Goal: Task Accomplishment & Management: Use online tool/utility

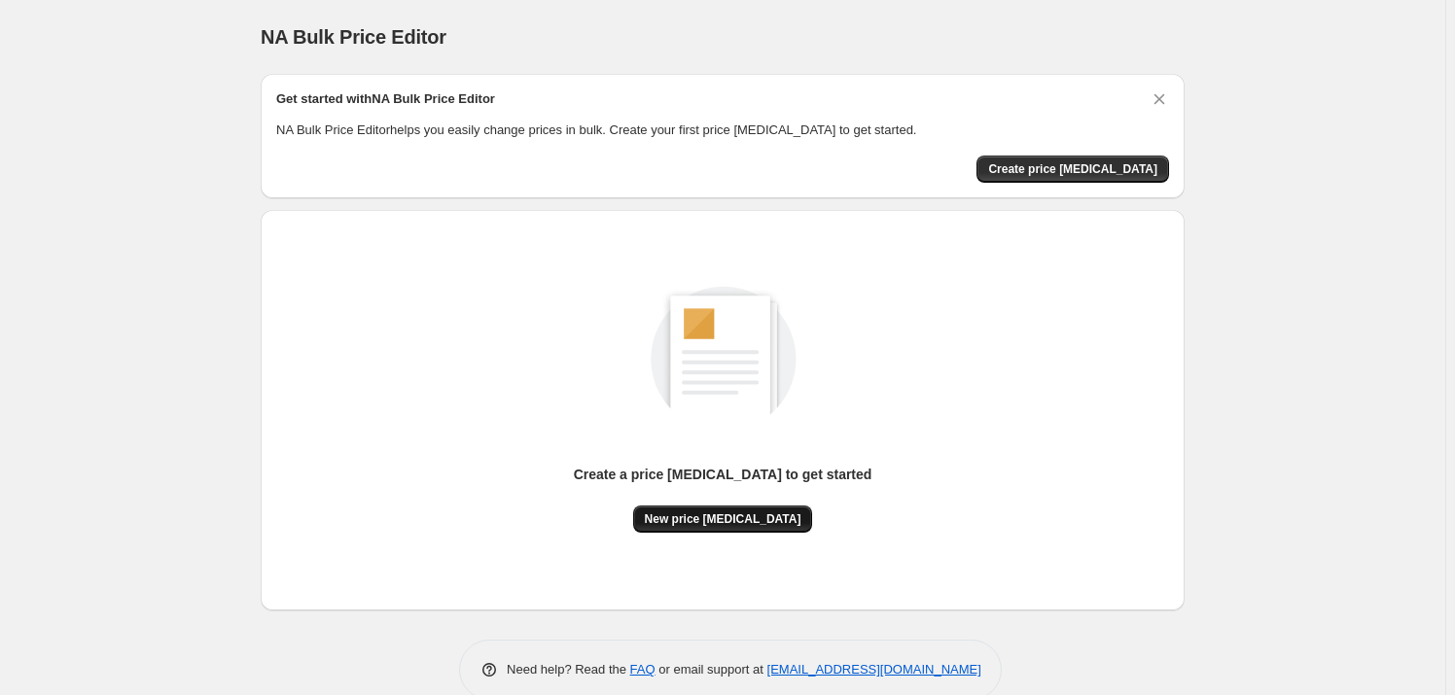
click at [704, 514] on span "New price [MEDICAL_DATA]" at bounding box center [723, 520] width 157 height 16
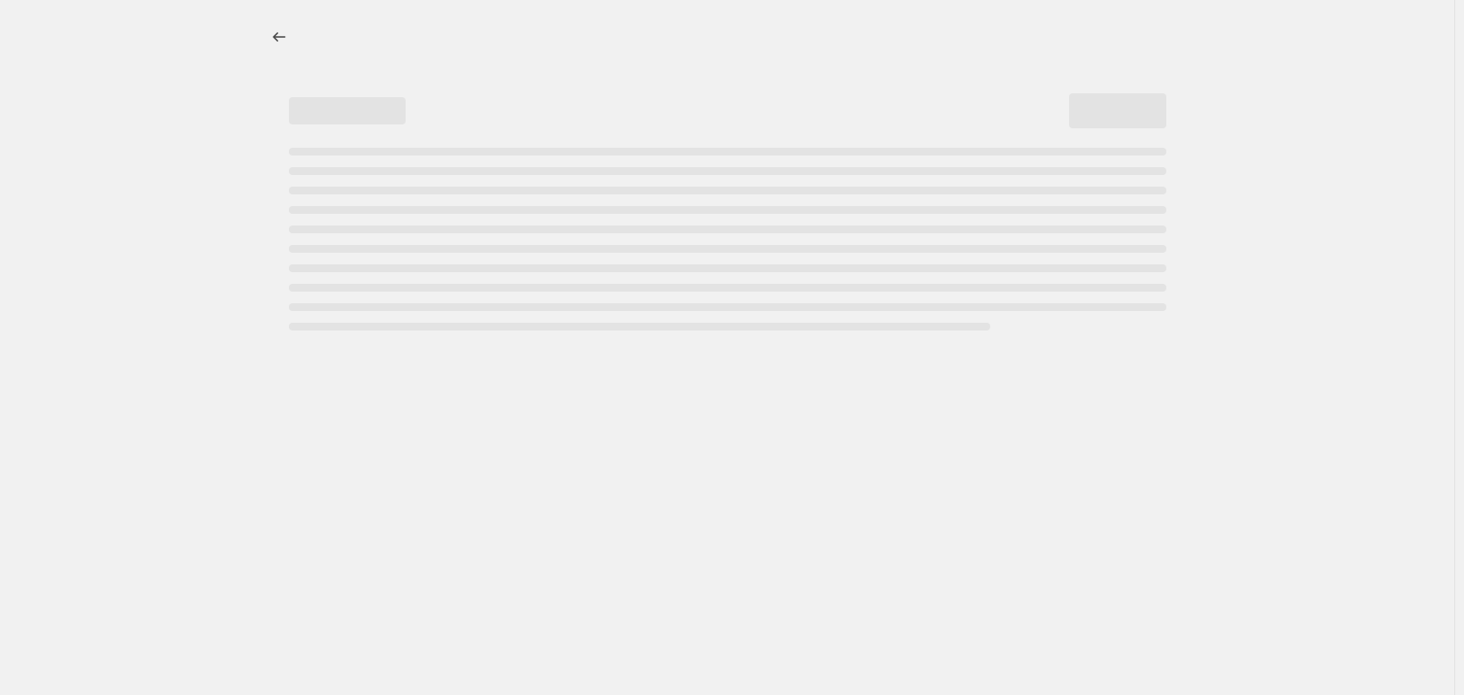
select select "percentage"
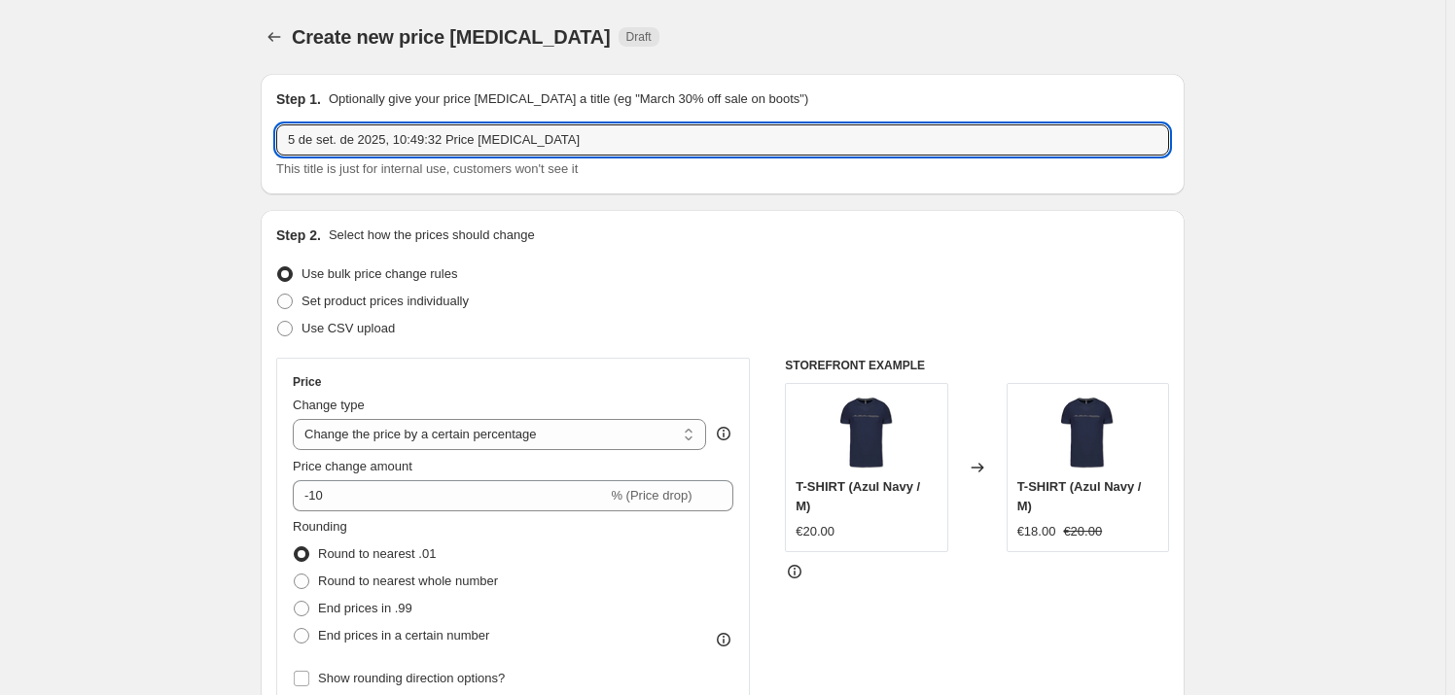
drag, startPoint x: 609, startPoint y: 137, endPoint x: 160, endPoint y: 140, distance: 448.3
click at [422, 138] on input "Alteraçao de Preços 2026" at bounding box center [722, 139] width 893 height 31
type input "Alteraçao de Preços 2025/2026"
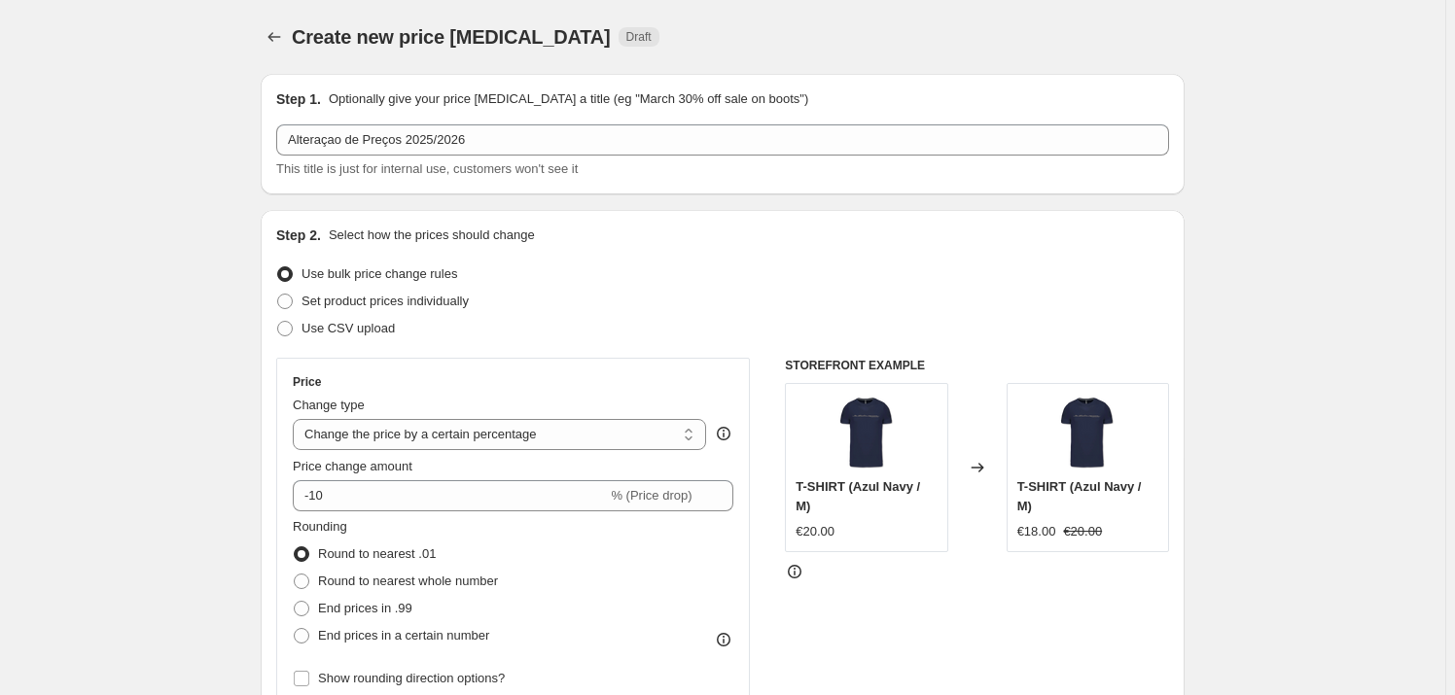
click at [711, 279] on div "Use bulk price change rules" at bounding box center [722, 274] width 893 height 27
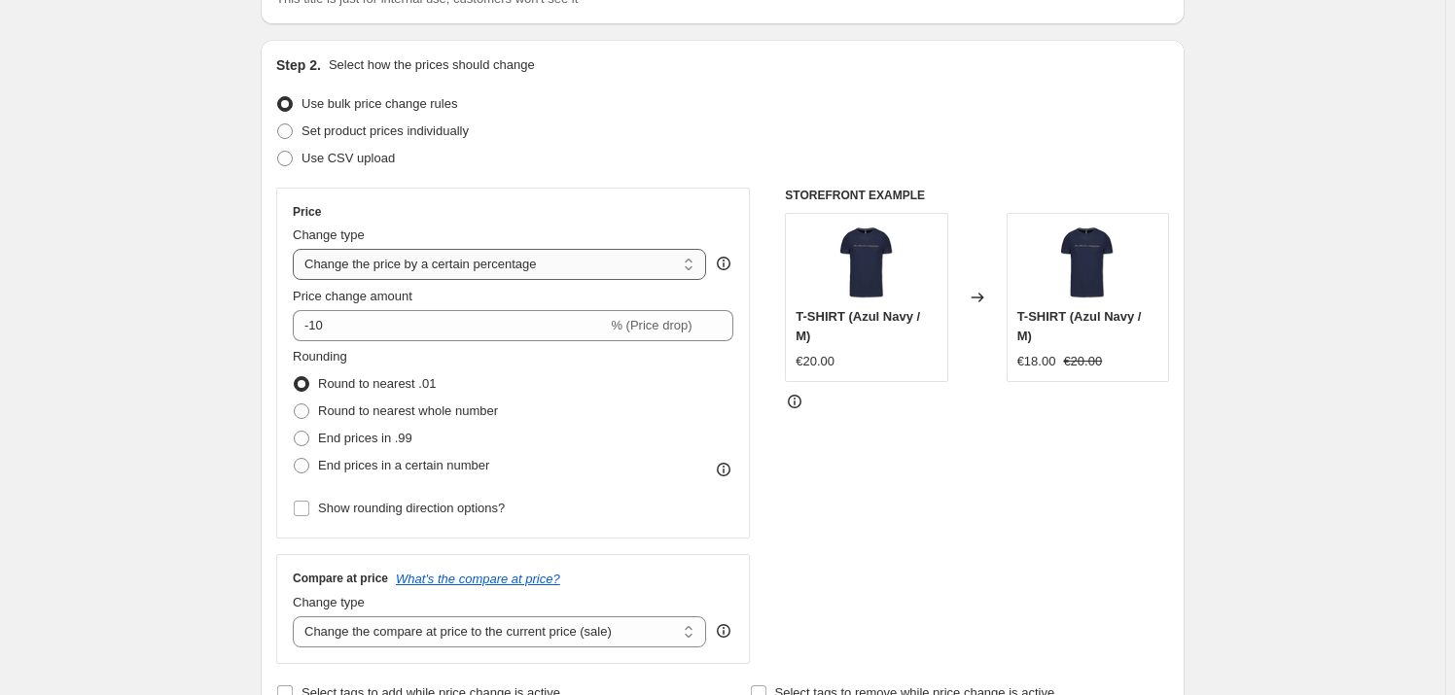
scroll to position [176, 0]
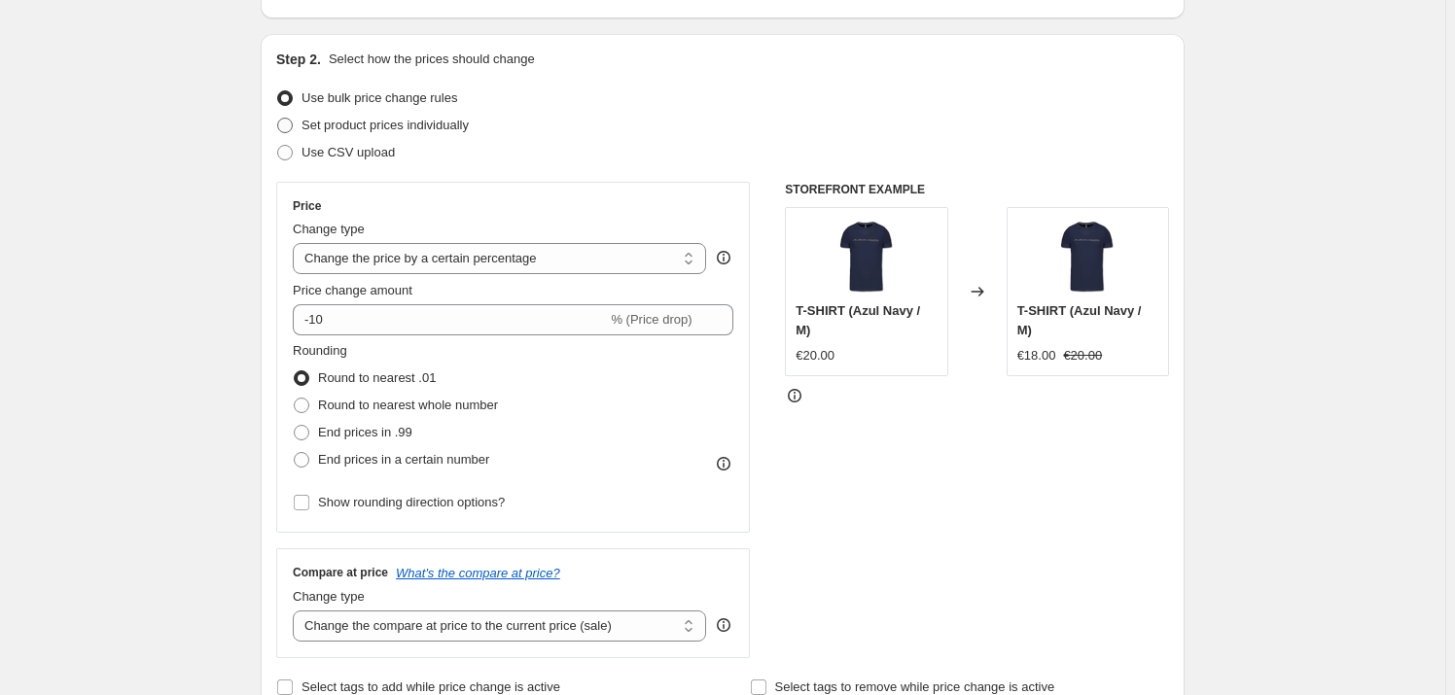
click at [428, 127] on span "Set product prices individually" at bounding box center [384, 125] width 167 height 15
click at [278, 119] on input "Set product prices individually" at bounding box center [277, 118] width 1 height 1
radio input "true"
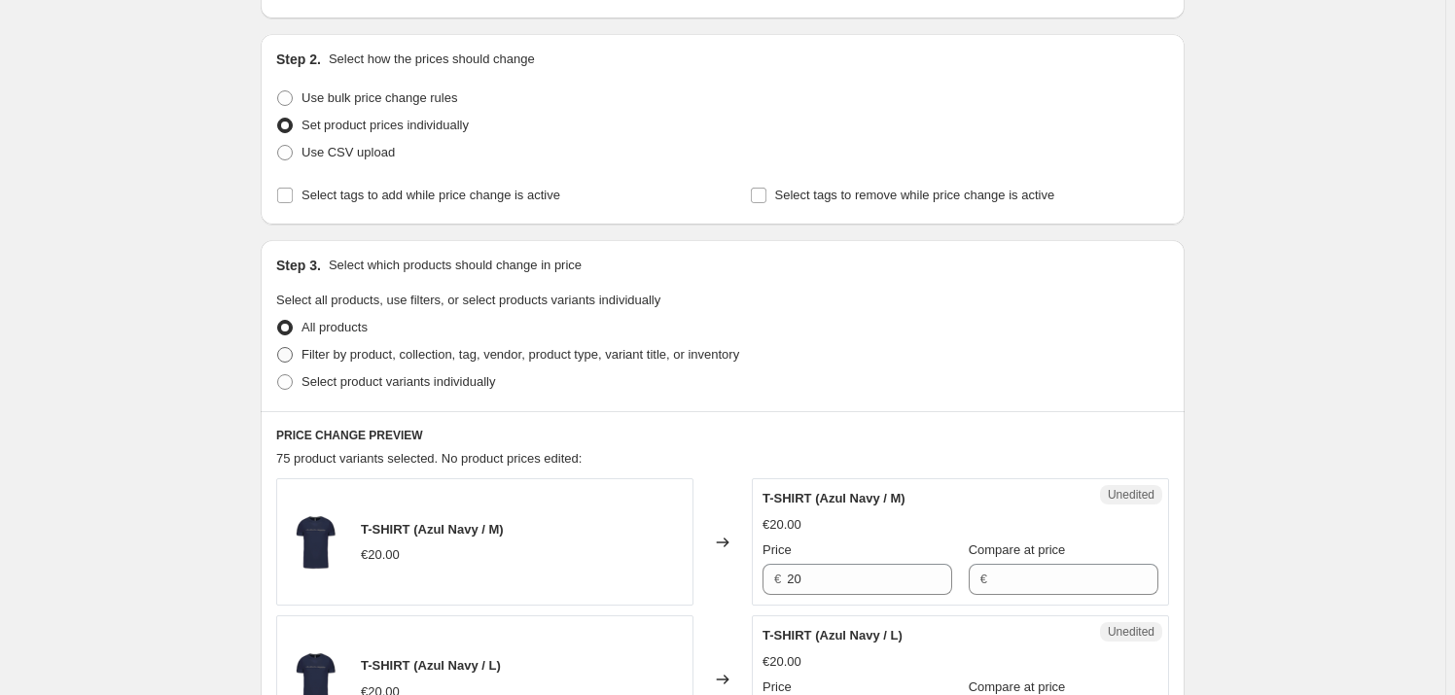
click at [342, 347] on span "Filter by product, collection, tag, vendor, product type, variant title, or inv…" at bounding box center [520, 354] width 438 height 15
click at [278, 347] on input "Filter by product, collection, tag, vendor, product type, variant title, or inv…" at bounding box center [277, 347] width 1 height 1
radio input "true"
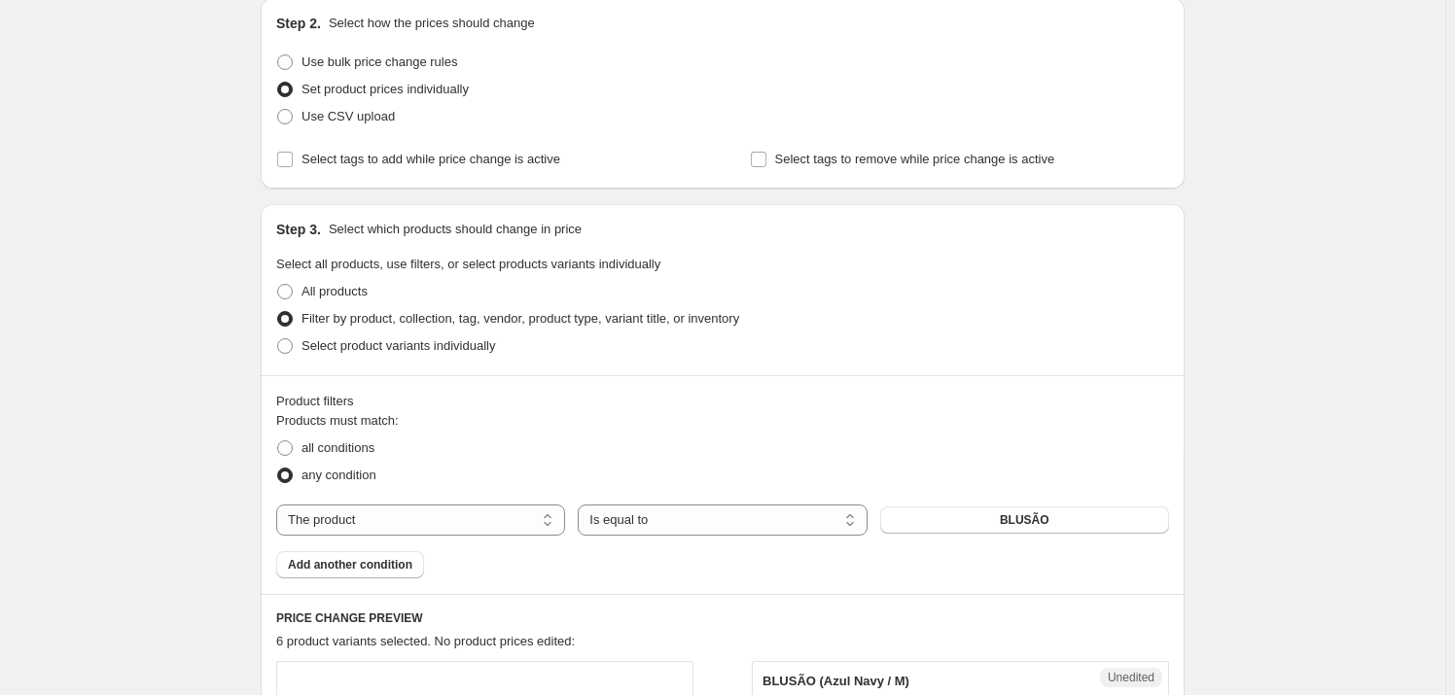
scroll to position [197, 0]
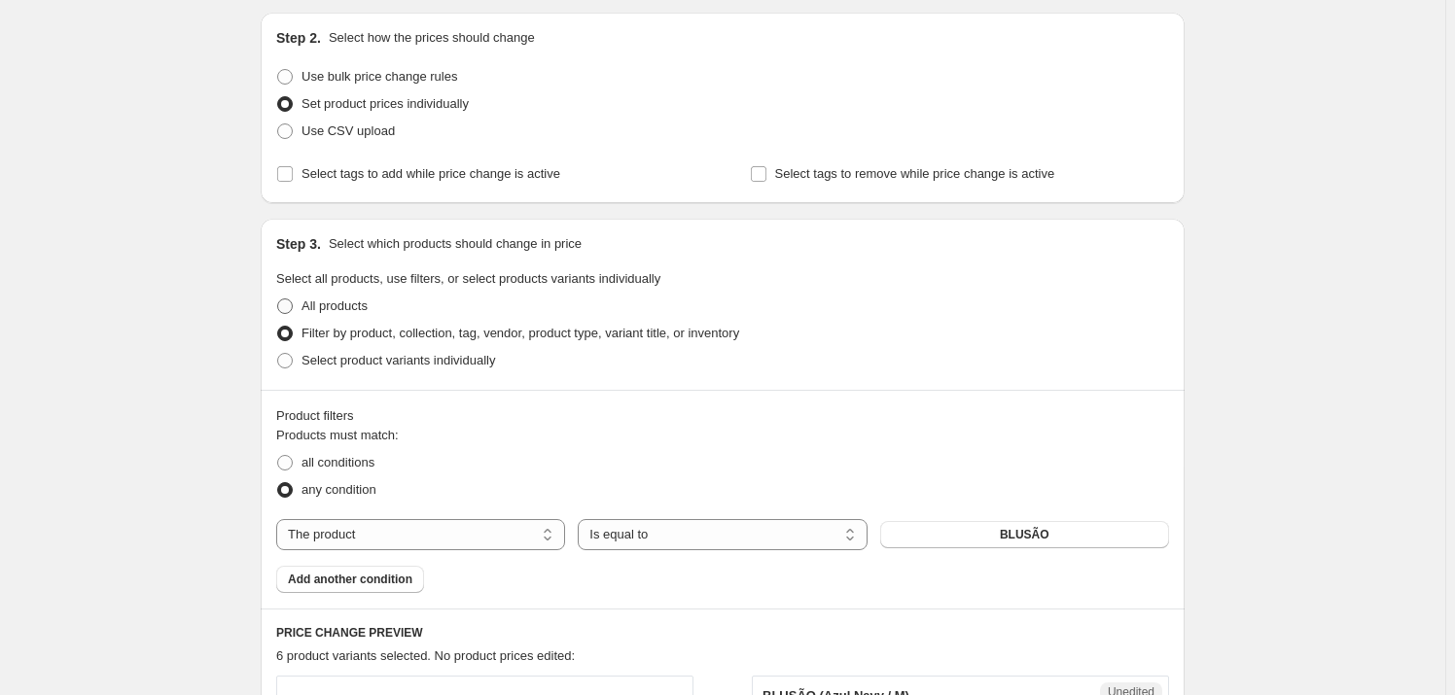
click at [344, 309] on span "All products" at bounding box center [334, 306] width 66 height 15
click at [278, 300] on input "All products" at bounding box center [277, 299] width 1 height 1
radio input "true"
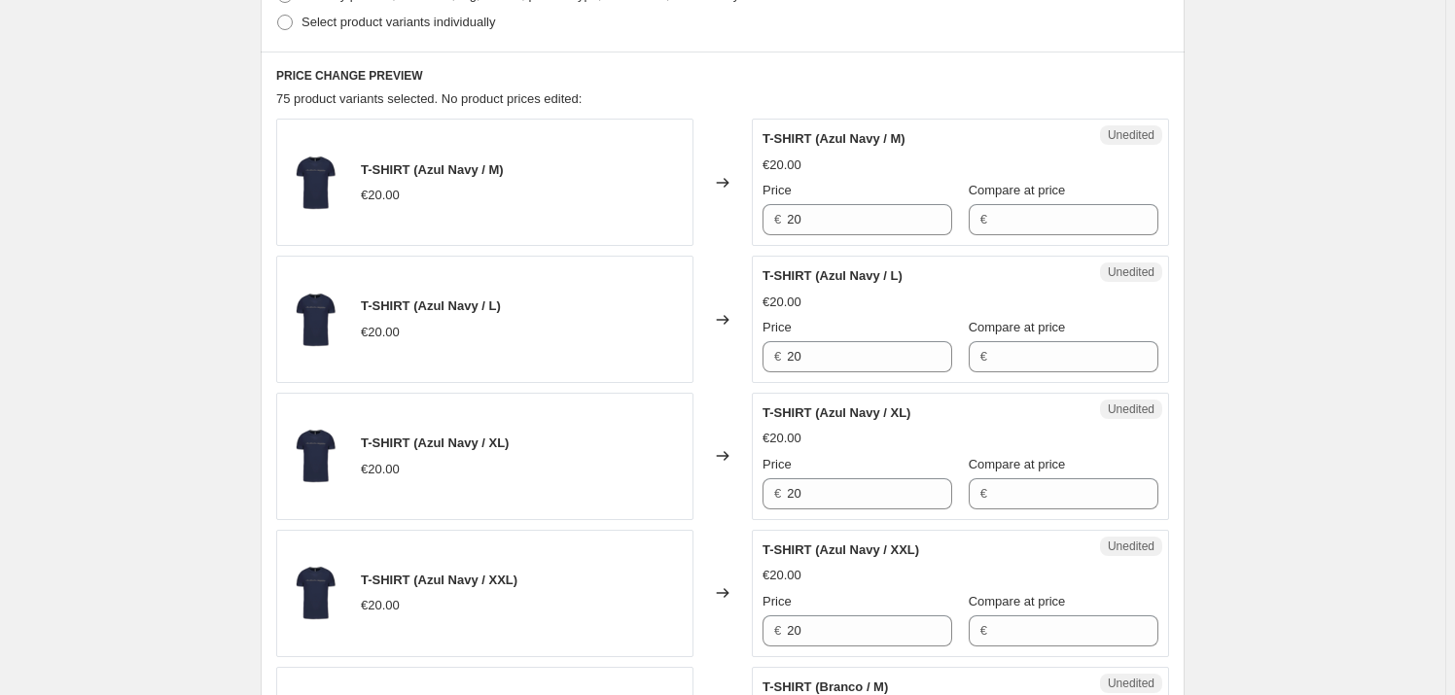
scroll to position [551, 0]
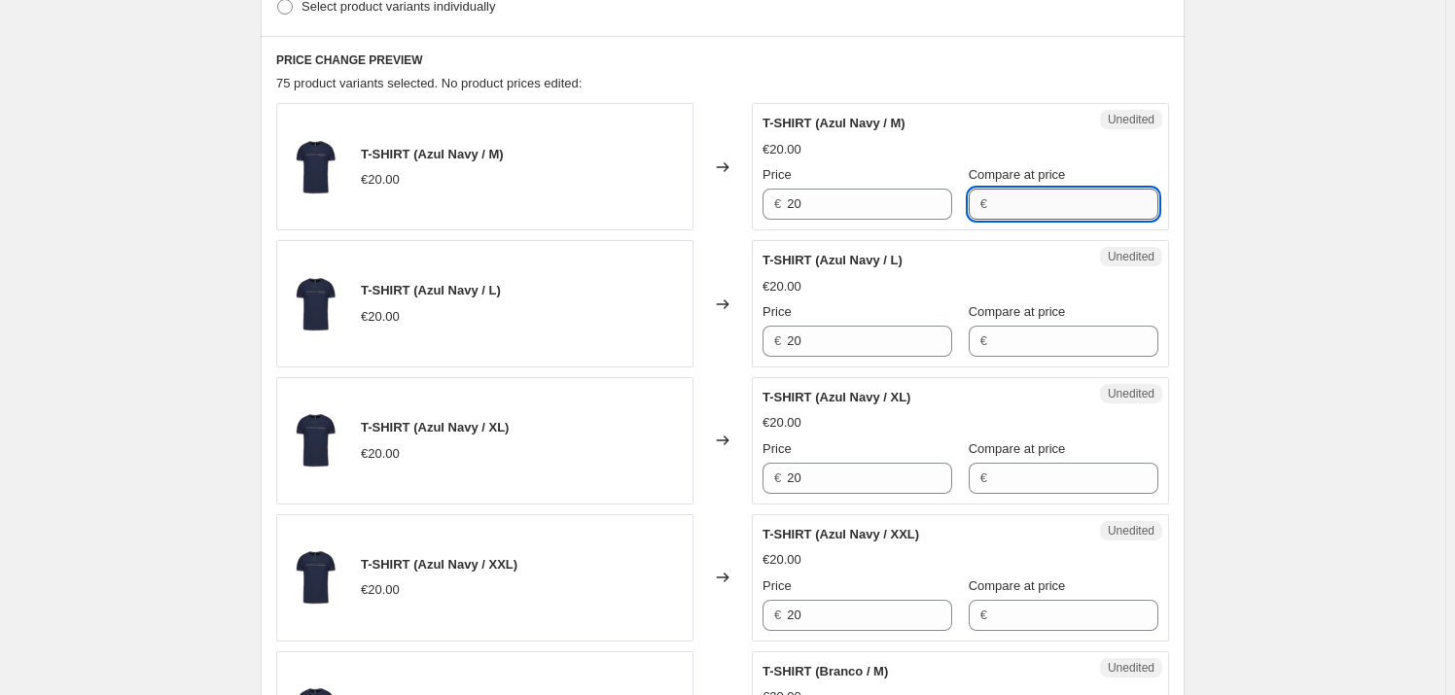
click at [993, 209] on input "Compare at price" at bounding box center [1075, 204] width 165 height 31
type input "30"
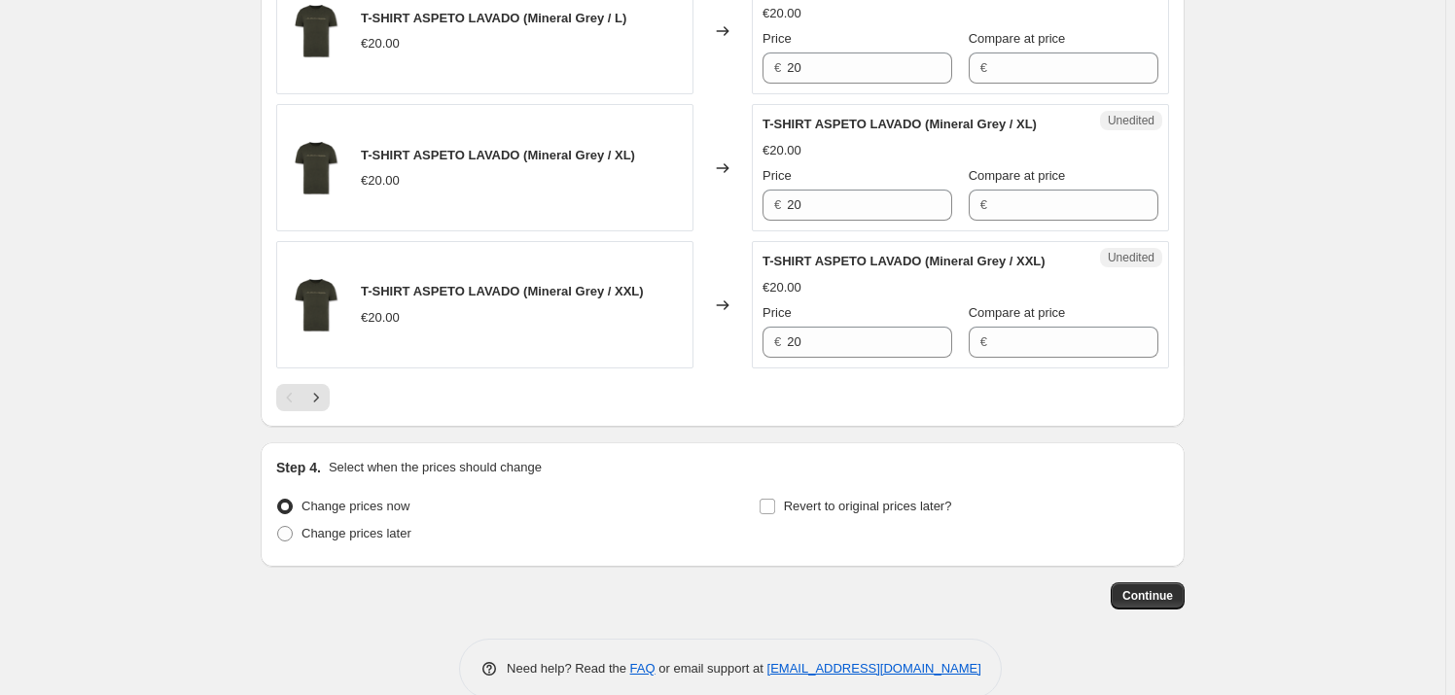
scroll to position [3043, 0]
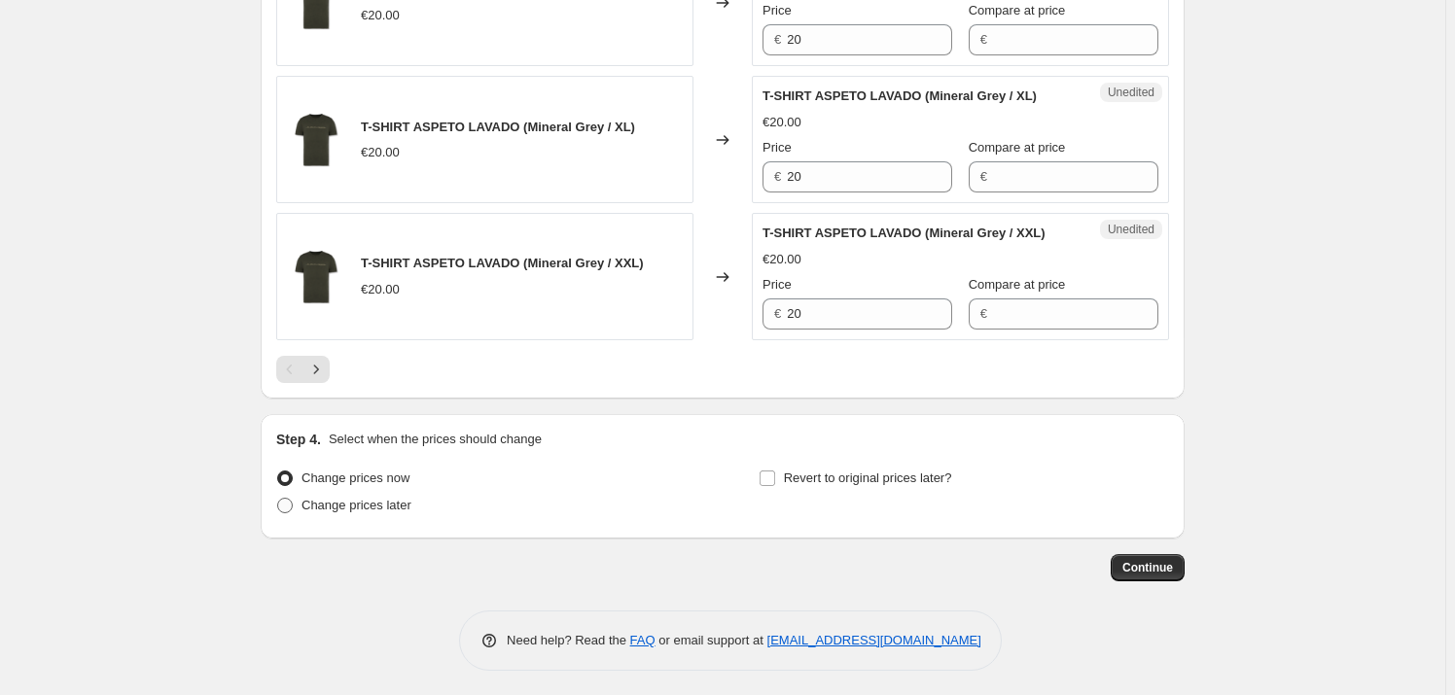
click at [389, 498] on span "Change prices later" at bounding box center [356, 505] width 110 height 15
click at [278, 498] on input "Change prices later" at bounding box center [277, 498] width 1 height 1
radio input "true"
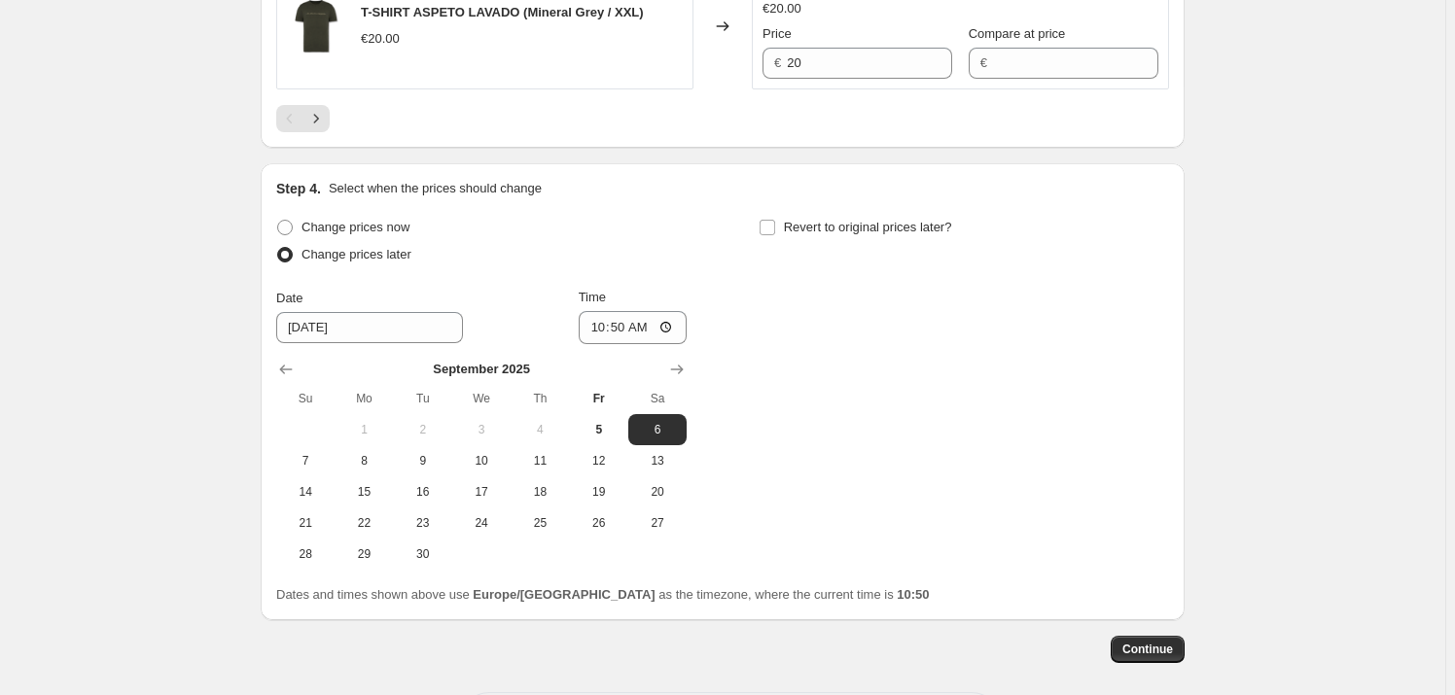
scroll to position [3374, 0]
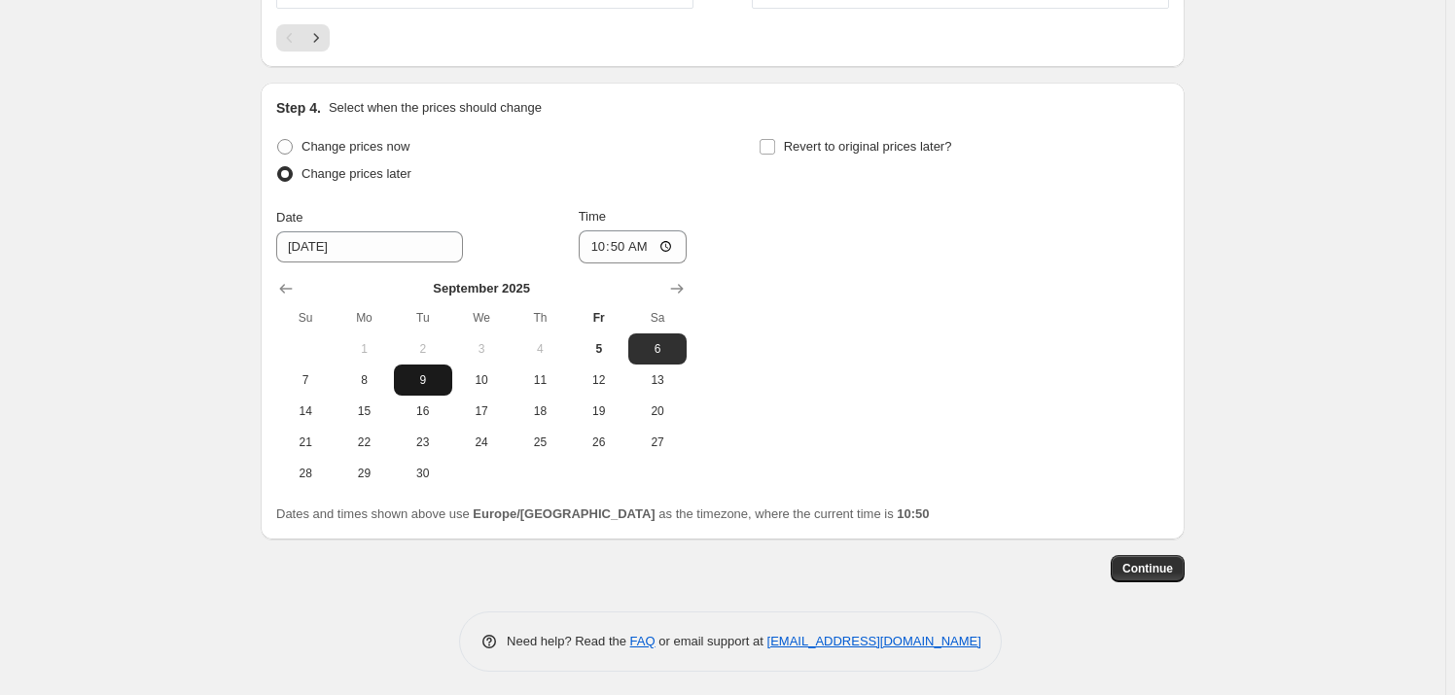
click at [427, 387] on button "9" at bounding box center [423, 380] width 58 height 31
type input "9/9/2025"
click at [675, 230] on input "10:50" at bounding box center [633, 246] width 109 height 33
click at [674, 242] on input "10:50" at bounding box center [633, 246] width 109 height 33
click at [822, 379] on div "Change prices now Change prices later Date 9/9/2025 Time 23:00 September 2025 S…" at bounding box center [722, 311] width 893 height 356
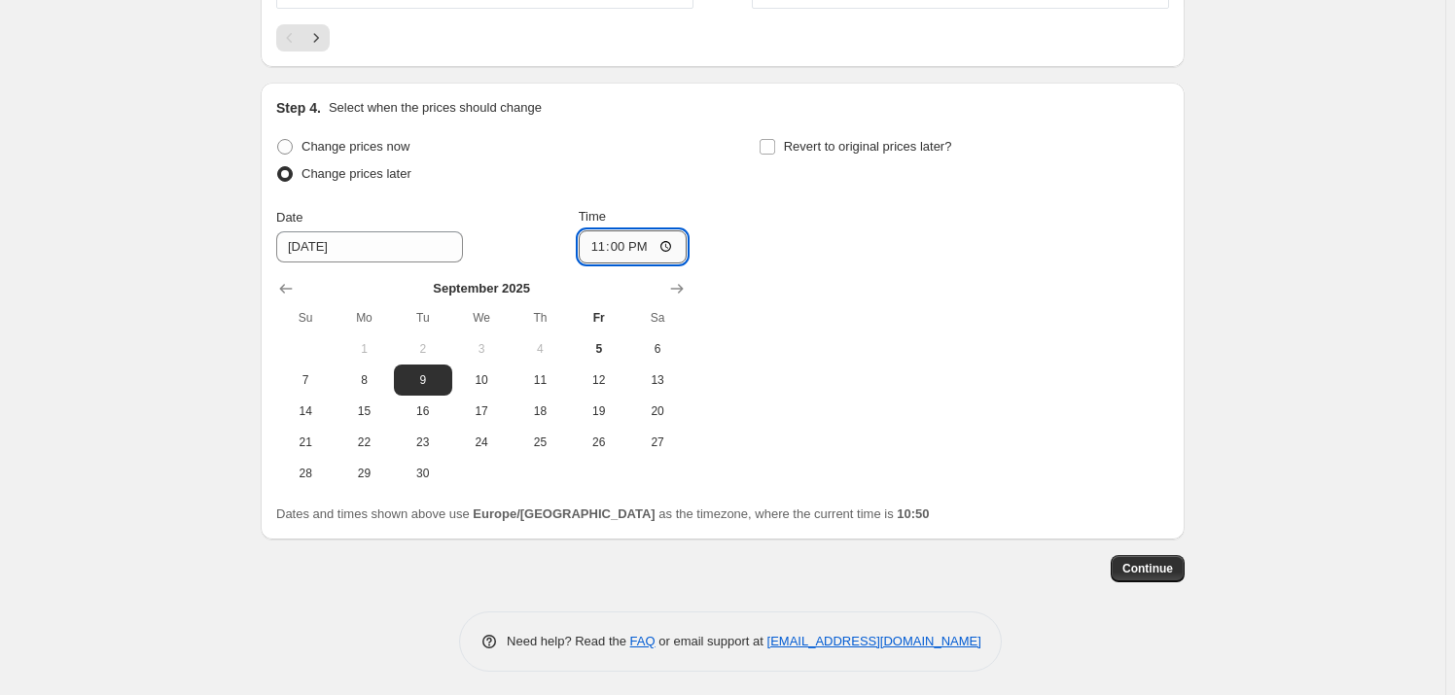
click at [676, 238] on input "23:00" at bounding box center [633, 246] width 109 height 33
type input "00:00"
click at [788, 332] on div "Change prices now Change prices later Date 9/9/2025 Time 00:00 September 2025 S…" at bounding box center [722, 311] width 893 height 356
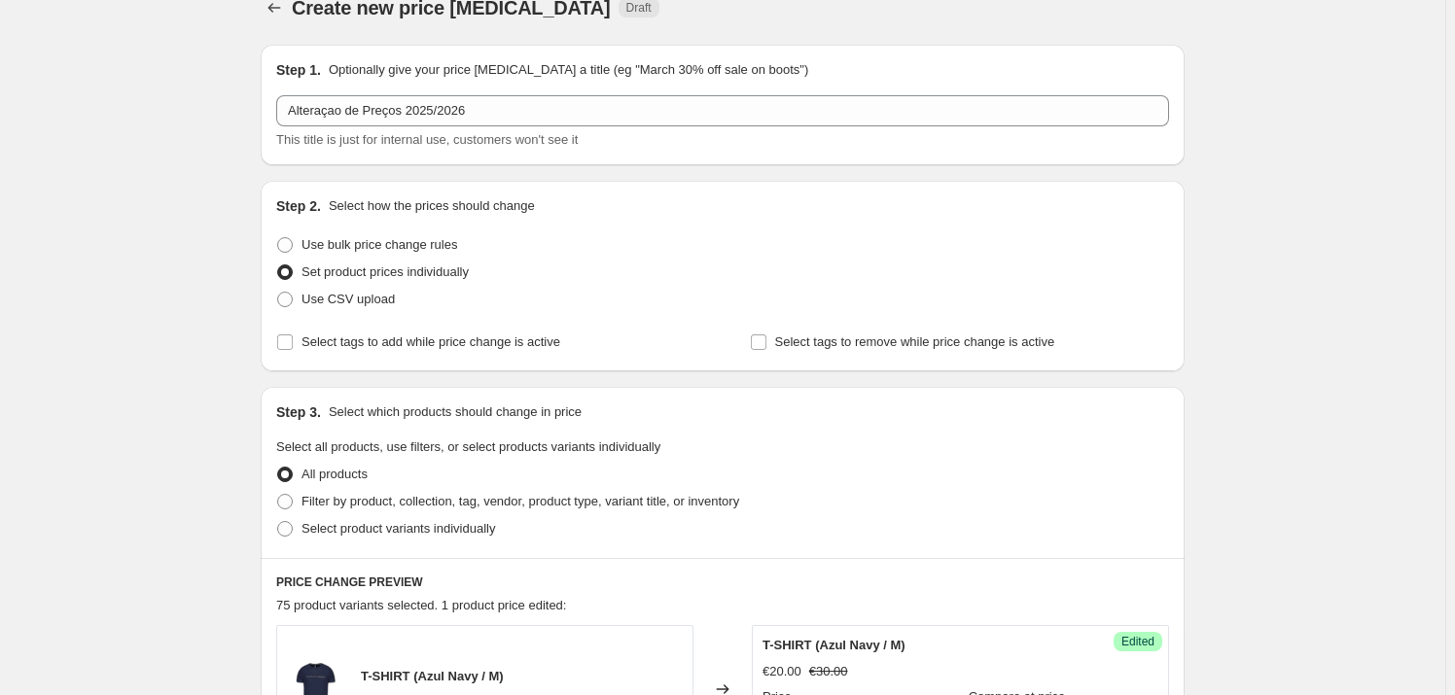
scroll to position [16, 0]
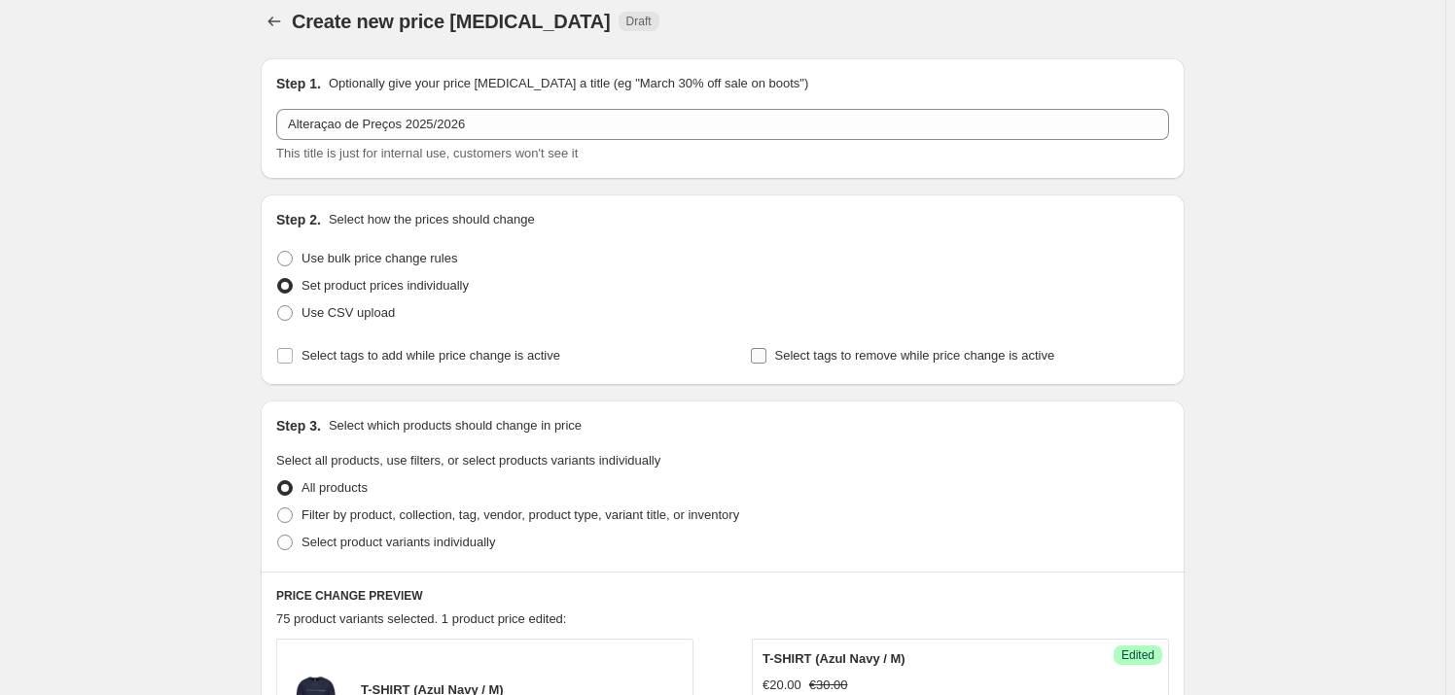
click at [761, 355] on input "Select tags to remove while price change is active" at bounding box center [759, 356] width 16 height 16
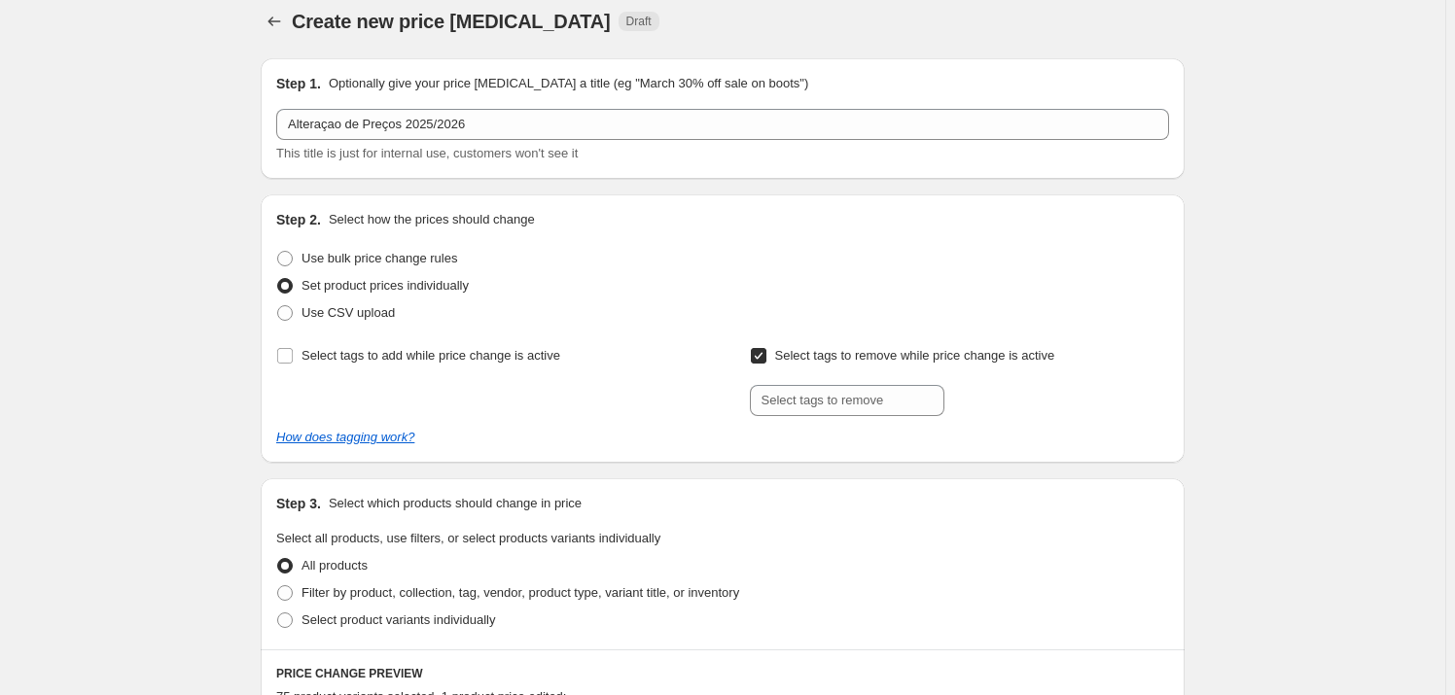
click at [761, 355] on input "Select tags to remove while price change is active" at bounding box center [759, 356] width 16 height 16
checkbox input "false"
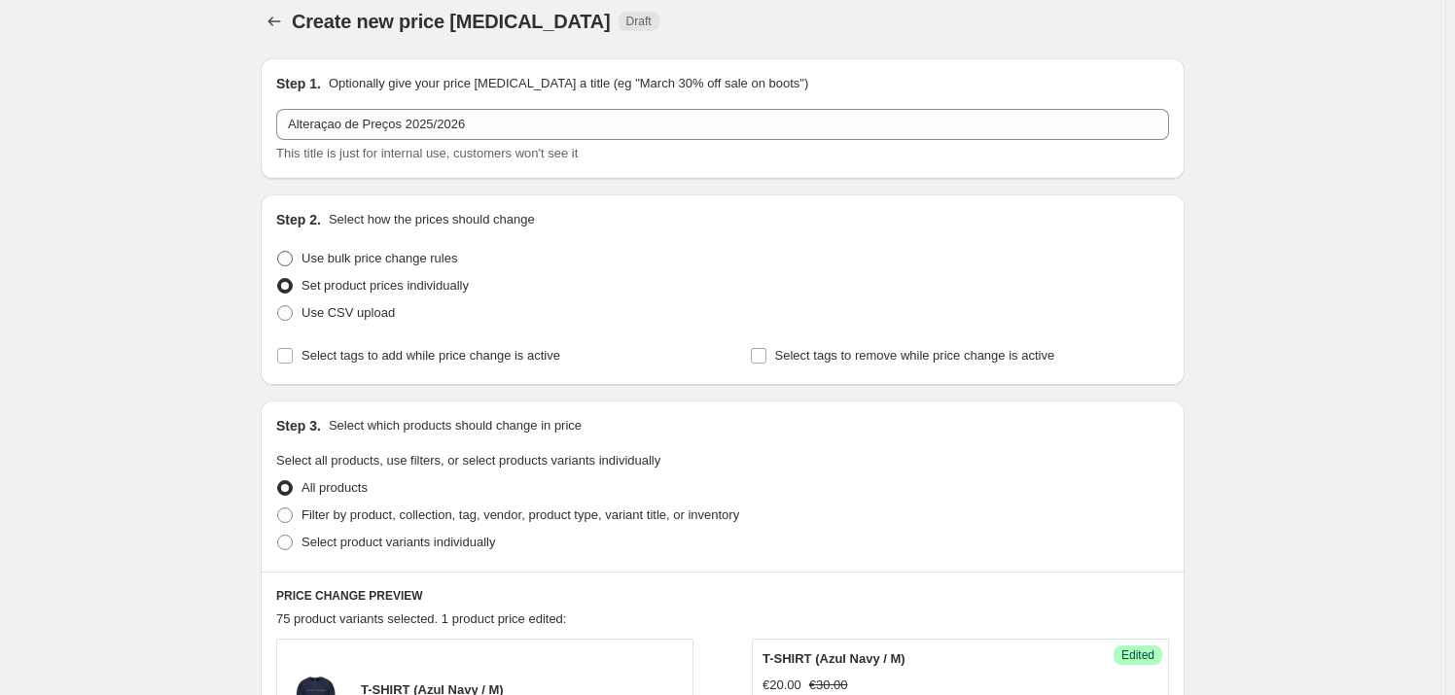
click at [393, 257] on span "Use bulk price change rules" at bounding box center [379, 258] width 156 height 15
click at [278, 252] on input "Use bulk price change rules" at bounding box center [277, 251] width 1 height 1
radio input "true"
select select "percentage"
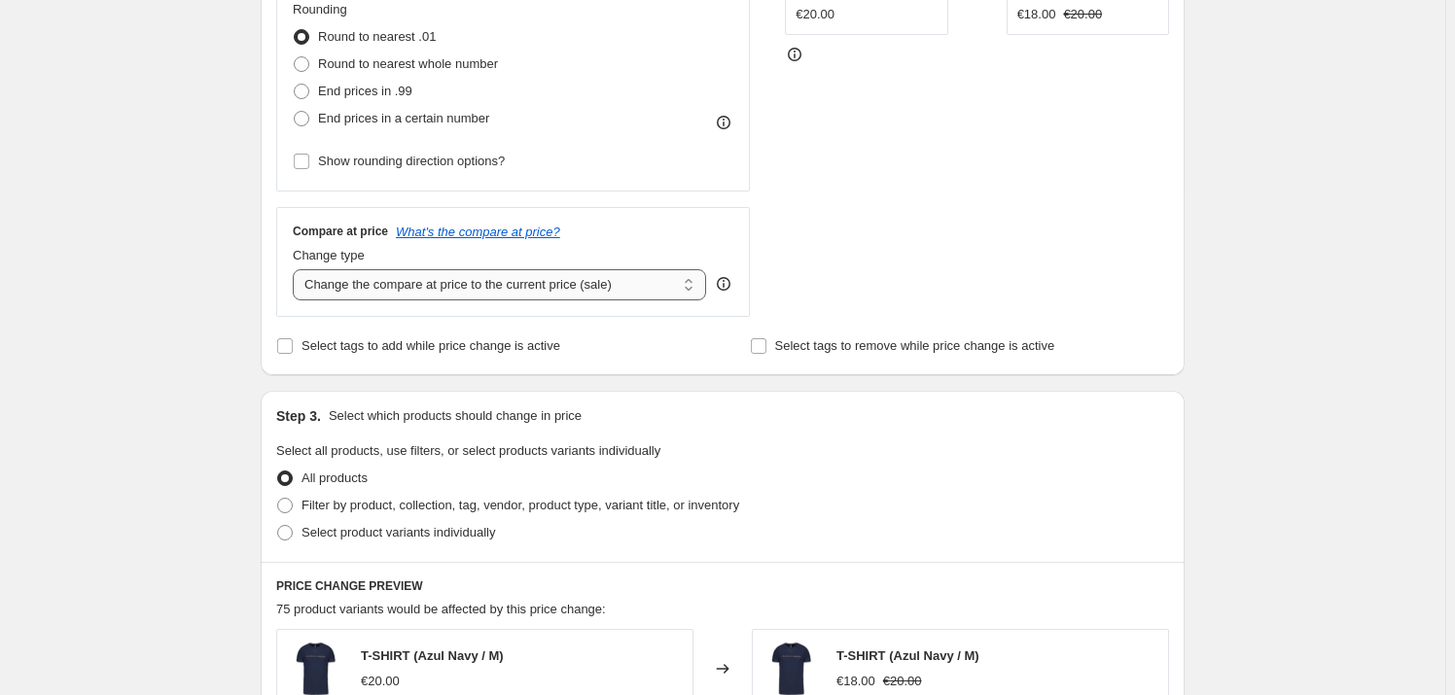
scroll to position [546, 0]
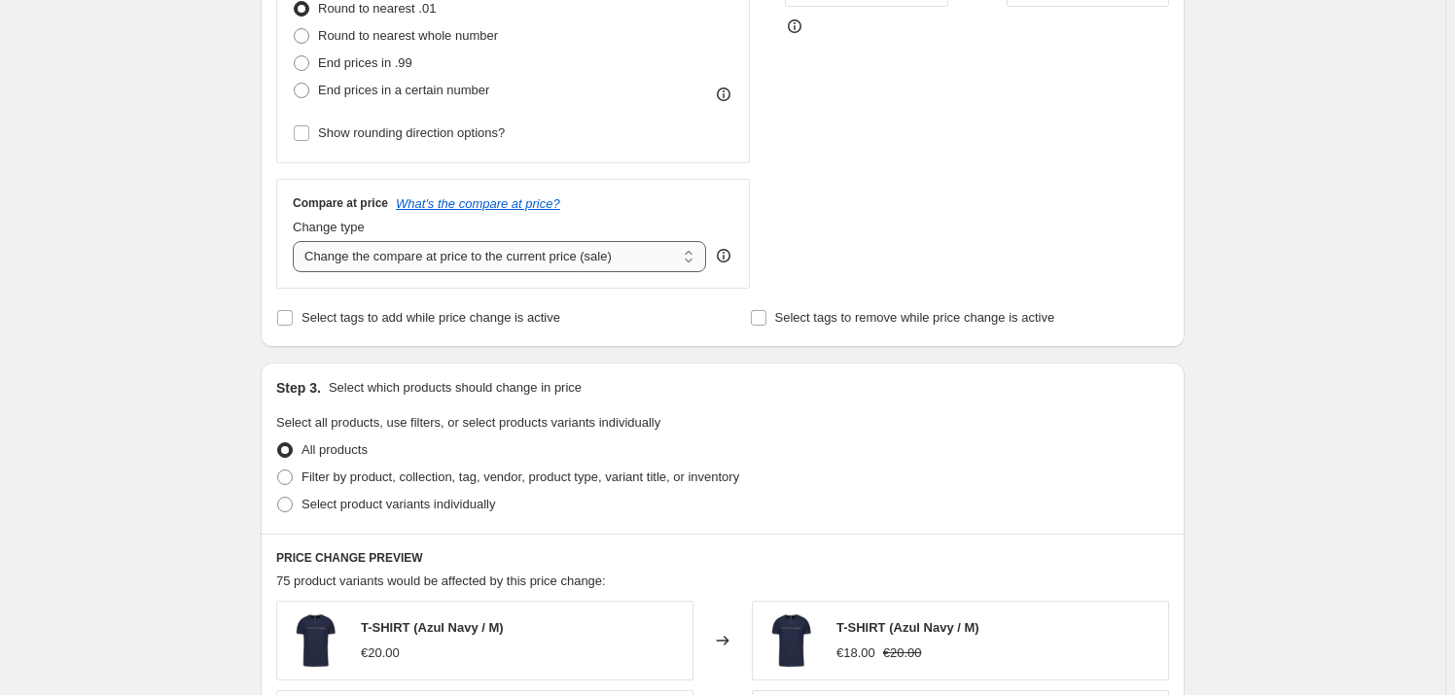
click at [472, 248] on select "Change the compare at price to the current price (sale) Change the compare at p…" at bounding box center [499, 256] width 413 height 31
select select "to"
click at [297, 241] on select "Change the compare at price to the current price (sale) Change the compare at p…" at bounding box center [499, 256] width 413 height 31
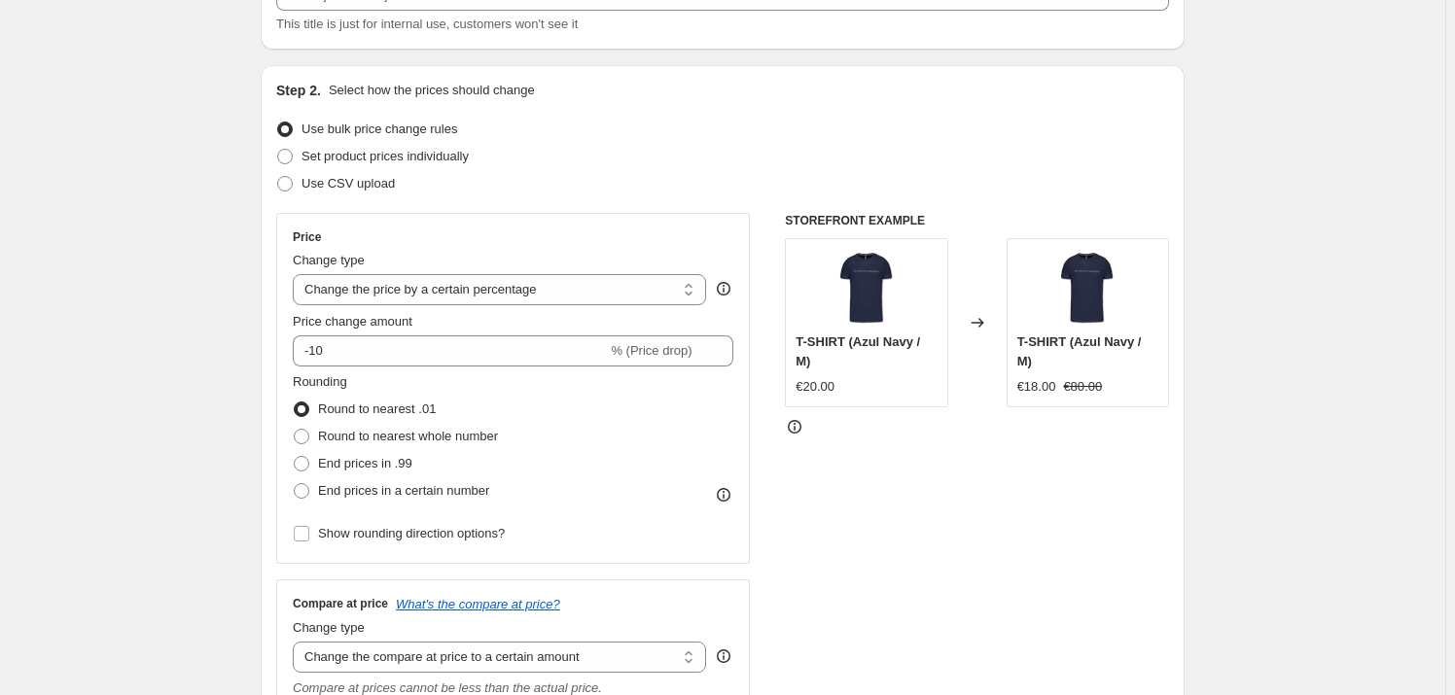
scroll to position [75, 0]
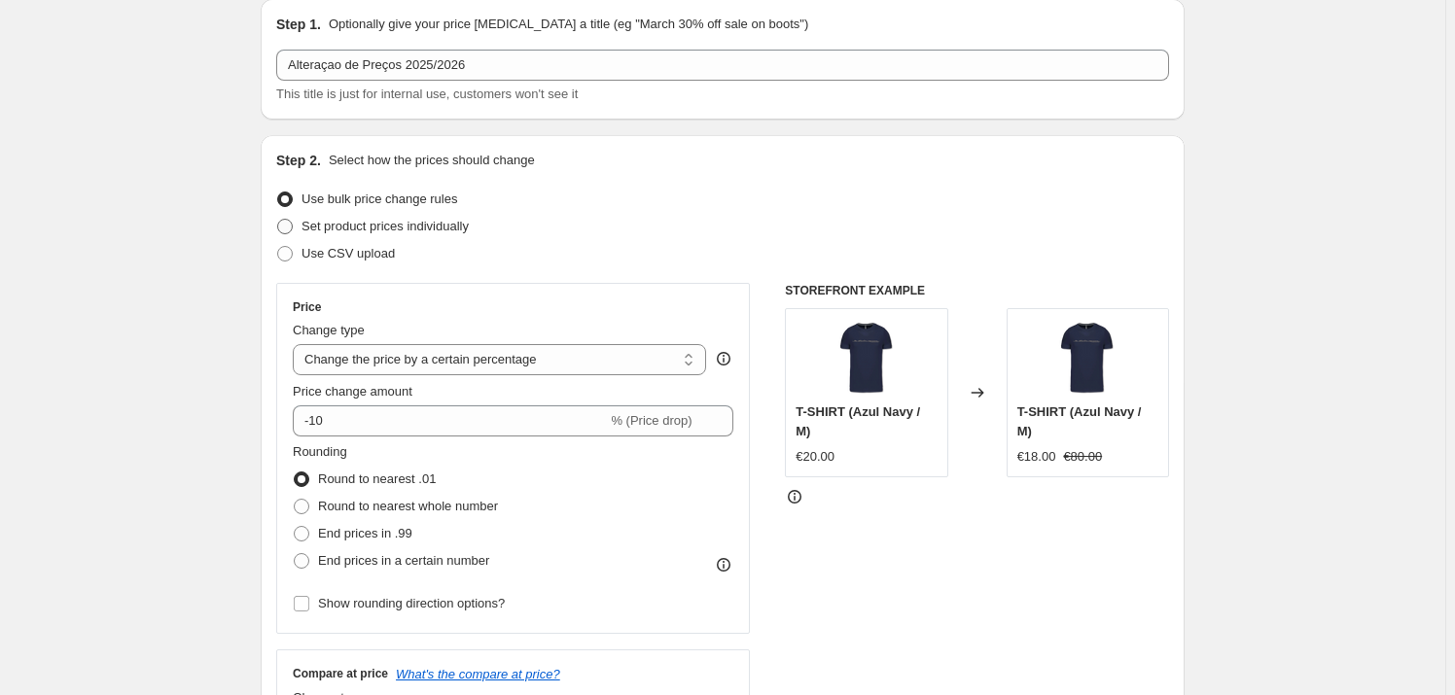
click at [370, 220] on span "Set product prices individually" at bounding box center [384, 226] width 167 height 15
click at [278, 220] on input "Set product prices individually" at bounding box center [277, 219] width 1 height 1
radio input "true"
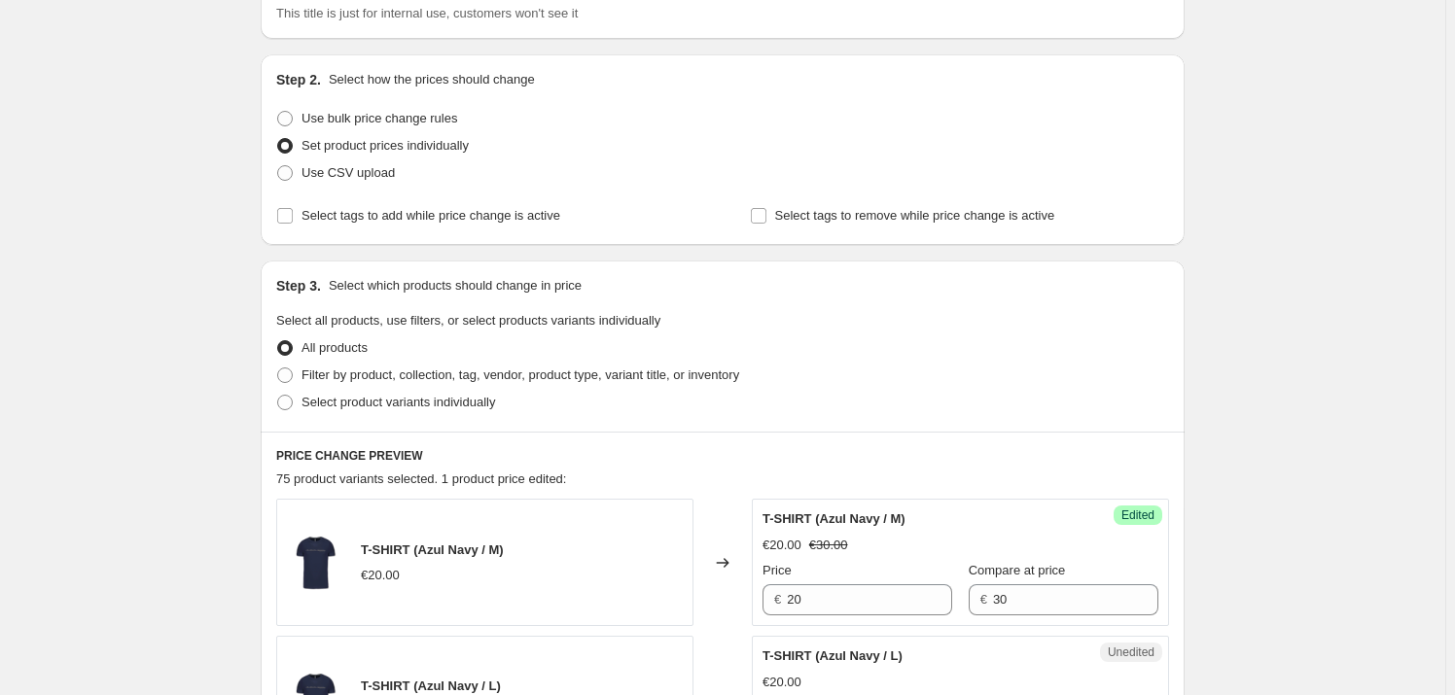
scroll to position [252, 0]
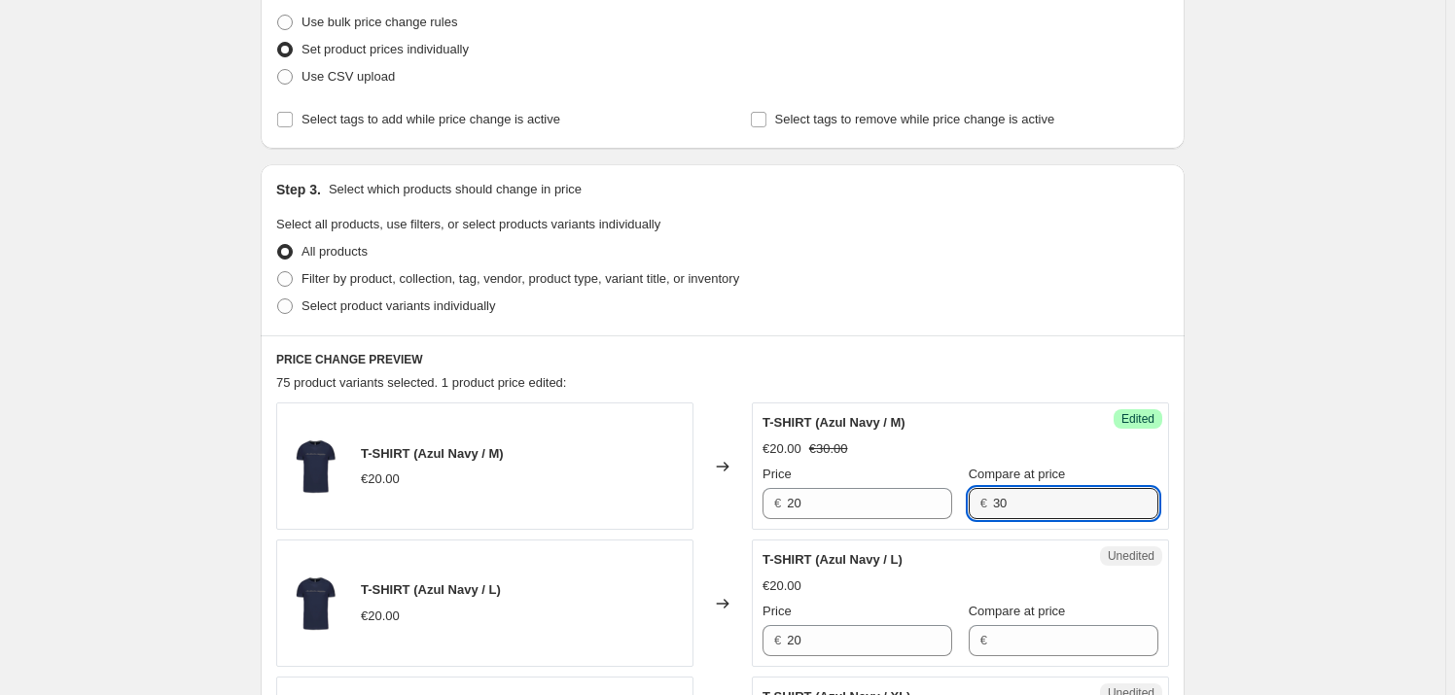
click at [969, 512] on div "€ 30" at bounding box center [1064, 503] width 190 height 31
click at [1175, 244] on div "Step 3. Select which products should change in price Select all products, use f…" at bounding box center [723, 249] width 924 height 171
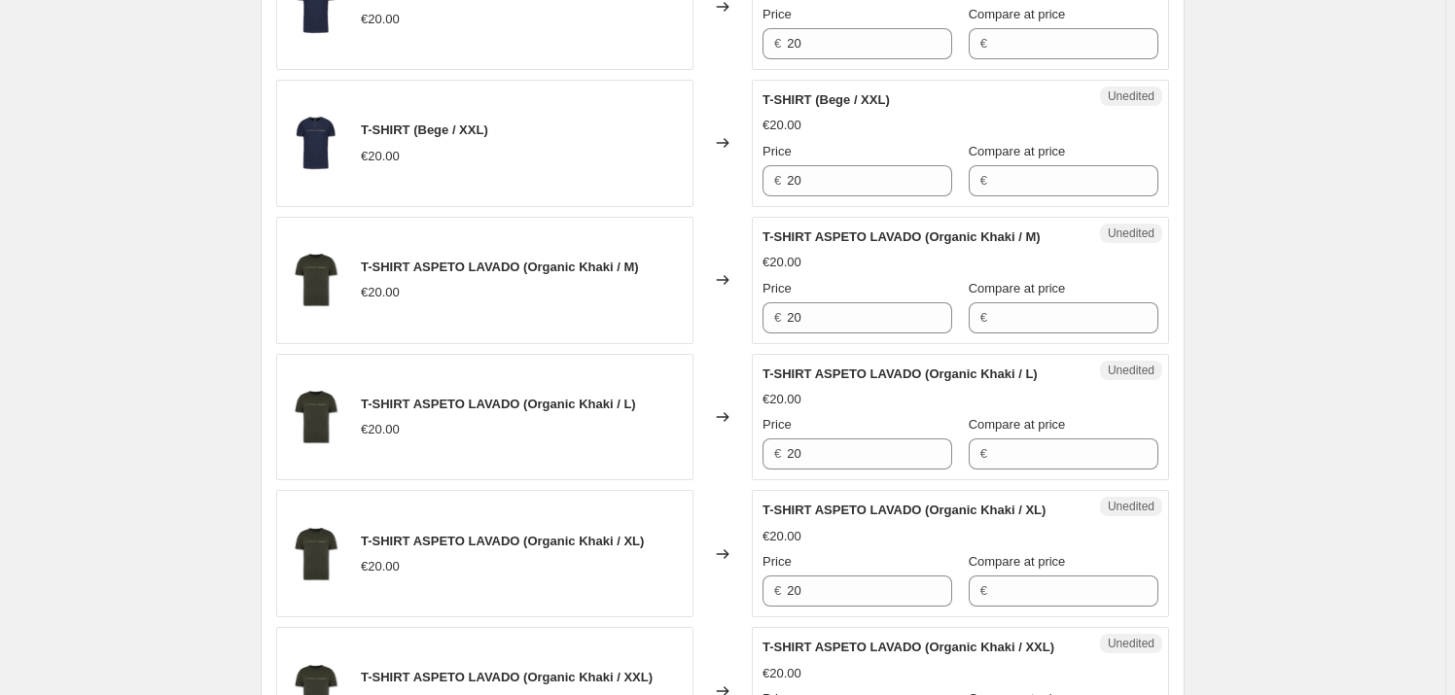
scroll to position [2108, 0]
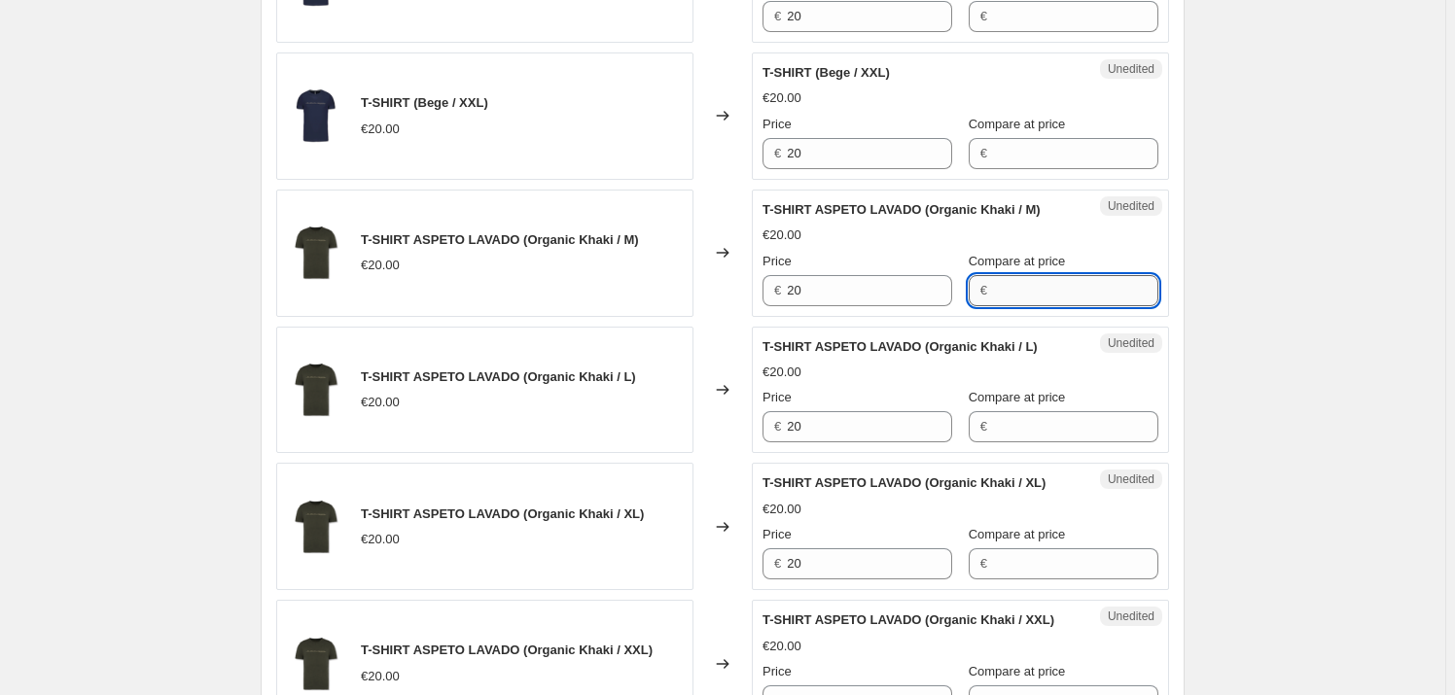
click at [995, 287] on input "Compare at price" at bounding box center [1075, 290] width 165 height 31
type input "25"
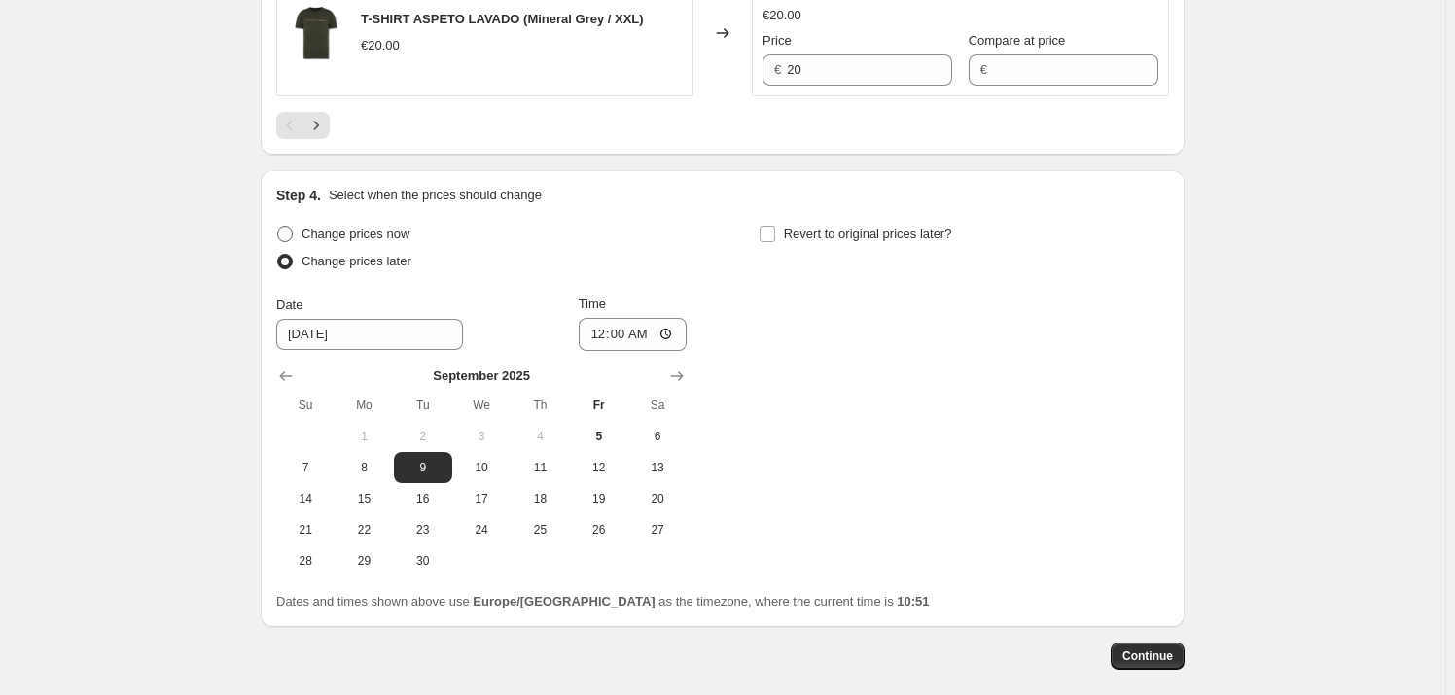
click at [379, 228] on span "Change prices now" at bounding box center [355, 234] width 108 height 15
click at [278, 228] on input "Change prices now" at bounding box center [277, 227] width 1 height 1
radio input "true"
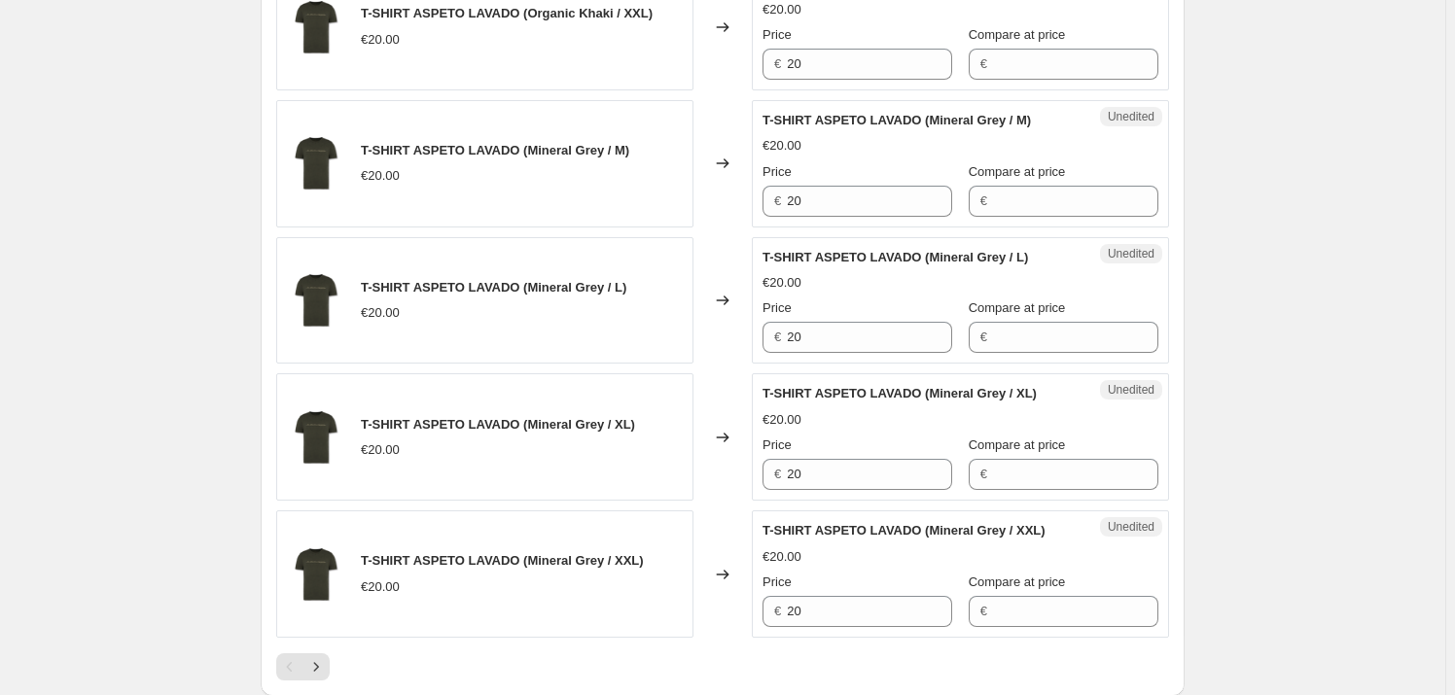
scroll to position [3043, 0]
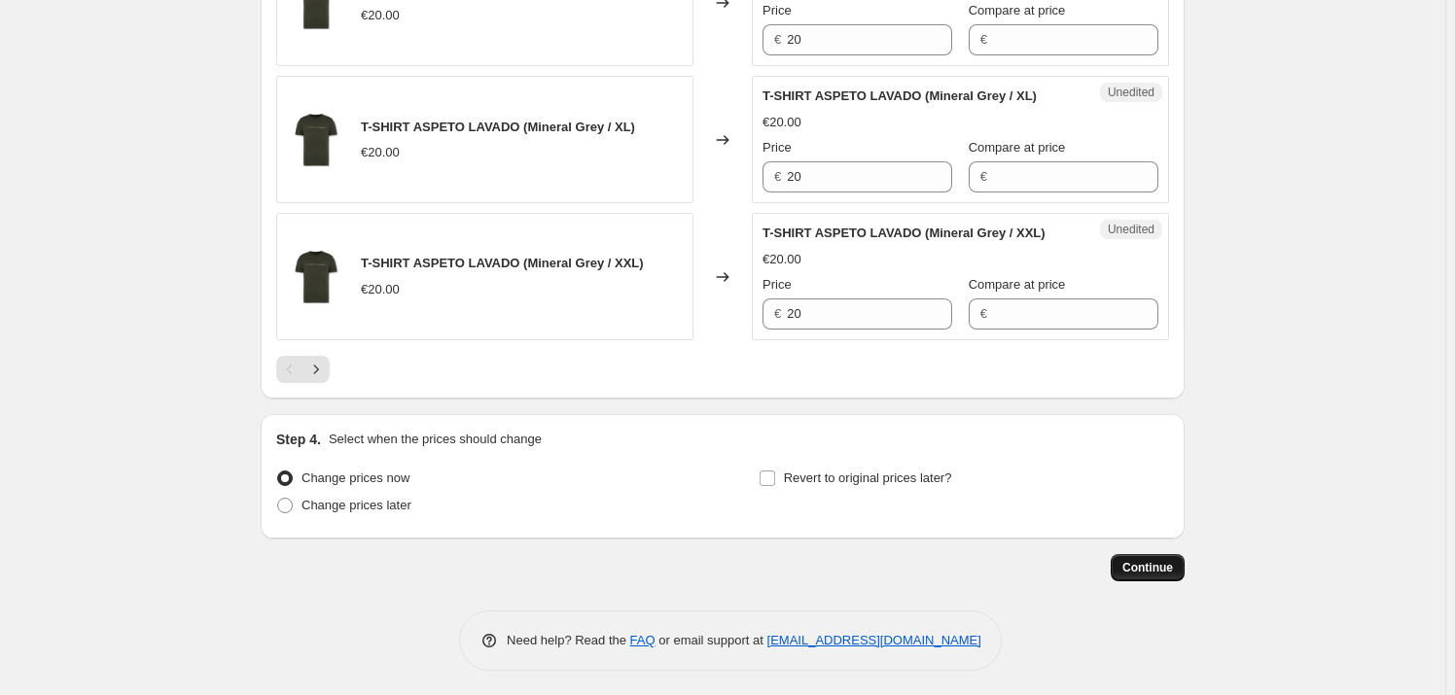
click at [1166, 570] on span "Continue" at bounding box center [1147, 568] width 51 height 16
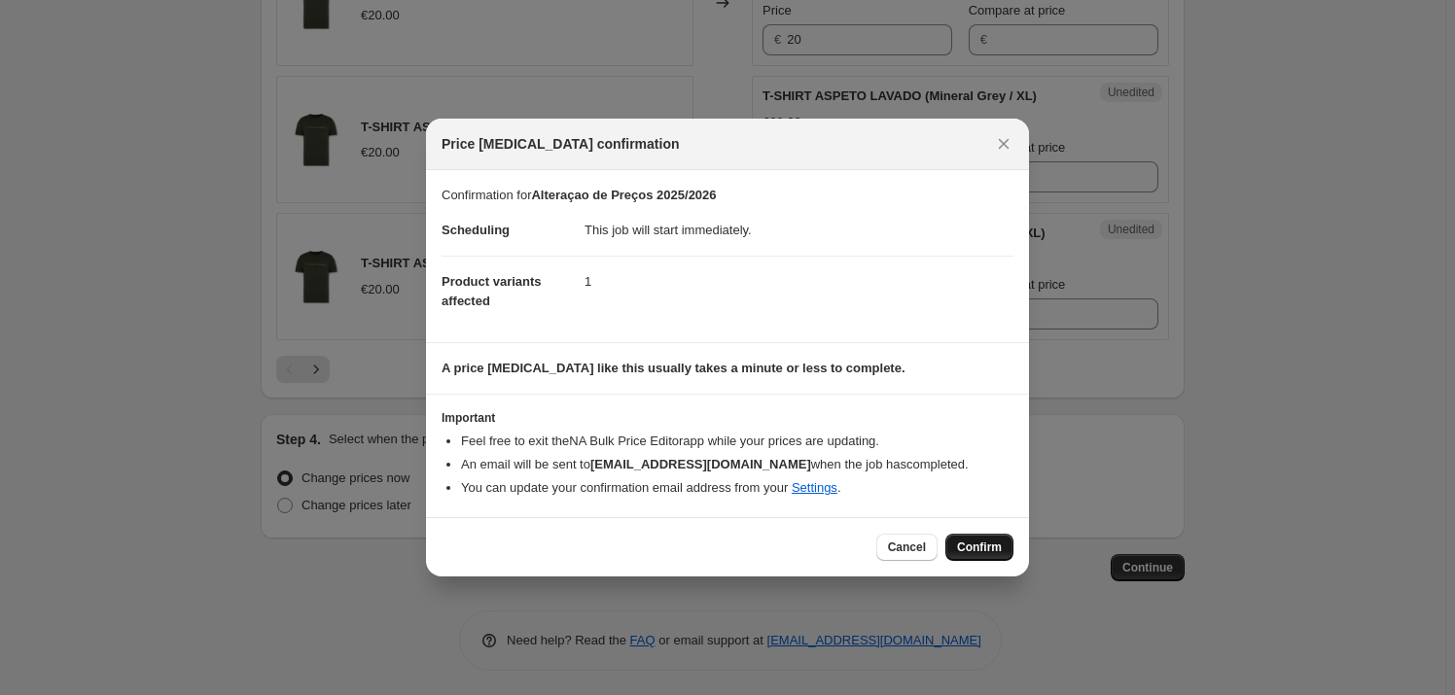
click at [973, 544] on span "Confirm" at bounding box center [979, 548] width 45 height 16
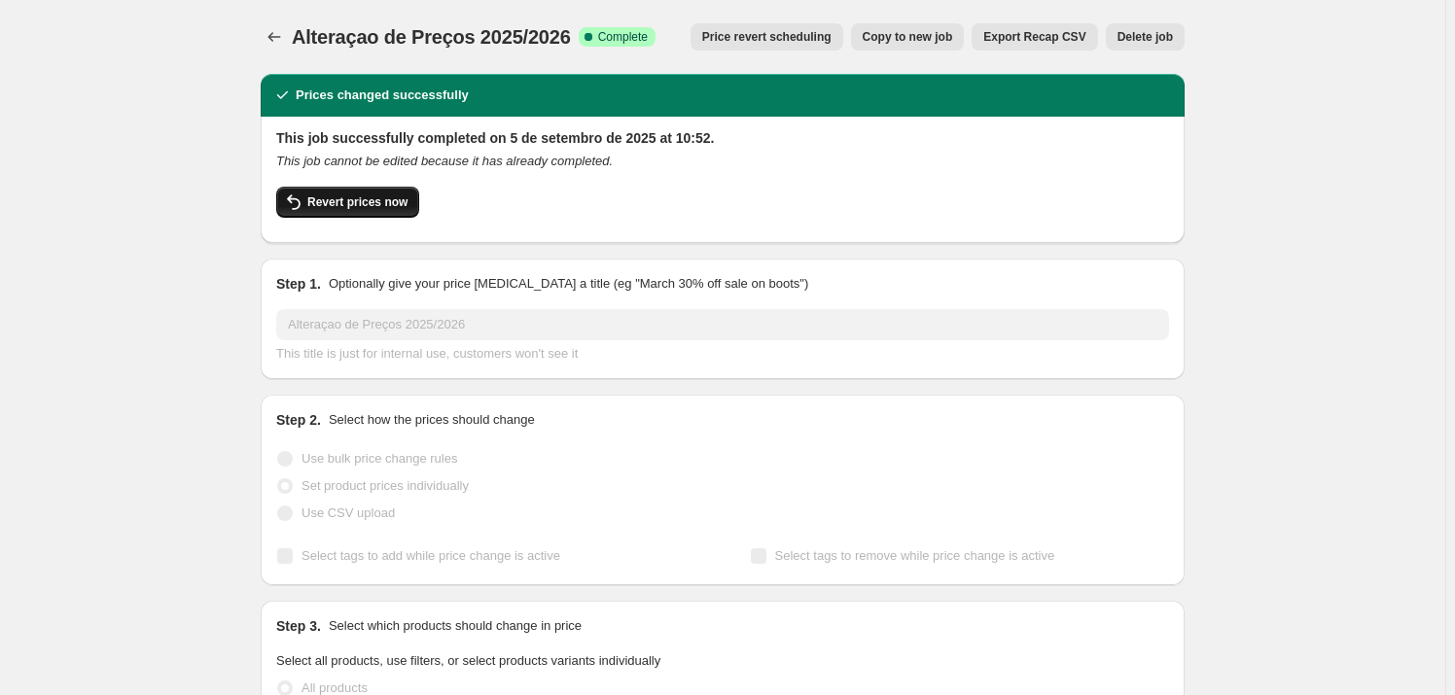
click at [356, 199] on span "Revert prices now" at bounding box center [357, 202] width 100 height 16
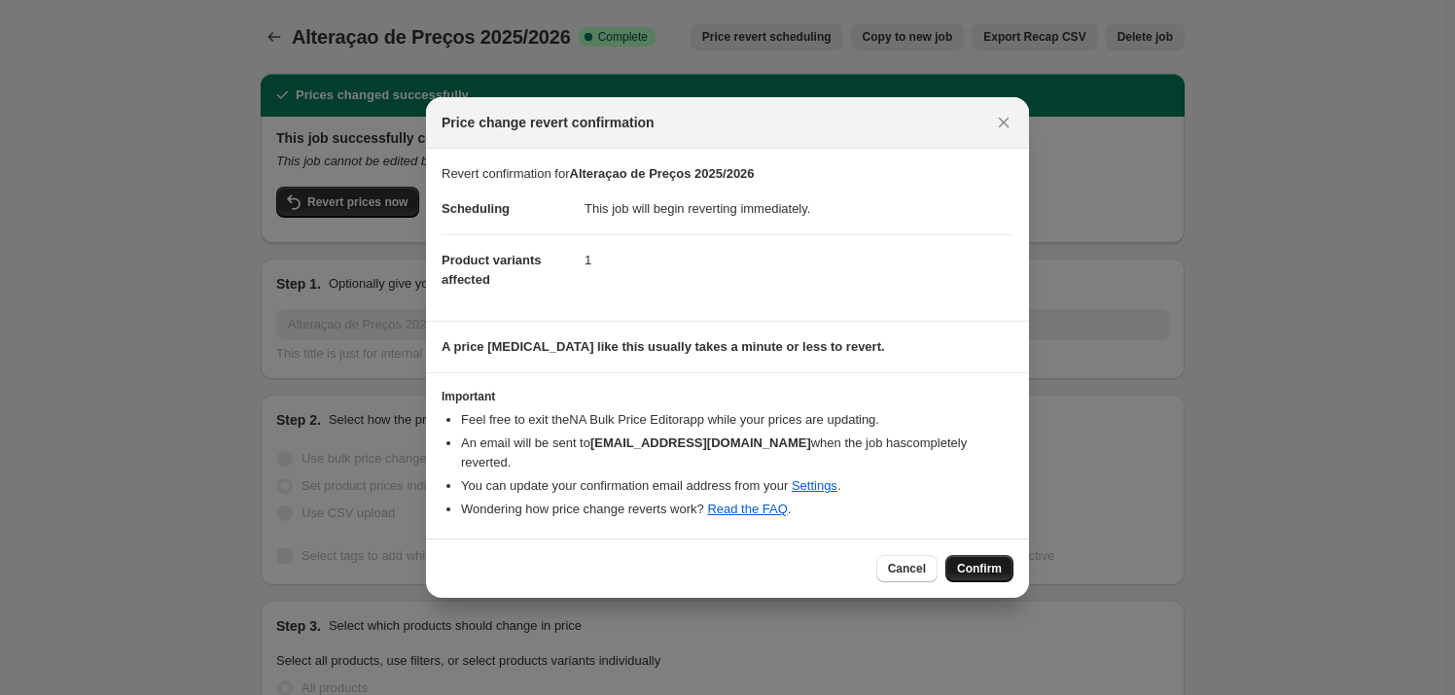
click at [968, 561] on span "Confirm" at bounding box center [979, 569] width 45 height 16
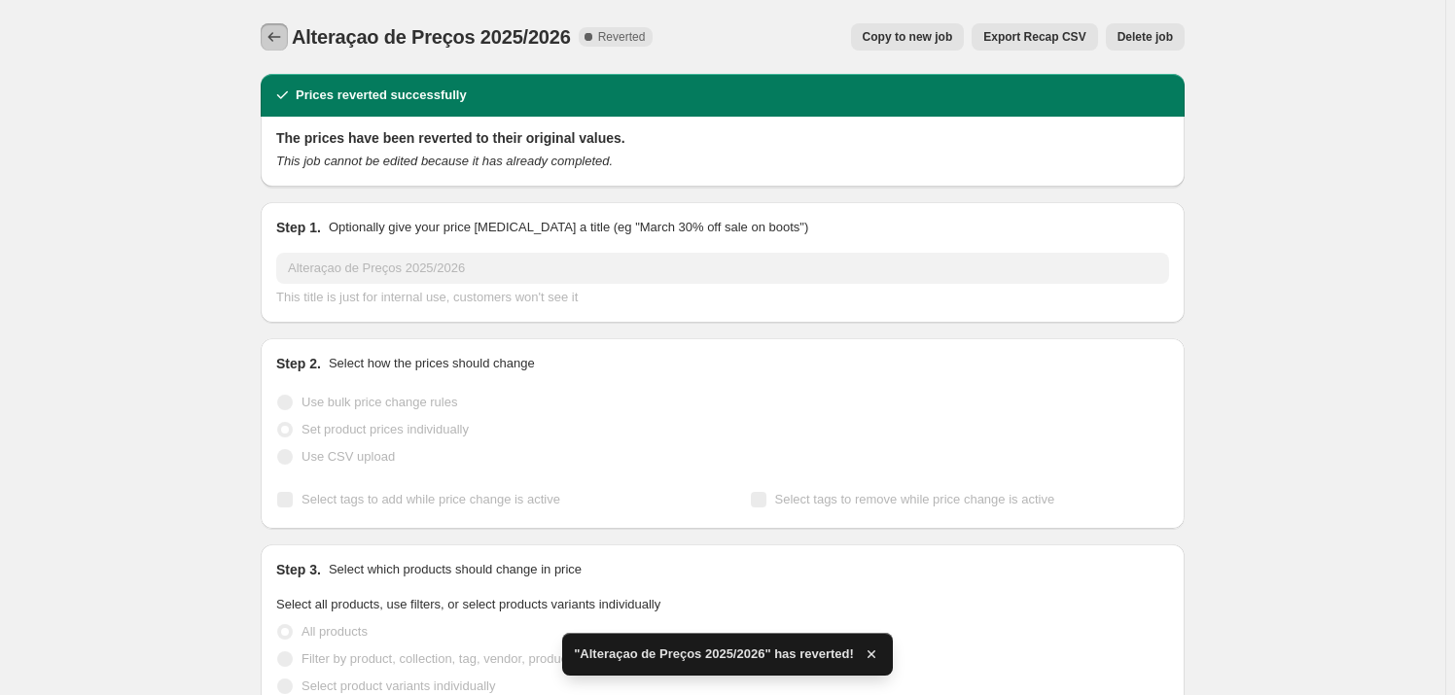
click at [282, 44] on icon "Price change jobs" at bounding box center [274, 36] width 19 height 19
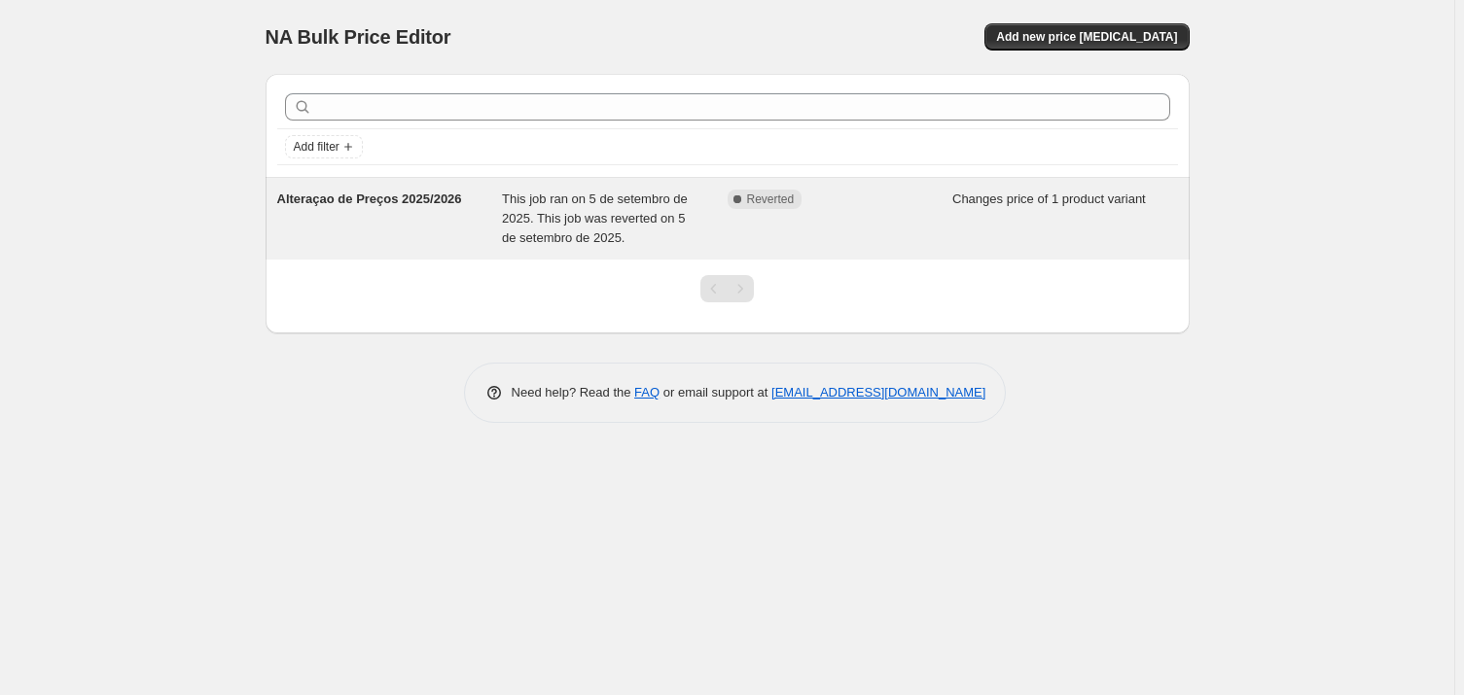
click at [758, 207] on span "Complete Reverted" at bounding box center [764, 199] width 75 height 19
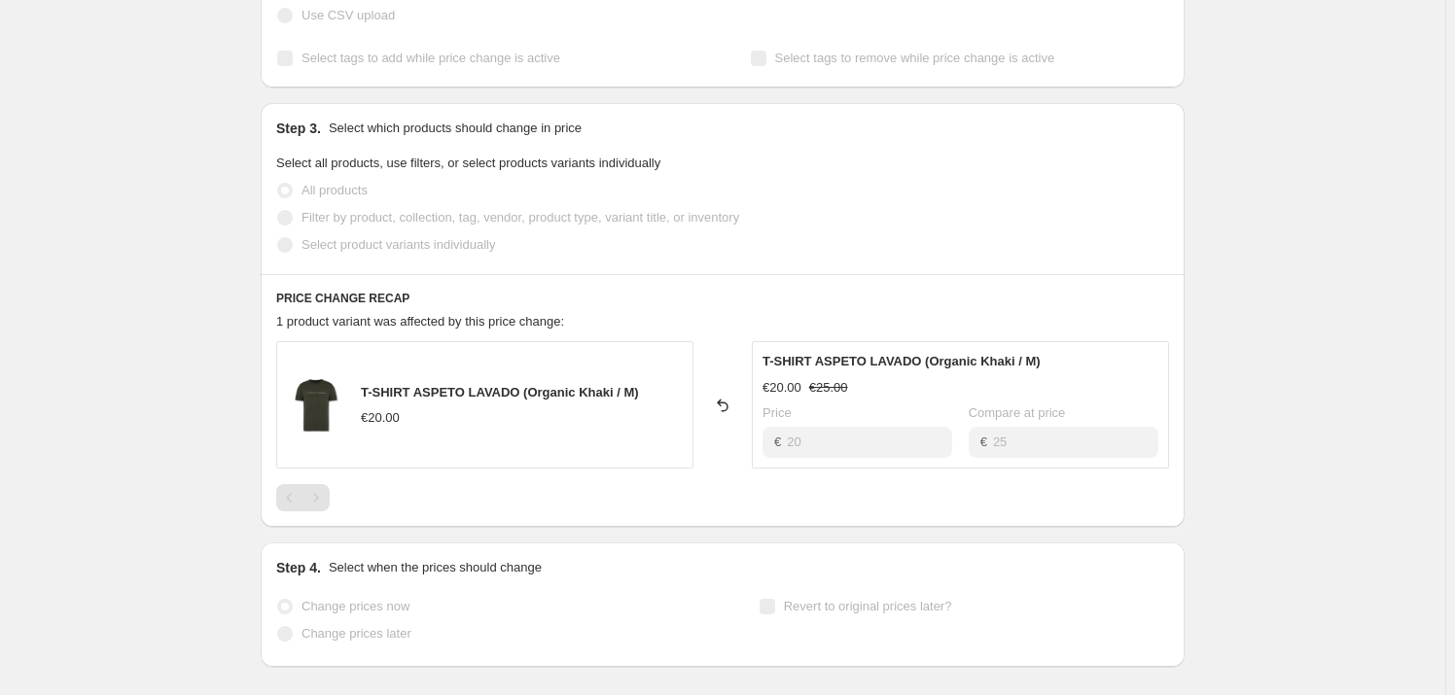
scroll to position [531, 0]
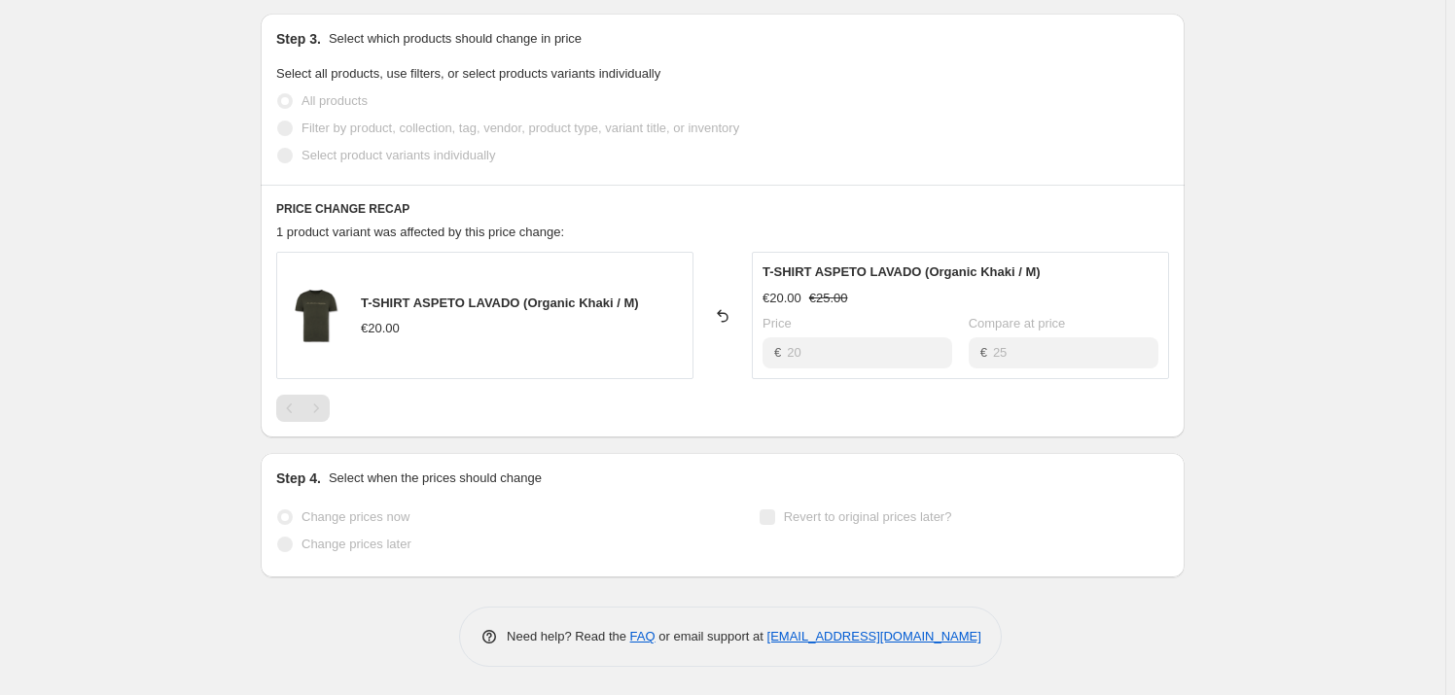
click at [725, 316] on icon at bounding box center [722, 315] width 19 height 19
click at [356, 265] on div "T-SHIRT ASPETO LAVADO (Organic Khaki / M) €20.00" at bounding box center [484, 315] width 417 height 127
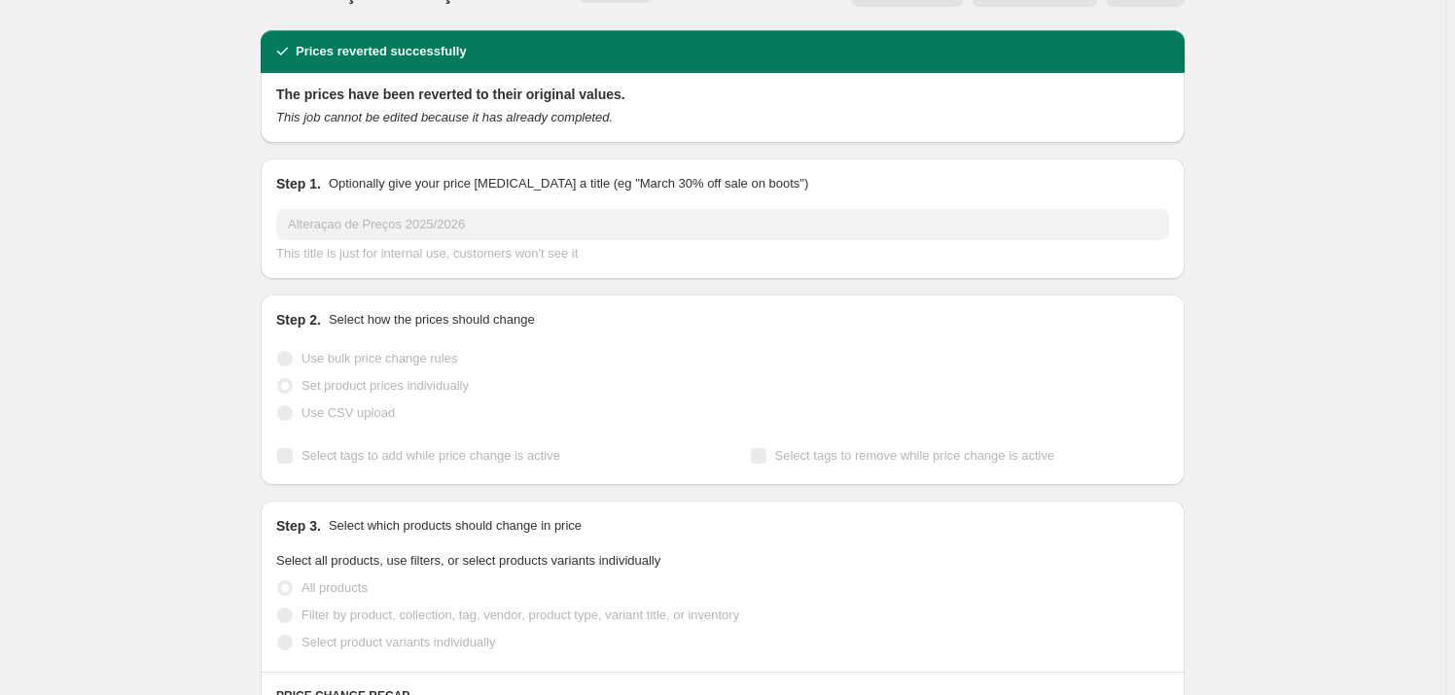
scroll to position [0, 0]
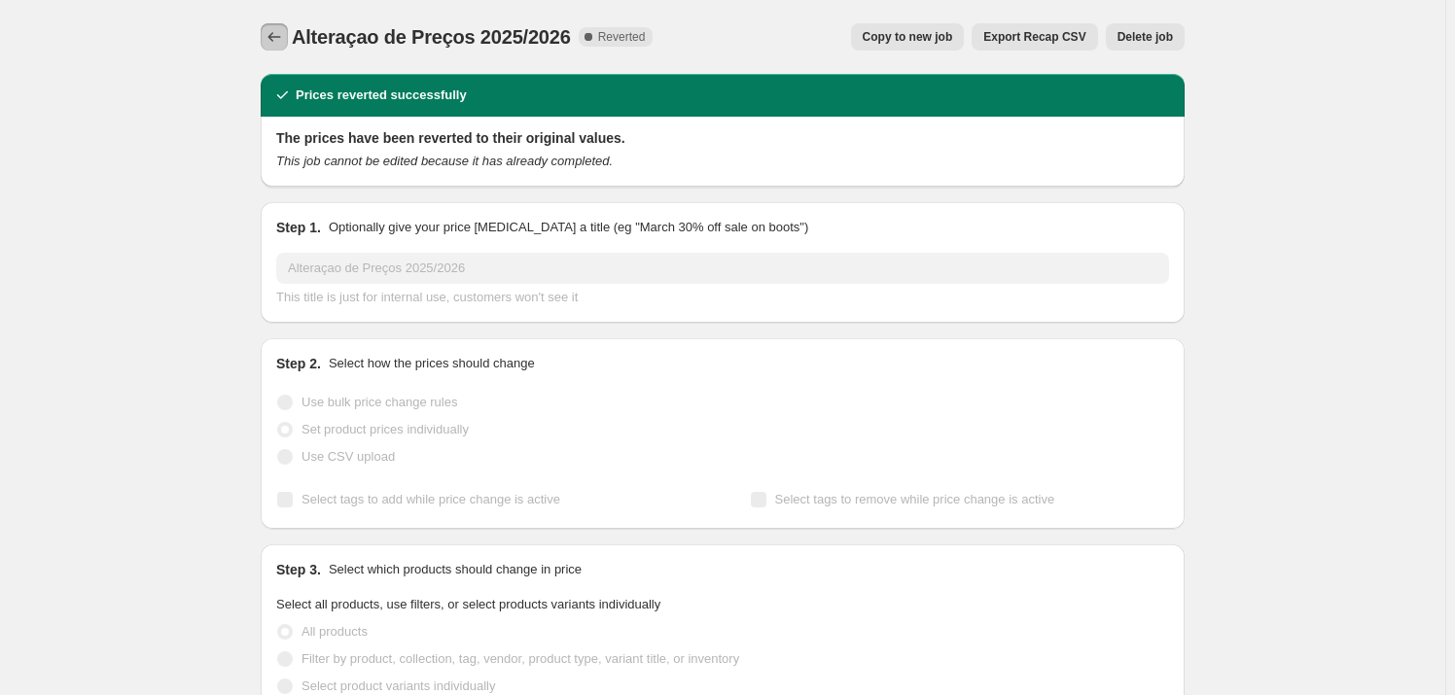
click at [284, 33] on icon "Price change jobs" at bounding box center [274, 36] width 19 height 19
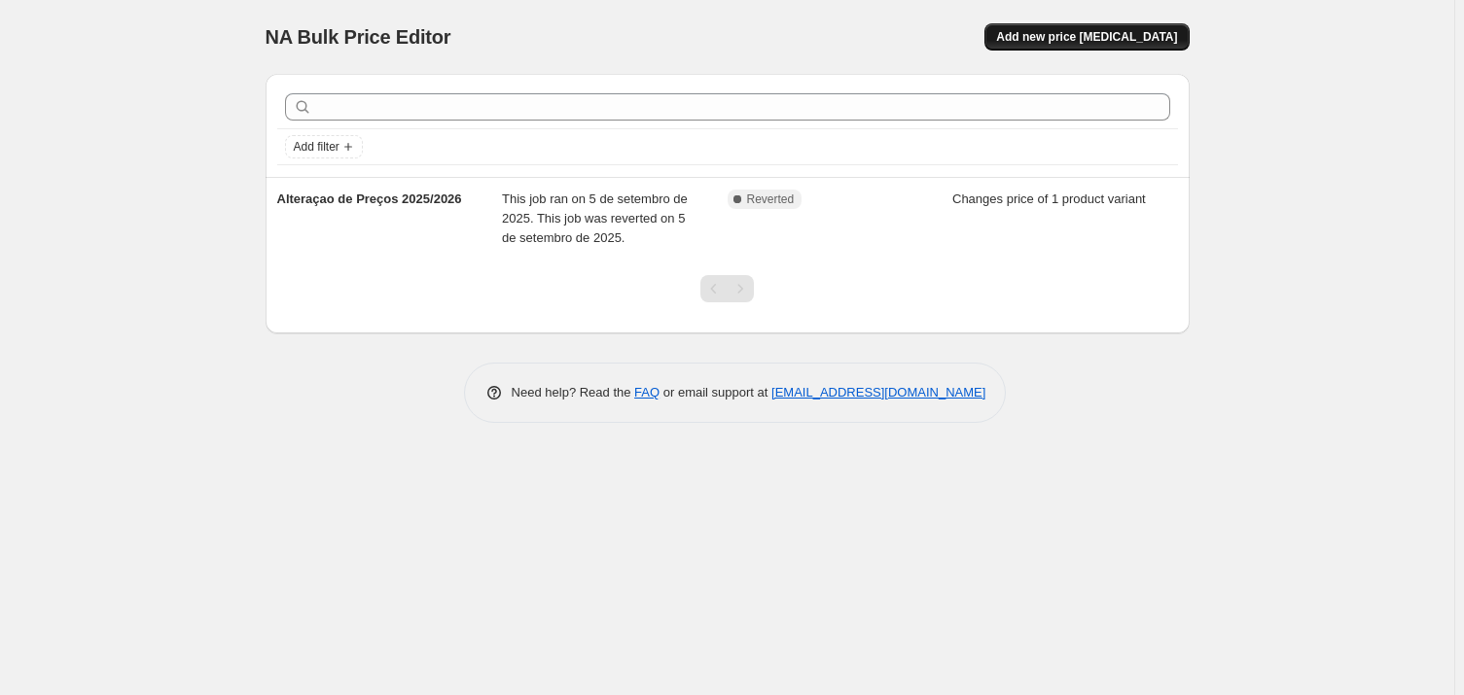
click at [1071, 48] on button "Add new price change job" at bounding box center [1086, 36] width 204 height 27
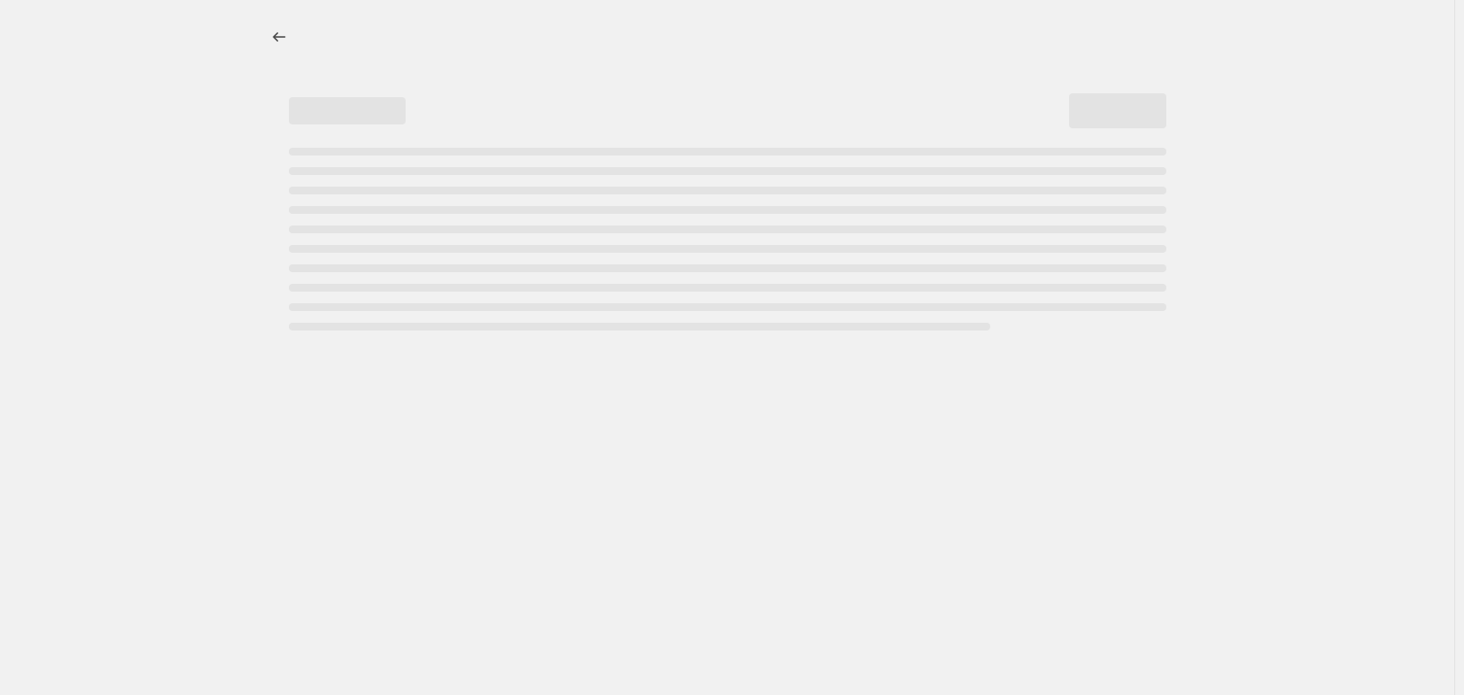
select select "percentage"
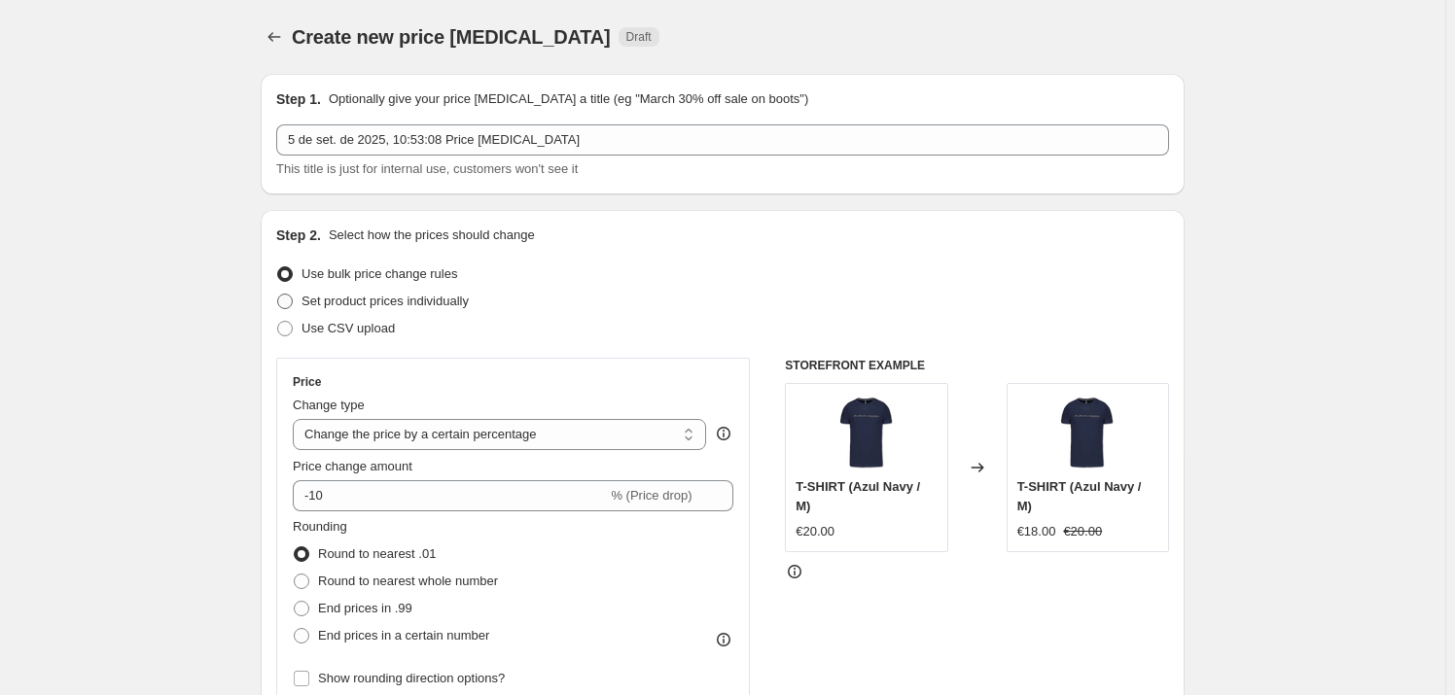
click at [326, 294] on span "Set product prices individually" at bounding box center [384, 301] width 167 height 15
click at [278, 294] on input "Set product prices individually" at bounding box center [277, 294] width 1 height 1
radio input "true"
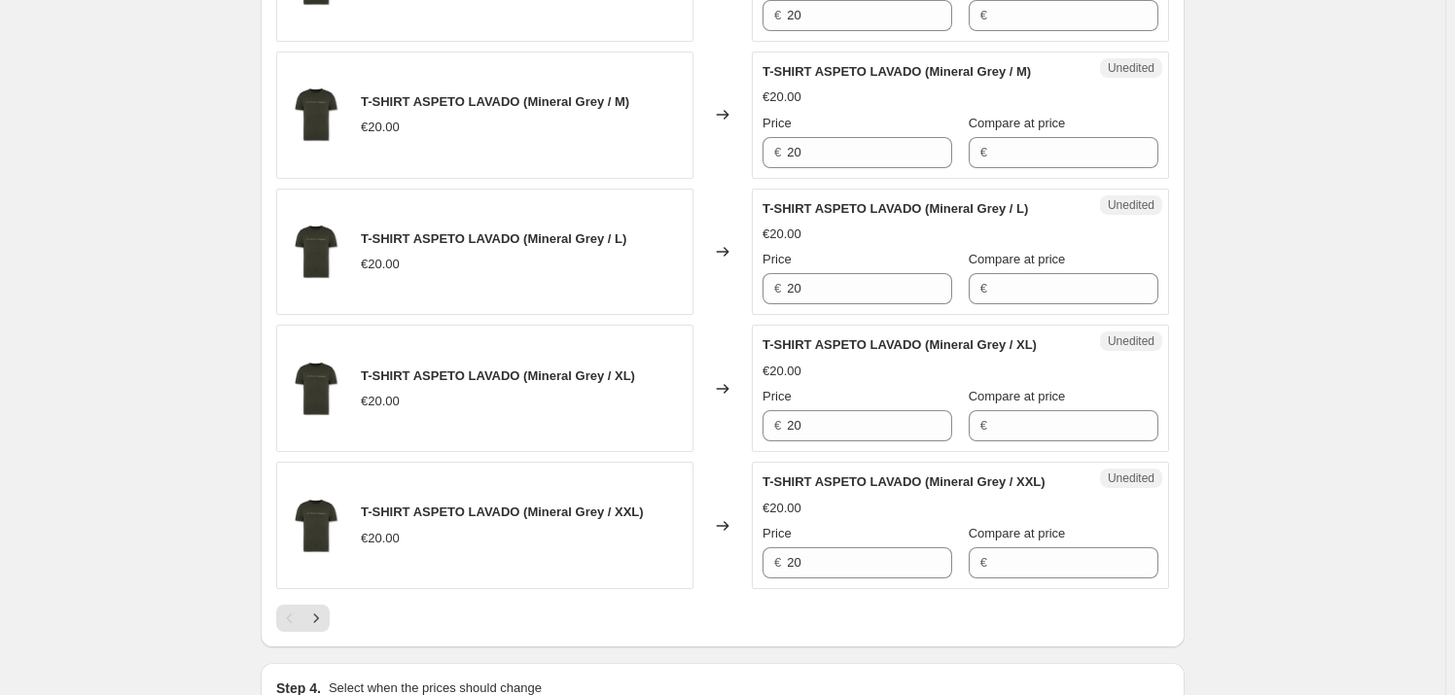
scroll to position [2829, 0]
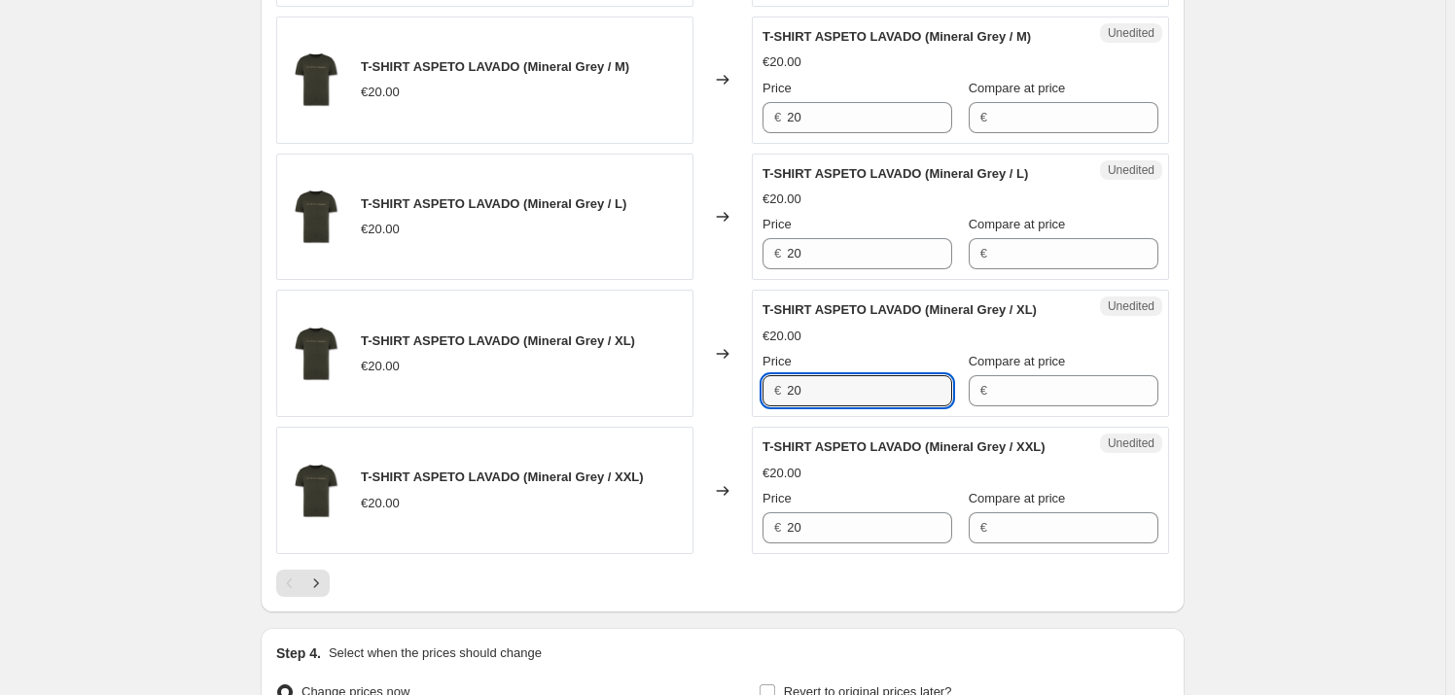
drag, startPoint x: 830, startPoint y: 382, endPoint x: 746, endPoint y: 385, distance: 83.7
click at [746, 385] on div "T-SHIRT ASPETO LAVADO (Mineral Grey / XL) €20.00 Changed to Unedited T-SHIRT AS…" at bounding box center [722, 353] width 893 height 127
drag, startPoint x: 814, startPoint y: 392, endPoint x: 765, endPoint y: 389, distance: 48.7
click at [765, 389] on div "Success Edited T-SHIRT ASPETO LAVADO (Mineral Grey / XL) €25.00 Price € 25 Comp…" at bounding box center [960, 353] width 417 height 127
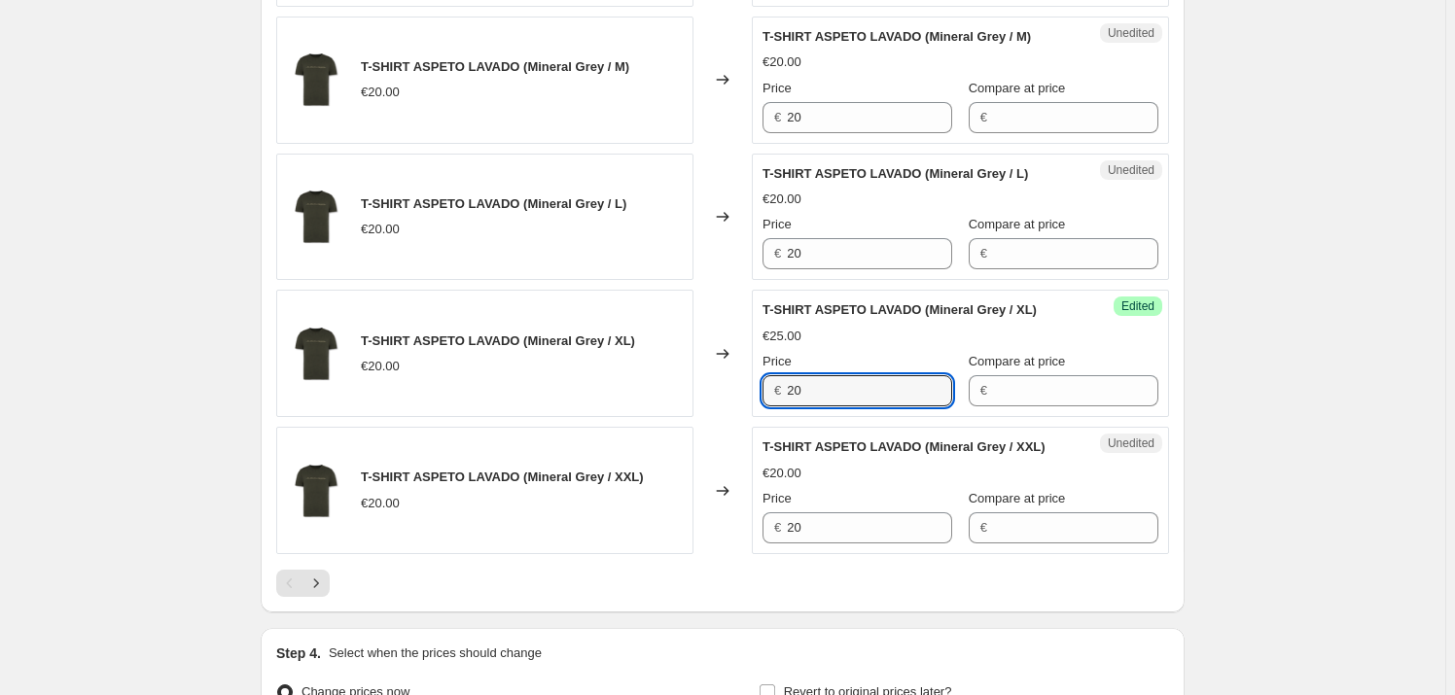
type input "20"
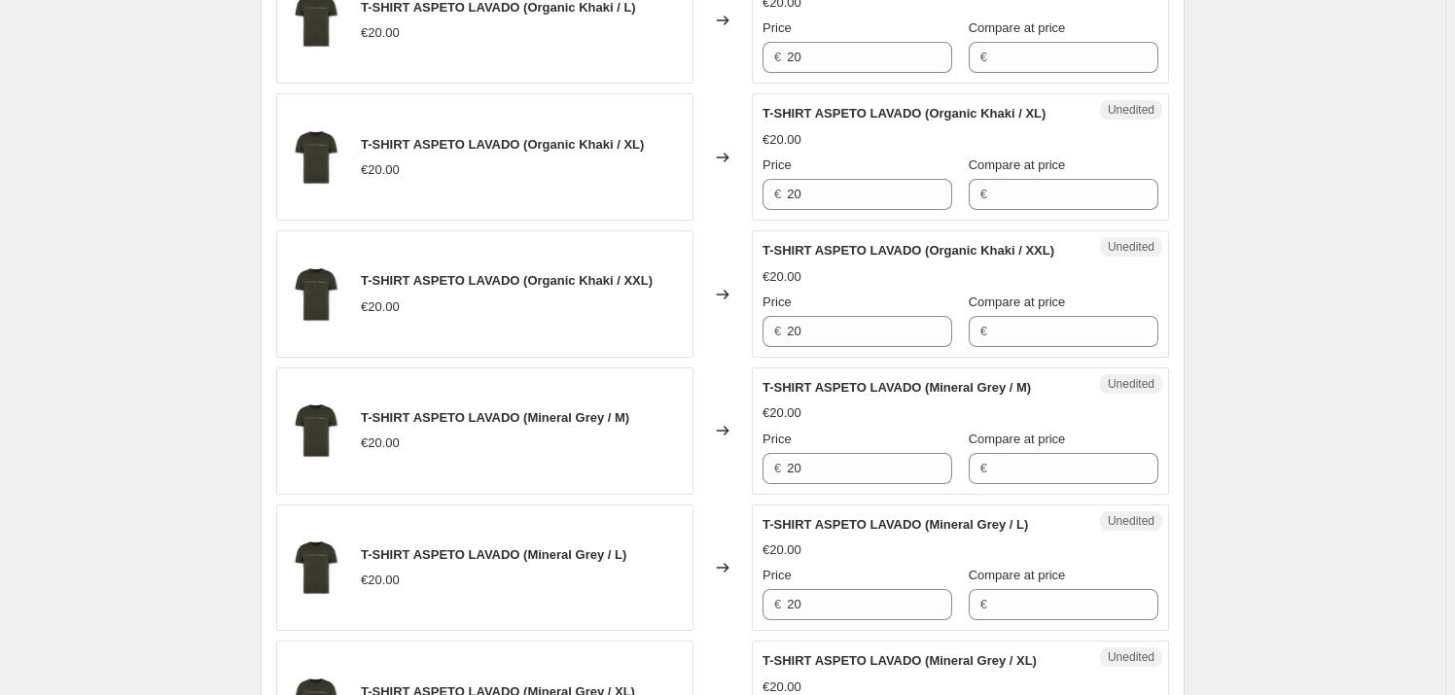
scroll to position [2475, 0]
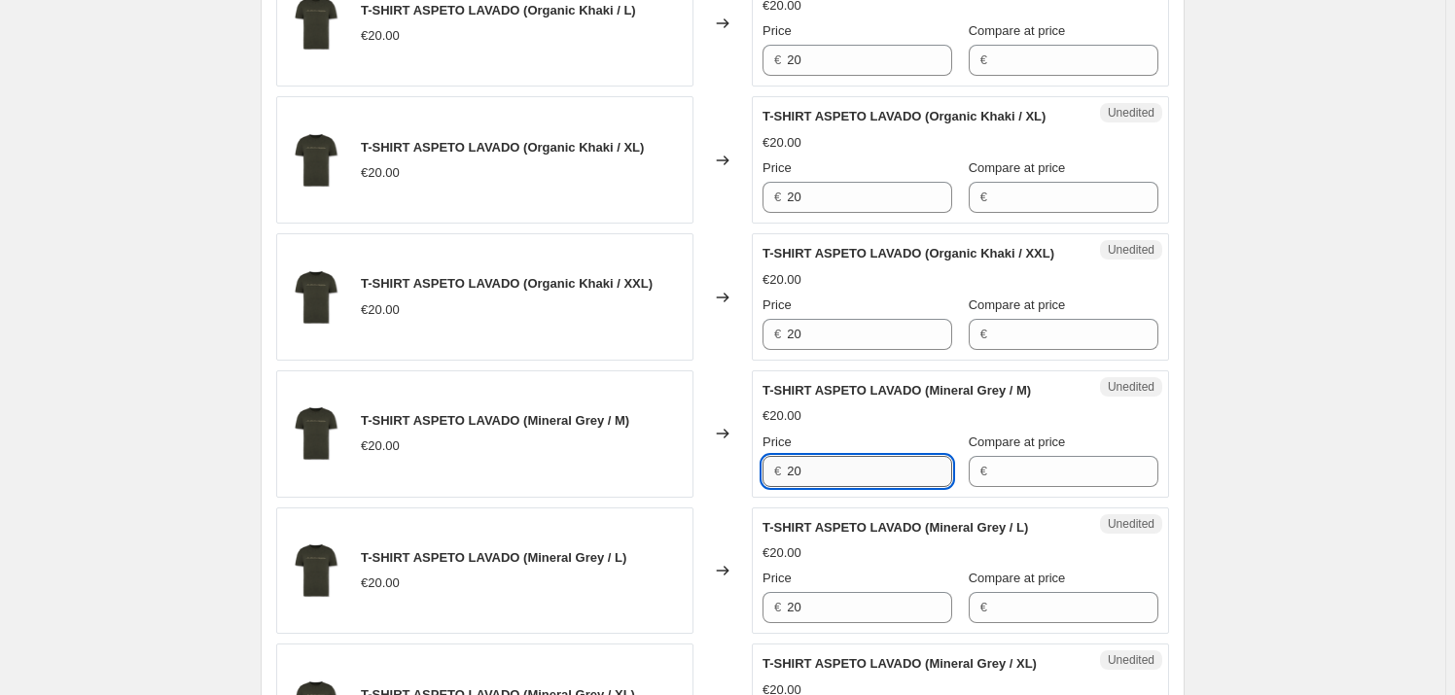
click at [818, 468] on input "20" at bounding box center [869, 471] width 165 height 31
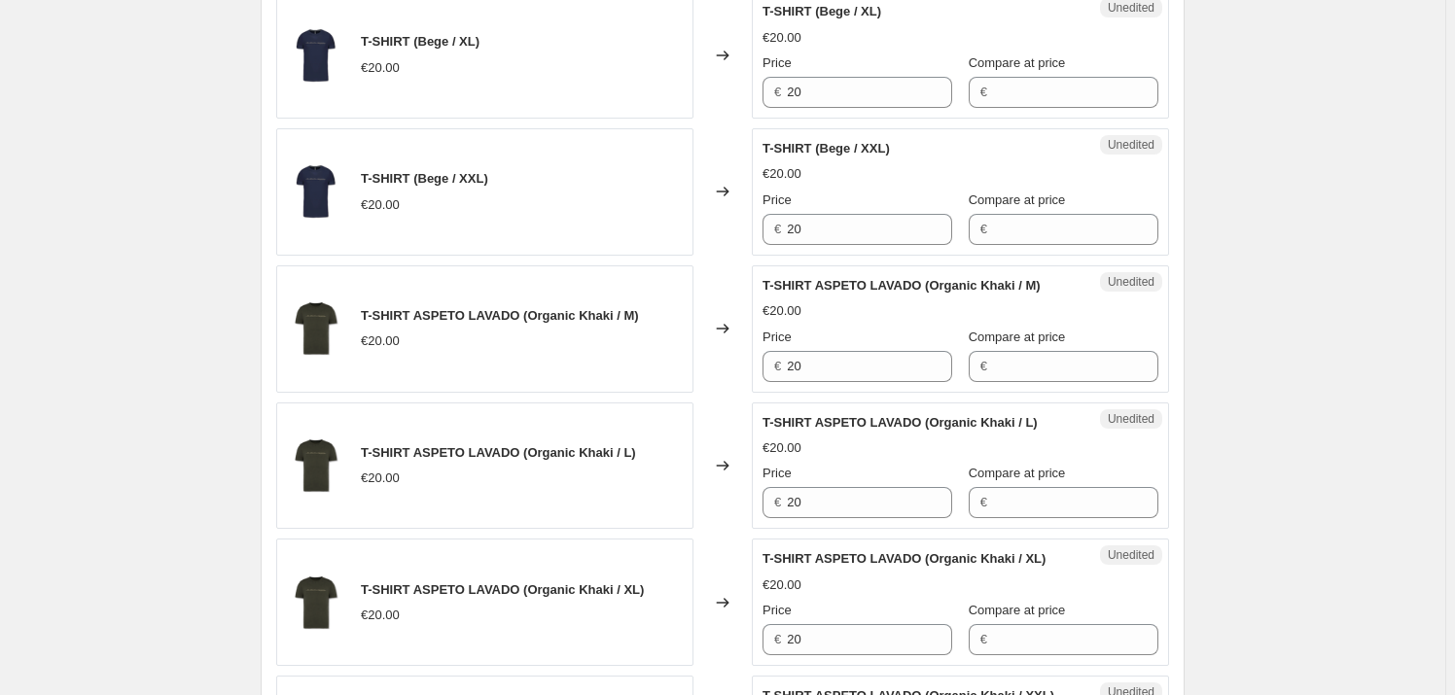
scroll to position [2121, 0]
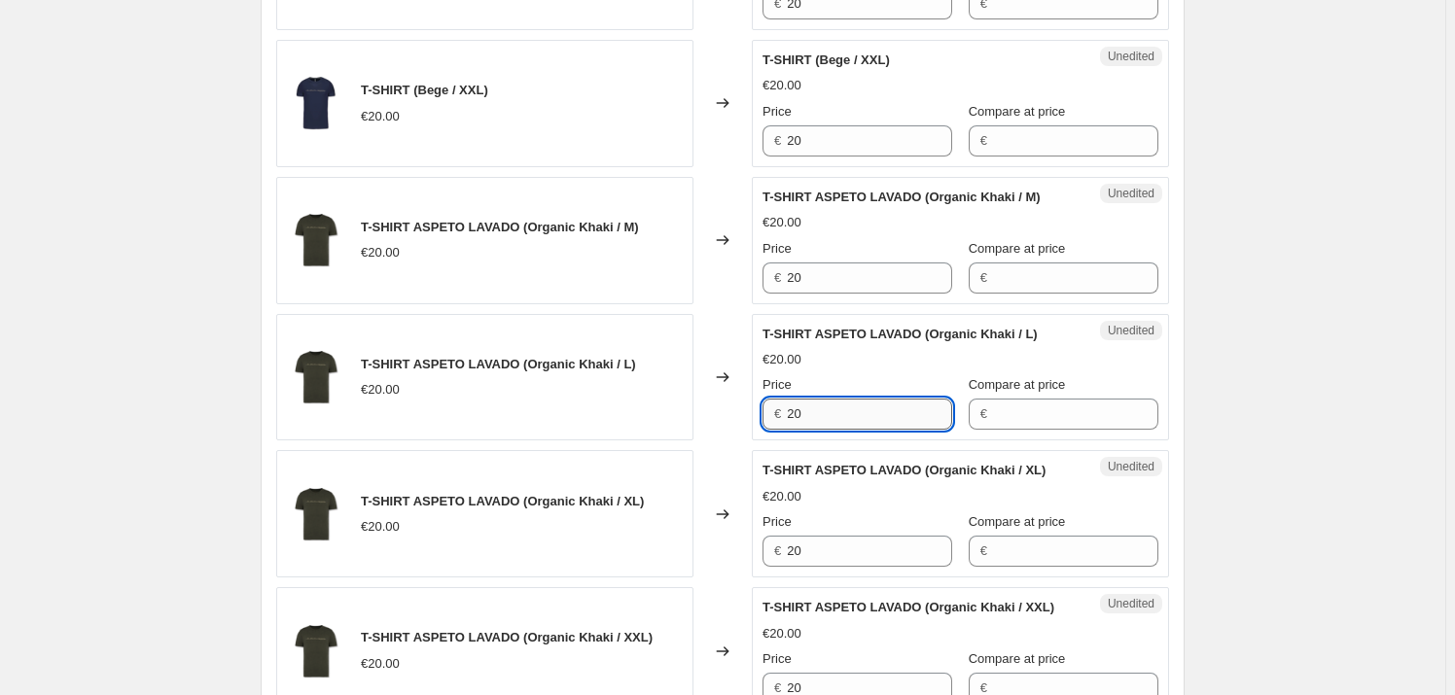
drag, startPoint x: 808, startPoint y: 405, endPoint x: 791, endPoint y: 405, distance: 17.5
click at [791, 405] on input "20" at bounding box center [869, 414] width 165 height 31
type input "25"
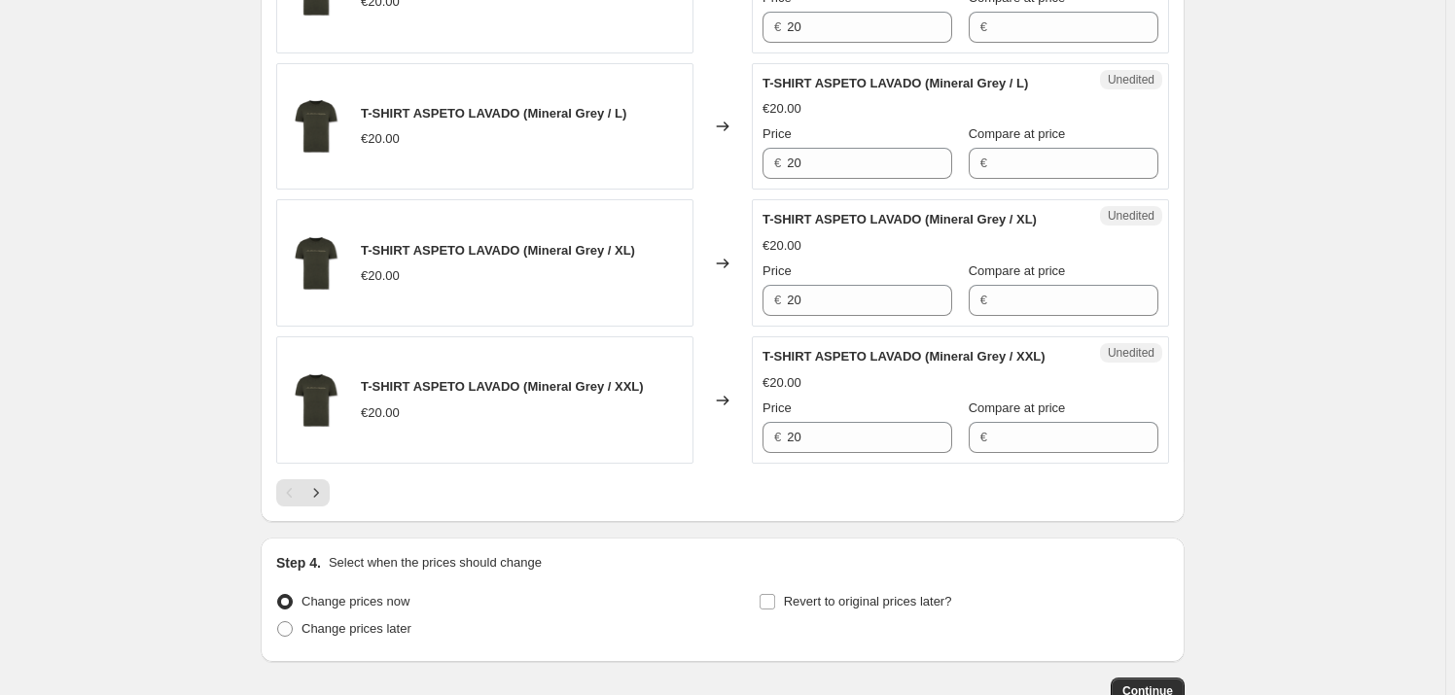
scroll to position [3043, 0]
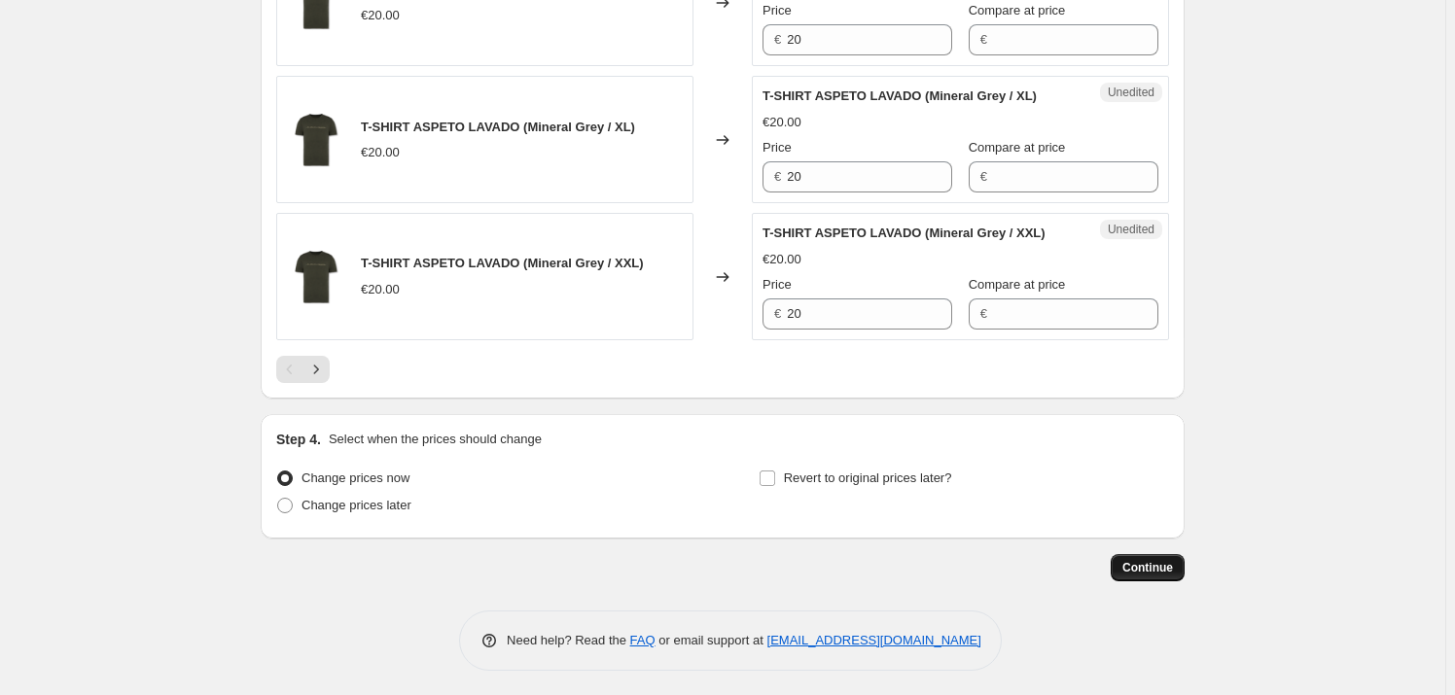
click at [1146, 567] on span "Continue" at bounding box center [1147, 568] width 51 height 16
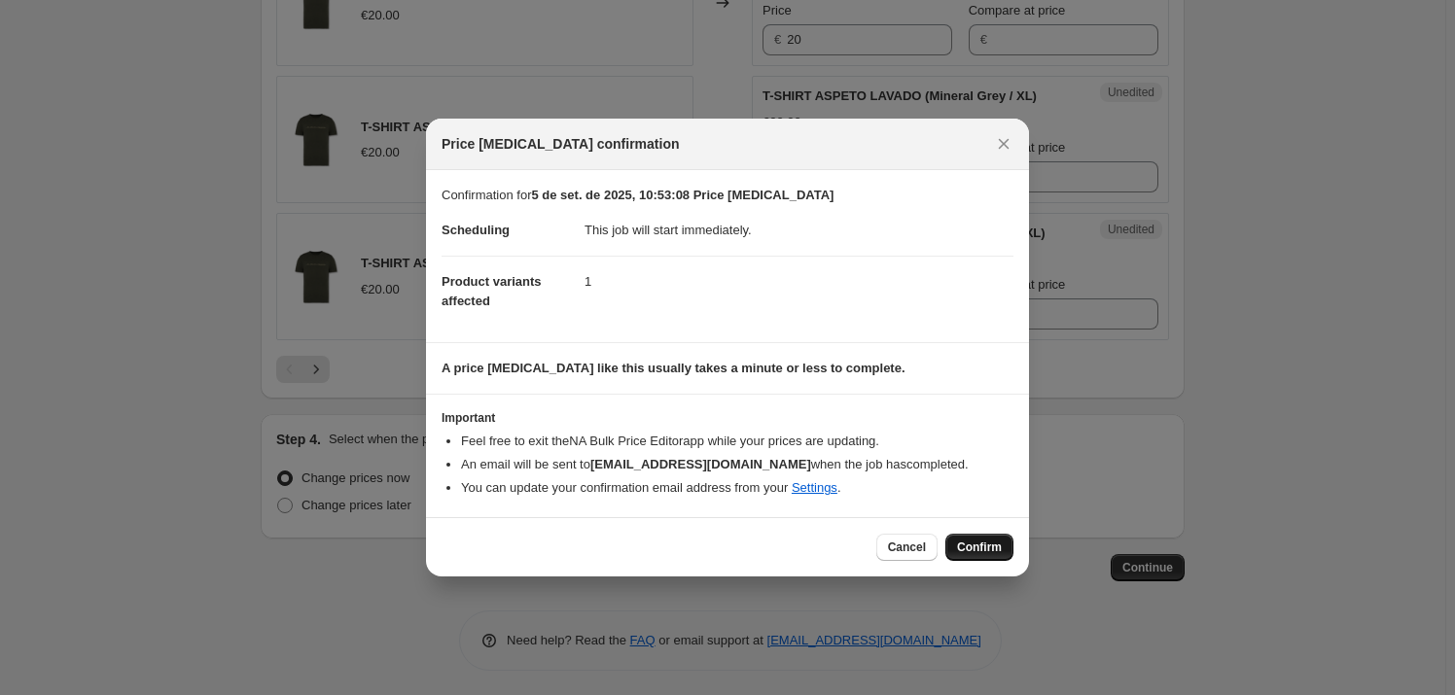
click at [963, 544] on span "Confirm" at bounding box center [979, 548] width 45 height 16
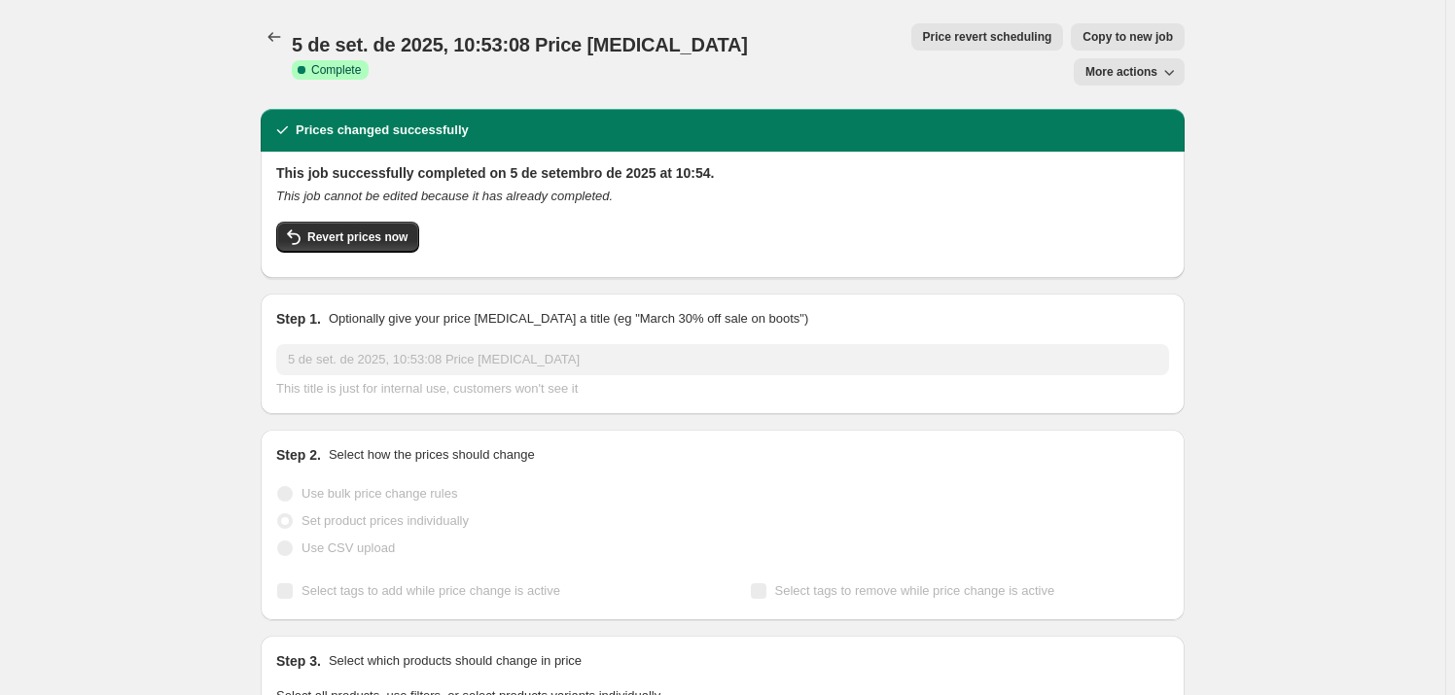
click at [1150, 58] on button "More actions" at bounding box center [1129, 71] width 111 height 27
click at [1151, 58] on button "More actions" at bounding box center [1129, 71] width 111 height 27
click at [276, 32] on icon "Price change jobs" at bounding box center [274, 36] width 19 height 19
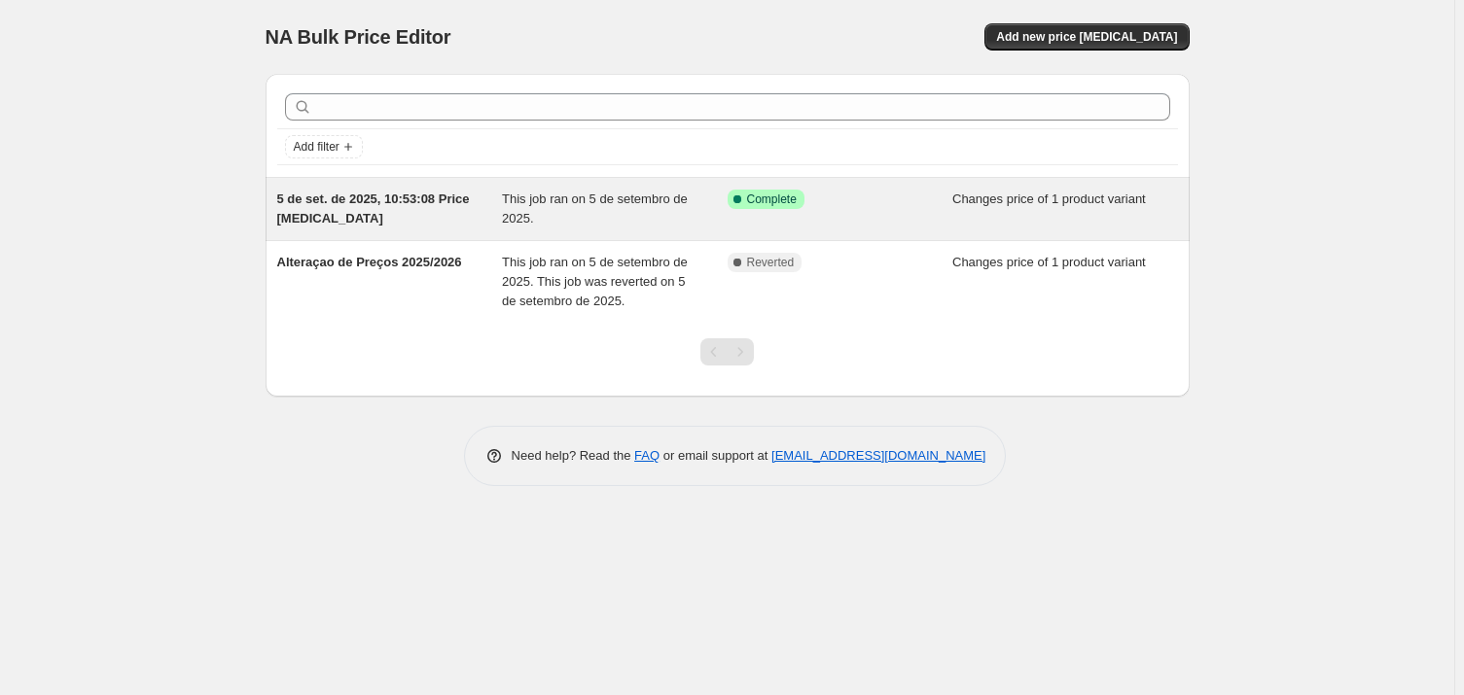
click at [505, 215] on span "This job ran on 5 de setembro de 2025." at bounding box center [595, 209] width 186 height 34
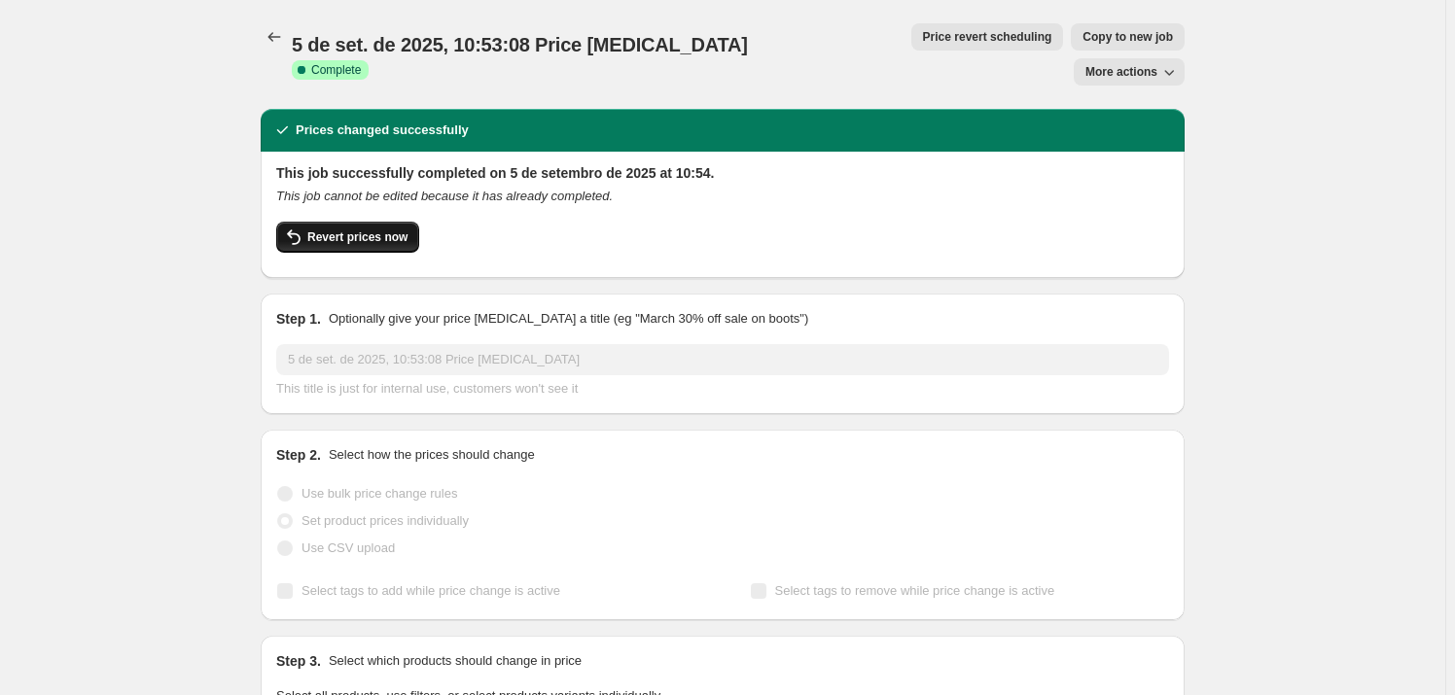
click at [364, 230] on span "Revert prices now" at bounding box center [357, 238] width 100 height 16
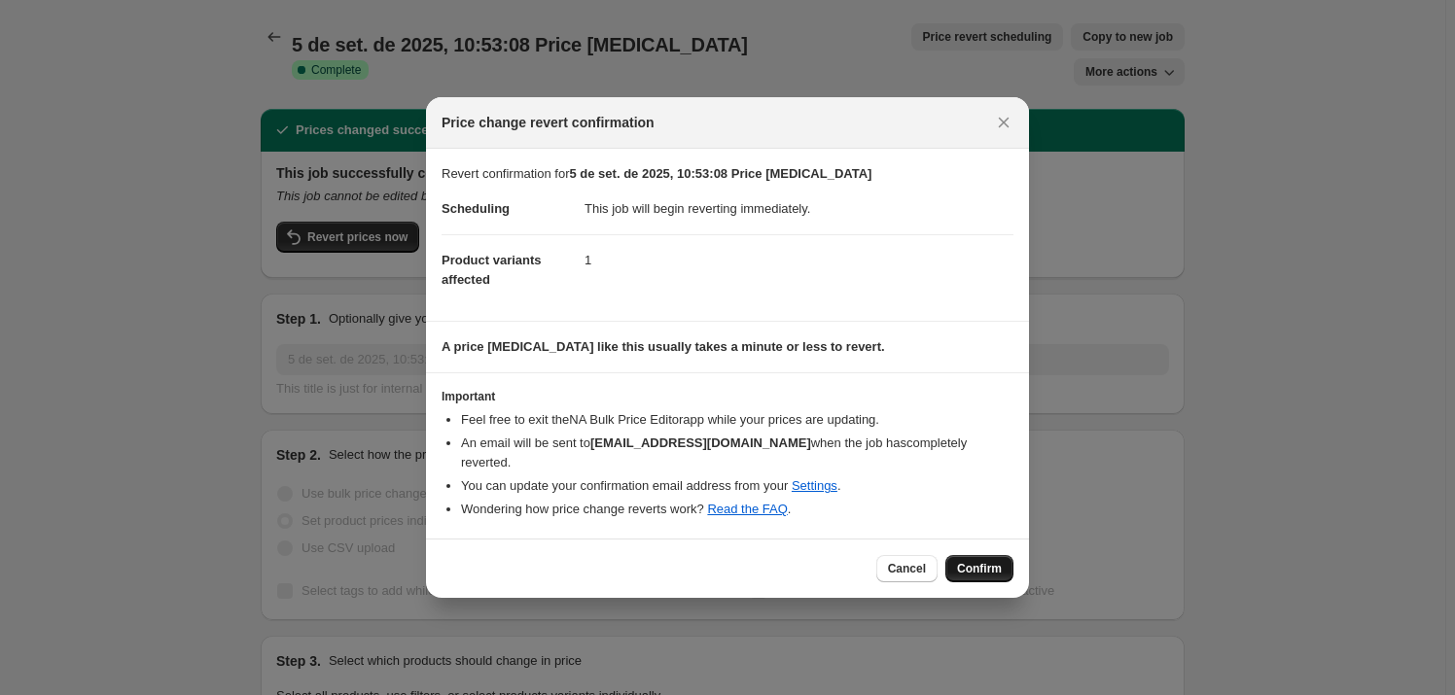
click at [977, 561] on span "Confirm" at bounding box center [979, 569] width 45 height 16
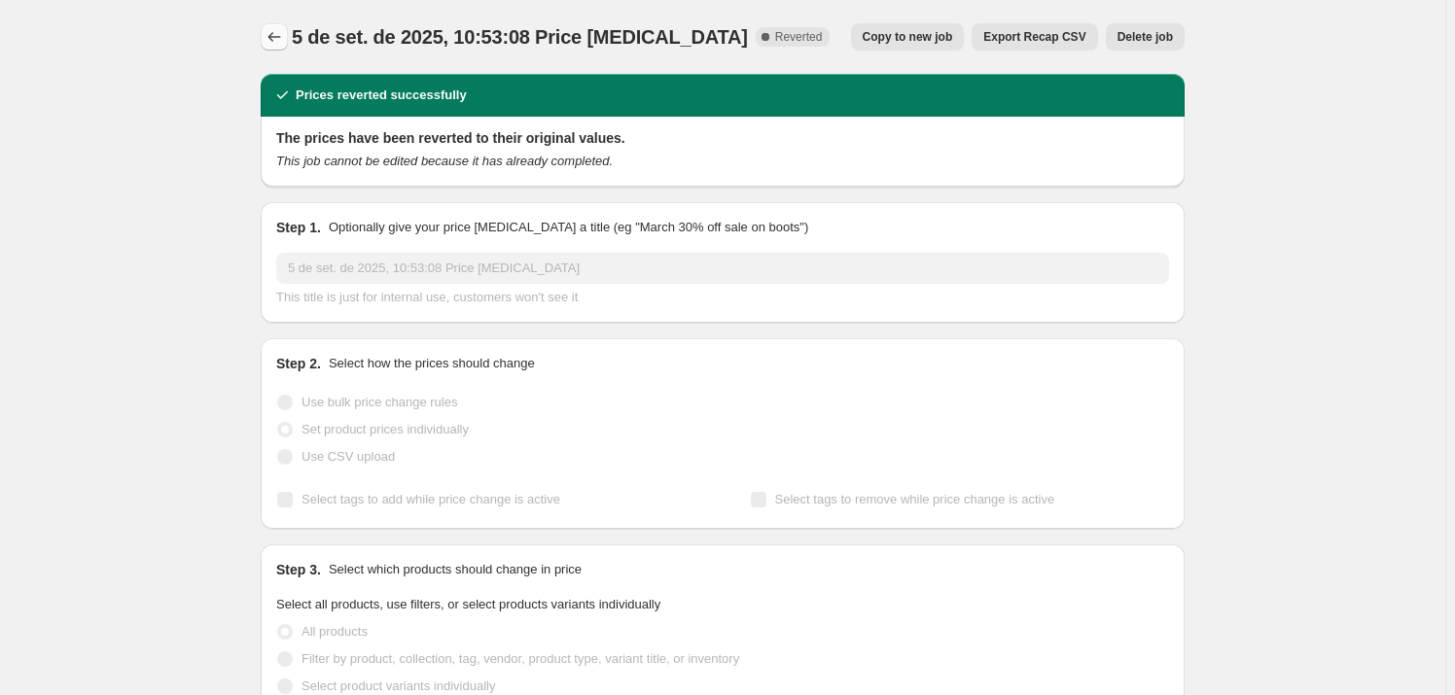
click at [280, 39] on icon "Price change jobs" at bounding box center [274, 36] width 19 height 19
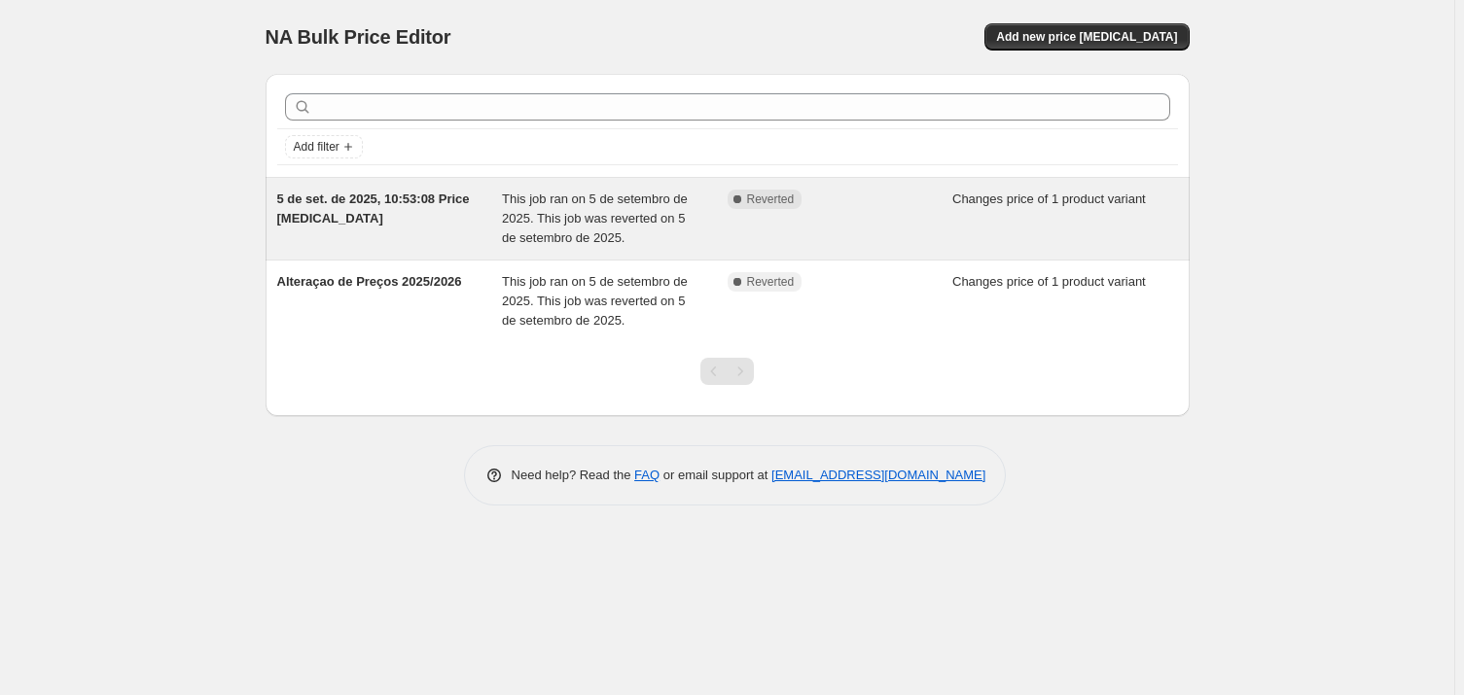
click at [811, 194] on div "Complete Reverted" at bounding box center [825, 199] width 196 height 19
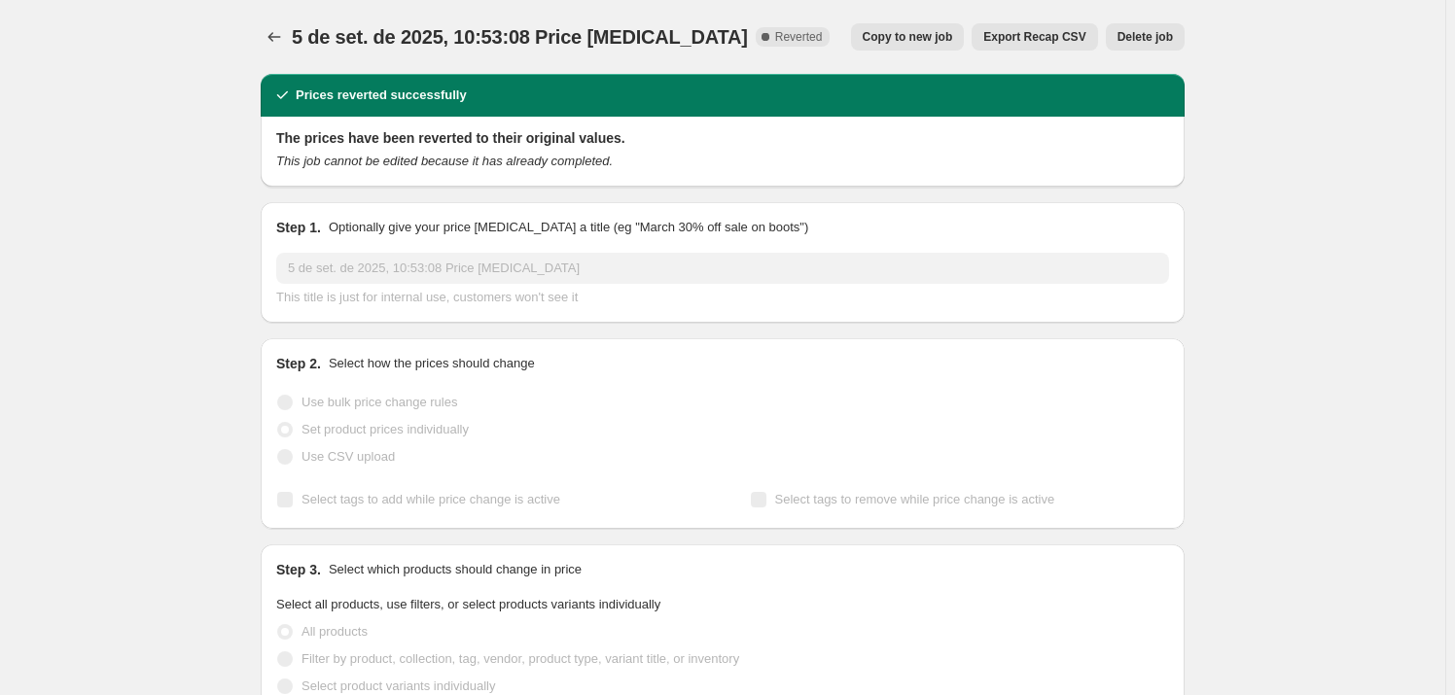
click at [1165, 47] on button "Delete job" at bounding box center [1145, 36] width 79 height 27
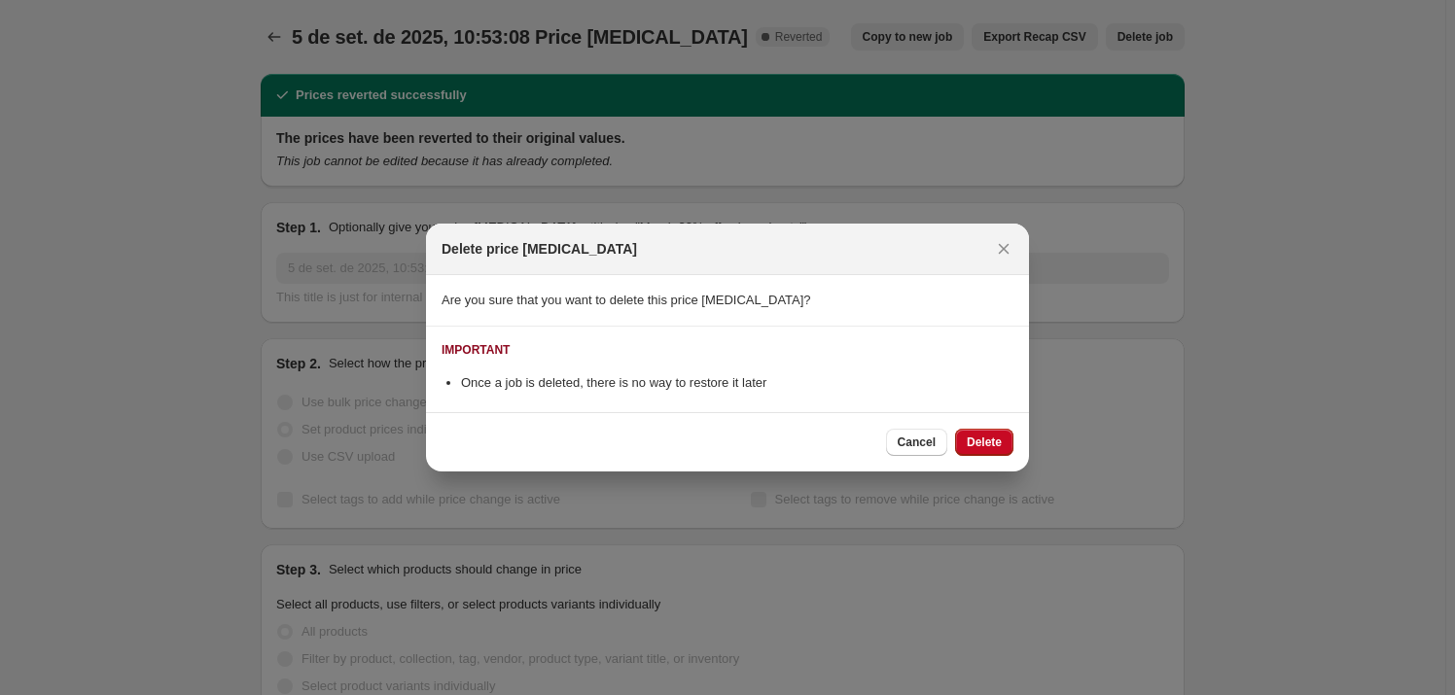
click at [985, 443] on span "Delete" at bounding box center [984, 443] width 35 height 16
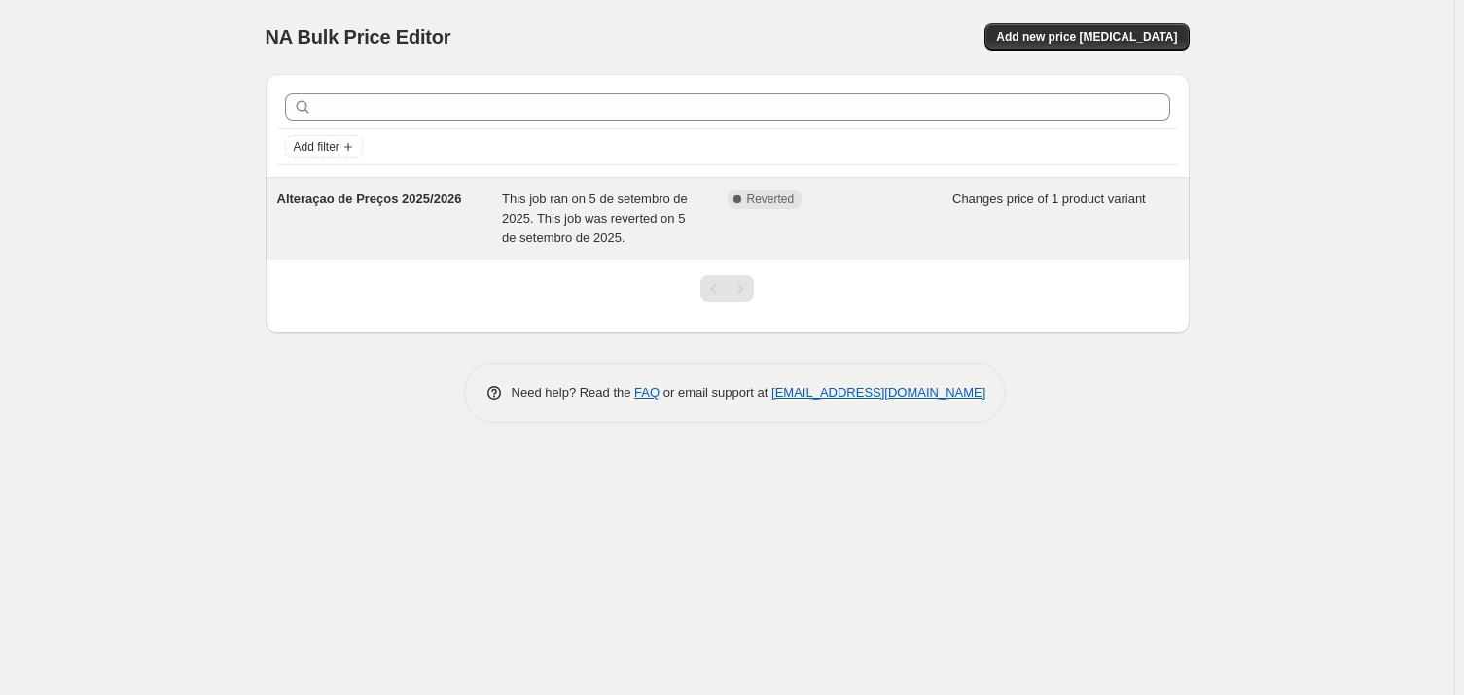
click at [1109, 206] on span "Changes price of 1 product variant" at bounding box center [1049, 199] width 194 height 15
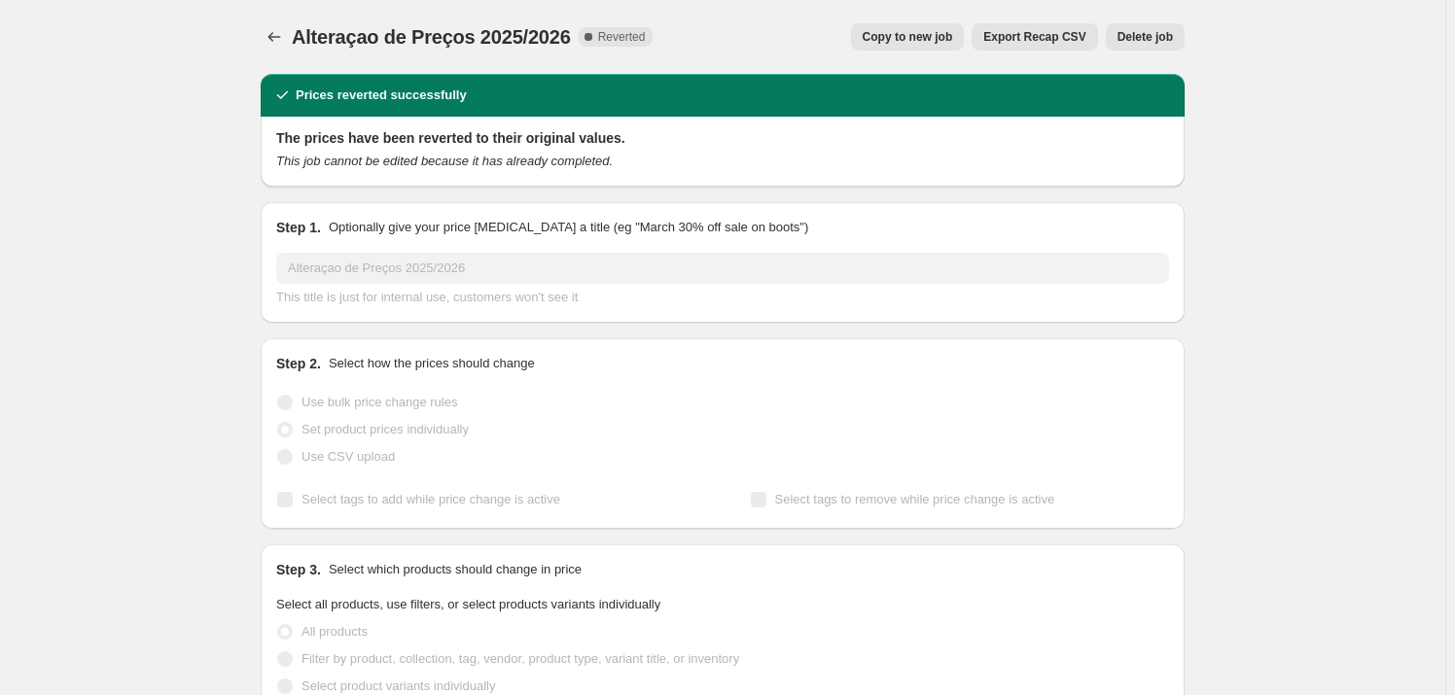
click at [1134, 37] on span "Delete job" at bounding box center [1144, 37] width 55 height 16
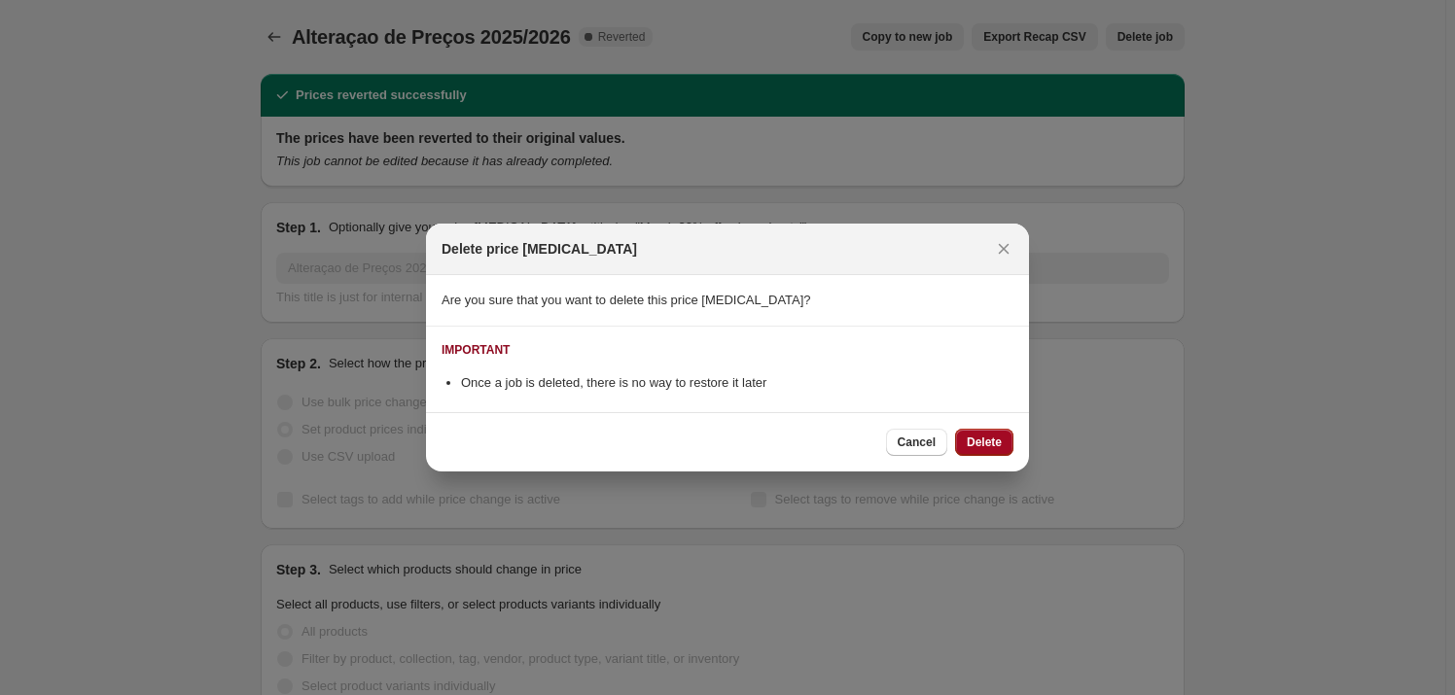
click at [969, 439] on span "Delete" at bounding box center [984, 443] width 35 height 16
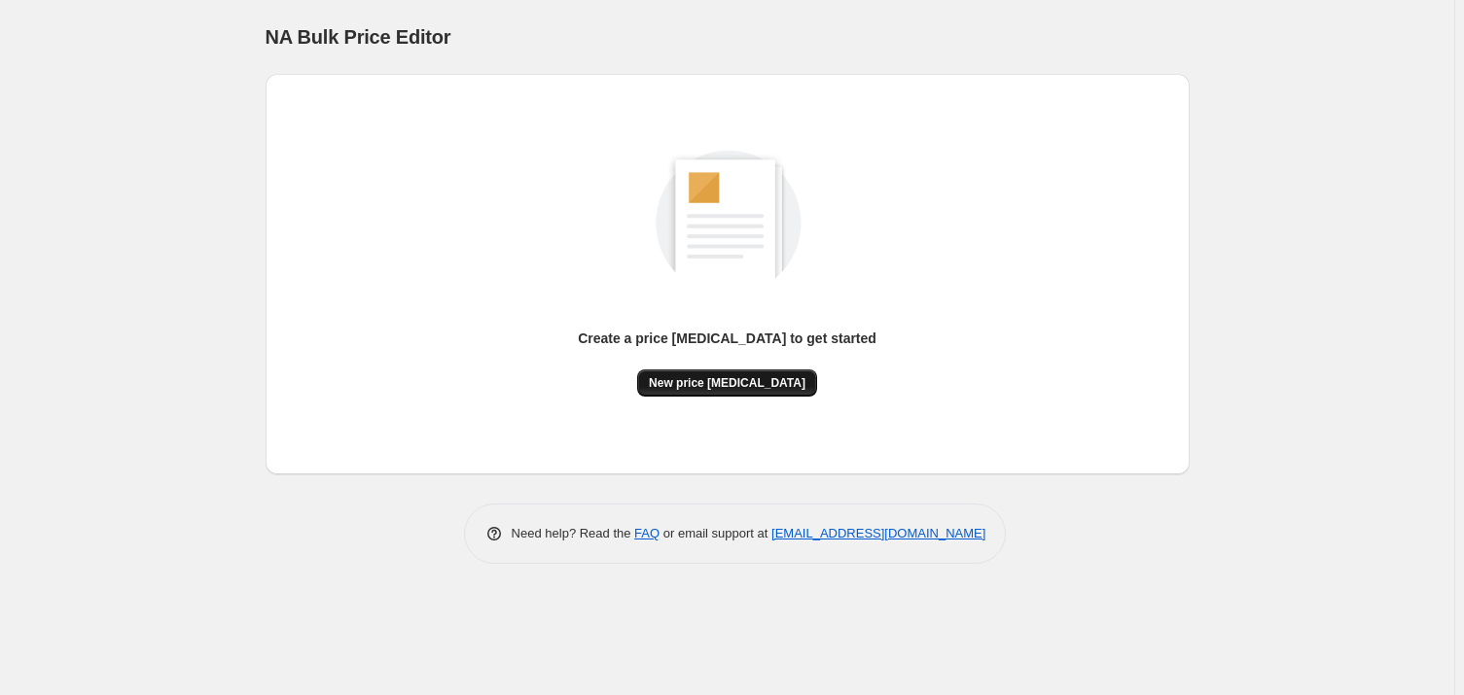
click at [681, 375] on span "New price change job" at bounding box center [727, 383] width 157 height 16
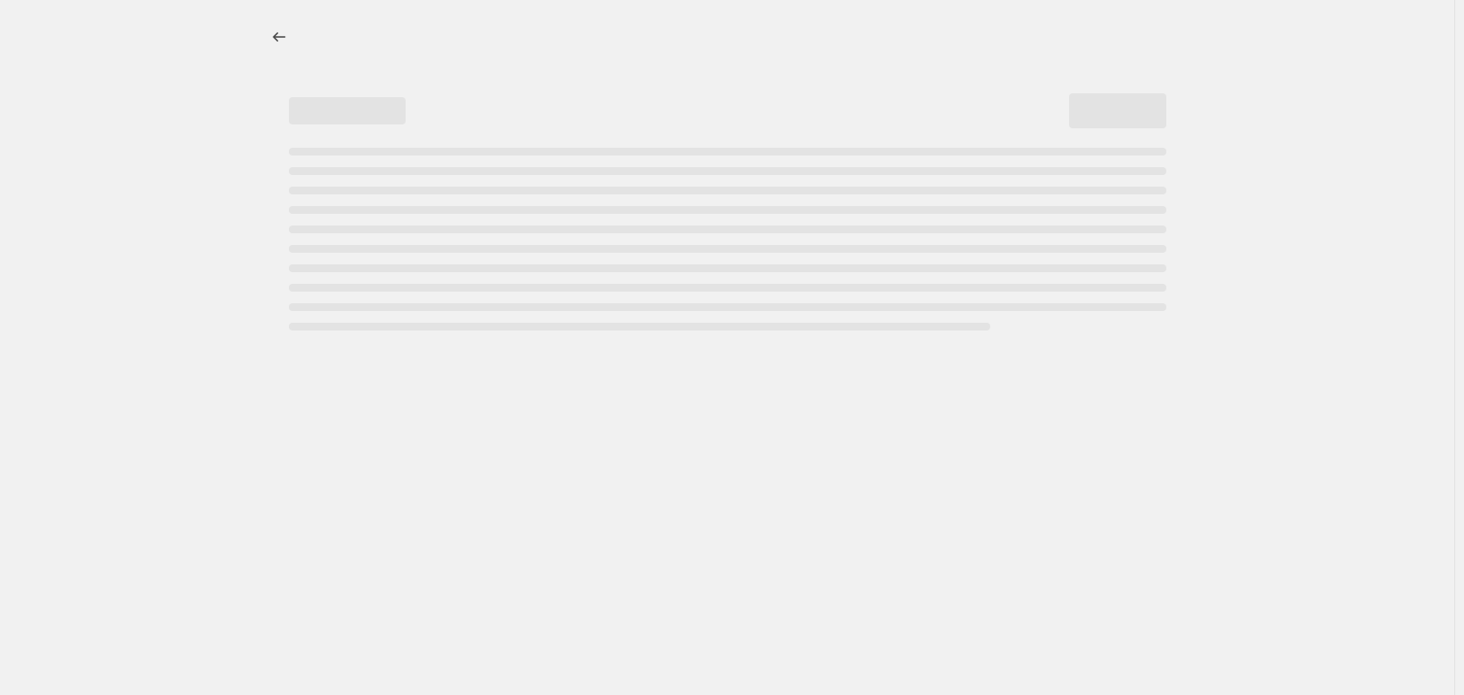
select select "percentage"
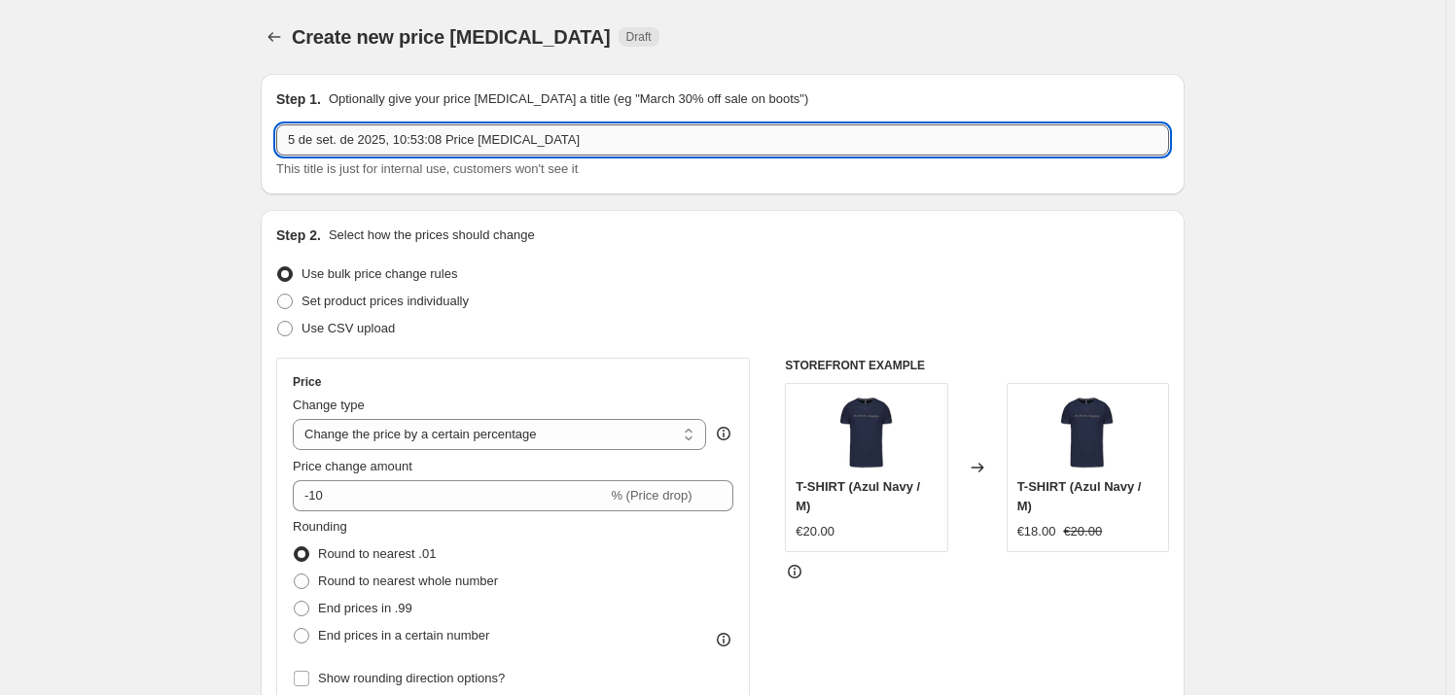
click at [438, 126] on input "5 de set. de 2025, 10:53:08 Price change job" at bounding box center [722, 139] width 893 height 31
type input "a"
click at [560, 144] on input "Alteração de Preços SET25 - 2026" at bounding box center [722, 139] width 893 height 31
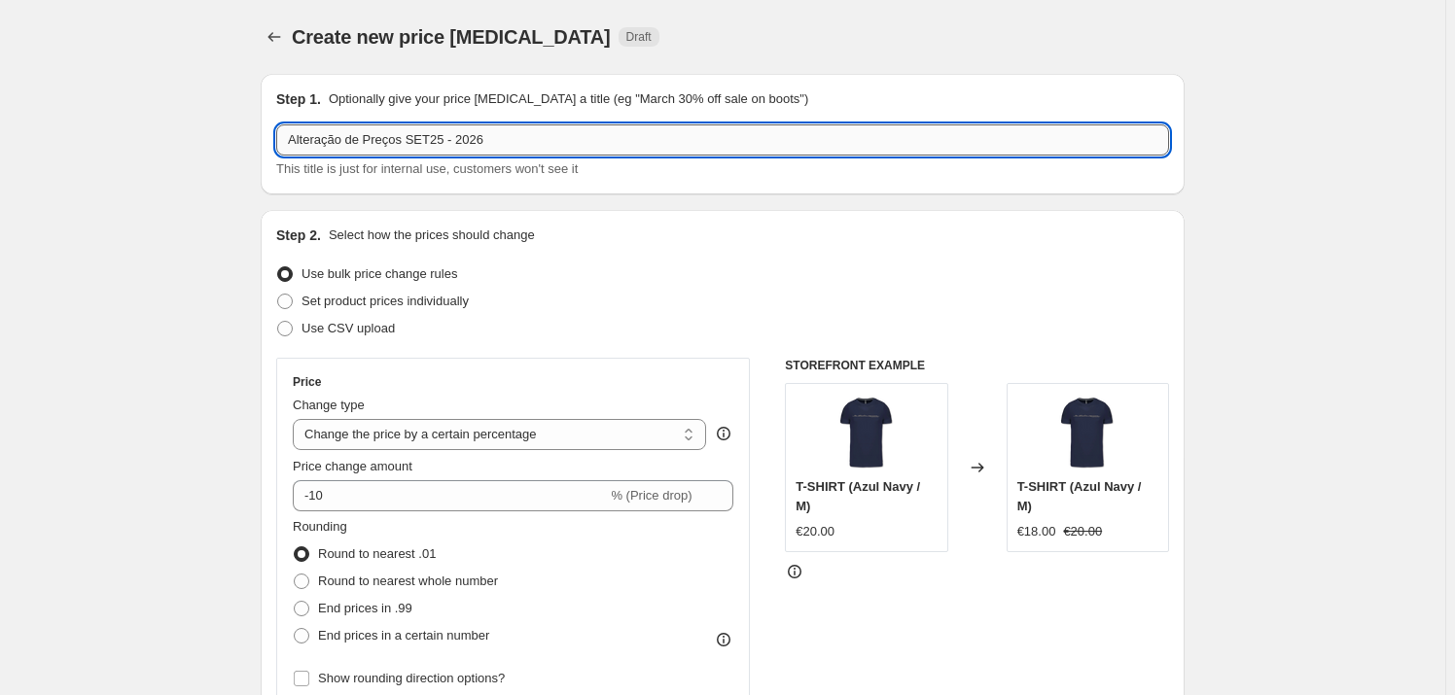
type input "Alteração de Preços SET25 - 2026"
click at [583, 193] on div "Step 1. Optionally give your price change job a title (eg "March 30% off sale o…" at bounding box center [723, 134] width 924 height 121
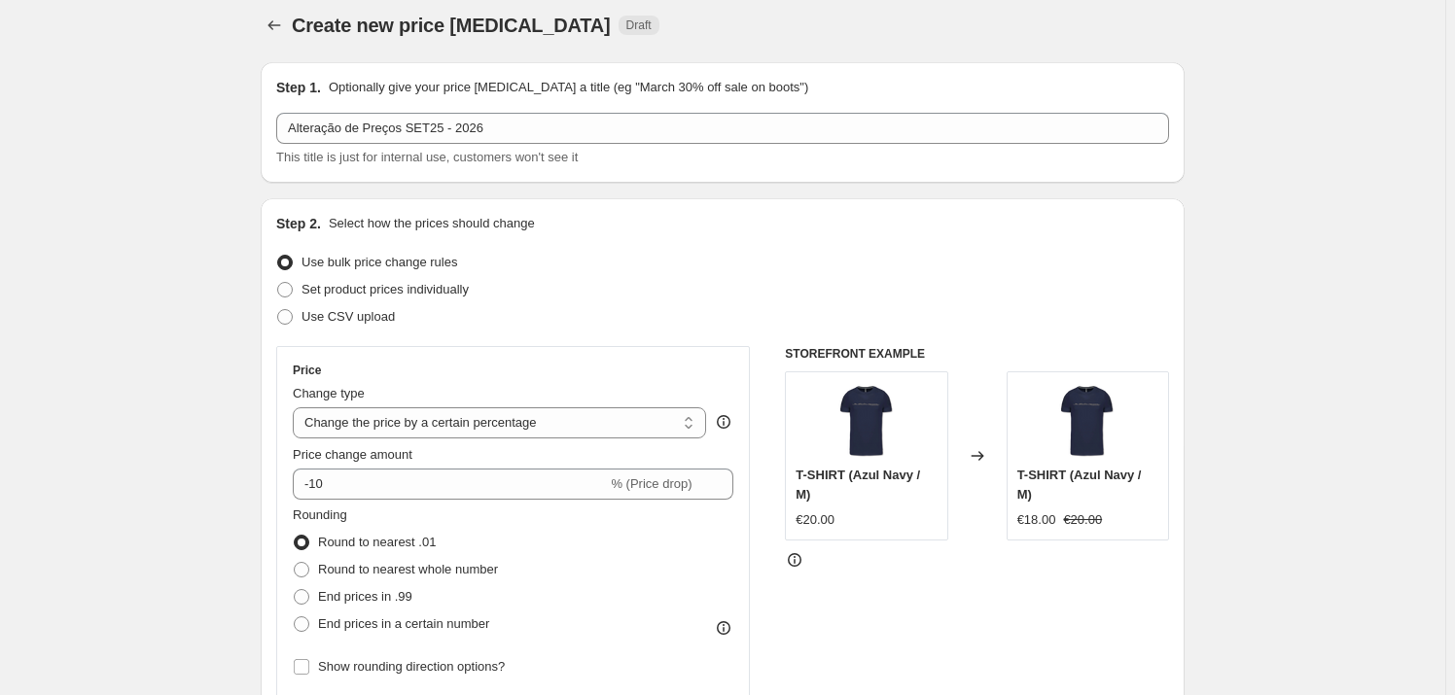
scroll to position [88, 0]
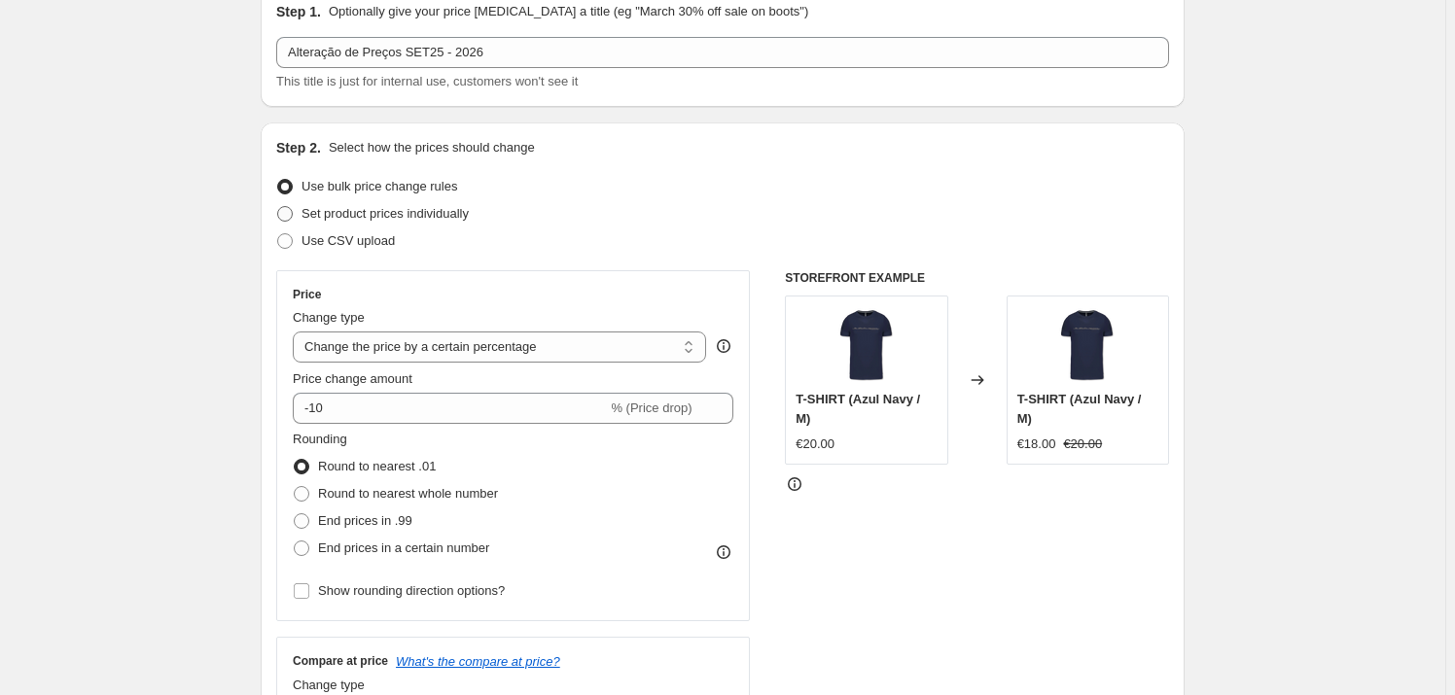
click at [390, 215] on span "Set product prices individually" at bounding box center [384, 213] width 167 height 15
click at [278, 207] on input "Set product prices individually" at bounding box center [277, 206] width 1 height 1
radio input "true"
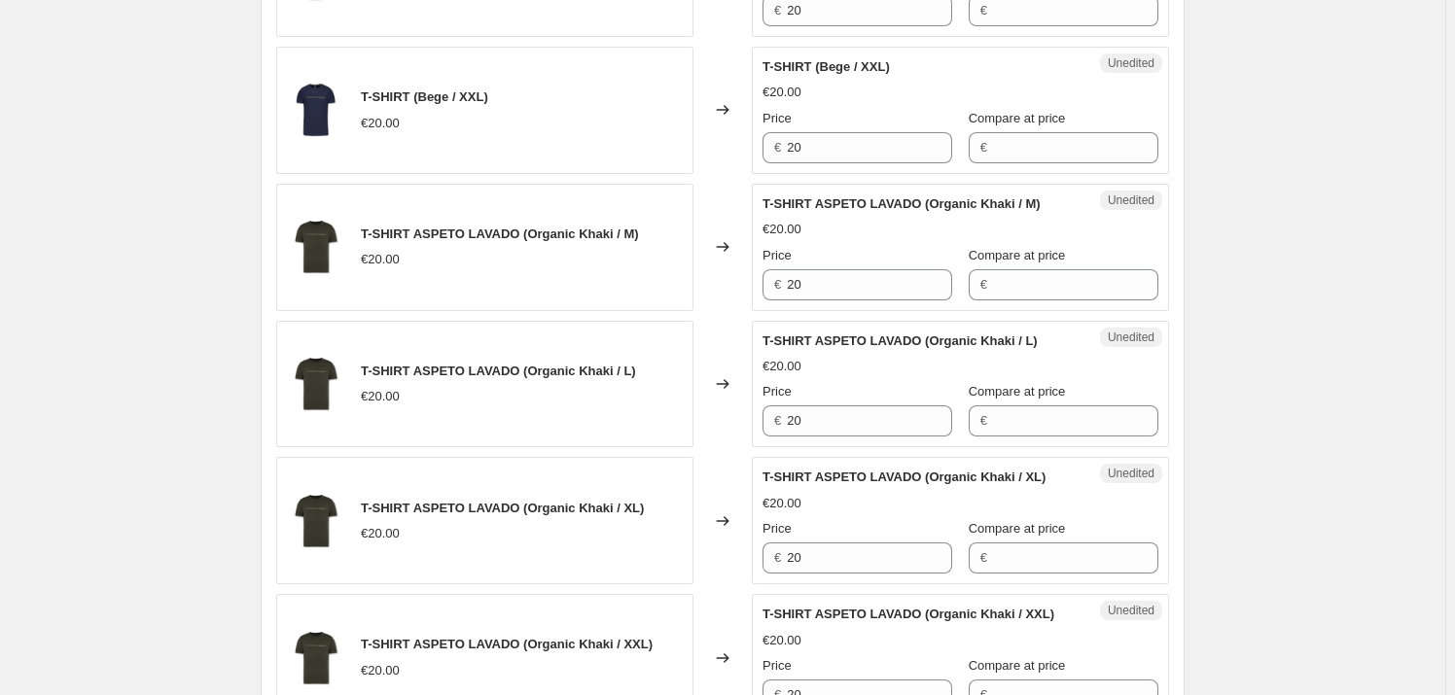
scroll to position [2121, 0]
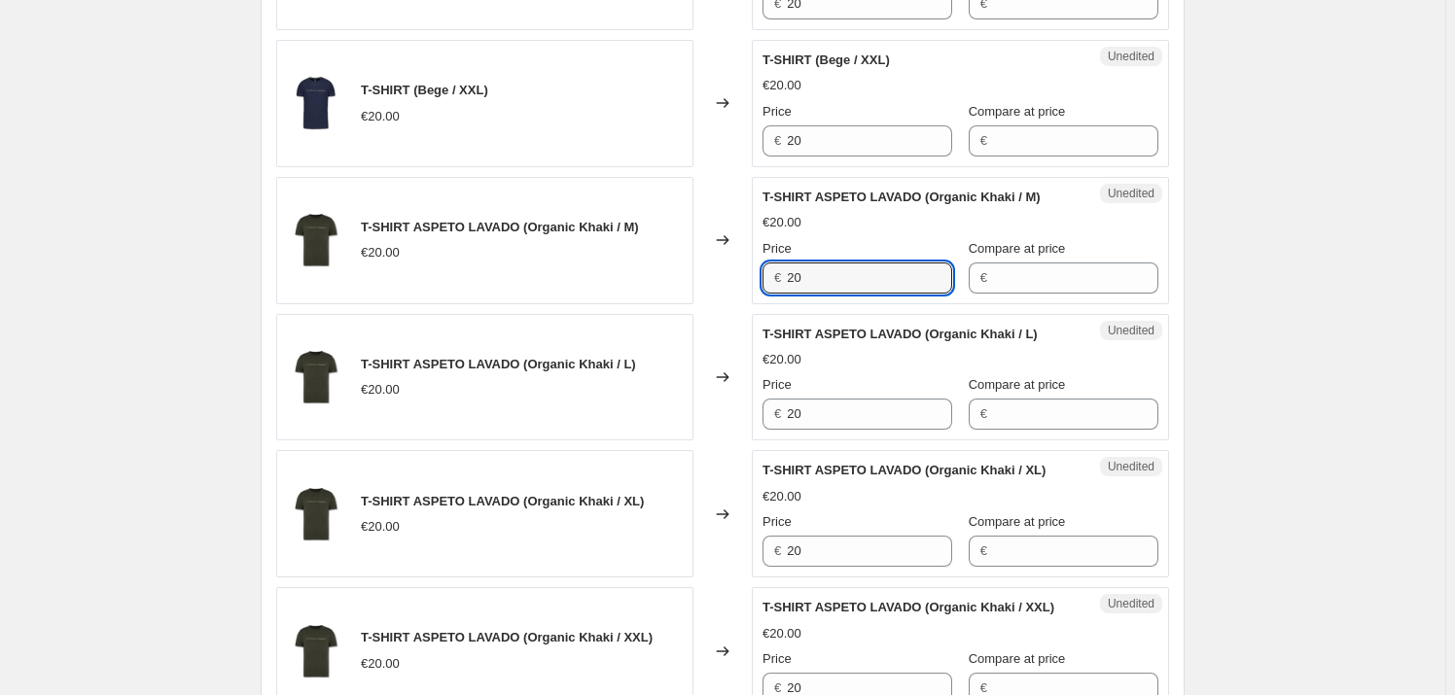
drag, startPoint x: 753, startPoint y: 277, endPoint x: 788, endPoint y: 277, distance: 35.0
click at [747, 277] on div "T-SHIRT ASPETO LAVADO (Organic Khaki / M) €20.00 Changed to Unedited T-SHIRT AS…" at bounding box center [722, 240] width 893 height 127
type input "25"
drag, startPoint x: 740, startPoint y: 414, endPoint x: 720, endPoint y: 415, distance: 20.4
click at [720, 415] on div "T-SHIRT ASPETO LAVADO (Organic Khaki / L) €20.00 Changed to Unedited T-SHIRT AS…" at bounding box center [722, 377] width 893 height 127
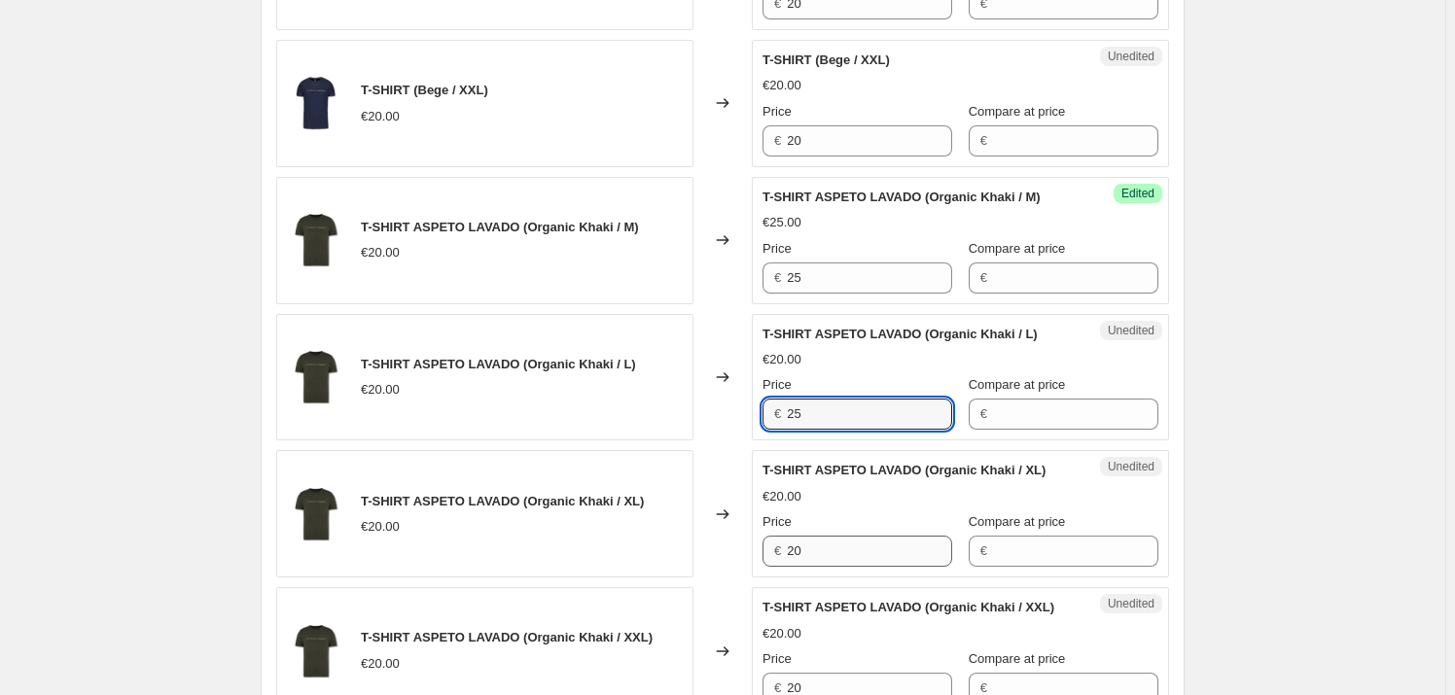
type input "25"
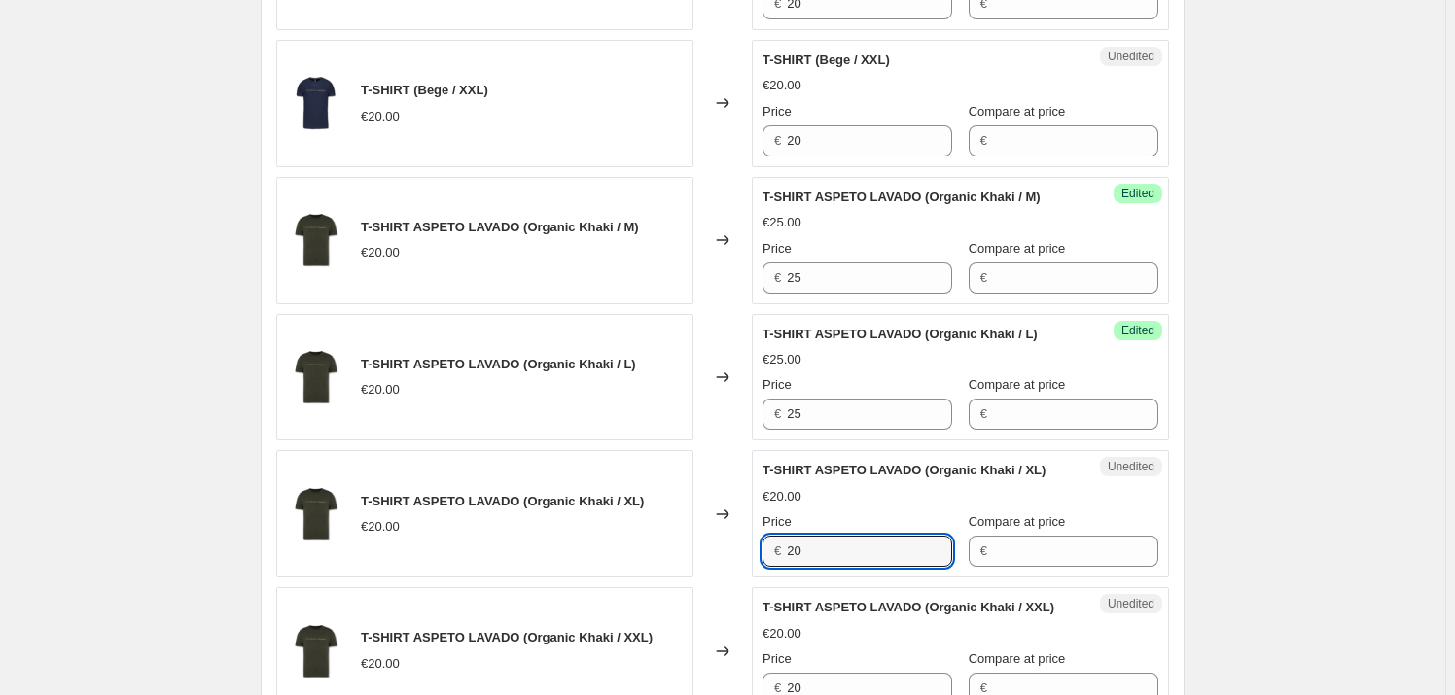
drag, startPoint x: 820, startPoint y: 549, endPoint x: 779, endPoint y: 552, distance: 40.9
click at [777, 552] on div "€ 20" at bounding box center [857, 551] width 190 height 31
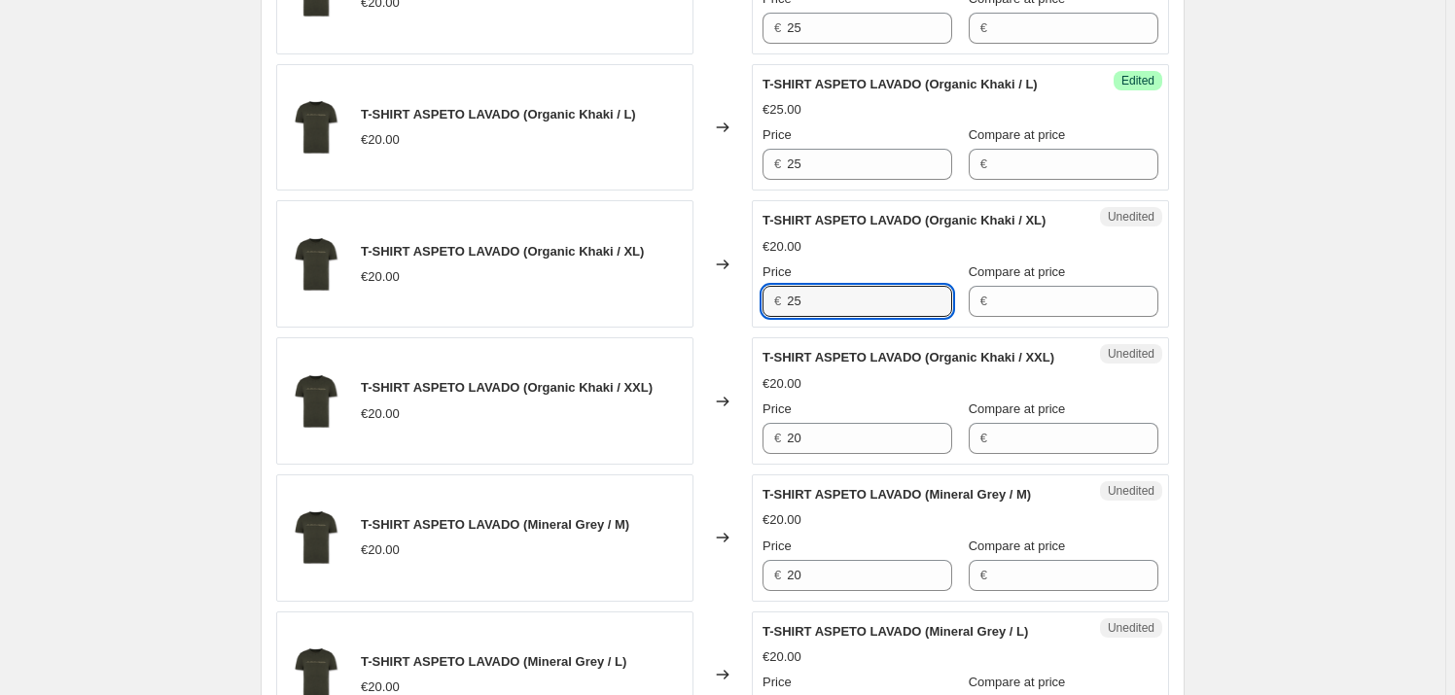
scroll to position [2386, 0]
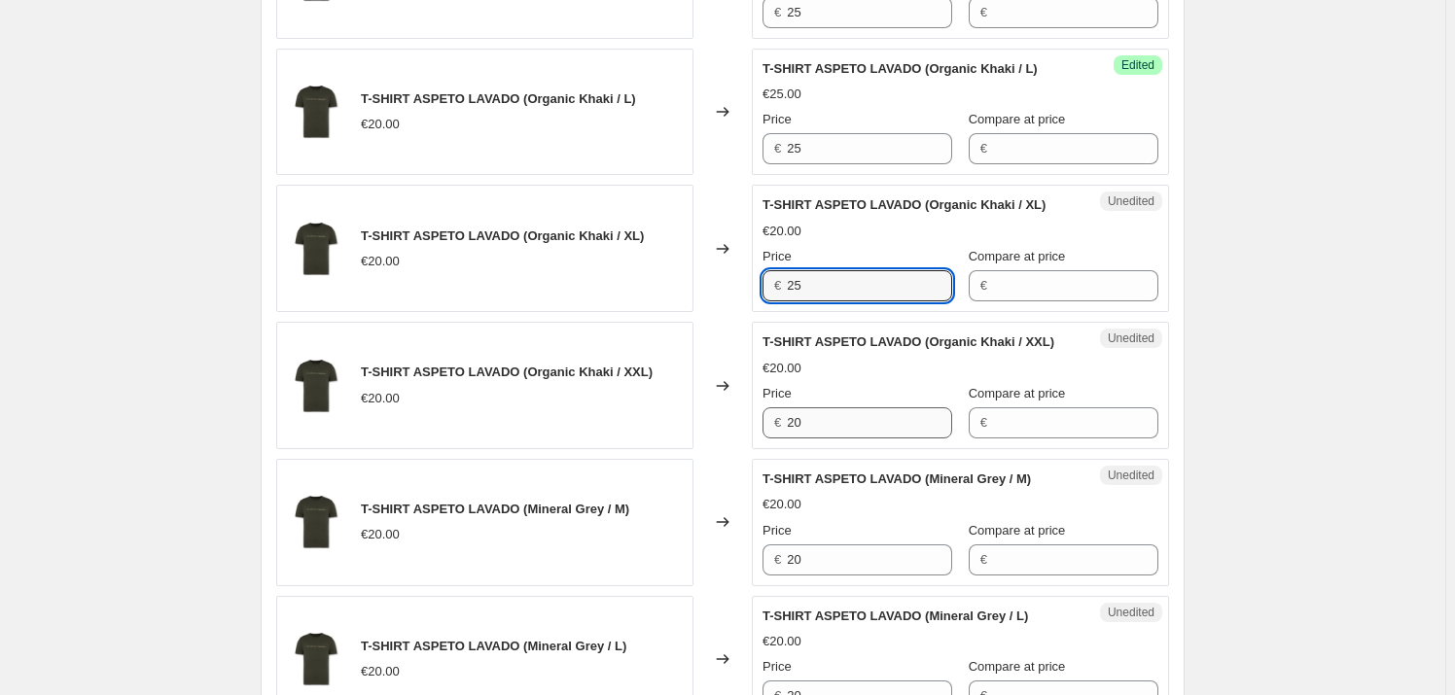
type input "25"
drag, startPoint x: 826, startPoint y: 420, endPoint x: 792, endPoint y: 418, distance: 34.1
click at [793, 418] on input "20" at bounding box center [869, 422] width 165 height 31
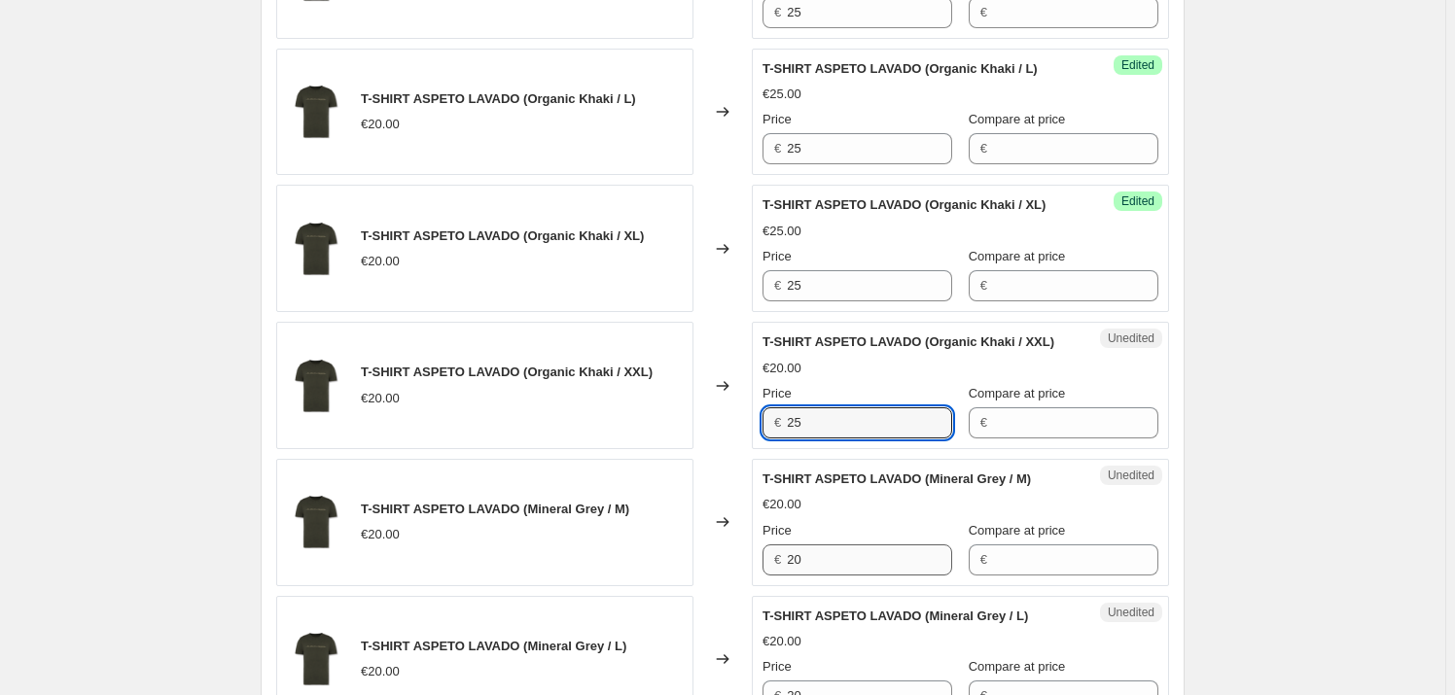
type input "25"
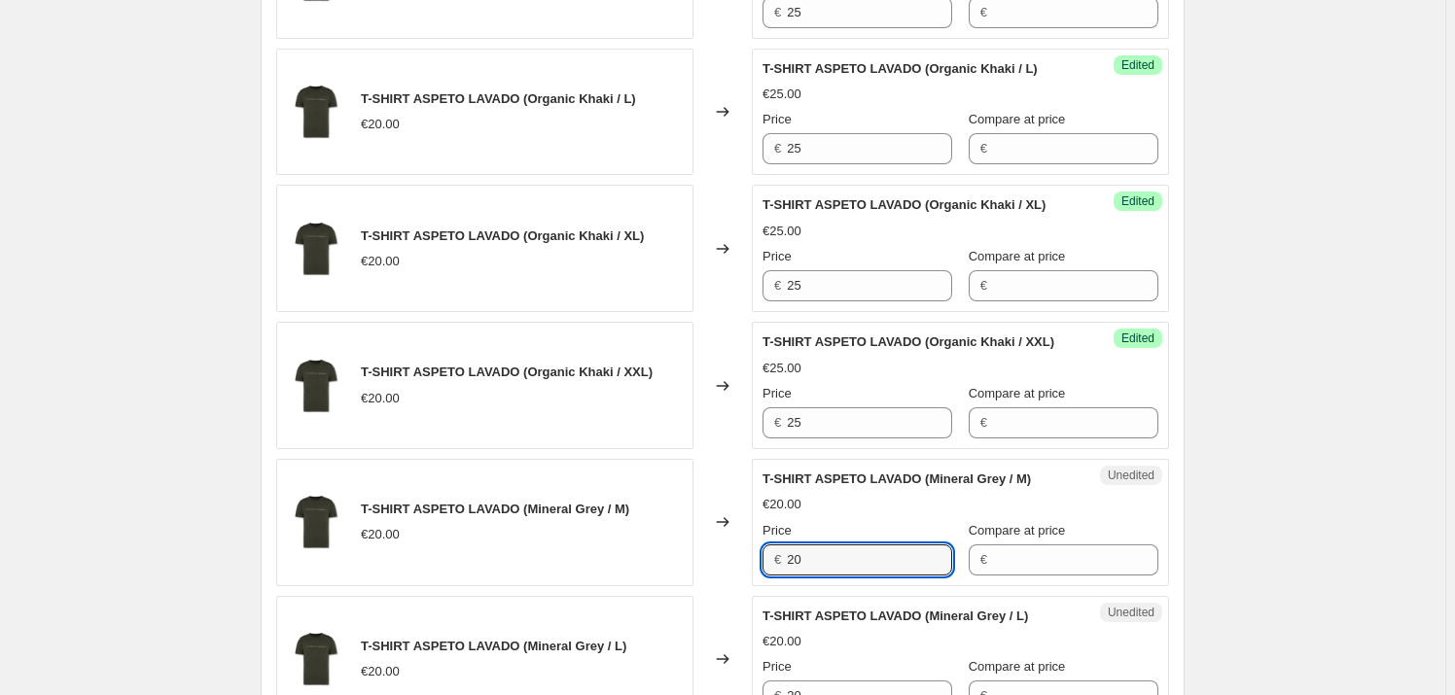
drag, startPoint x: 826, startPoint y: 557, endPoint x: 779, endPoint y: 552, distance: 46.9
click at [772, 554] on div "€ 20" at bounding box center [857, 560] width 190 height 31
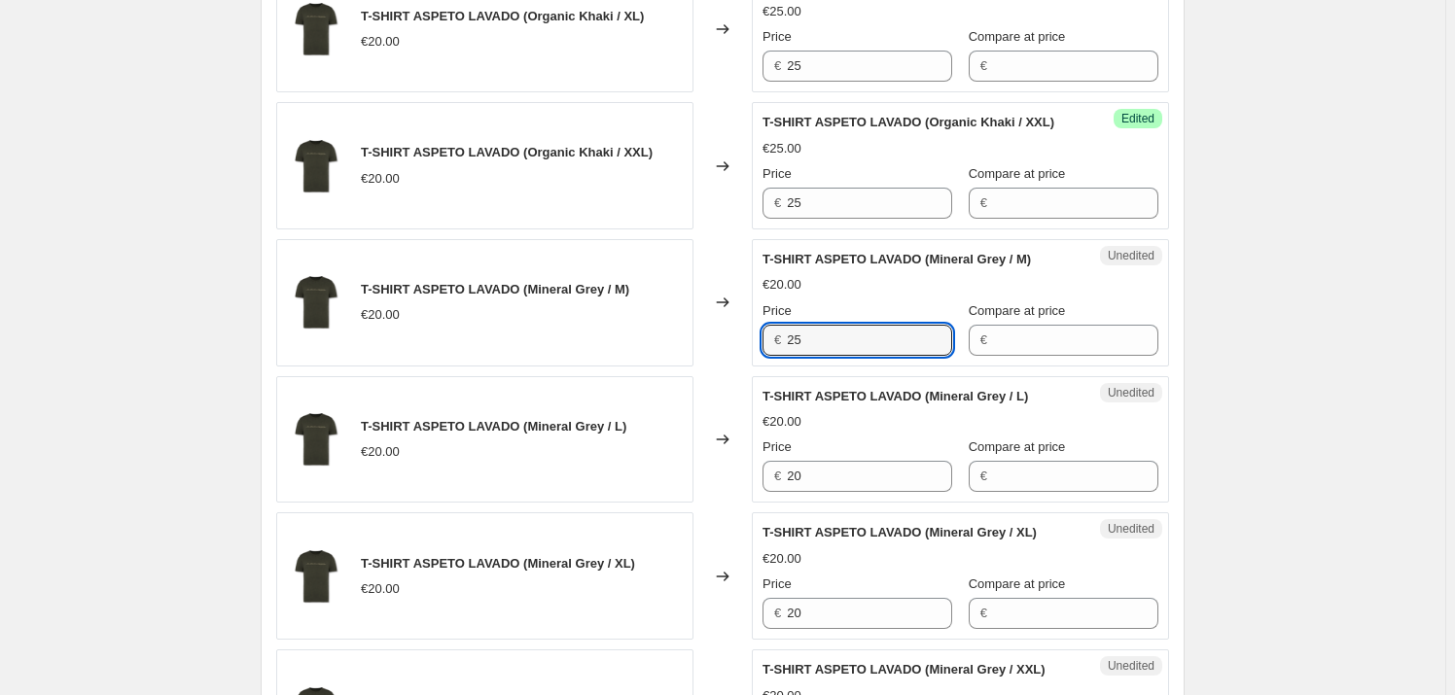
scroll to position [2652, 0]
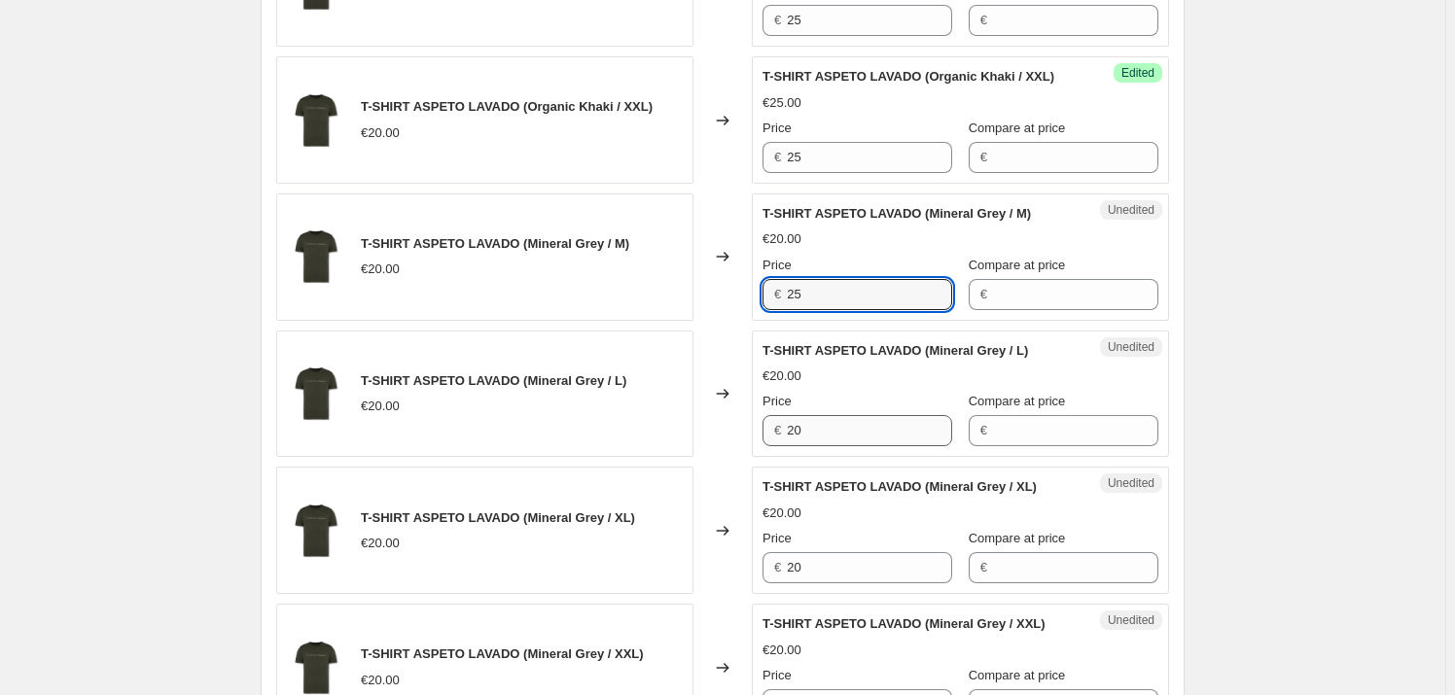
type input "25"
drag, startPoint x: 814, startPoint y: 428, endPoint x: 739, endPoint y: 432, distance: 75.0
click at [723, 428] on div "T-SHIRT ASPETO LAVADO (Mineral Grey / L) €20.00 Changed to Unedited T-SHIRT ASP…" at bounding box center [722, 394] width 893 height 127
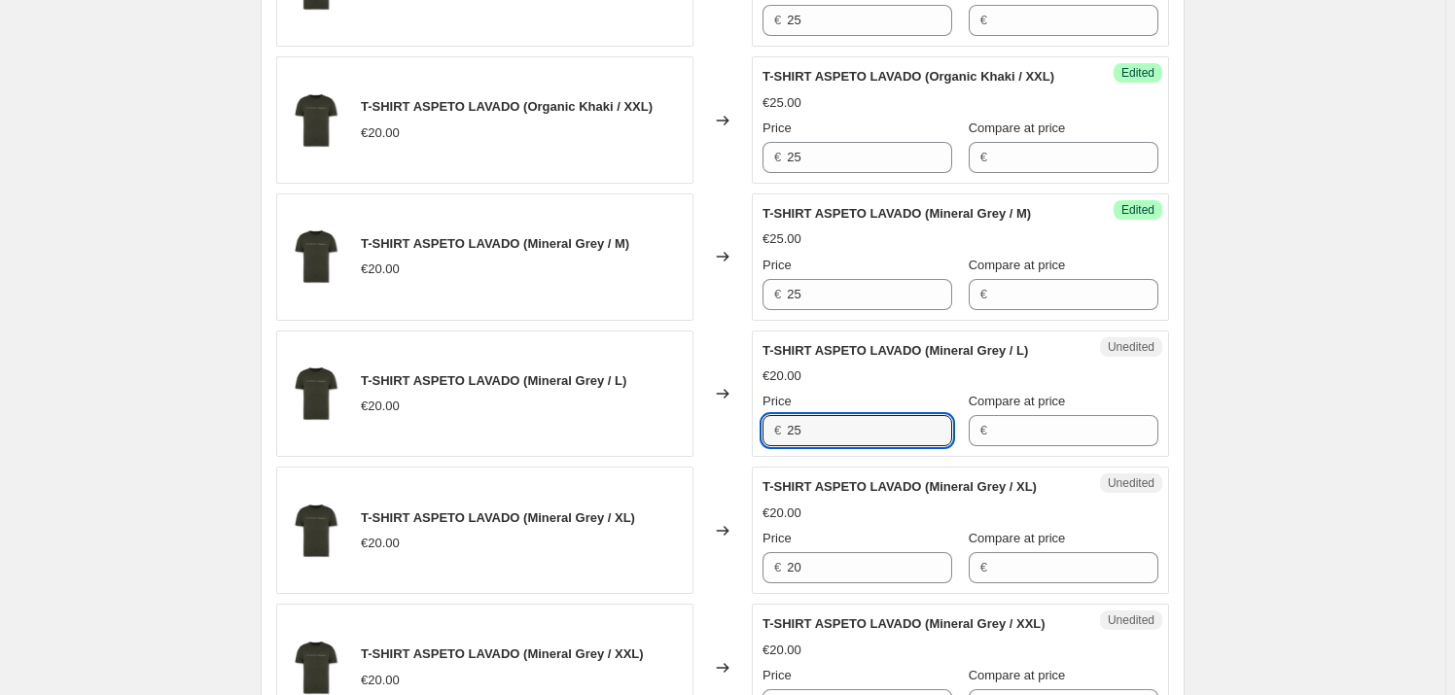
type input "25"
drag, startPoint x: 787, startPoint y: 575, endPoint x: 767, endPoint y: 562, distance: 23.2
click at [743, 571] on div "T-SHIRT ASPETO LAVADO (Mineral Grey / XL) €20.00 Changed to Unedited T-SHIRT AS…" at bounding box center [722, 530] width 893 height 127
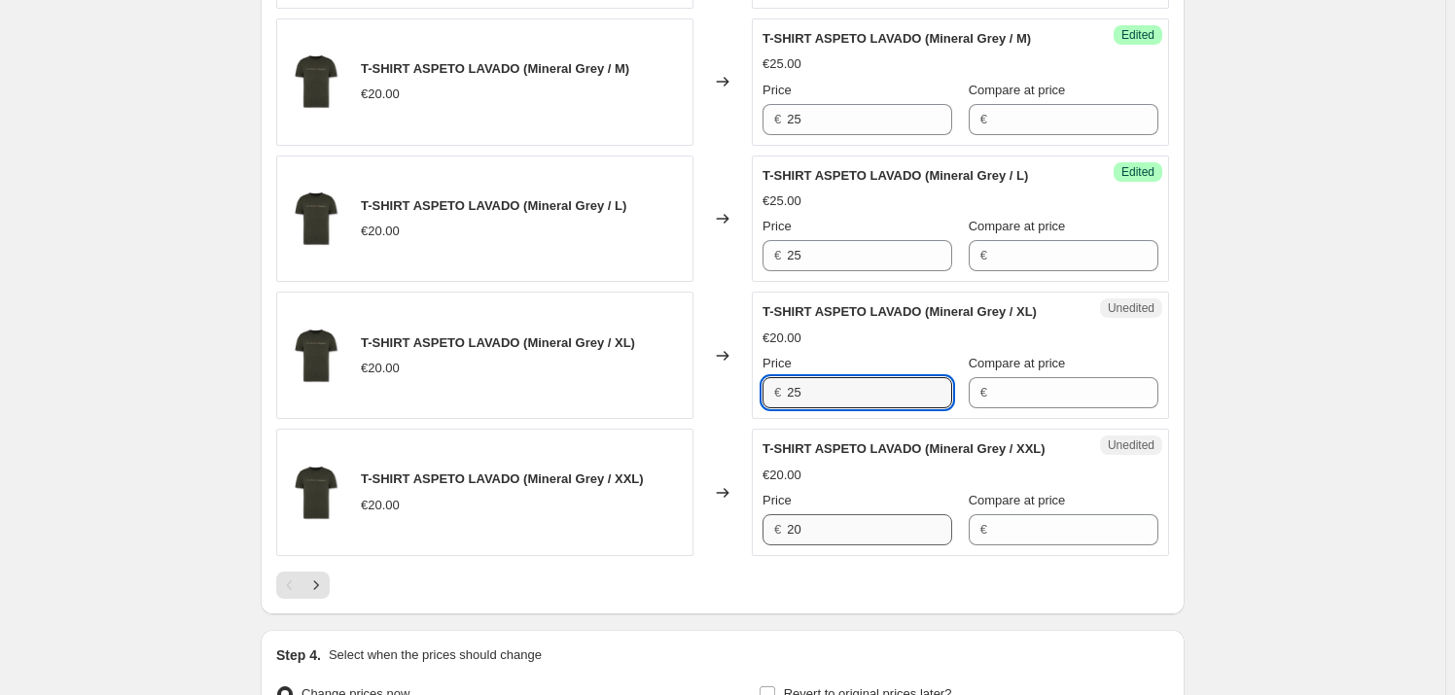
scroll to position [2829, 0]
type input "25"
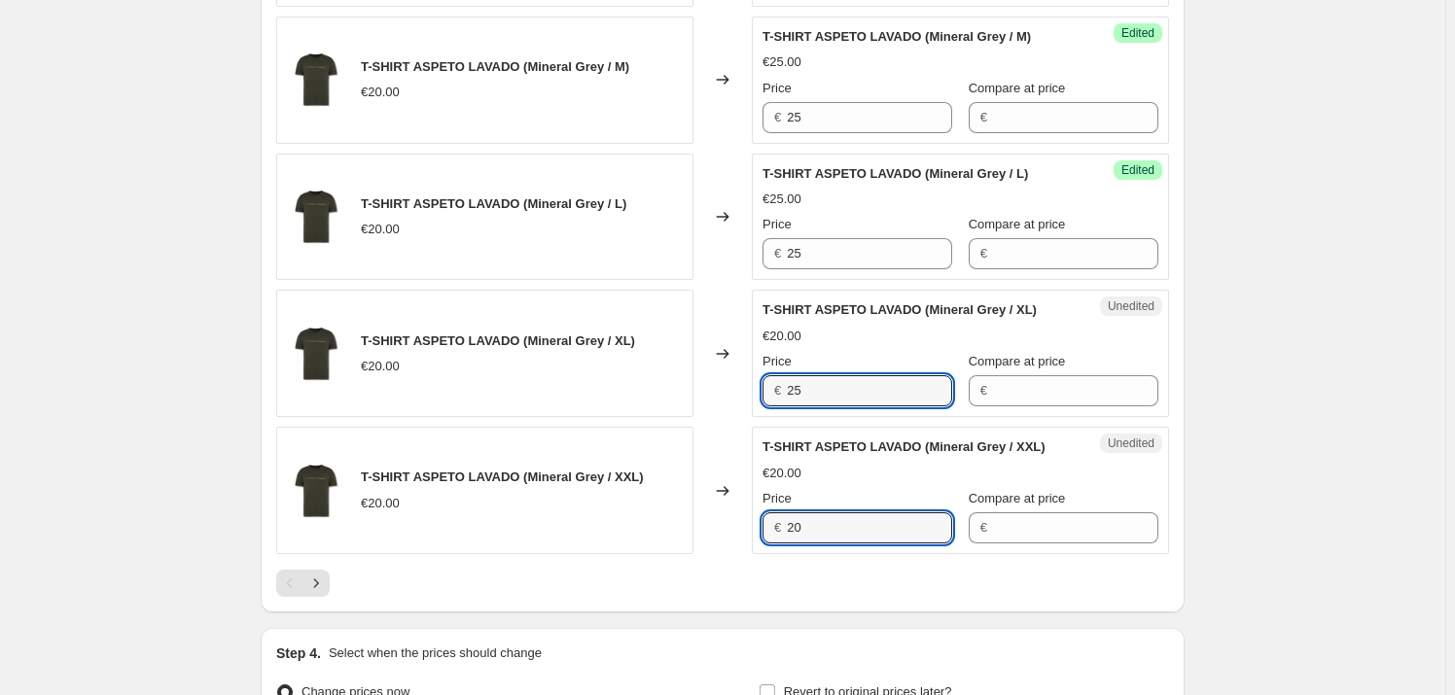
click at [746, 527] on div "T-SHIRT ASPETO LAVADO (Mineral Grey / XXL) €20.00 Changed to Unedited T-SHIRT A…" at bounding box center [722, 490] width 893 height 127
type input "25"
click at [315, 582] on icon "Next" at bounding box center [315, 583] width 19 height 19
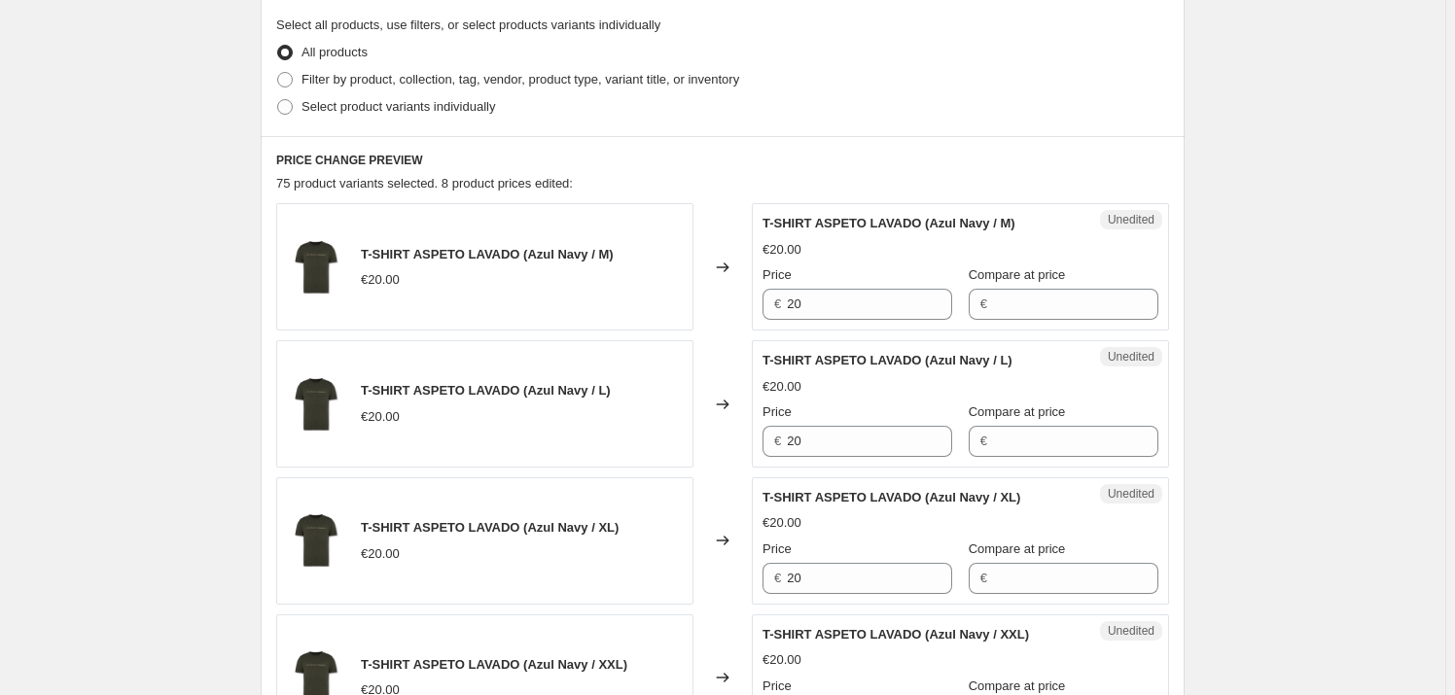
scroll to position [530, 0]
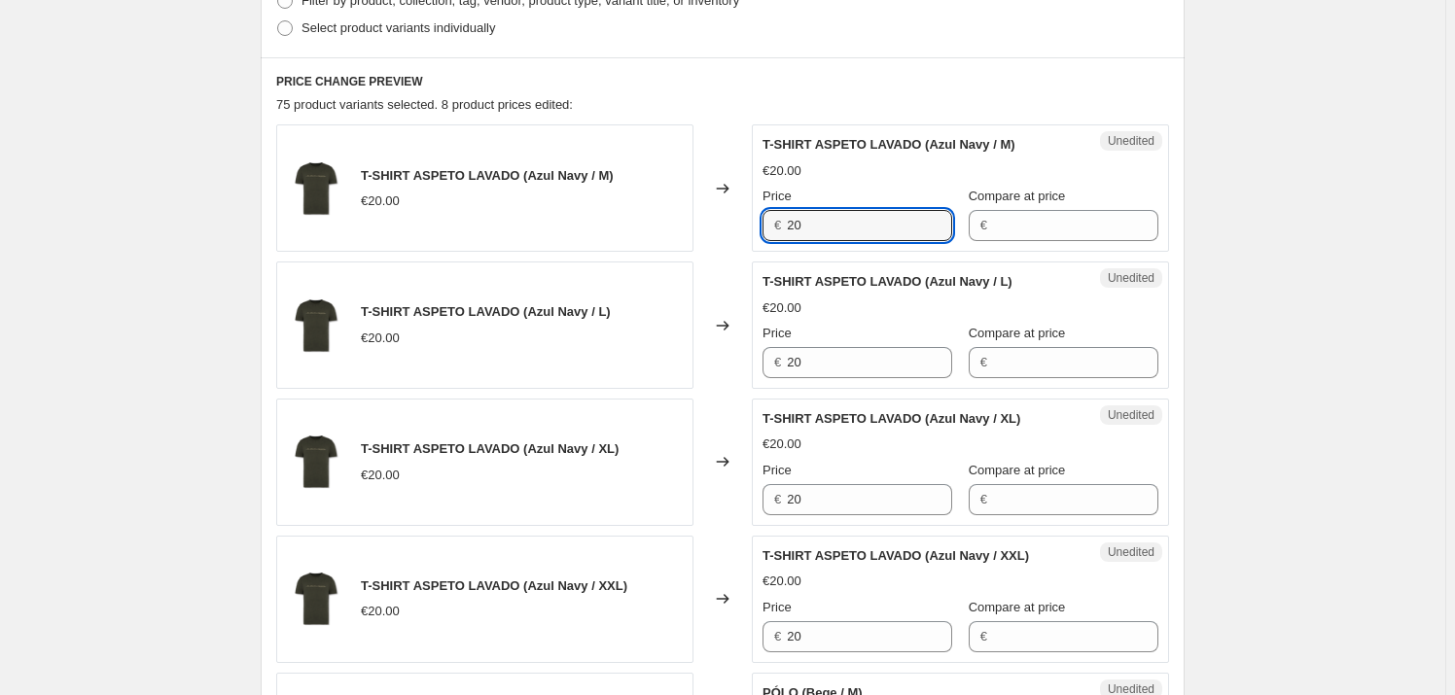
drag, startPoint x: 811, startPoint y: 223, endPoint x: 759, endPoint y: 222, distance: 52.5
click at [758, 223] on div "Unedited T-SHIRT ASPETO LAVADO (Azul Navy / M) €20.00 Price € 20 Compare at pri…" at bounding box center [960, 187] width 417 height 127
type input "25"
drag, startPoint x: 816, startPoint y: 364, endPoint x: 782, endPoint y: 363, distance: 34.1
click at [782, 363] on div "€ 20" at bounding box center [857, 362] width 190 height 31
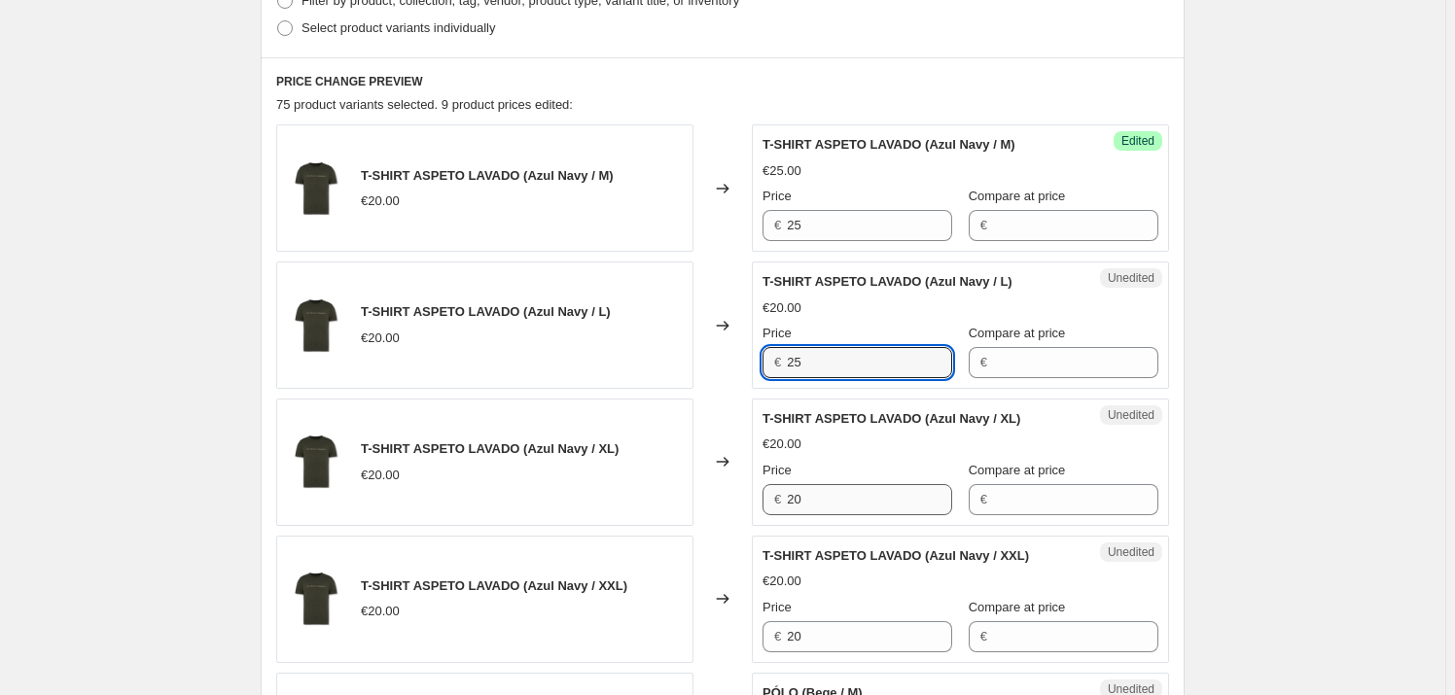
type input "25"
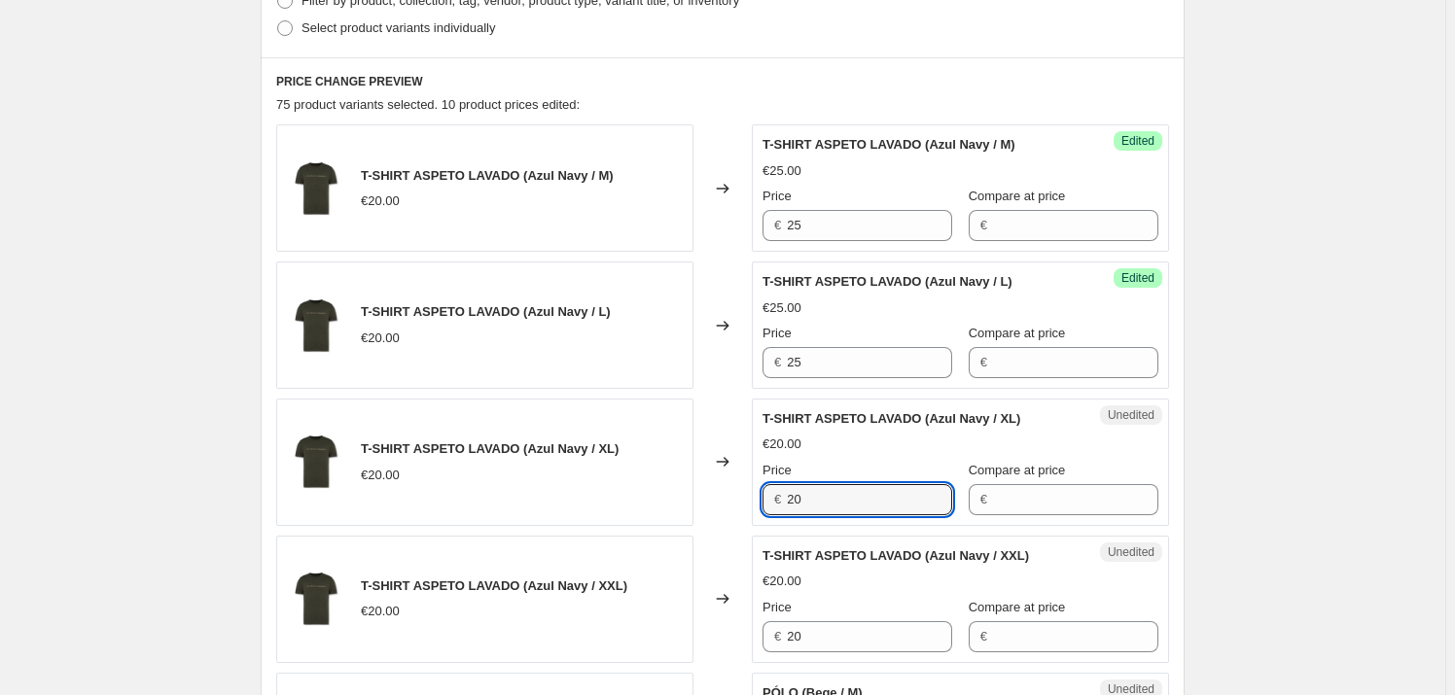
drag, startPoint x: 831, startPoint y: 504, endPoint x: 775, endPoint y: 503, distance: 56.4
click at [775, 503] on div "€ 20" at bounding box center [857, 499] width 190 height 31
type input "25"
drag, startPoint x: 814, startPoint y: 636, endPoint x: 708, endPoint y: 631, distance: 106.1
click at [702, 632] on div "T-SHIRT ASPETO LAVADO (Azul Navy / XXL) €20.00 Changed to Unedited T-SHIRT ASPE…" at bounding box center [722, 599] width 893 height 127
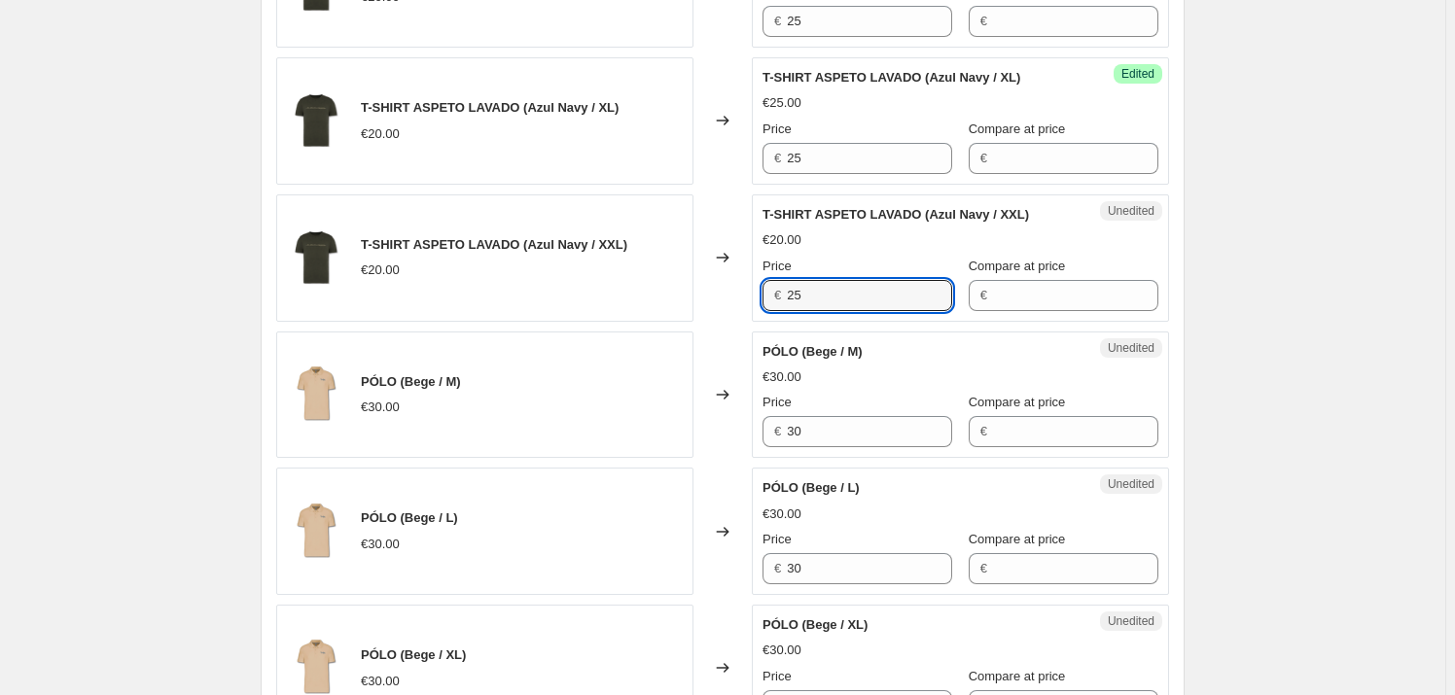
scroll to position [884, 0]
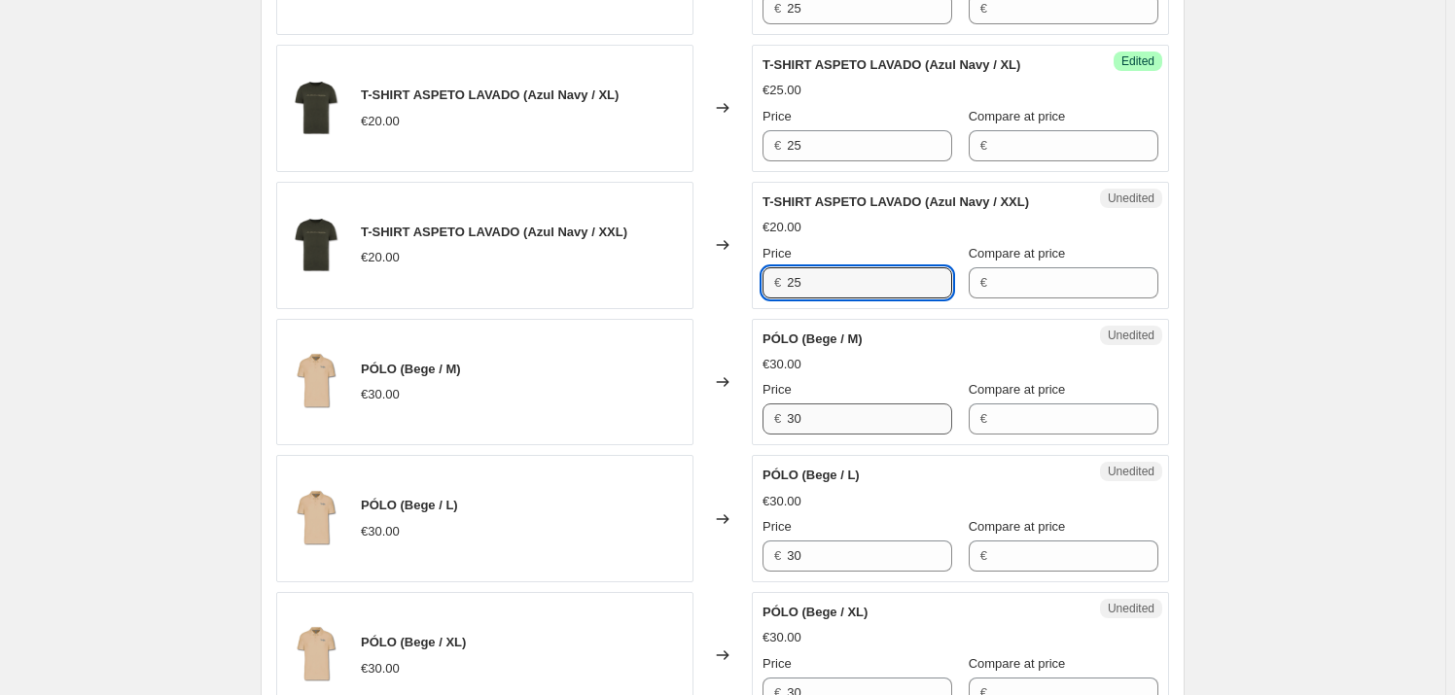
type input "25"
drag, startPoint x: 812, startPoint y: 417, endPoint x: 726, endPoint y: 417, distance: 85.6
click at [726, 417] on div "PÓLO (Bege / M) €30.00 Changed to Unedited PÓLO (Bege / M) €30.00 Price € 30 Co…" at bounding box center [722, 382] width 893 height 127
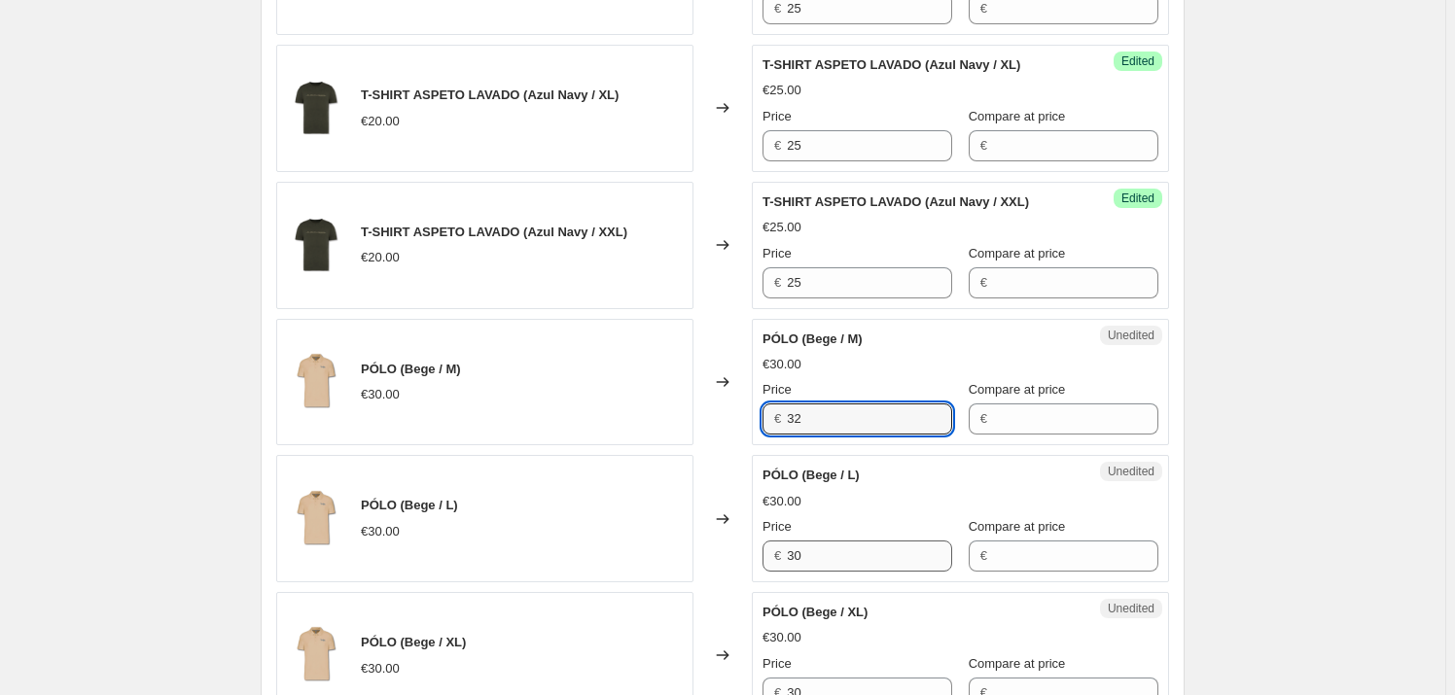
type input "32"
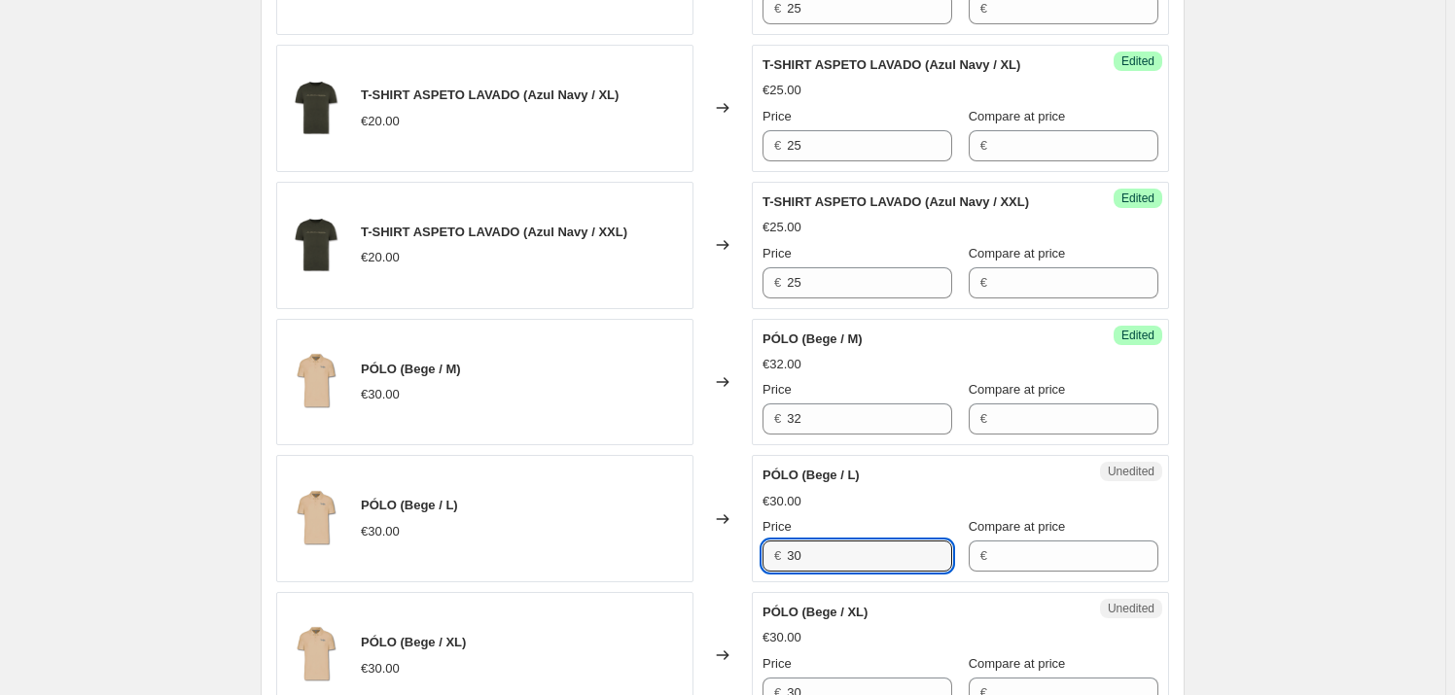
drag, startPoint x: 821, startPoint y: 556, endPoint x: 784, endPoint y: 560, distance: 37.2
click at [716, 552] on div "PÓLO (Bege / L) €30.00 Changed to Unedited PÓLO (Bege / L) €30.00 Price € 30 Co…" at bounding box center [722, 518] width 893 height 127
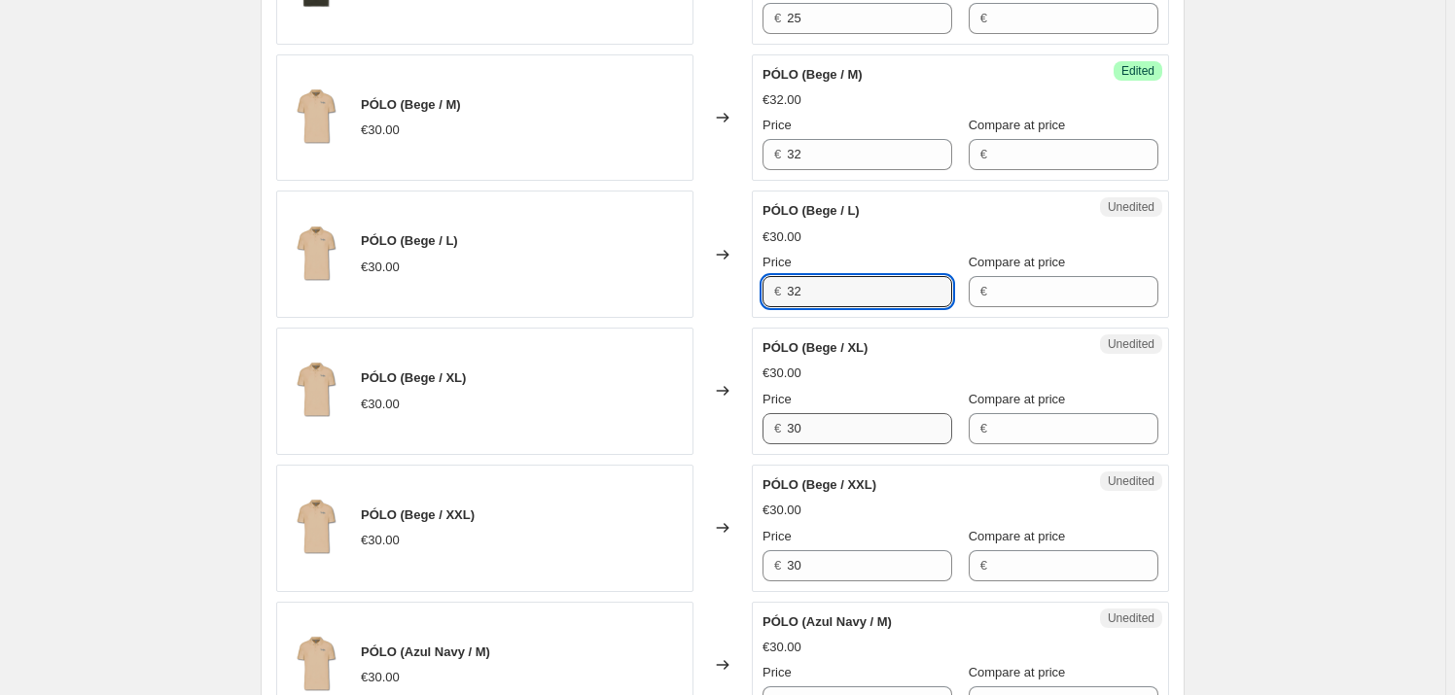
type input "32"
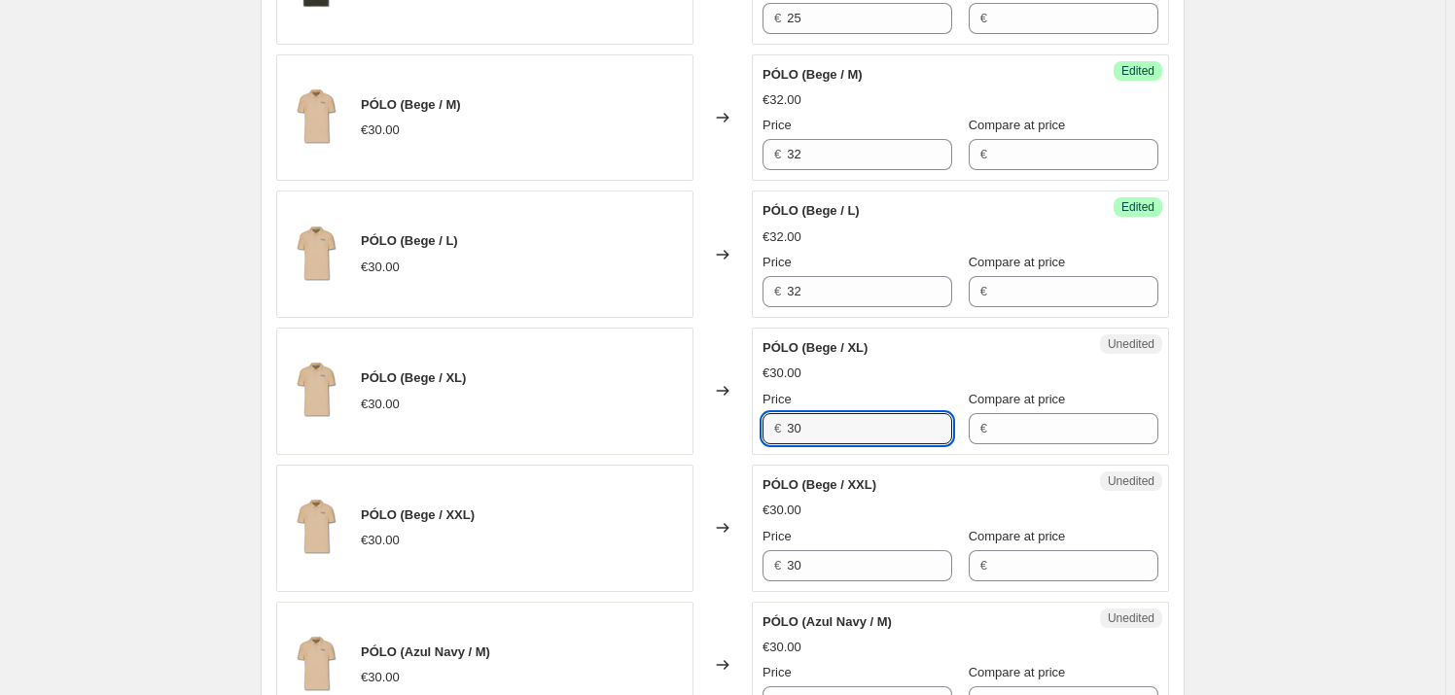
drag, startPoint x: 808, startPoint y: 427, endPoint x: 815, endPoint y: 461, distance: 34.7
click at [764, 427] on div "Unedited PÓLO (Bege / XL) €30.00 Price € 30 Compare at price €" at bounding box center [960, 391] width 417 height 127
type input "32"
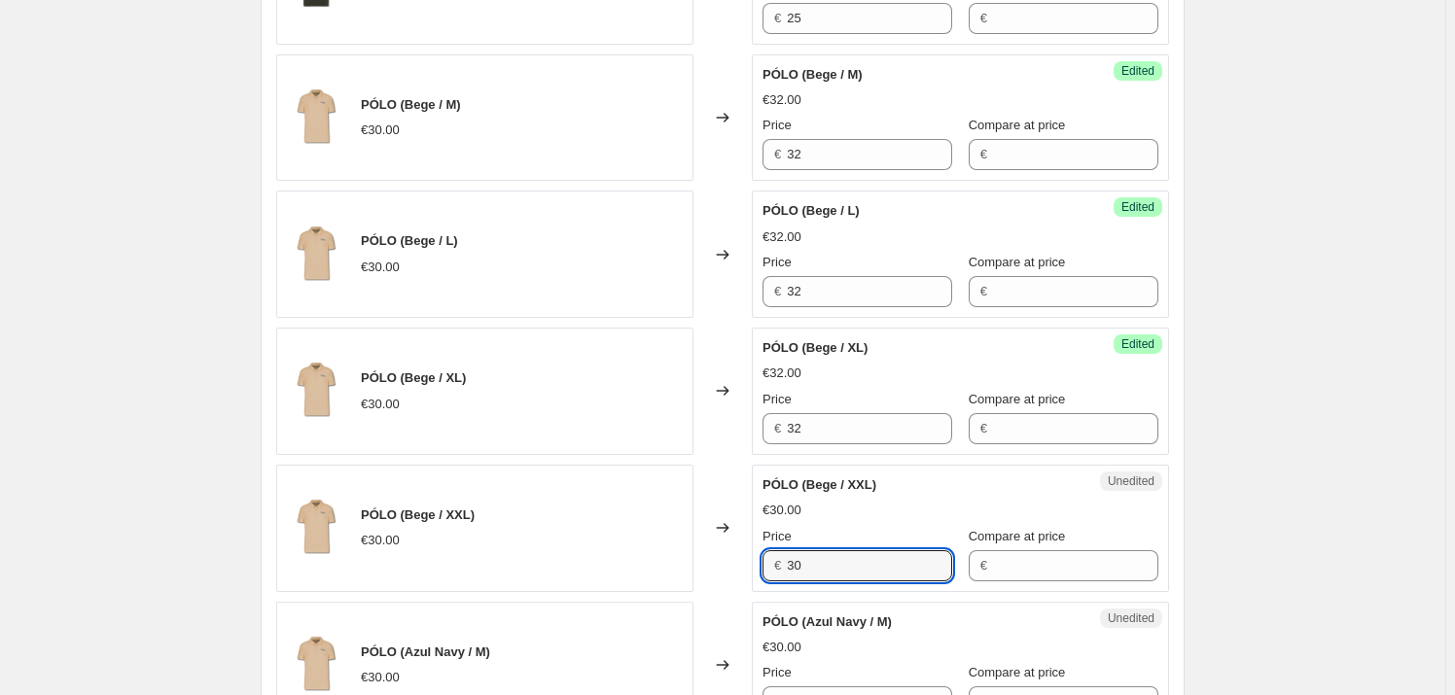
drag, startPoint x: 822, startPoint y: 568, endPoint x: 758, endPoint y: 567, distance: 64.2
click at [754, 567] on div "PÓLO (Bege / XXL) €30.00 Changed to Unedited PÓLO (Bege / XXL) €30.00 Price € 3…" at bounding box center [722, 528] width 893 height 127
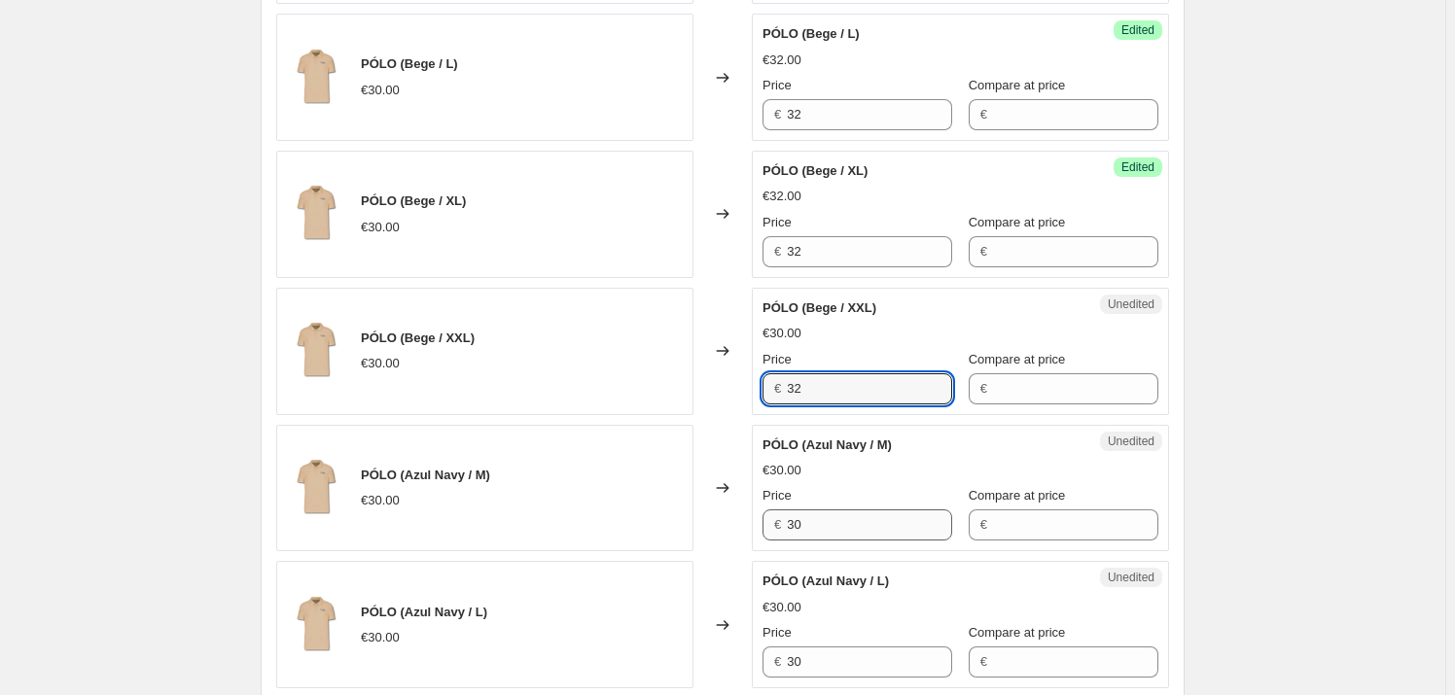
type input "32"
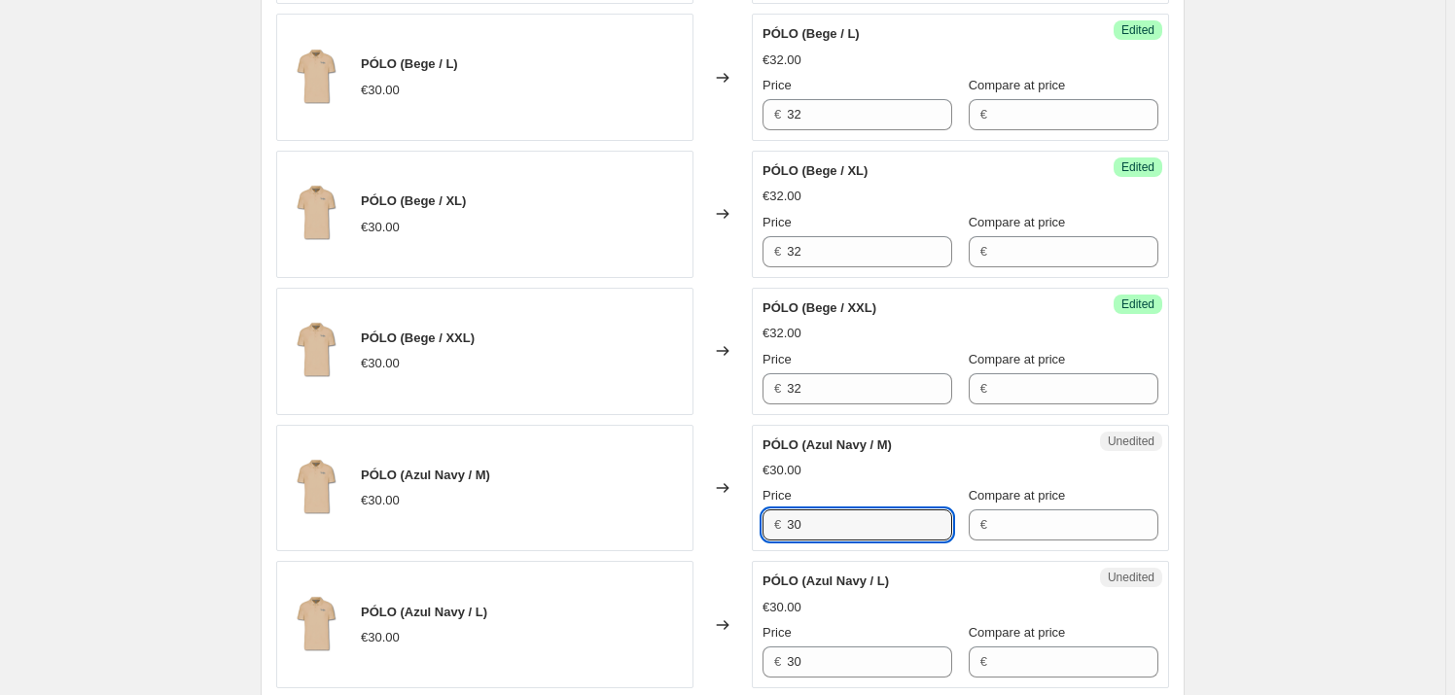
drag, startPoint x: 816, startPoint y: 523, endPoint x: 741, endPoint y: 527, distance: 75.0
click at [723, 524] on div "PÓLO (Azul Navy / M) €30.00 Changed to Unedited PÓLO (Azul Navy / M) €30.00 Pri…" at bounding box center [722, 488] width 893 height 127
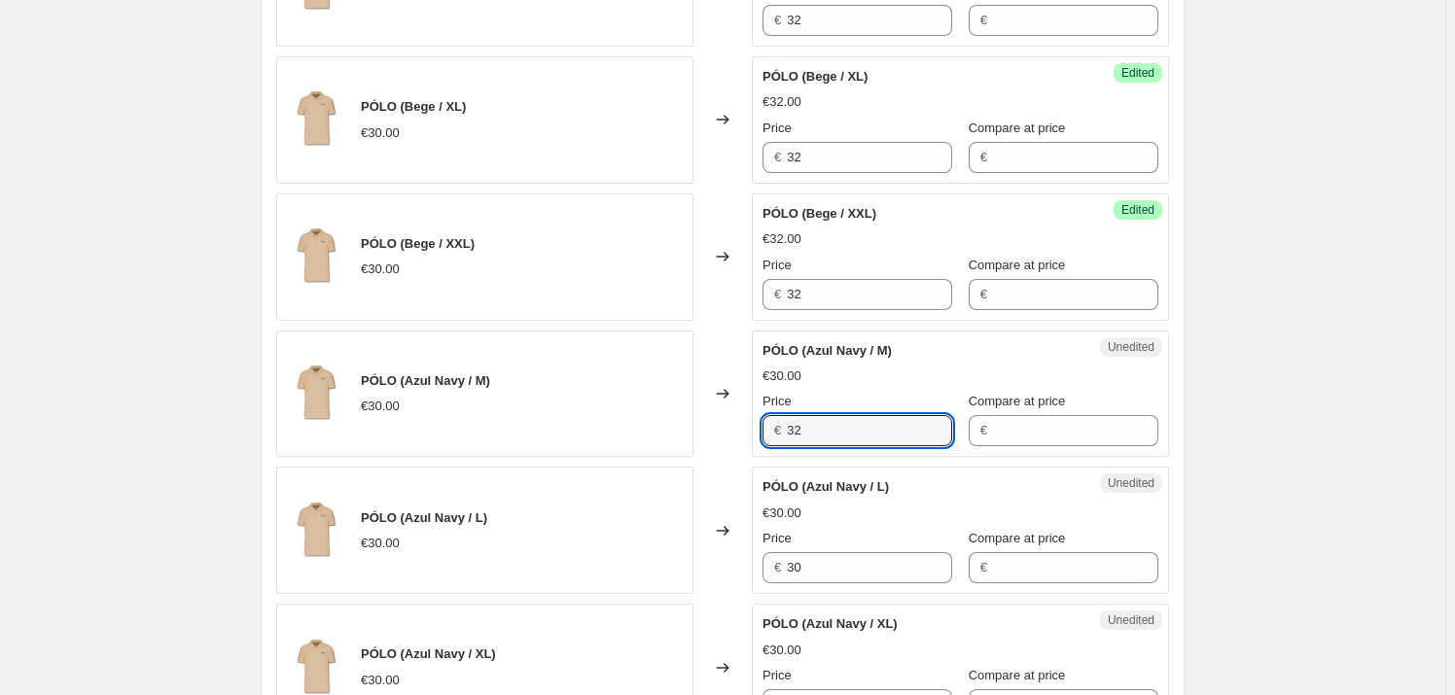
scroll to position [1502, 0]
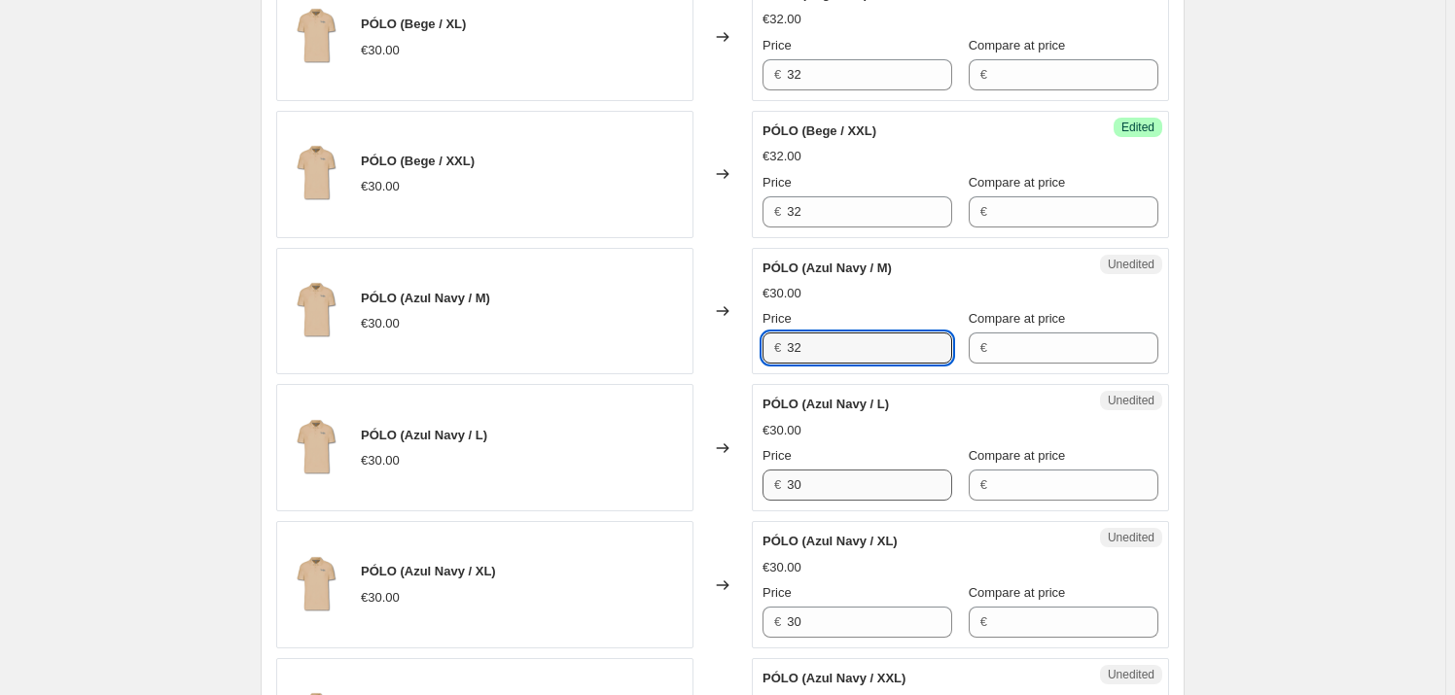
type input "32"
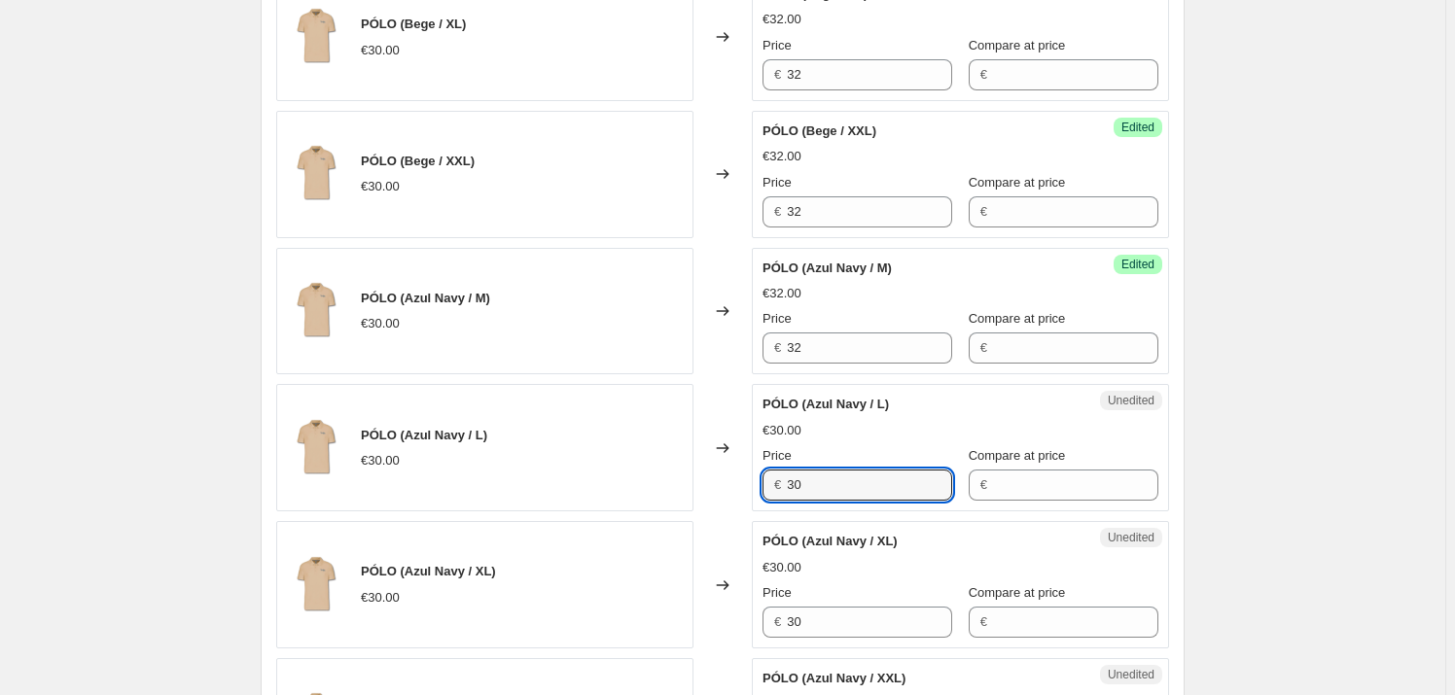
drag, startPoint x: 814, startPoint y: 476, endPoint x: 754, endPoint y: 478, distance: 60.4
click at [755, 478] on div "PÓLO (Azul Navy / L) €30.00 Changed to Unedited PÓLO (Azul Navy / L) €30.00 Pri…" at bounding box center [722, 447] width 893 height 127
type input "32"
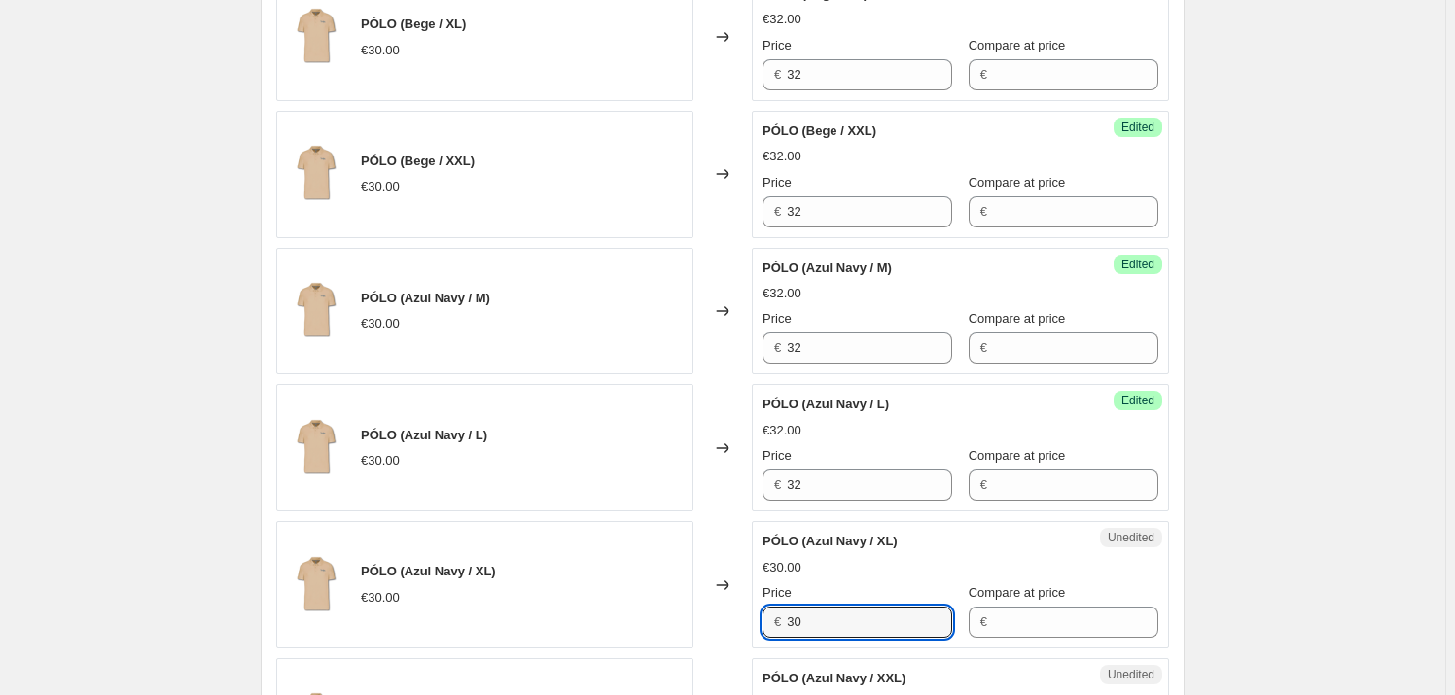
drag, startPoint x: 828, startPoint y: 613, endPoint x: 748, endPoint y: 616, distance: 79.8
click at [748, 616] on div "PÓLO (Azul Navy / XL) €30.00 Changed to Unedited PÓLO (Azul Navy / XL) €30.00 P…" at bounding box center [722, 584] width 893 height 127
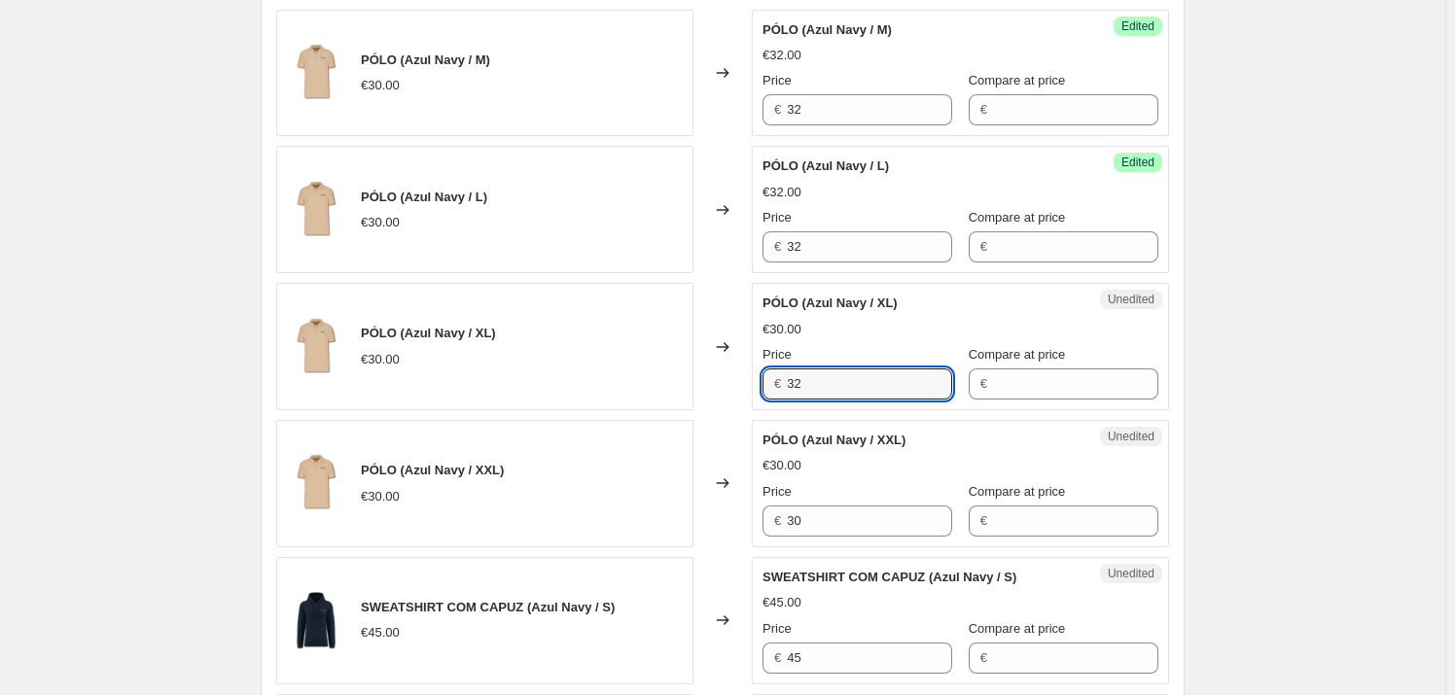
scroll to position [1768, 0]
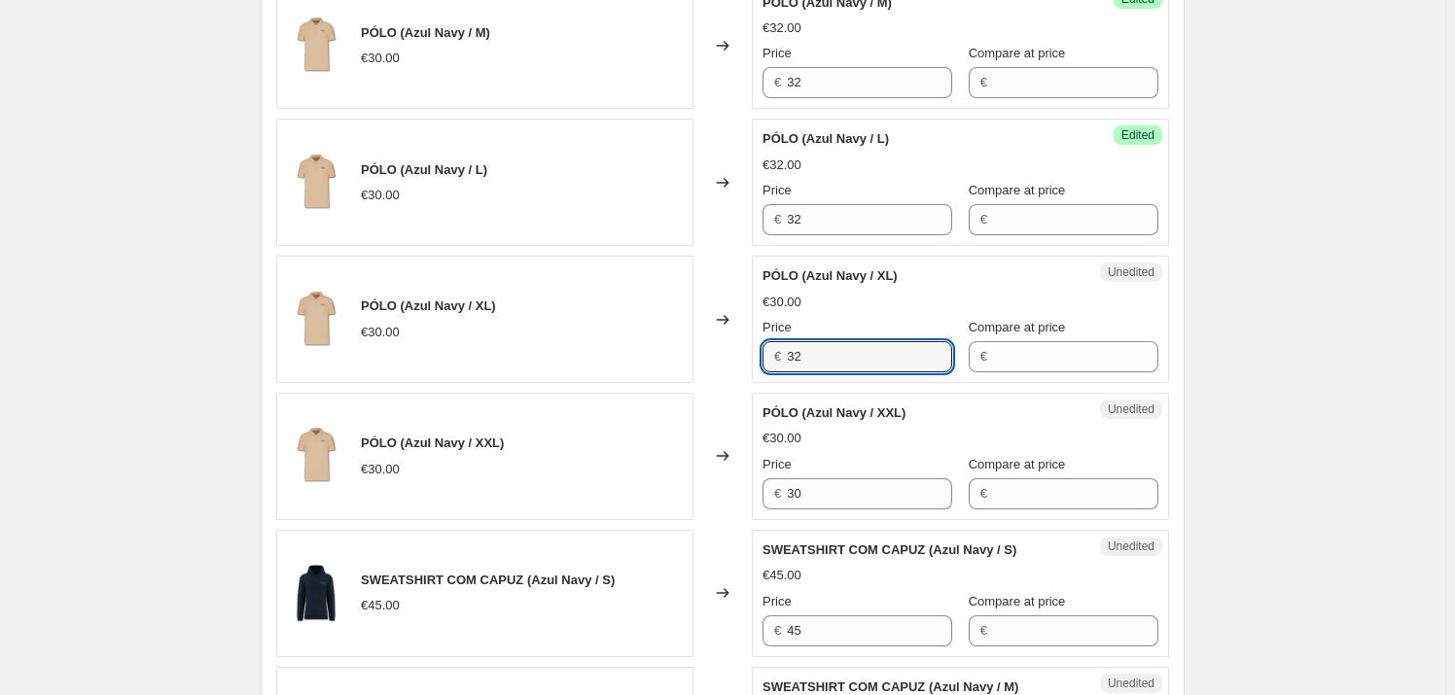
type input "32"
click at [713, 496] on div "PÓLO (Azul Navy / XXL) €30.00 Changed to Unedited PÓLO (Azul Navy / XXL) €30.00…" at bounding box center [722, 456] width 893 height 127
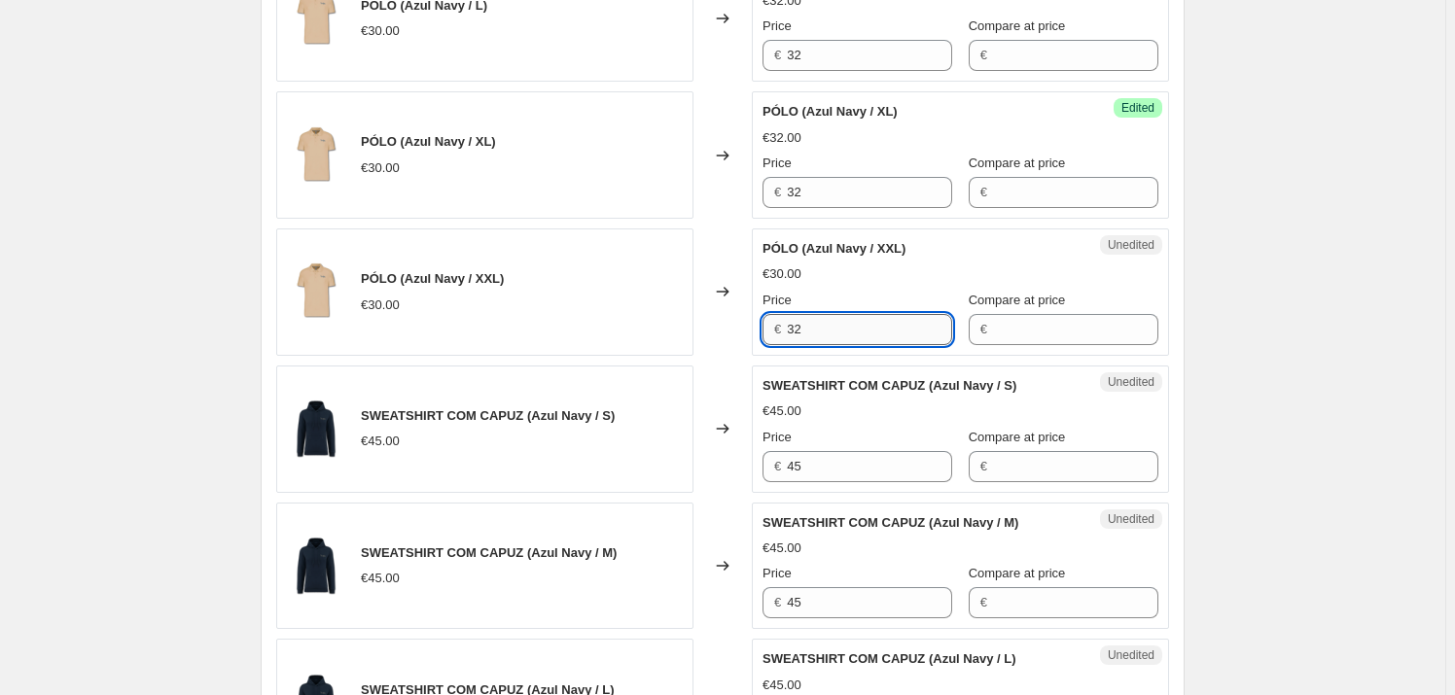
scroll to position [1945, 0]
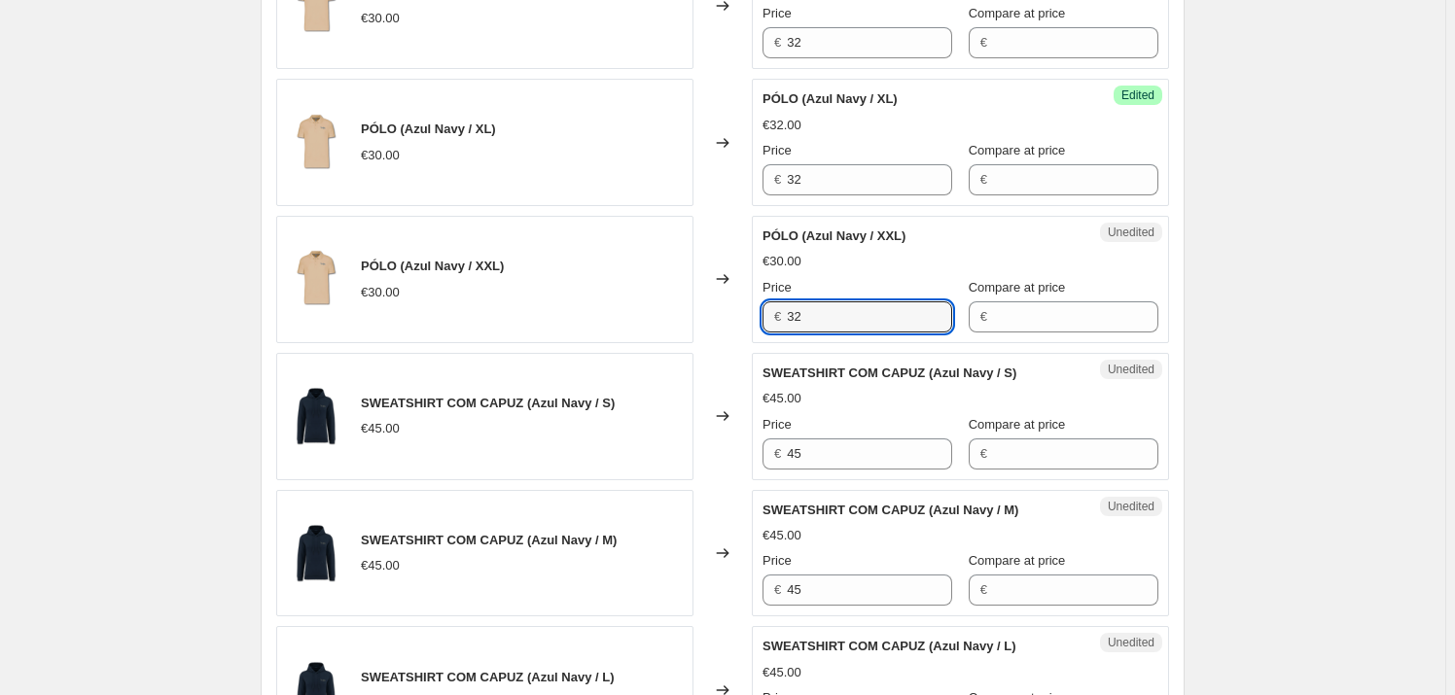
type input "32"
click at [758, 454] on div "Unedited SWEATSHIRT COM CAPUZ (Azul Navy / S) €45.00 Price € 45 Compare at pric…" at bounding box center [960, 416] width 417 height 127
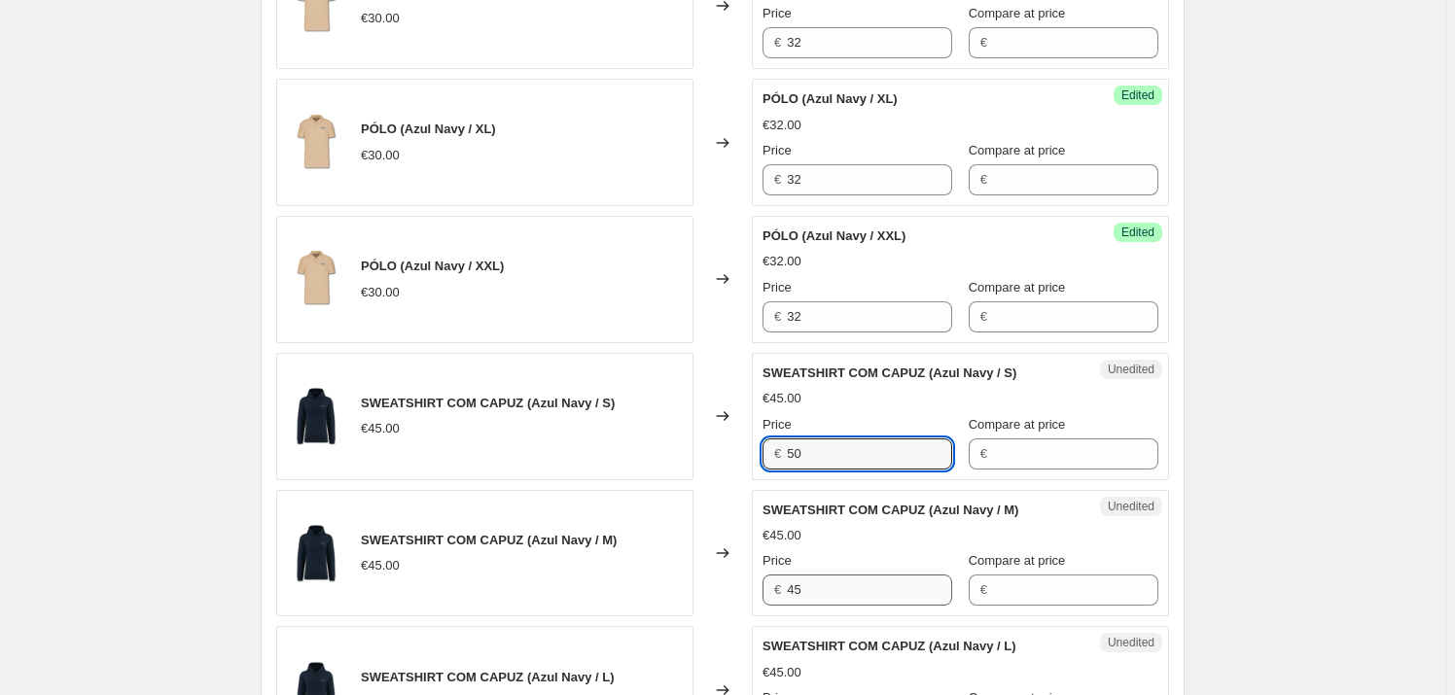
type input "50"
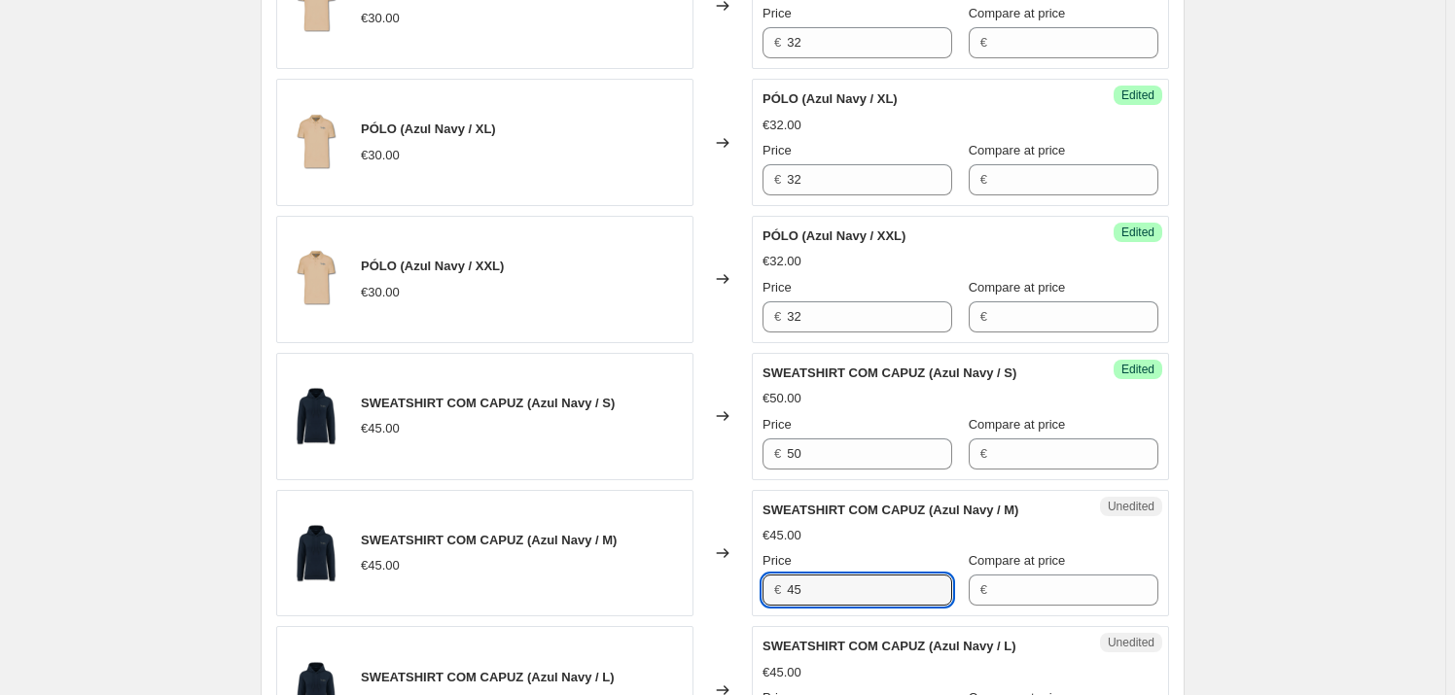
click at [756, 588] on div "Unedited SWEATSHIRT COM CAPUZ (Azul Navy / M) €45.00 Price € 45 Compare at pric…" at bounding box center [960, 553] width 417 height 127
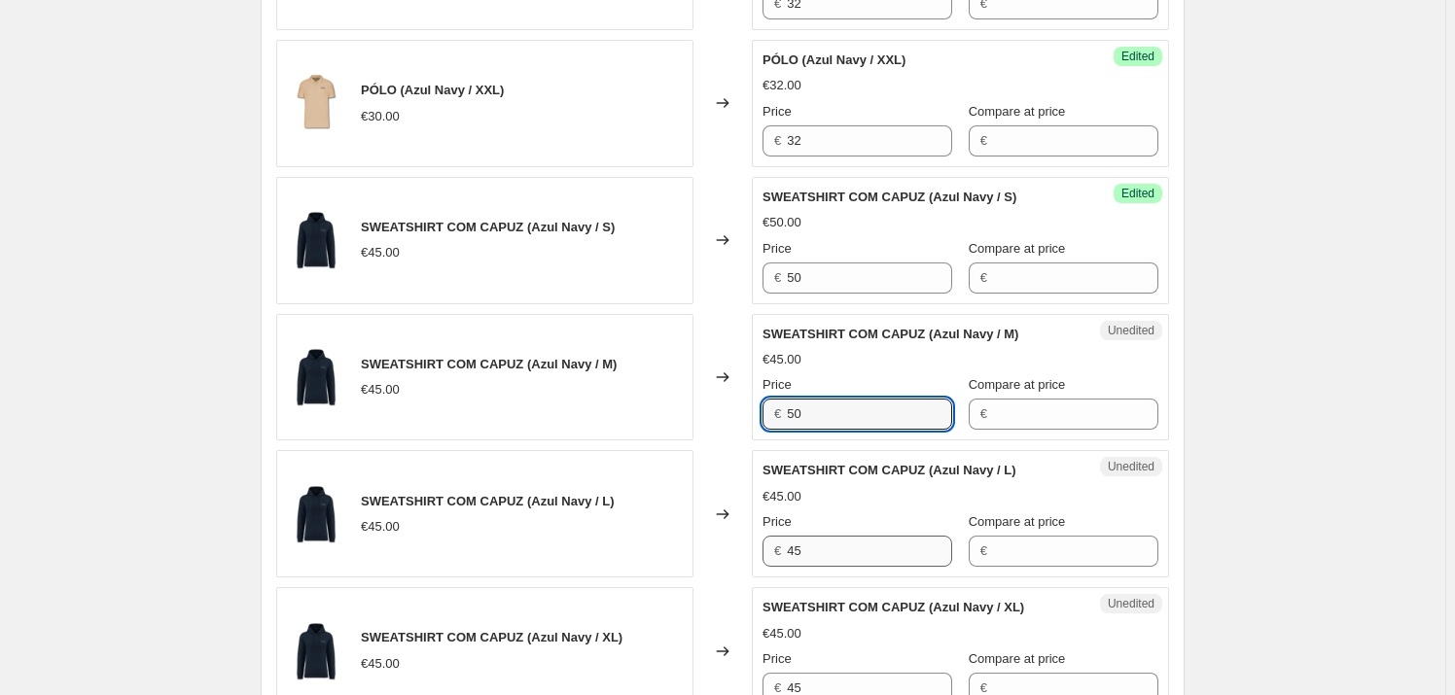
type input "50"
drag, startPoint x: 809, startPoint y: 550, endPoint x: 827, endPoint y: 550, distance: 17.5
click at [758, 550] on div "Unedited SWEATSHIRT COM CAPUZ (Azul Navy / L) €45.00 Price € 45 Compare at pric…" at bounding box center [960, 513] width 417 height 127
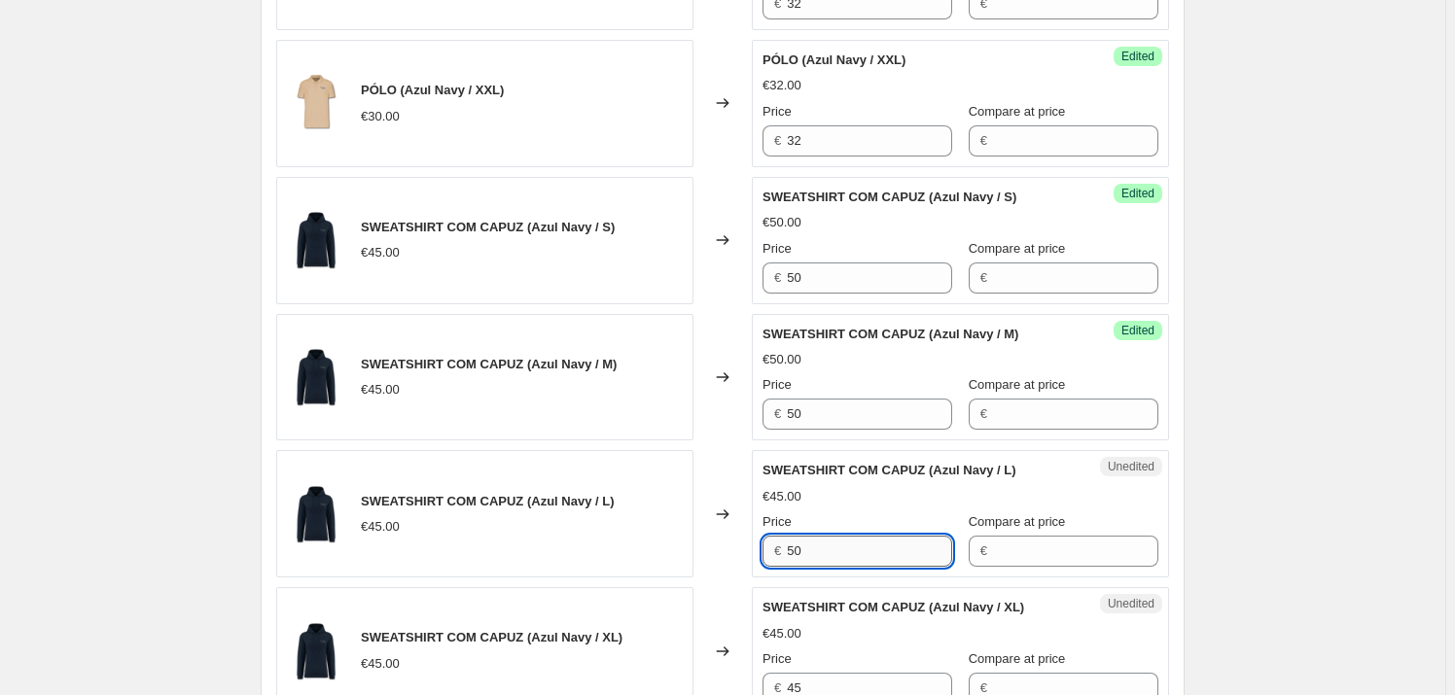
scroll to position [2298, 0]
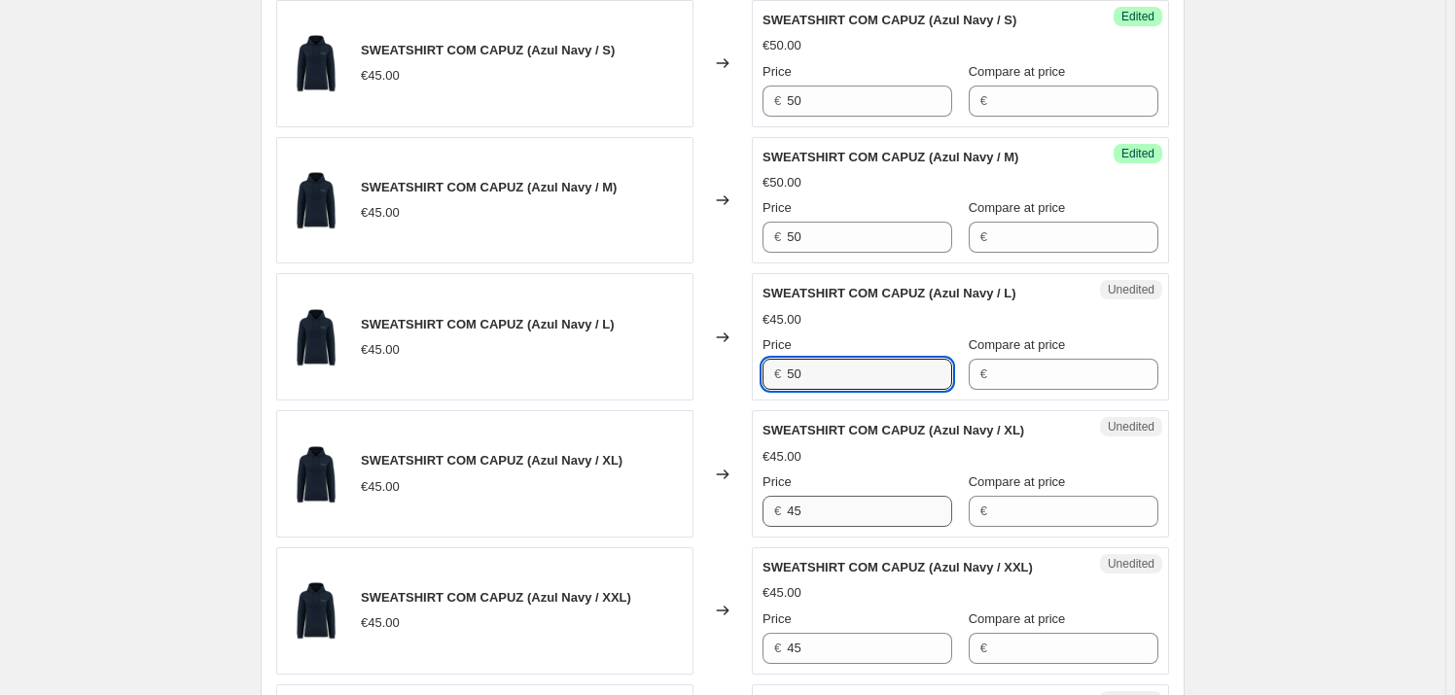
type input "50"
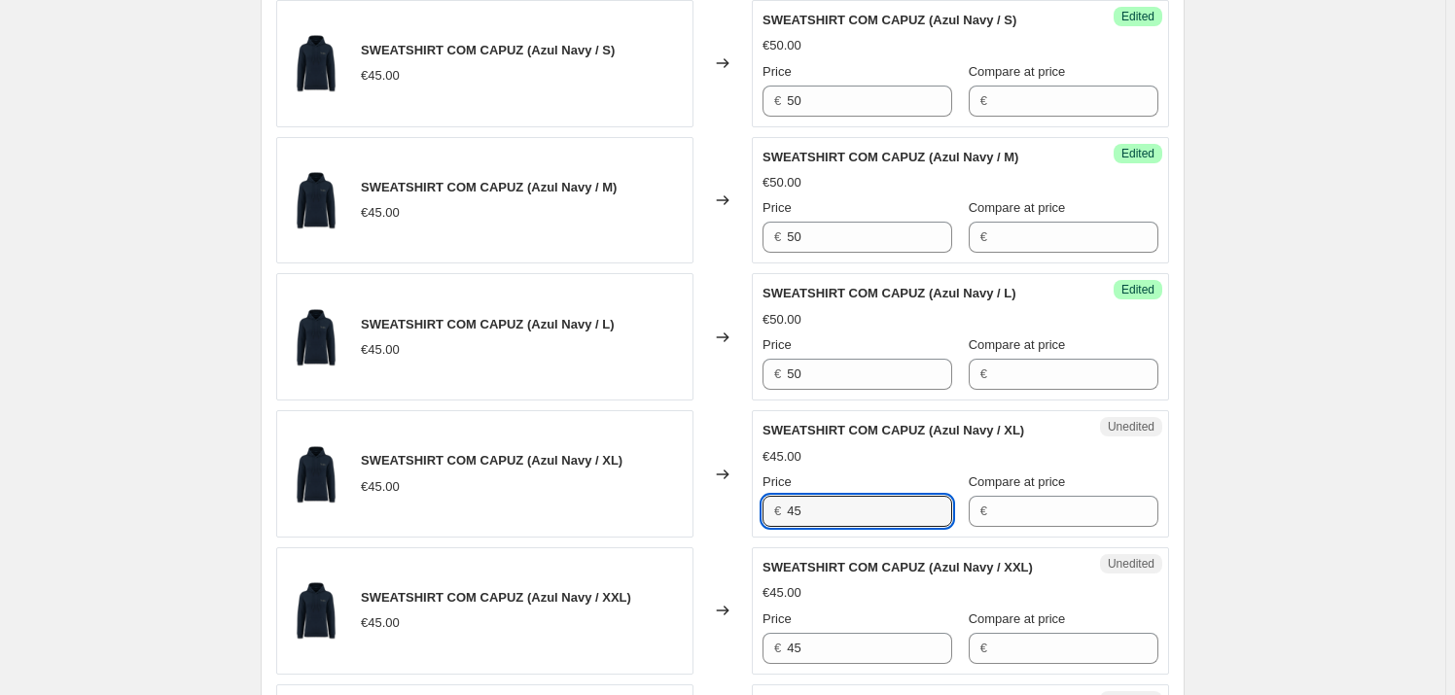
drag, startPoint x: 805, startPoint y: 515, endPoint x: 748, endPoint y: 511, distance: 57.6
click at [726, 510] on div "SWEATSHIRT COM CAPUZ (Azul Navy / XL) €45.00 Changed to Unedited SWEATSHIRT COM…" at bounding box center [722, 473] width 893 height 127
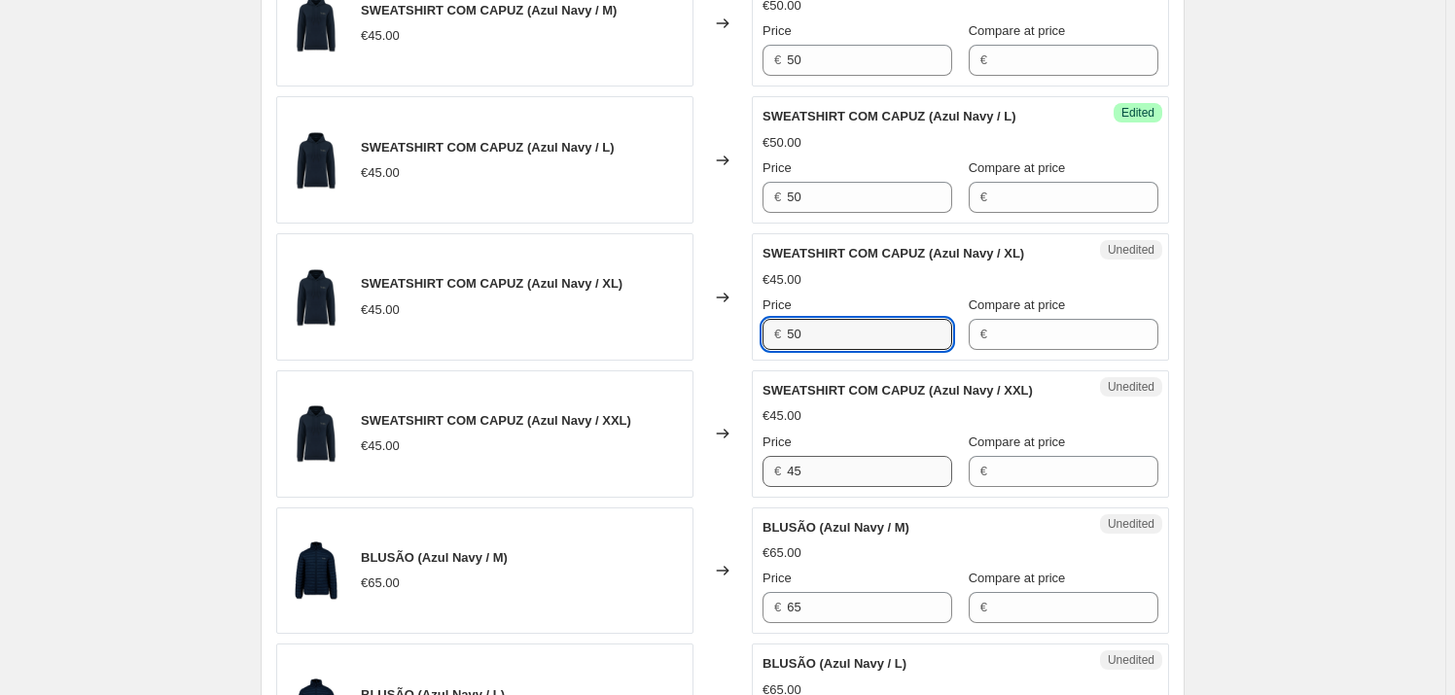
type input "50"
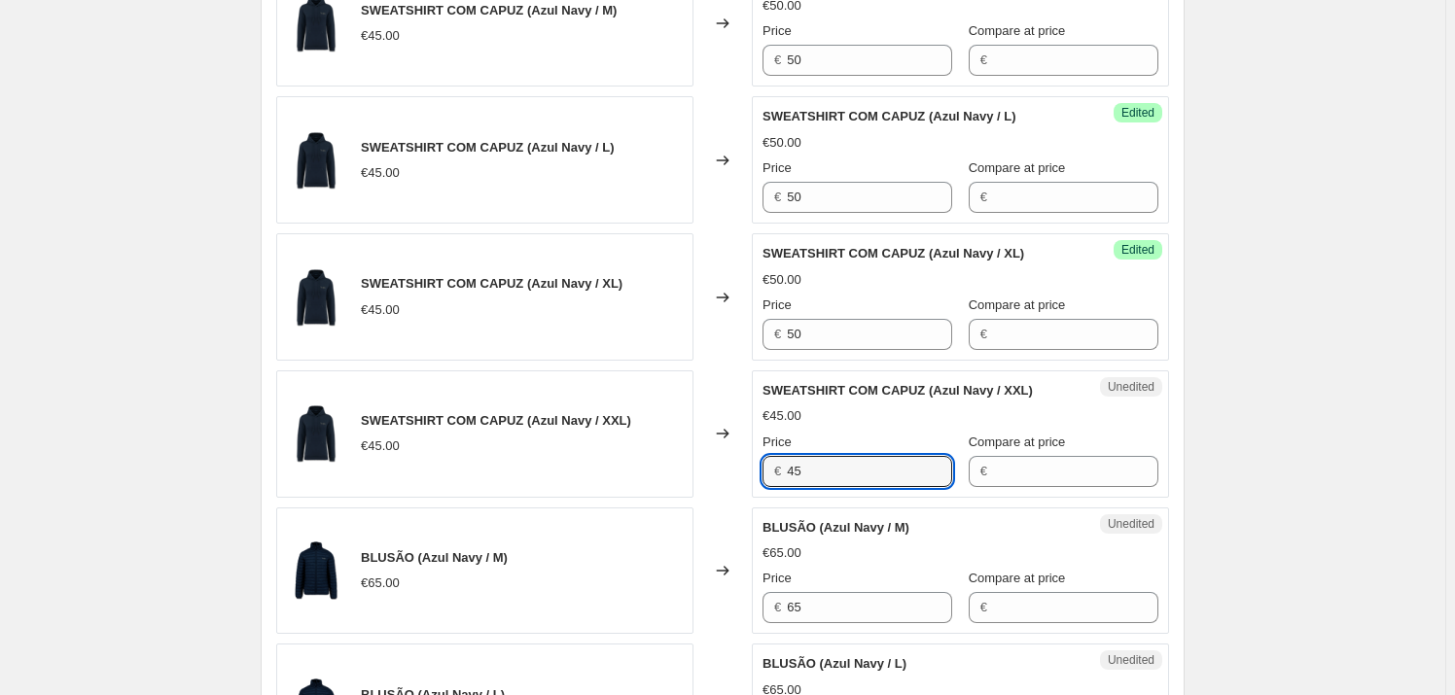
drag, startPoint x: 822, startPoint y: 474, endPoint x: 751, endPoint y: 476, distance: 71.0
click at [751, 476] on div "SWEATSHIRT COM CAPUZ (Azul Navy / XXL) €45.00 Changed to Unedited SWEATSHIRT CO…" at bounding box center [722, 434] width 893 height 127
type input "50"
click at [762, 605] on div "Unedited BLUSÃO (Azul Navy / M) €65.00 Price € 65 Compare at price €" at bounding box center [960, 571] width 417 height 127
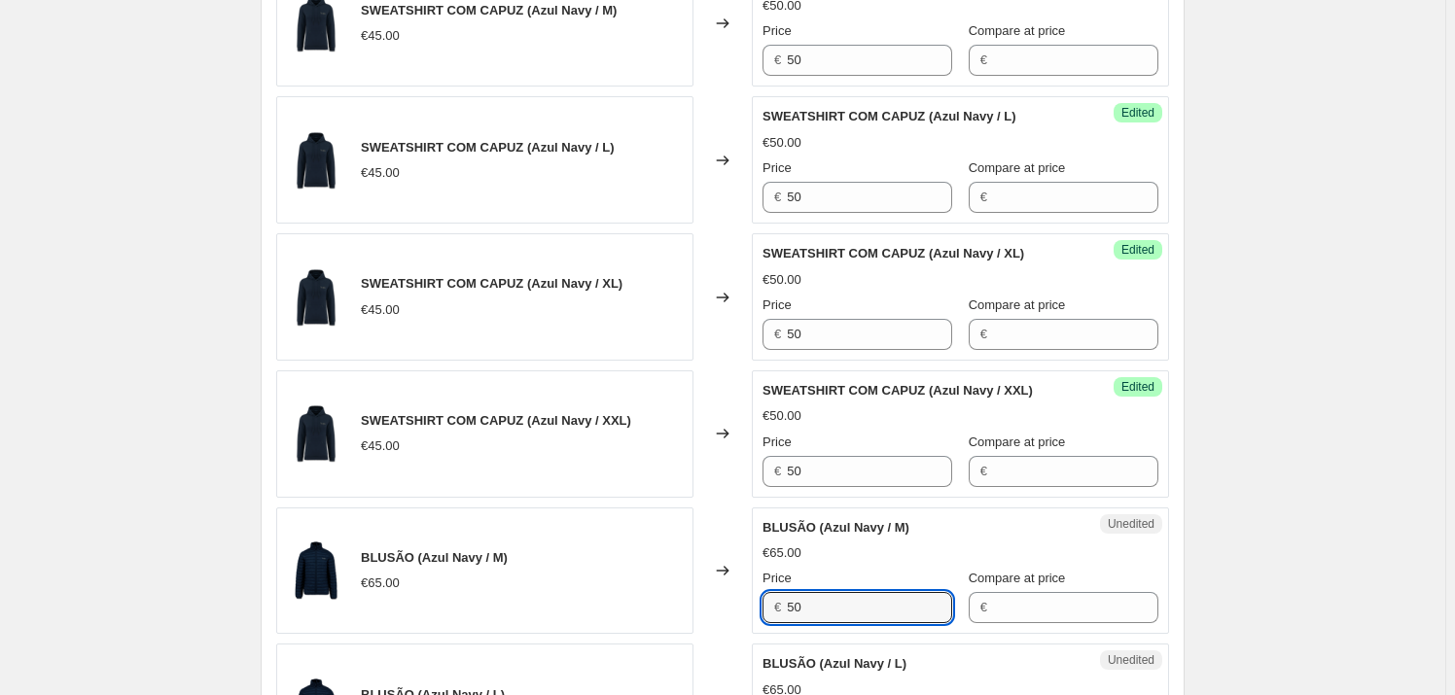
scroll to position [2563, 0]
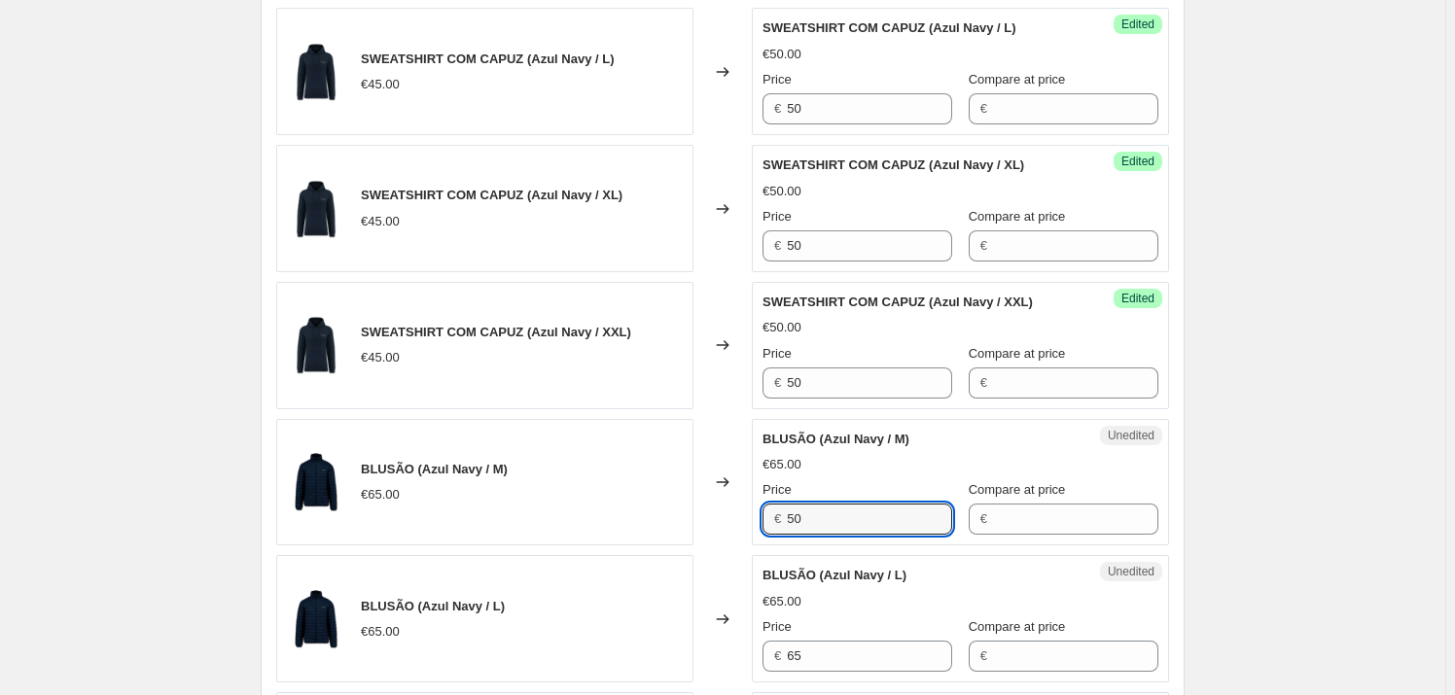
type input "65"
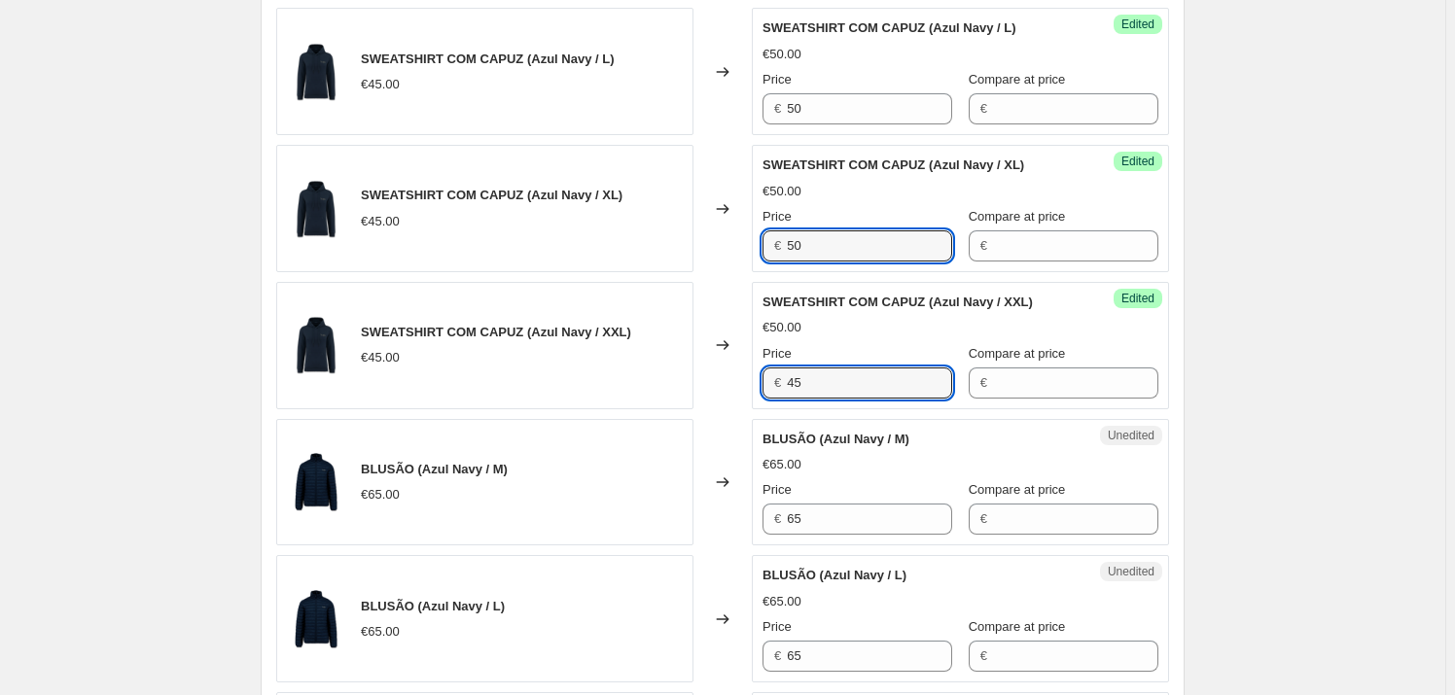
type input "45"
type input "50"
drag, startPoint x: 812, startPoint y: 370, endPoint x: 752, endPoint y: 378, distance: 60.9
click at [752, 379] on div "SWEATSHIRT COM CAPUZ (Azul Navy / XXL) €45.00 Changed to Unedited SWEATSHIRT CO…" at bounding box center [722, 345] width 893 height 127
type input "50"
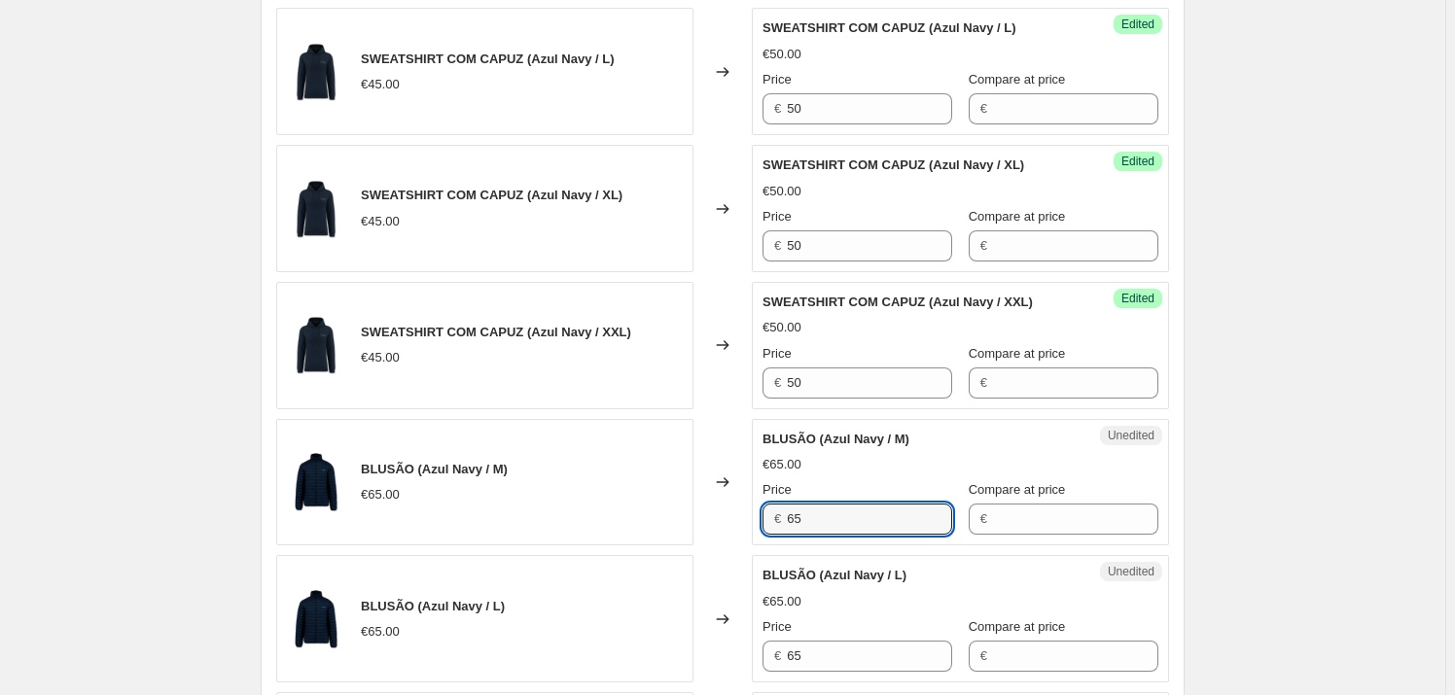
drag, startPoint x: 799, startPoint y: 517, endPoint x: 742, endPoint y: 517, distance: 57.4
click at [742, 517] on div "BLUSÃO (Azul Navy / M) €65.00 Changed to Unedited BLUSÃO (Azul Navy / M) €65.00…" at bounding box center [722, 482] width 893 height 127
type input "75"
drag, startPoint x: 822, startPoint y: 659, endPoint x: 748, endPoint y: 646, distance: 75.2
click at [750, 647] on div "BLUSÃO (Azul Navy / L) €65.00 Changed to Unedited BLUSÃO (Azul Navy / L) €65.00…" at bounding box center [722, 618] width 893 height 127
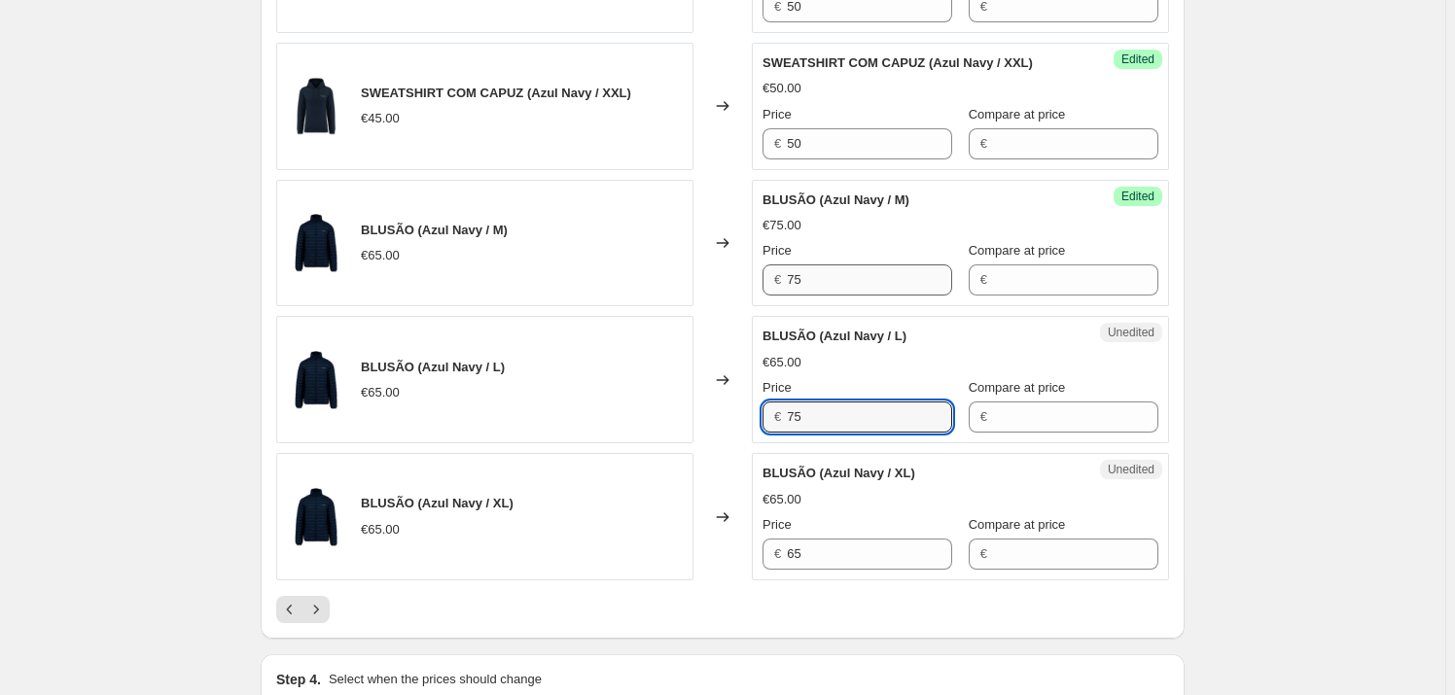
scroll to position [2829, 0]
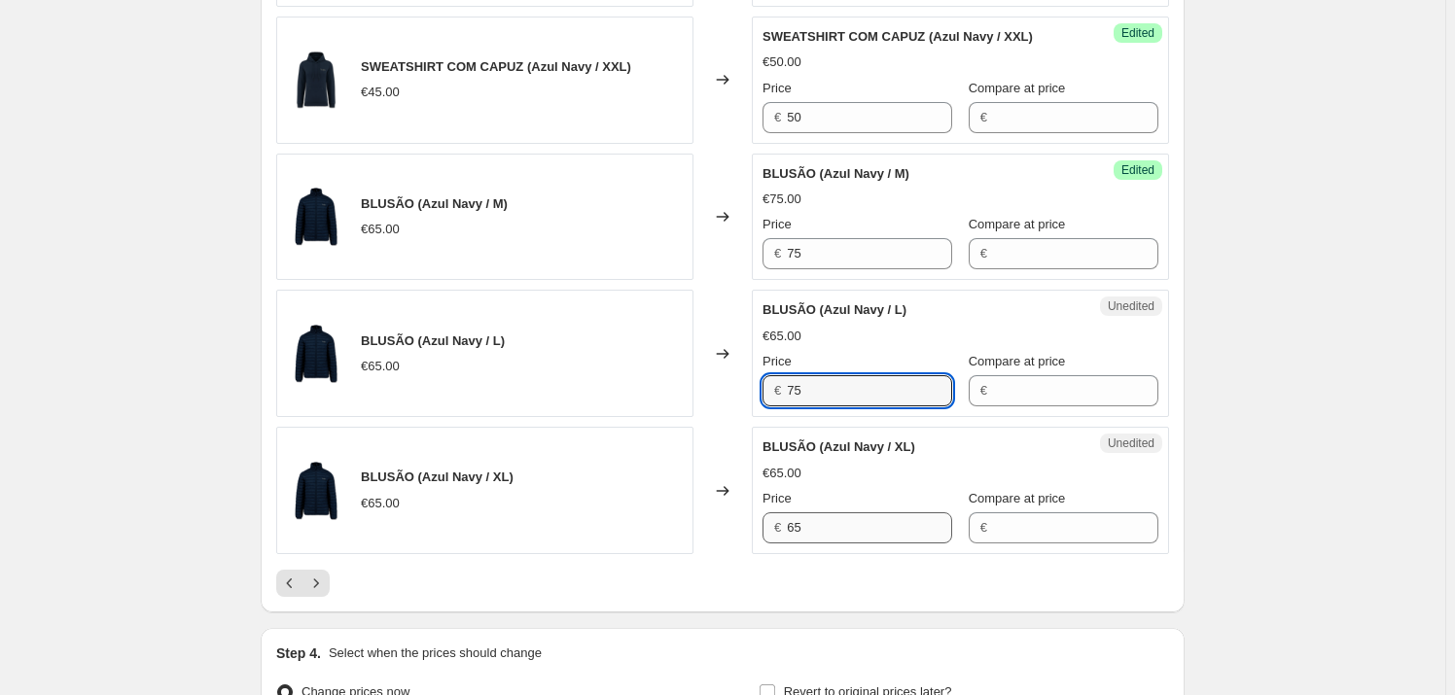
type input "75"
drag, startPoint x: 802, startPoint y: 534, endPoint x: 729, endPoint y: 531, distance: 73.0
click at [737, 533] on div "BLUSÃO (Azul Navy / XL) €65.00 Changed to Unedited BLUSÃO (Azul Navy / XL) €65.…" at bounding box center [722, 490] width 893 height 127
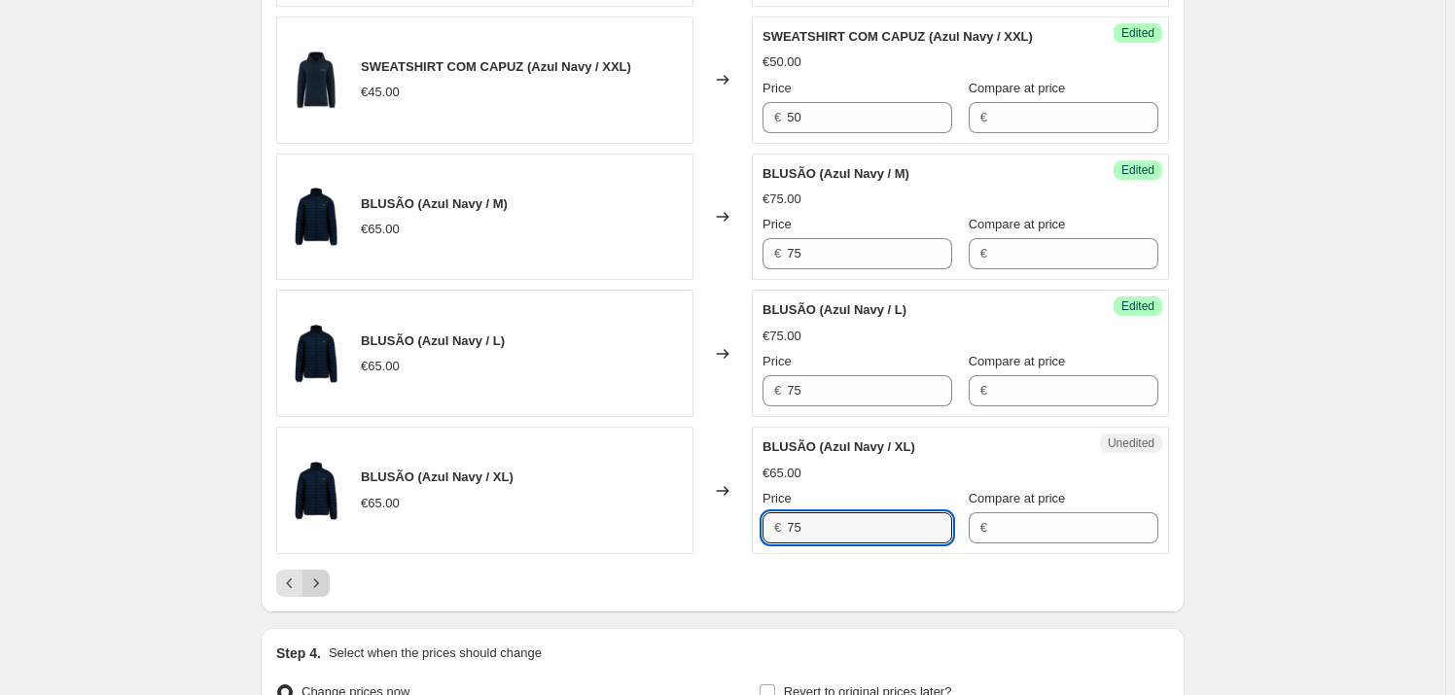
type input "75"
click at [325, 574] on icon "Next" at bounding box center [315, 583] width 19 height 19
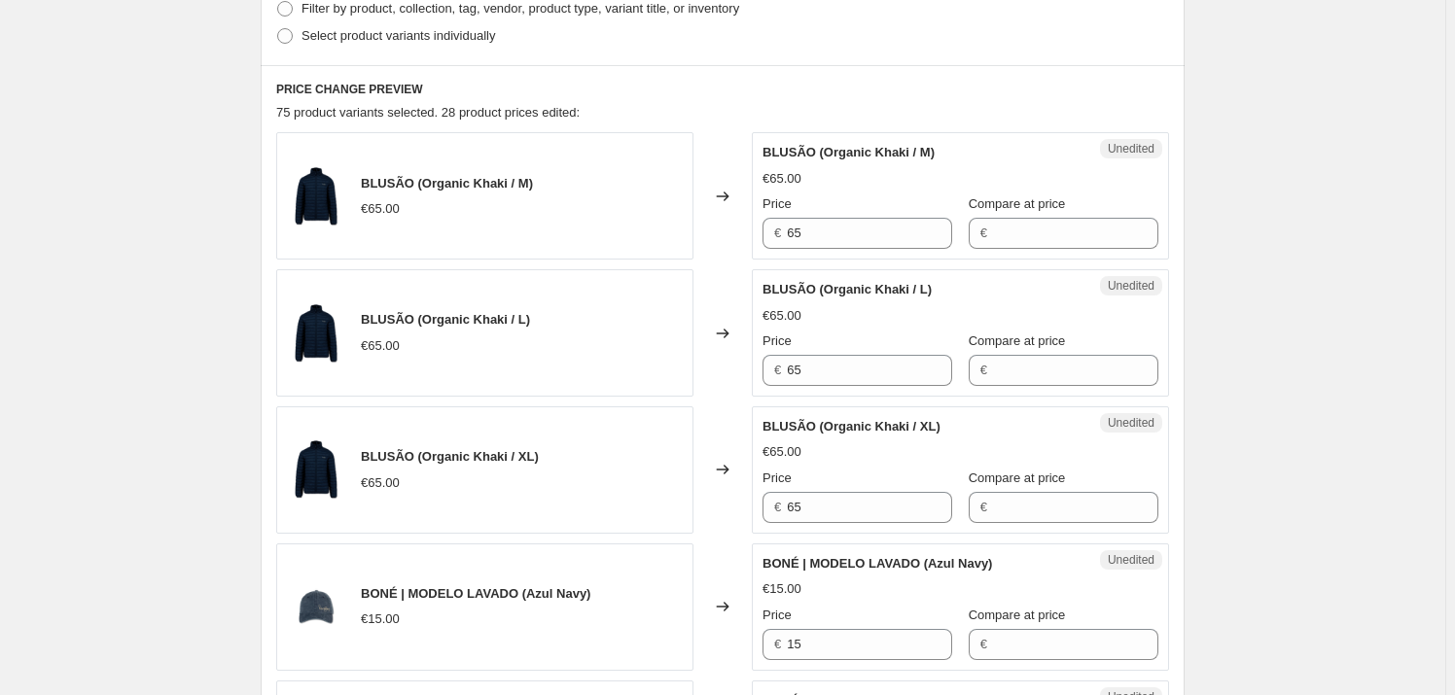
scroll to position [530, 0]
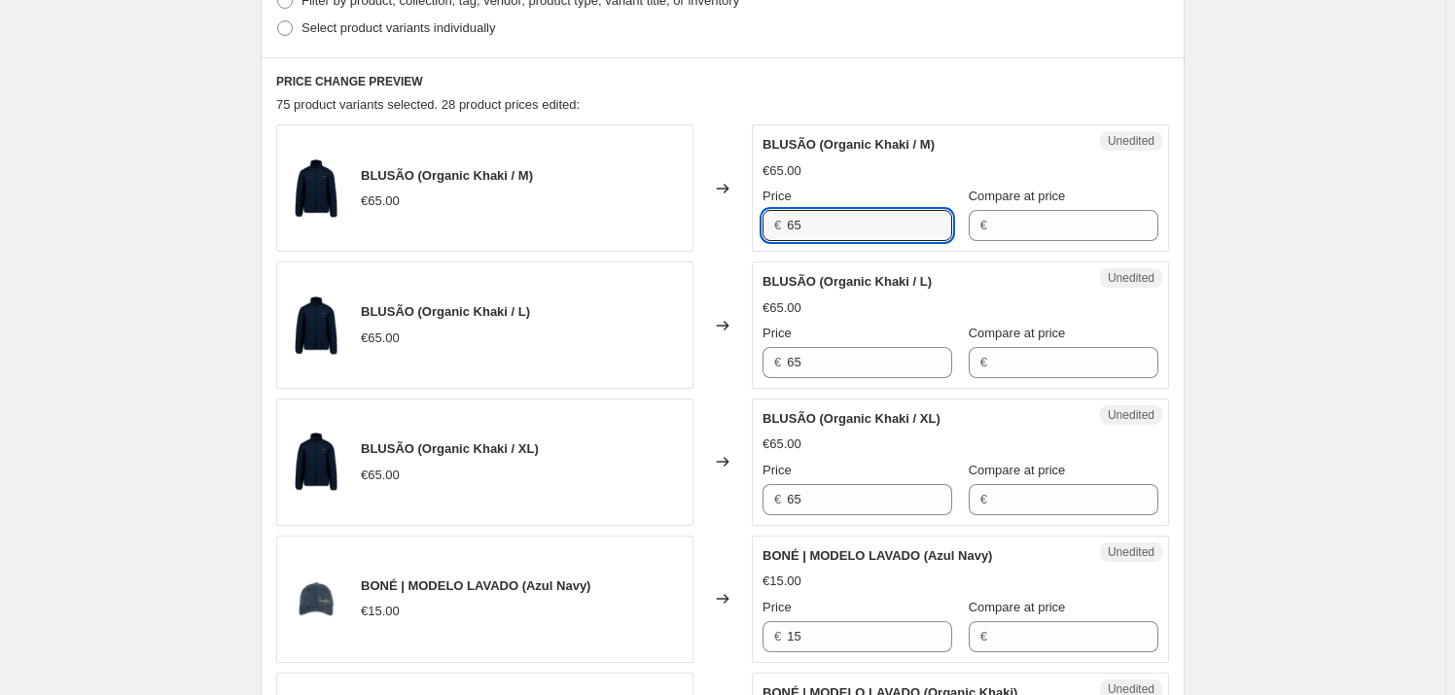
drag, startPoint x: 812, startPoint y: 226, endPoint x: 774, endPoint y: 229, distance: 38.0
click at [771, 227] on div "€ 65" at bounding box center [857, 225] width 190 height 31
type input "75"
click at [749, 365] on div "BLUSÃO (Organic Khaki / L) €65.00 Changed to Unedited BLUSÃO (Organic Khaki / L…" at bounding box center [722, 325] width 893 height 127
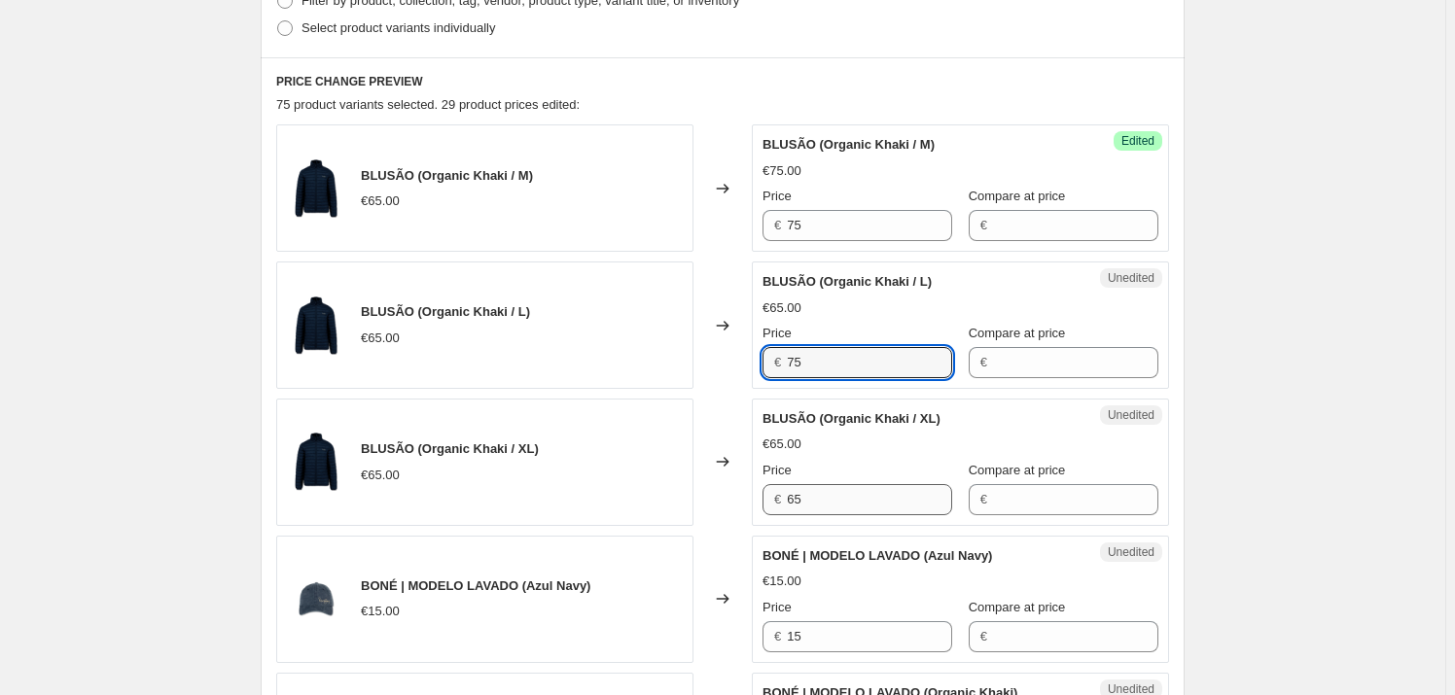
type input "75"
drag, startPoint x: 814, startPoint y: 501, endPoint x: 742, endPoint y: 496, distance: 72.1
click at [742, 496] on div "BLUSÃO (Organic Khaki / XL) €65.00 Changed to Unedited BLUSÃO (Organic Khaki / …" at bounding box center [722, 462] width 893 height 127
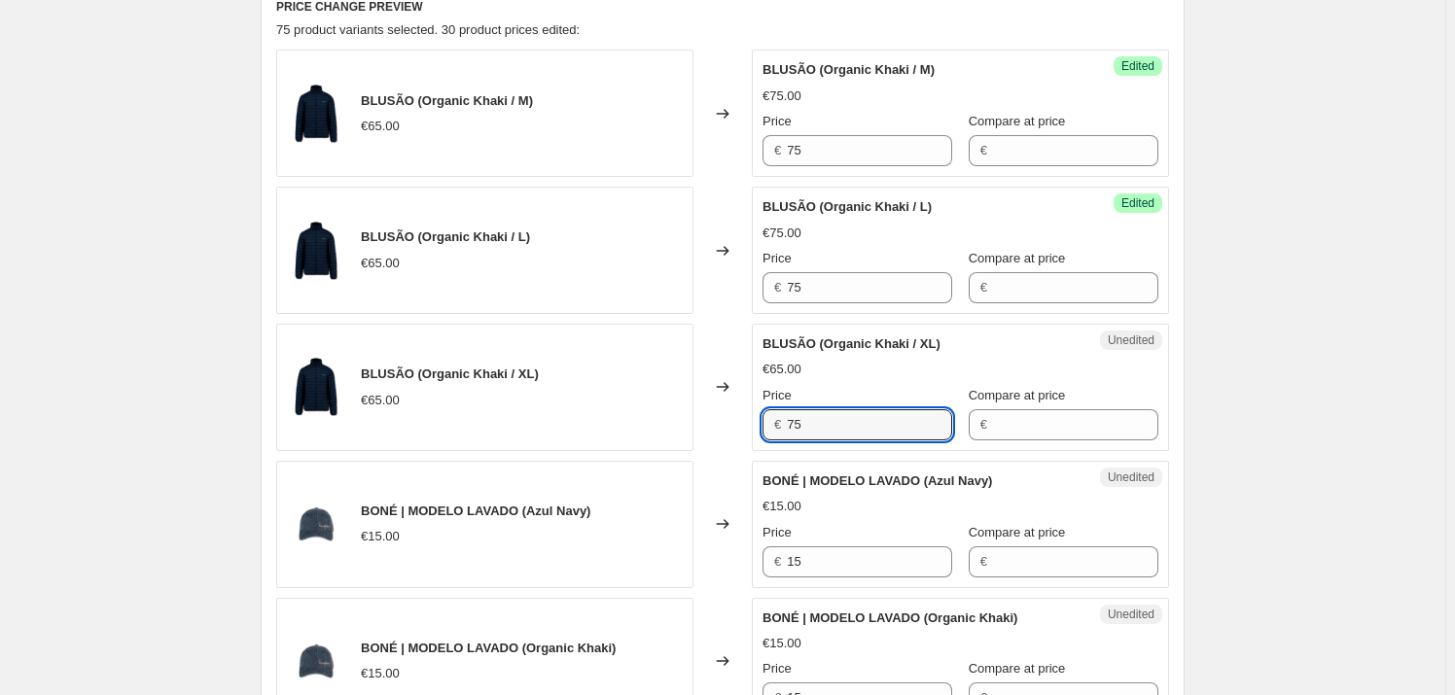
scroll to position [707, 0]
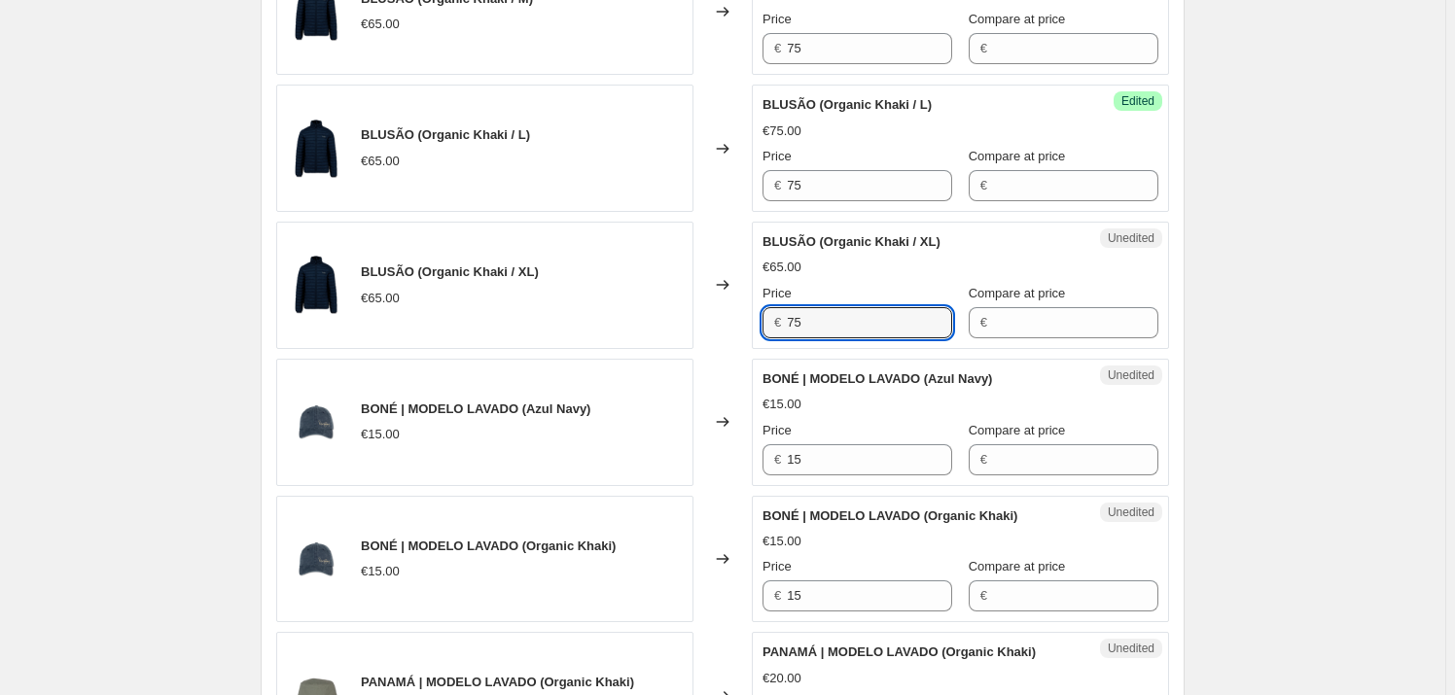
type input "75"
click at [763, 465] on div "Unedited BONÉ | MODELO LAVADO (Azul Navy) €15.00 Price € 15 Compare at price €" at bounding box center [960, 422] width 417 height 127
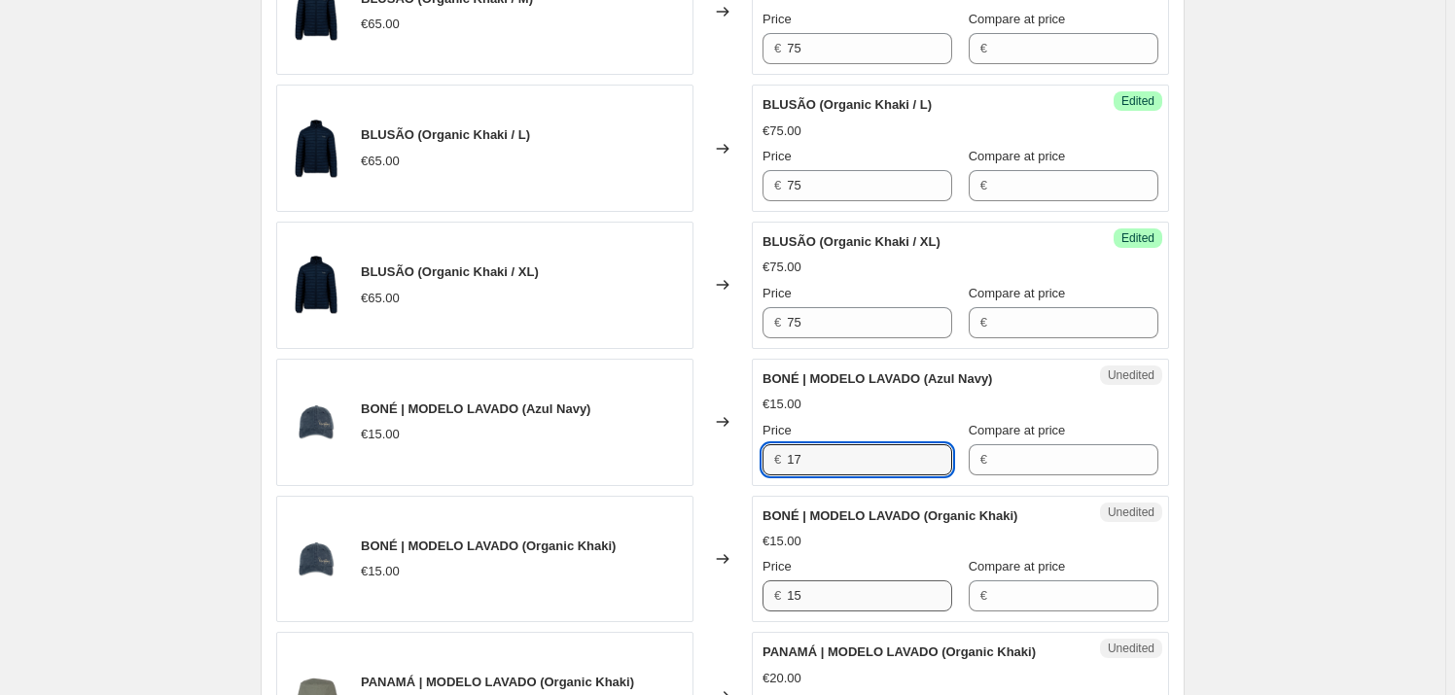
type input "17"
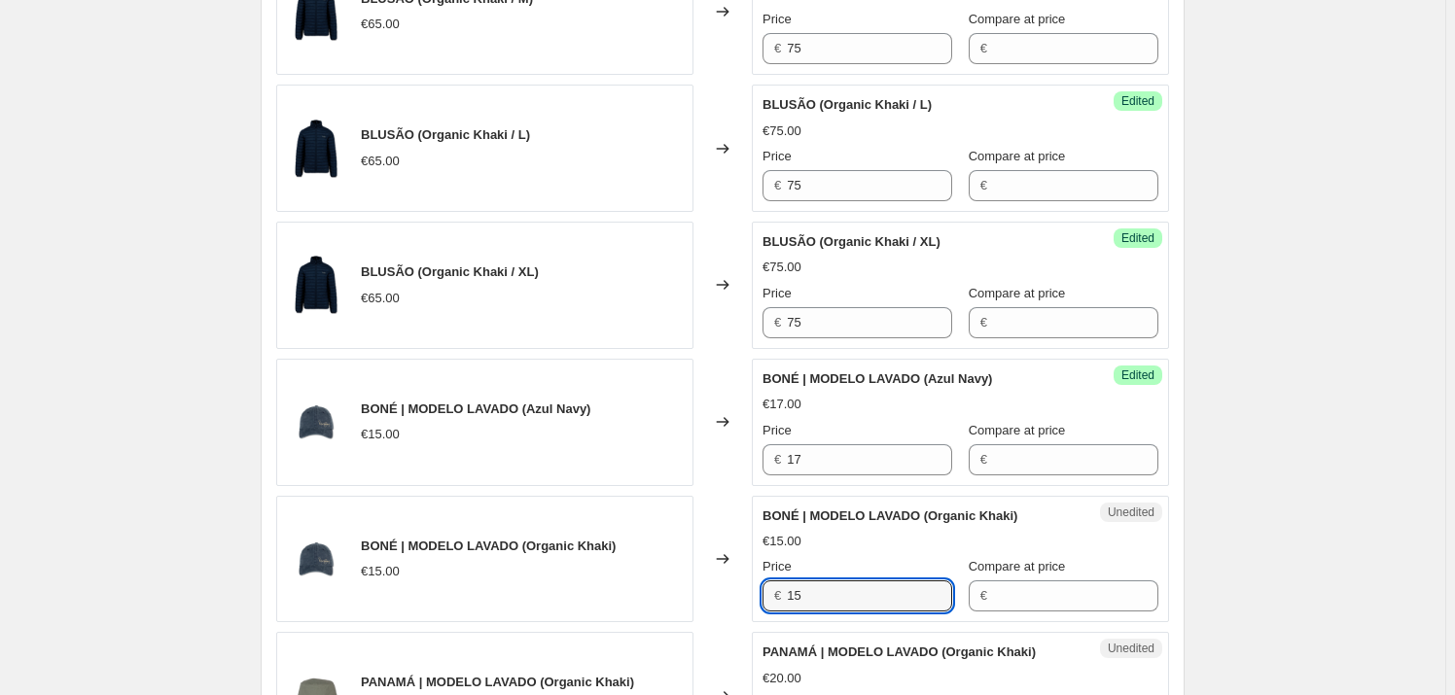
drag, startPoint x: 791, startPoint y: 595, endPoint x: 751, endPoint y: 590, distance: 40.2
click at [751, 590] on div "BONÉ | MODELO LAVADO (Organic Khaki) €15.00 Changed to Unedited BONÉ | MODELO L…" at bounding box center [722, 559] width 893 height 127
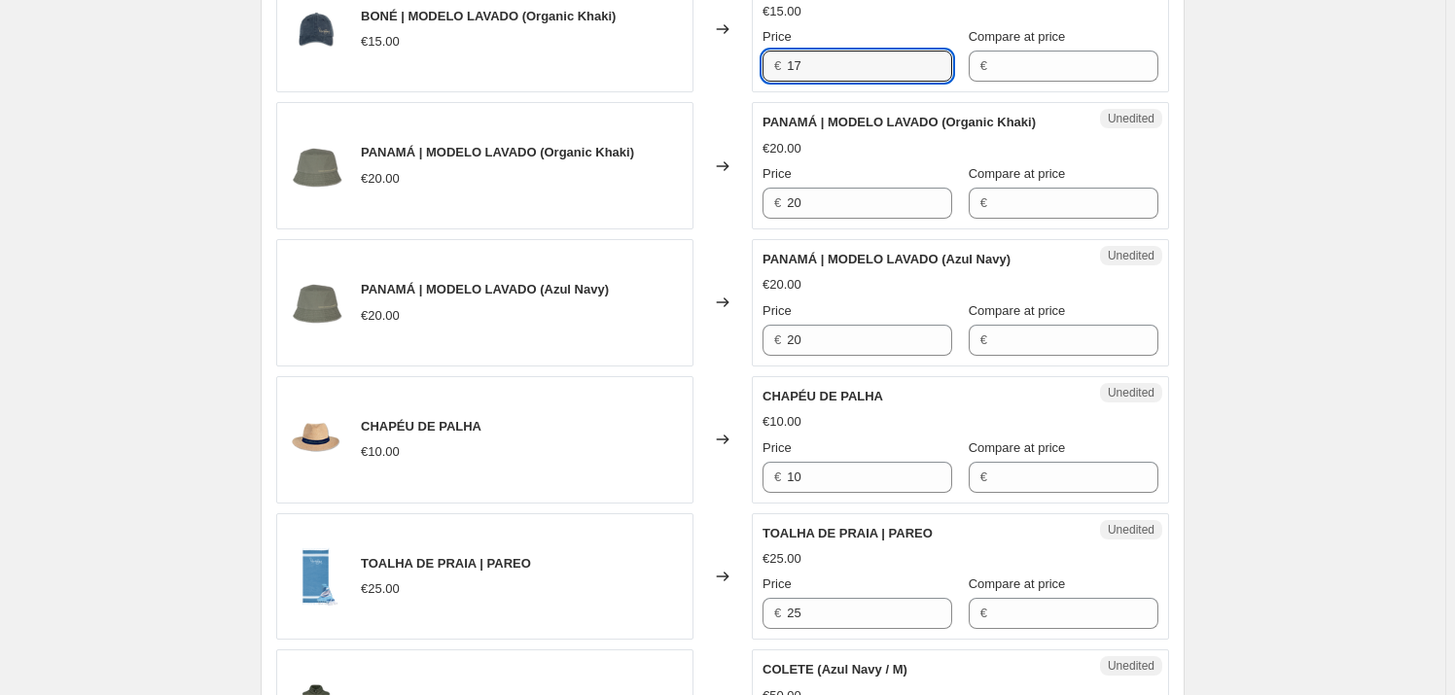
scroll to position [1325, 0]
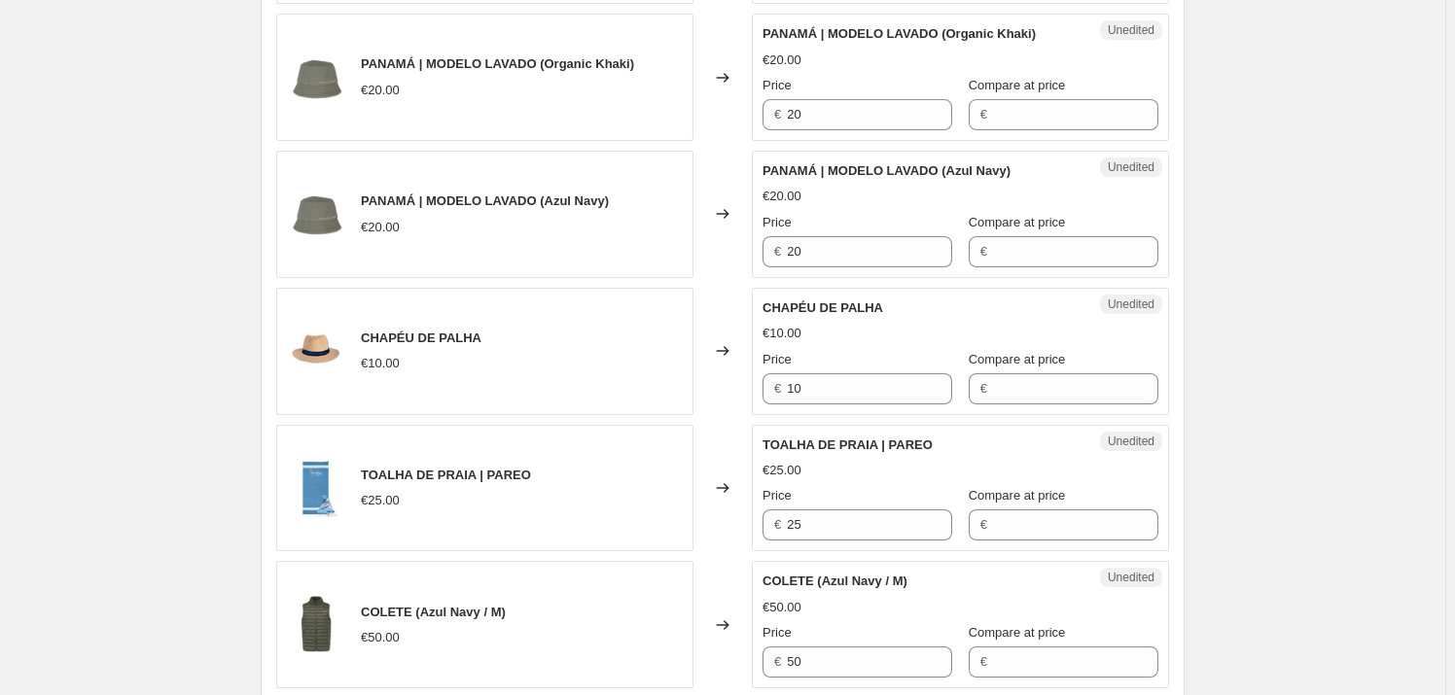
type input "17"
click at [729, 395] on div "CHAPÉU DE PALHA €10.00 Changed to Unedited CHAPÉU DE PALHA €10.00 Price € 10 Co…" at bounding box center [722, 351] width 893 height 127
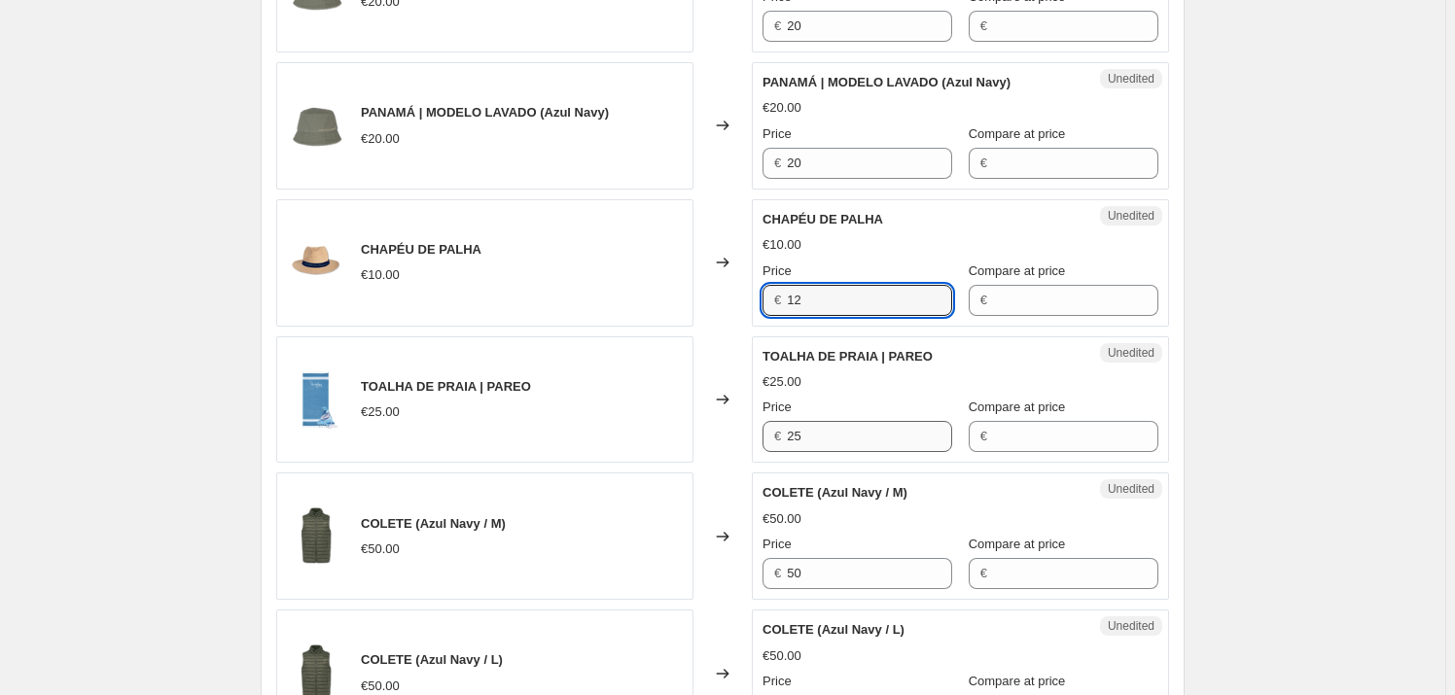
type input "12"
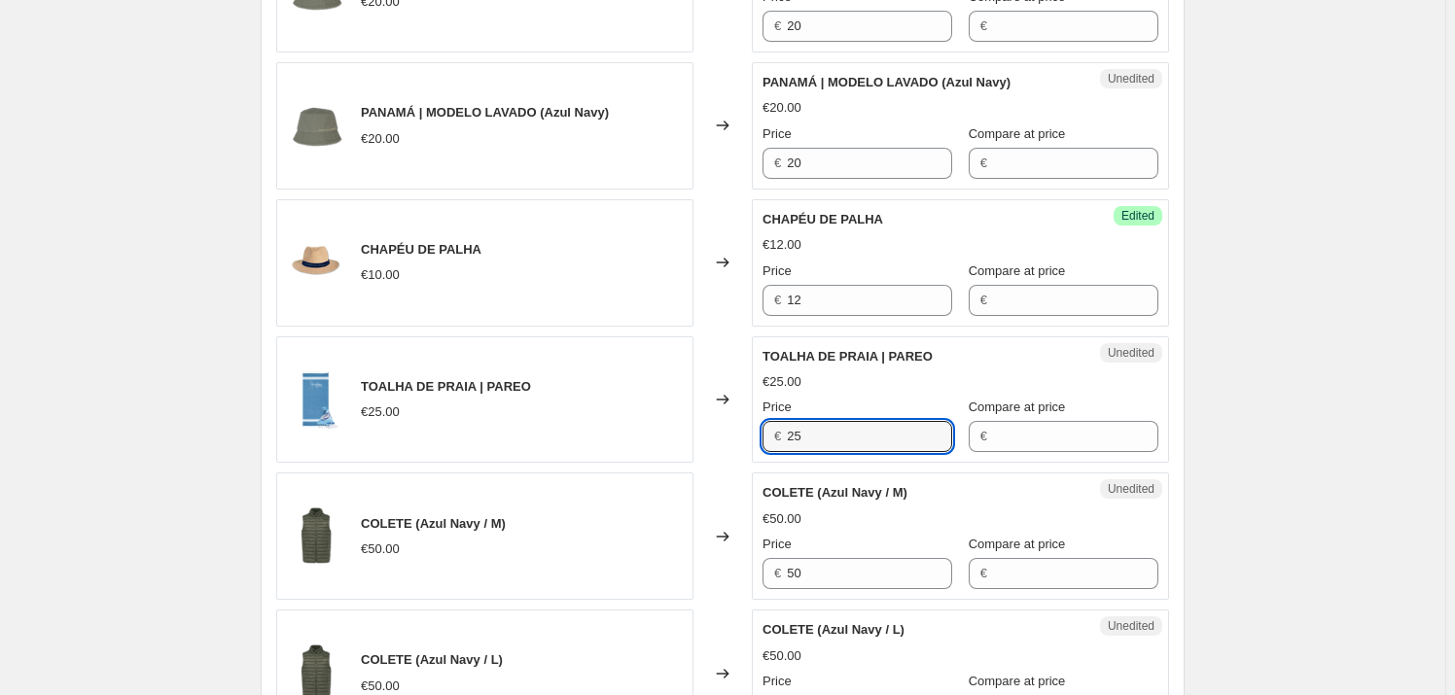
drag, startPoint x: 794, startPoint y: 436, endPoint x: 747, endPoint y: 435, distance: 46.7
click at [744, 435] on div "TOALHA DE PRAIA | PAREO €25.00 Changed to Unedited TOALHA DE PRAIA | PAREO €25.…" at bounding box center [722, 399] width 893 height 127
type input "27"
click at [829, 574] on input "50" at bounding box center [869, 573] width 165 height 31
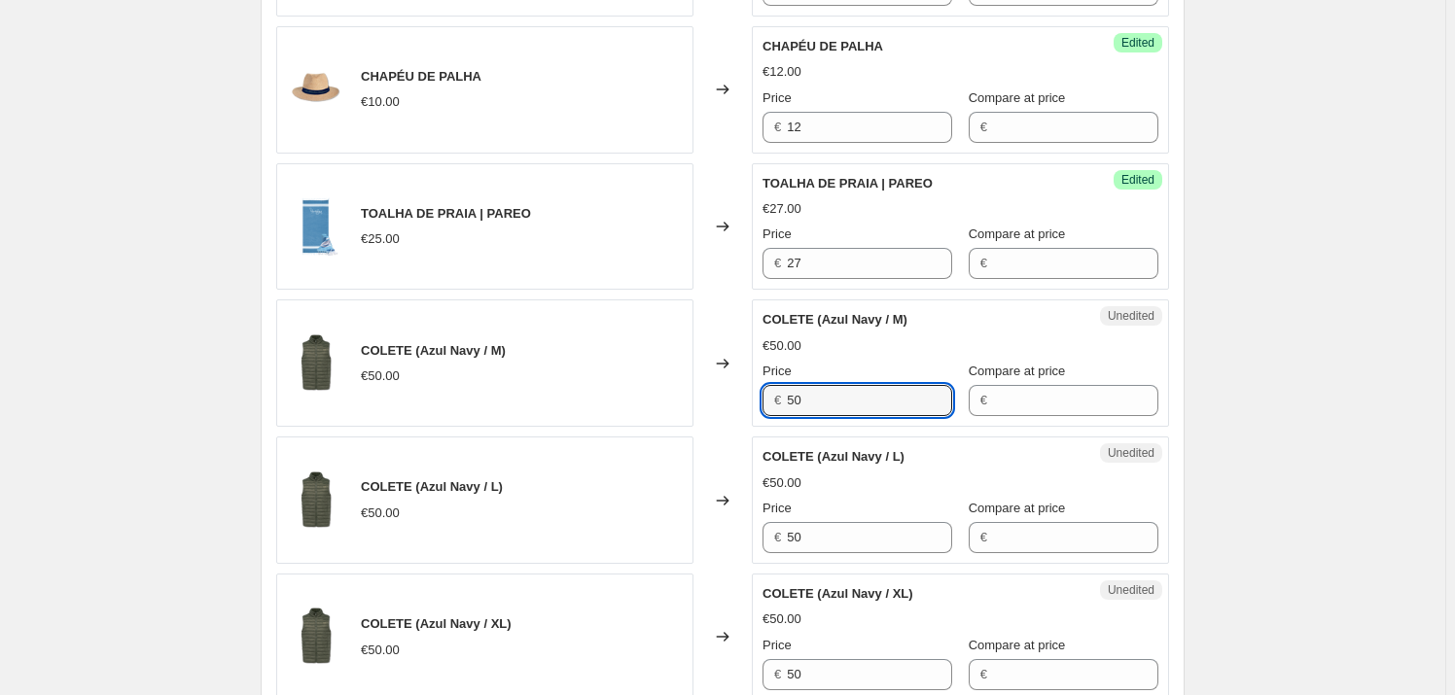
scroll to position [1591, 0]
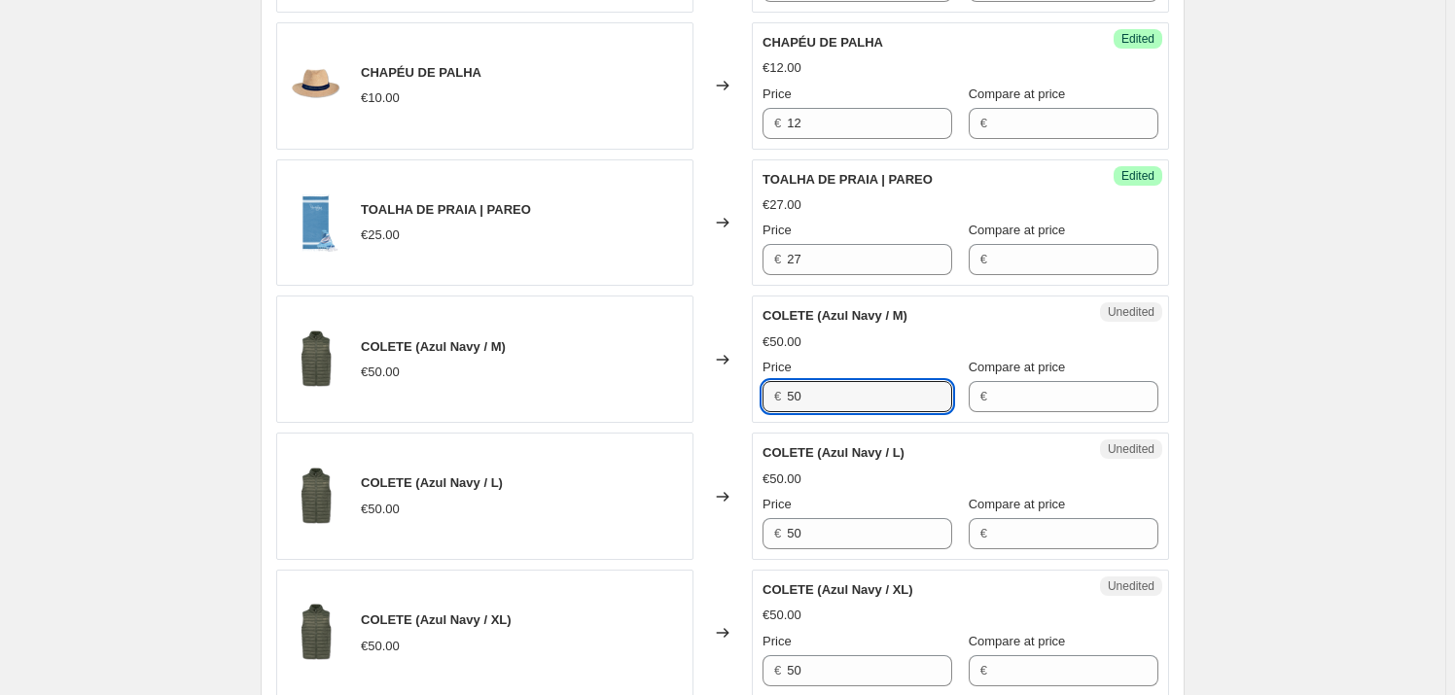
drag, startPoint x: 810, startPoint y: 391, endPoint x: 703, endPoint y: 385, distance: 107.1
click at [703, 385] on div "COLETE (Azul Navy / M) €50.00 Changed to Unedited COLETE (Azul Navy / M) €50.00…" at bounding box center [722, 359] width 893 height 127
type input "60"
drag, startPoint x: 826, startPoint y: 536, endPoint x: 724, endPoint y: 535, distance: 102.1
click at [718, 534] on div "COLETE (Azul Navy / L) €50.00 Changed to Unedited COLETE (Azul Navy / L) €50.00…" at bounding box center [722, 496] width 893 height 127
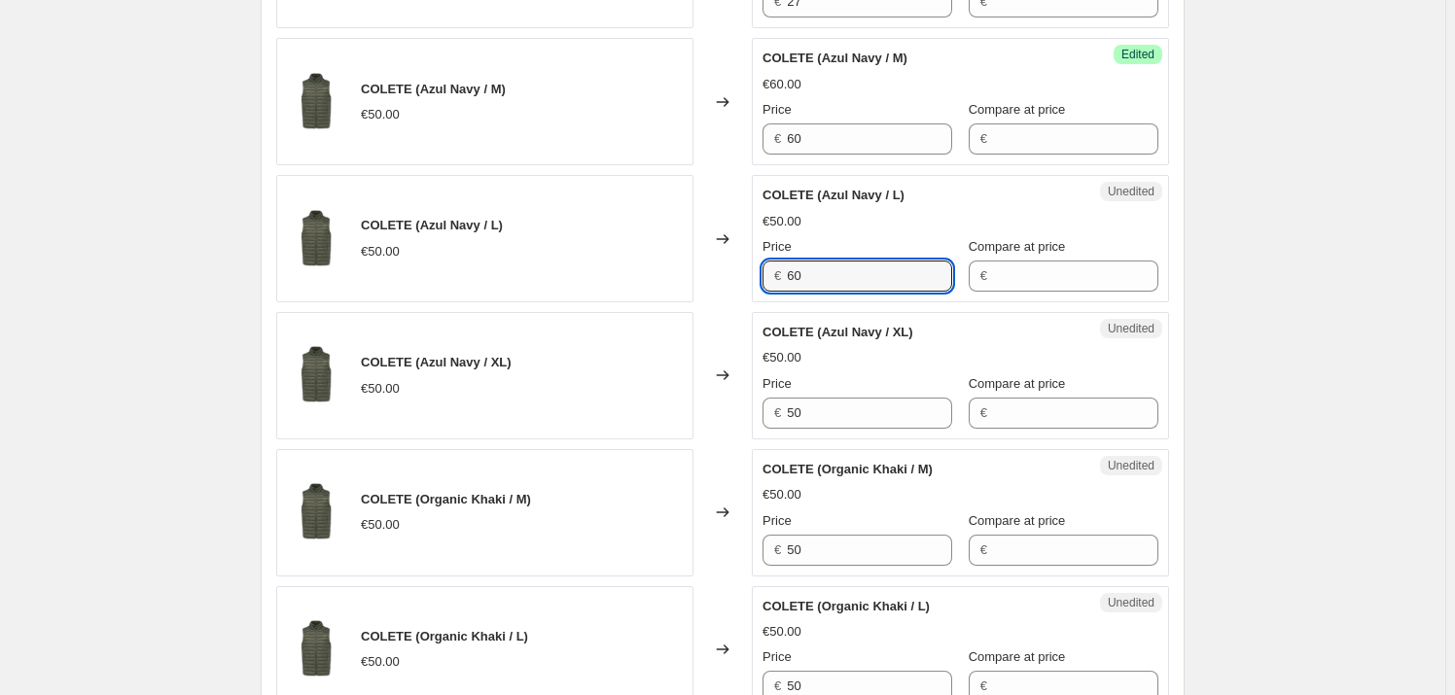
scroll to position [1856, 0]
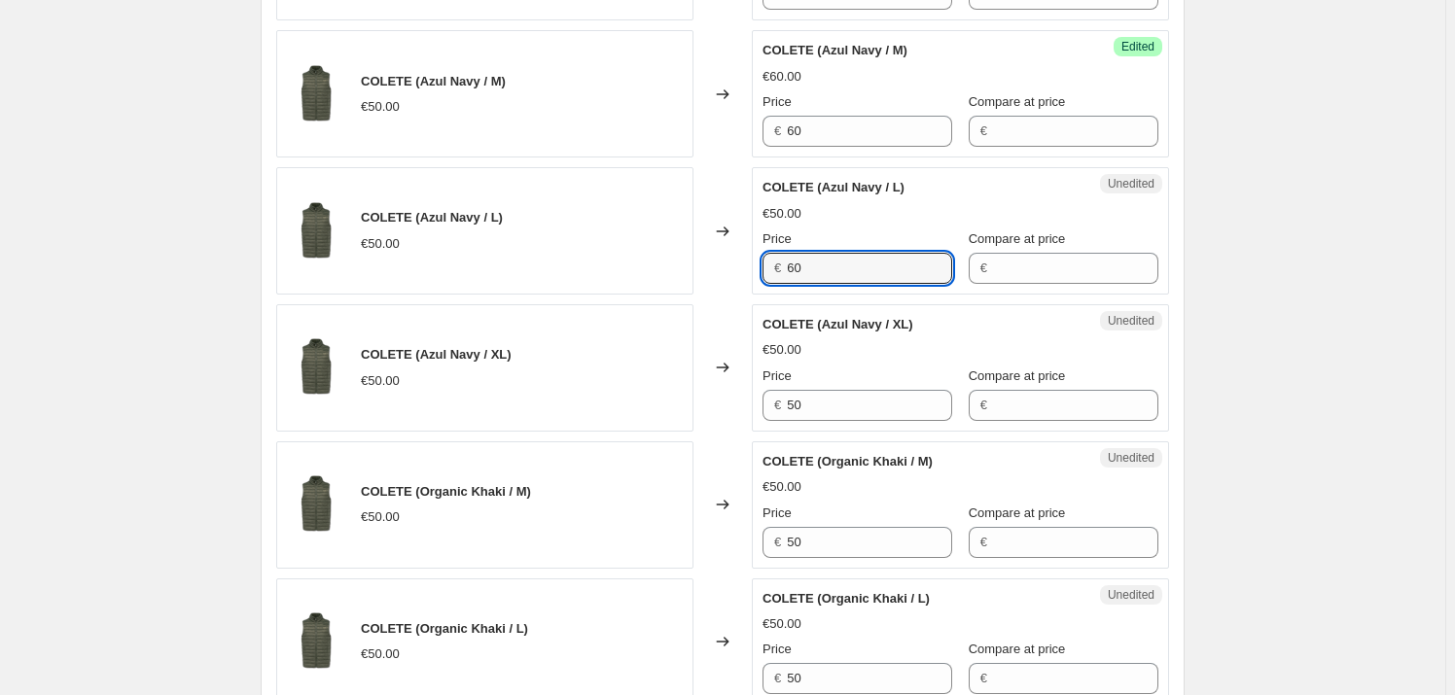
type input "60"
click at [701, 399] on div "COLETE (Azul Navy / XL) €50.00 Changed to Unedited COLETE (Azul Navy / XL) €50.…" at bounding box center [722, 367] width 893 height 127
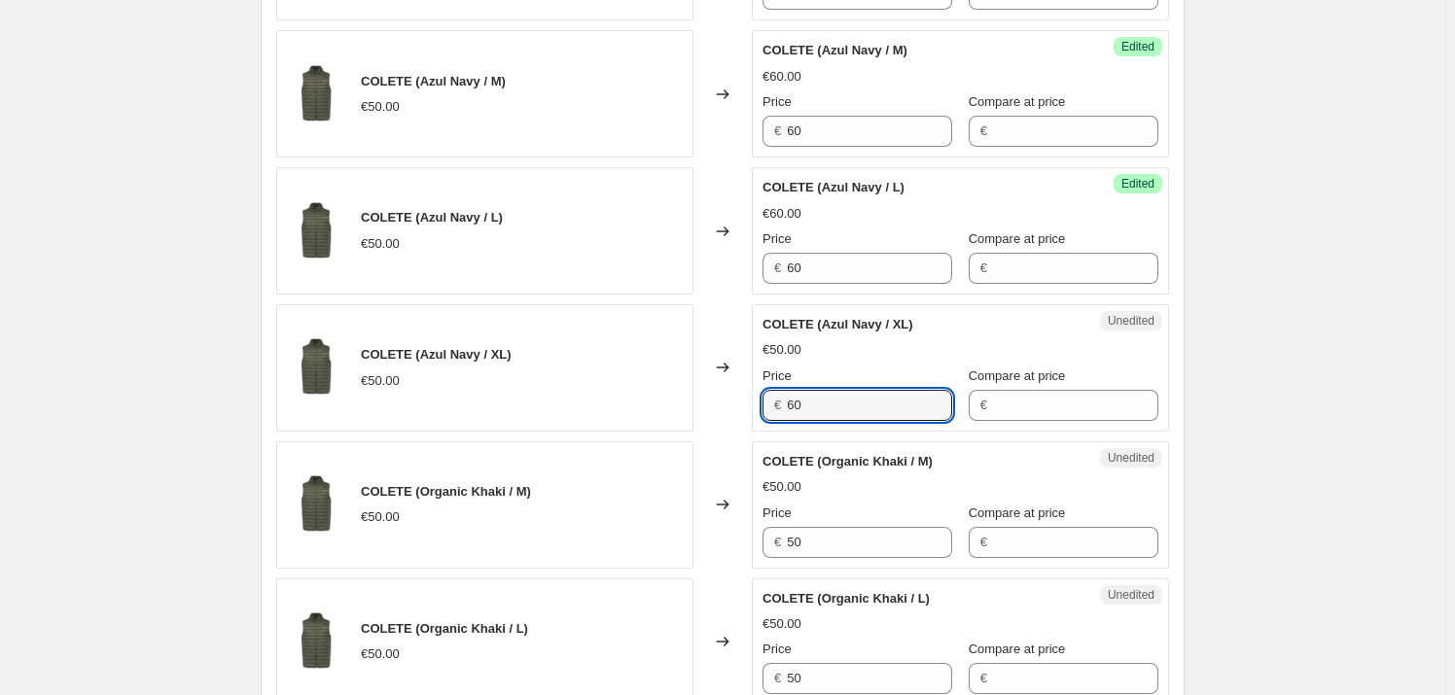
type input "60"
click at [716, 545] on div "COLETE (Organic Khaki / M) €50.00 Changed to Unedited COLETE (Organic Khaki / M…" at bounding box center [722, 504] width 893 height 127
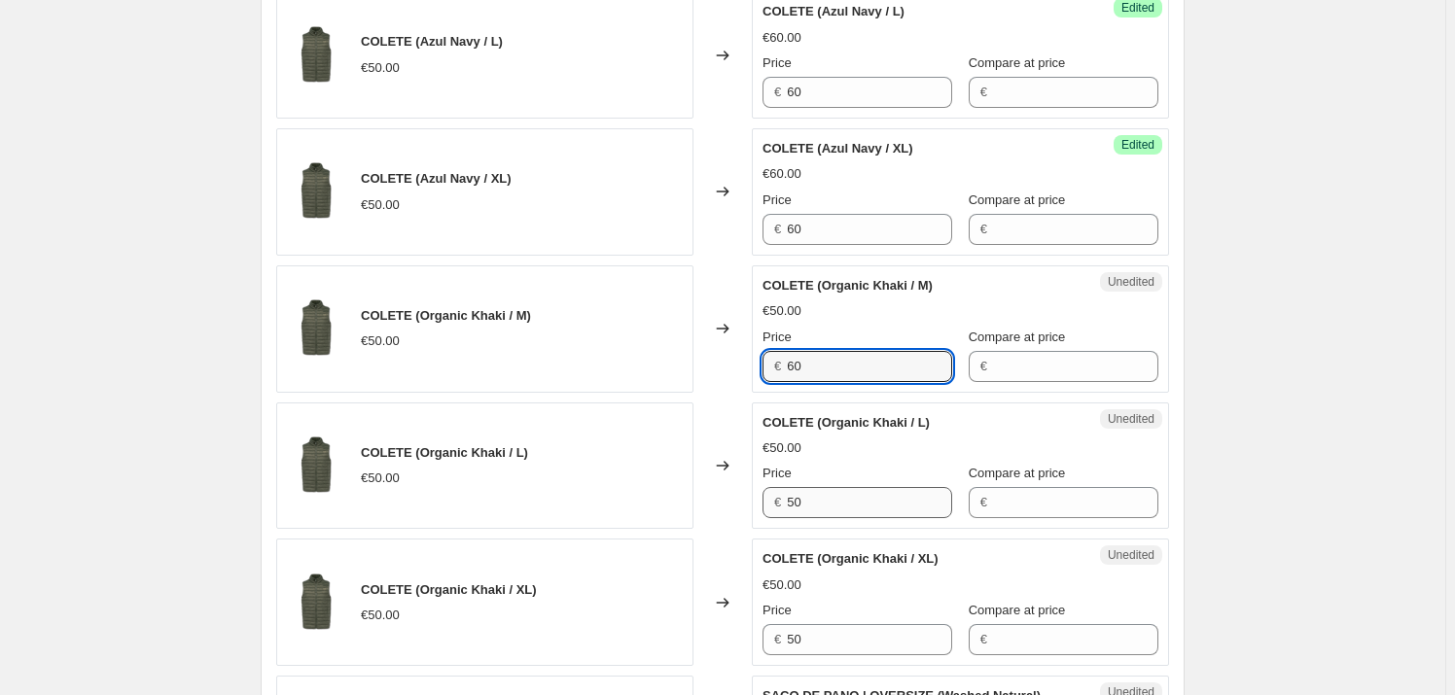
type input "60"
drag, startPoint x: 823, startPoint y: 489, endPoint x: 746, endPoint y: 492, distance: 76.9
click at [744, 489] on div "COLETE (Organic Khaki / L) €50.00 Changed to Unedited COLETE (Organic Khaki / L…" at bounding box center [722, 466] width 893 height 127
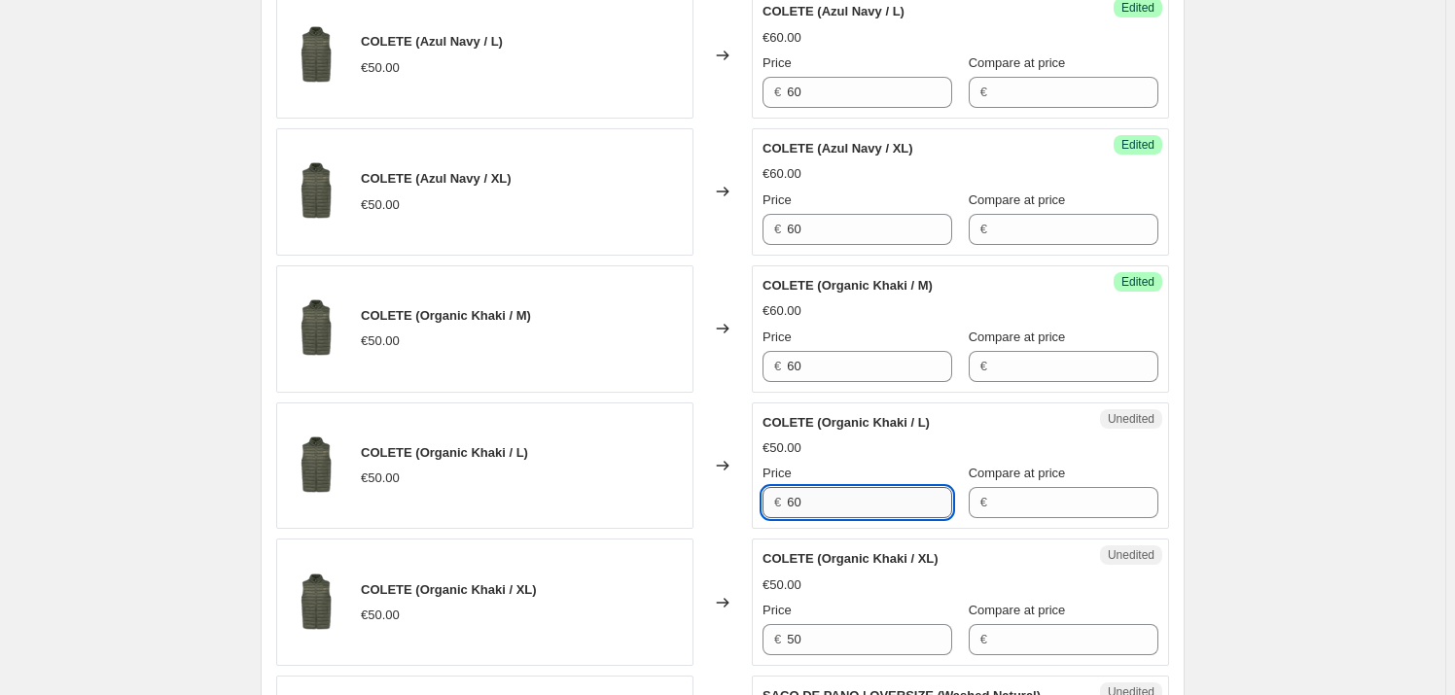
scroll to position [2209, 0]
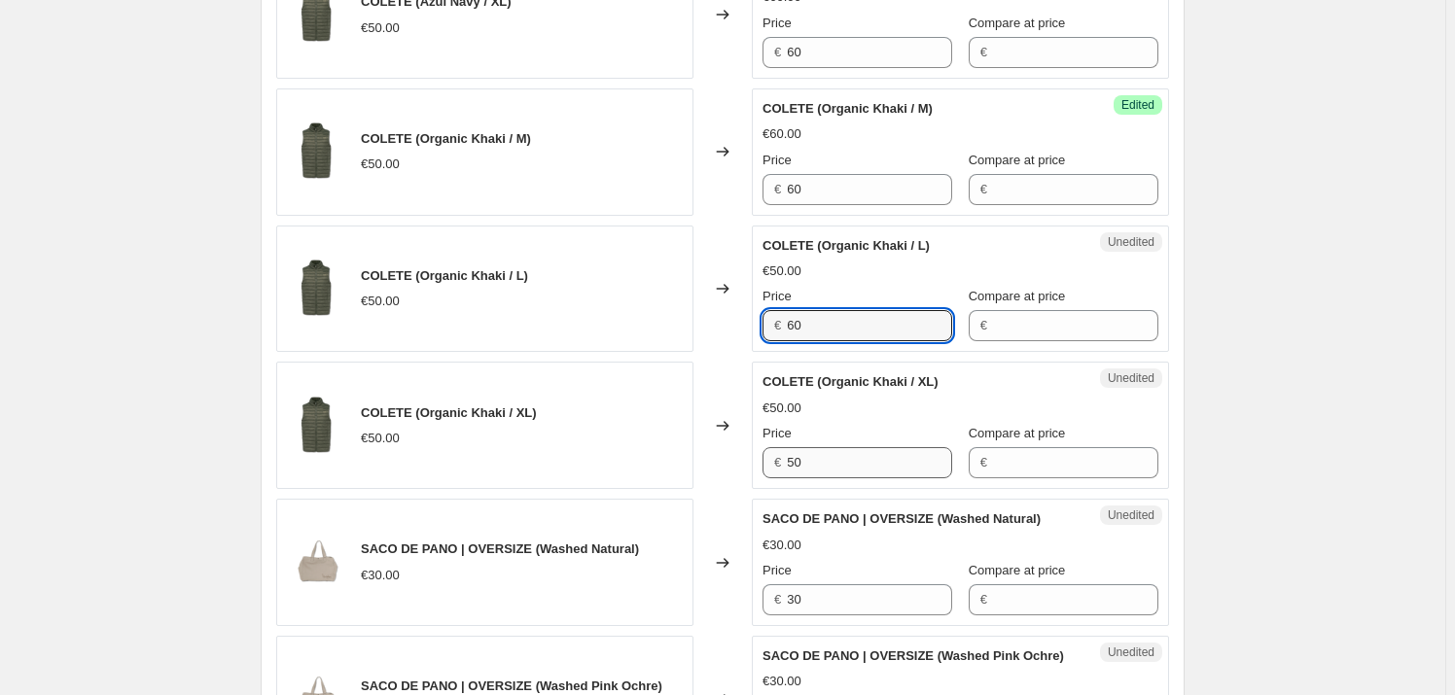
type input "60"
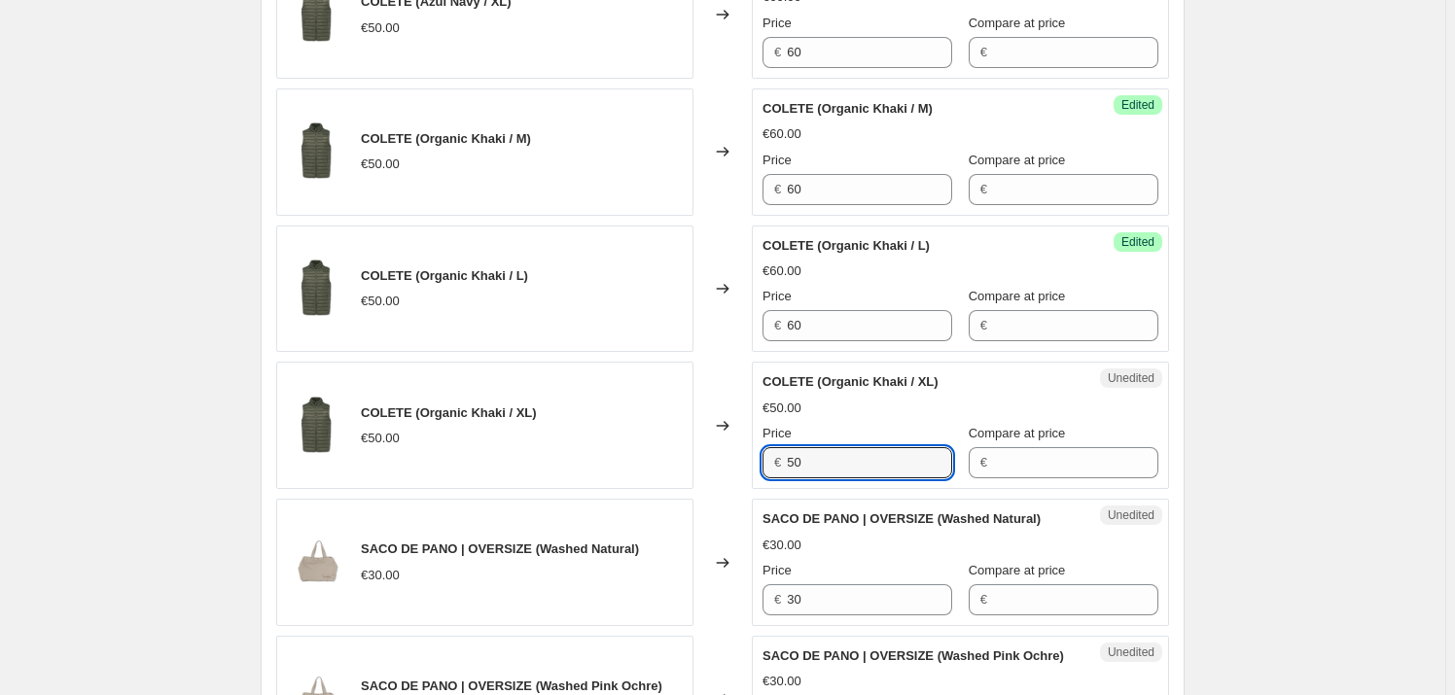
drag, startPoint x: 826, startPoint y: 458, endPoint x: 729, endPoint y: 460, distance: 96.3
click at [729, 459] on div "COLETE (Organic Khaki / XL) €50.00 Changed to Unedited COLETE (Organic Khaki / …" at bounding box center [722, 425] width 893 height 127
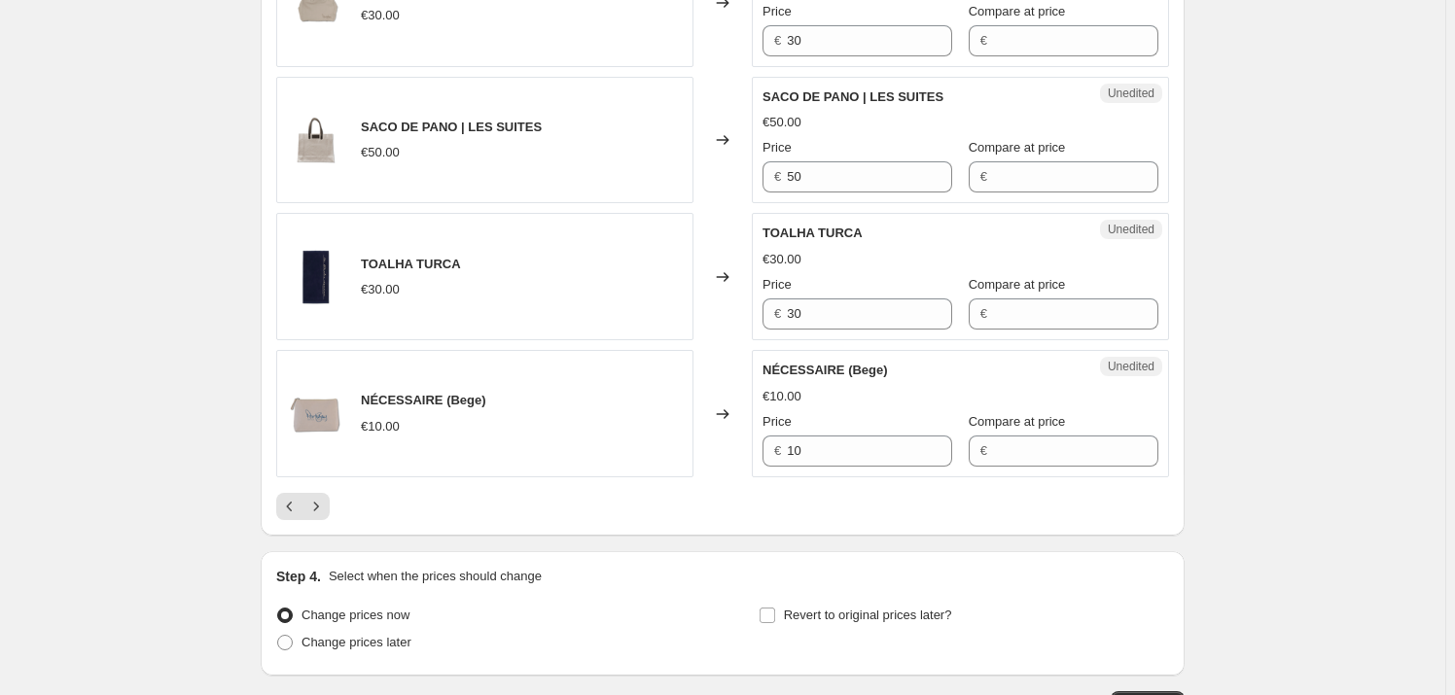
scroll to position [2917, 0]
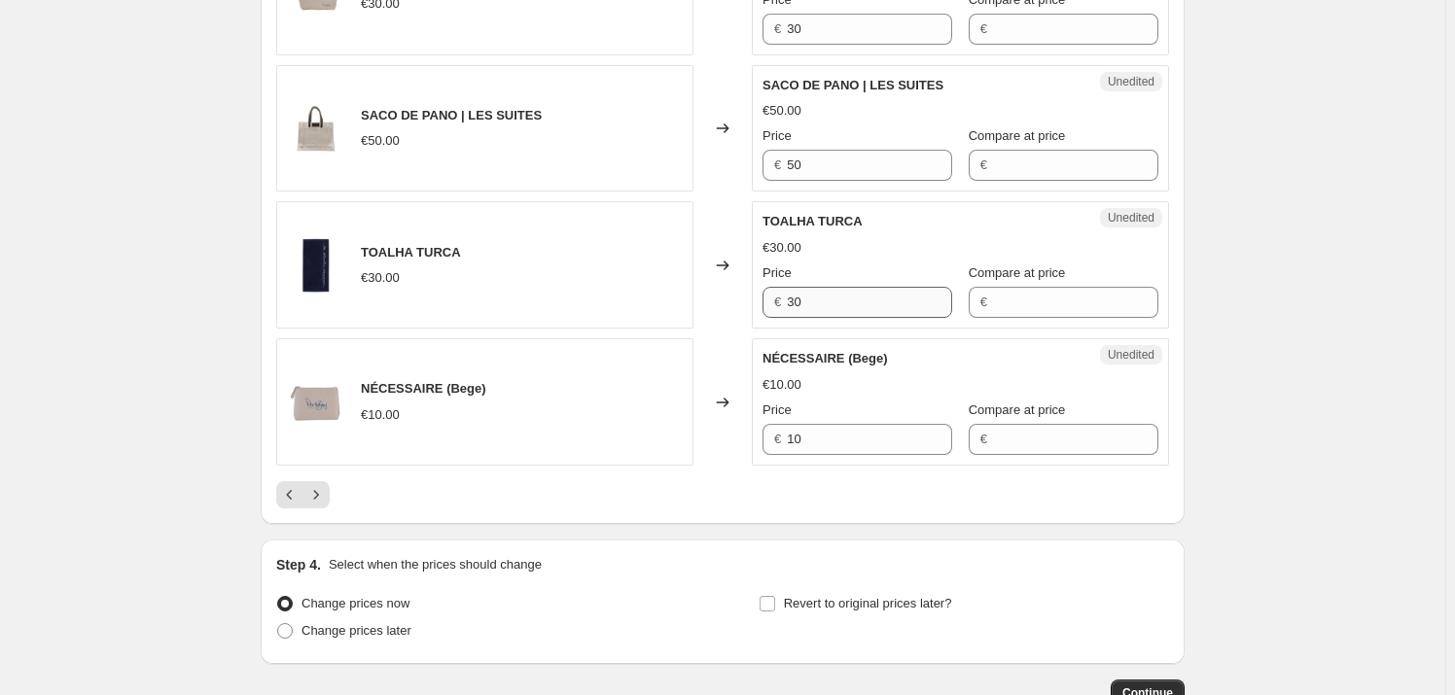
type input "60"
click at [837, 300] on input "30" at bounding box center [869, 302] width 165 height 31
drag, startPoint x: 821, startPoint y: 300, endPoint x: 699, endPoint y: 300, distance: 121.6
click at [699, 300] on div "TOALHA TURCA €30.00 Changed to Unedited TOALHA TURCA €30.00 Price € 30 Compare …" at bounding box center [722, 264] width 893 height 127
type input "32"
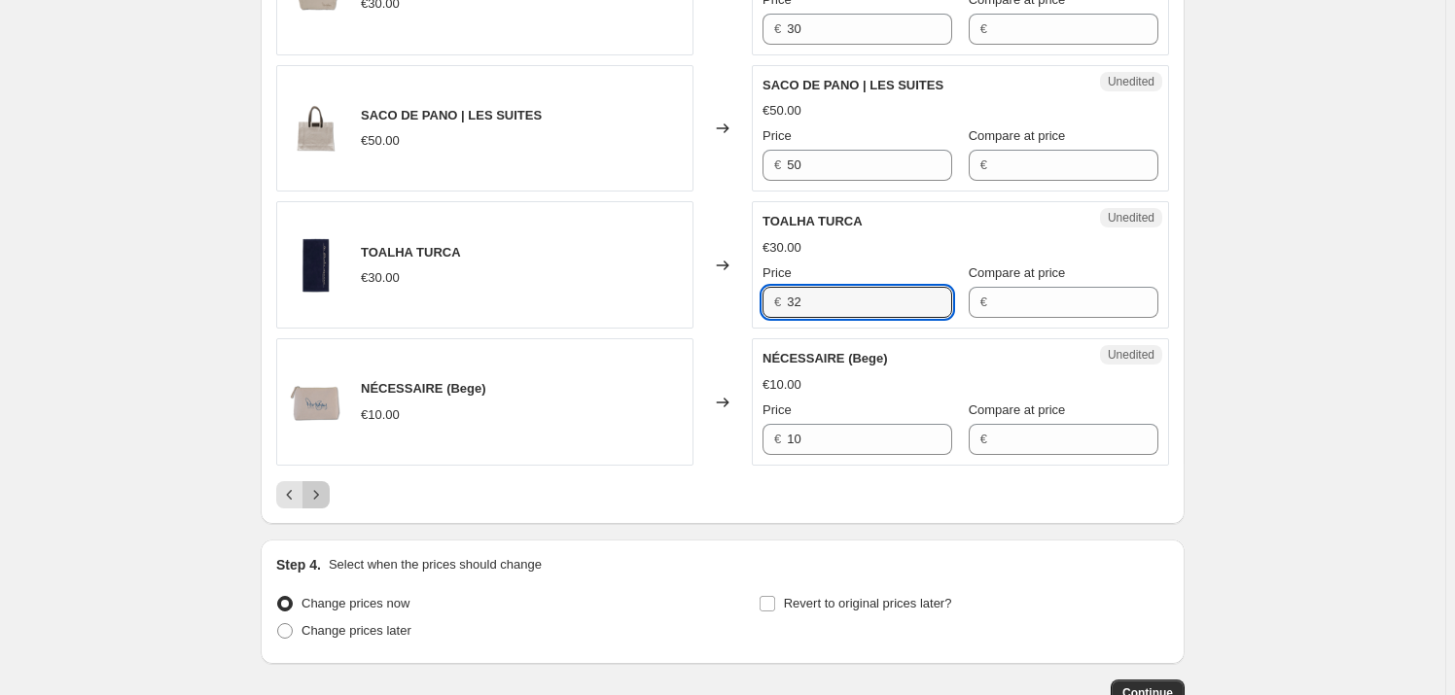
click at [319, 492] on icon "Next" at bounding box center [315, 494] width 19 height 19
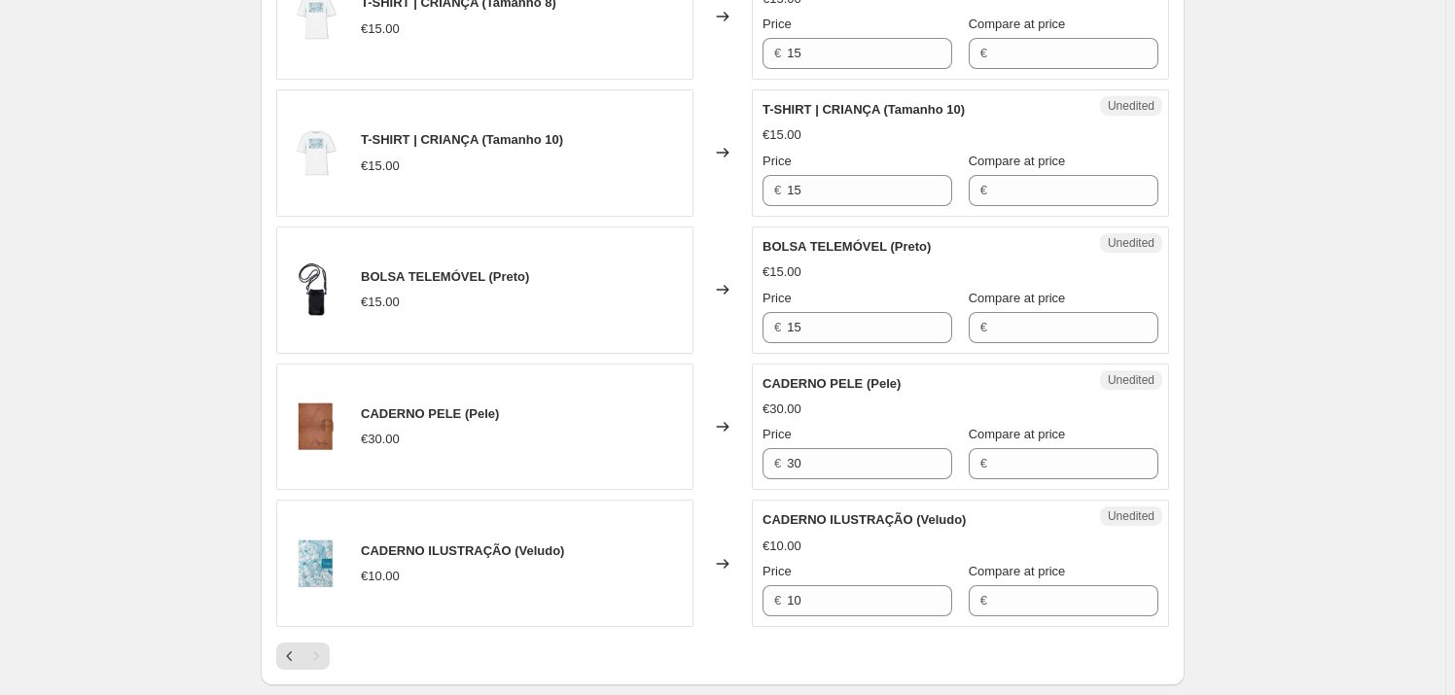
scroll to position [2182, 0]
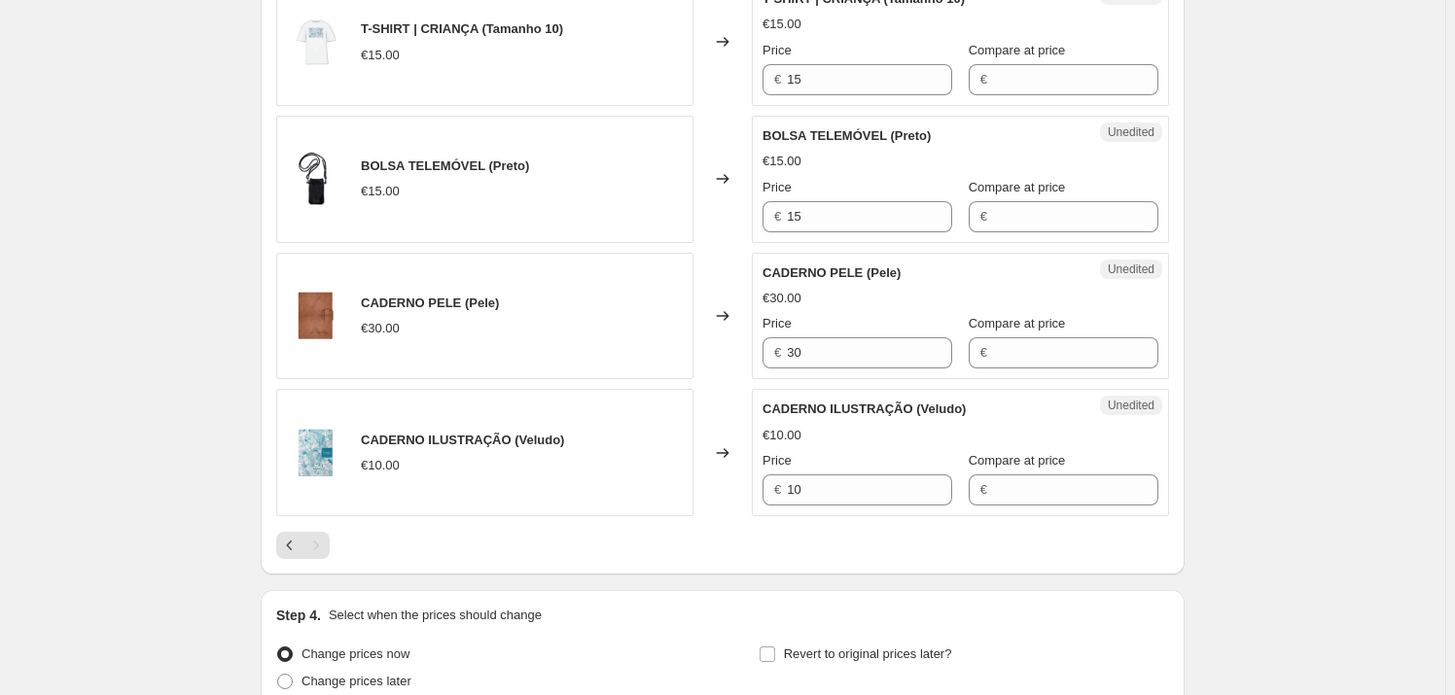
click at [327, 543] on div "Pagination" at bounding box center [315, 545] width 27 height 27
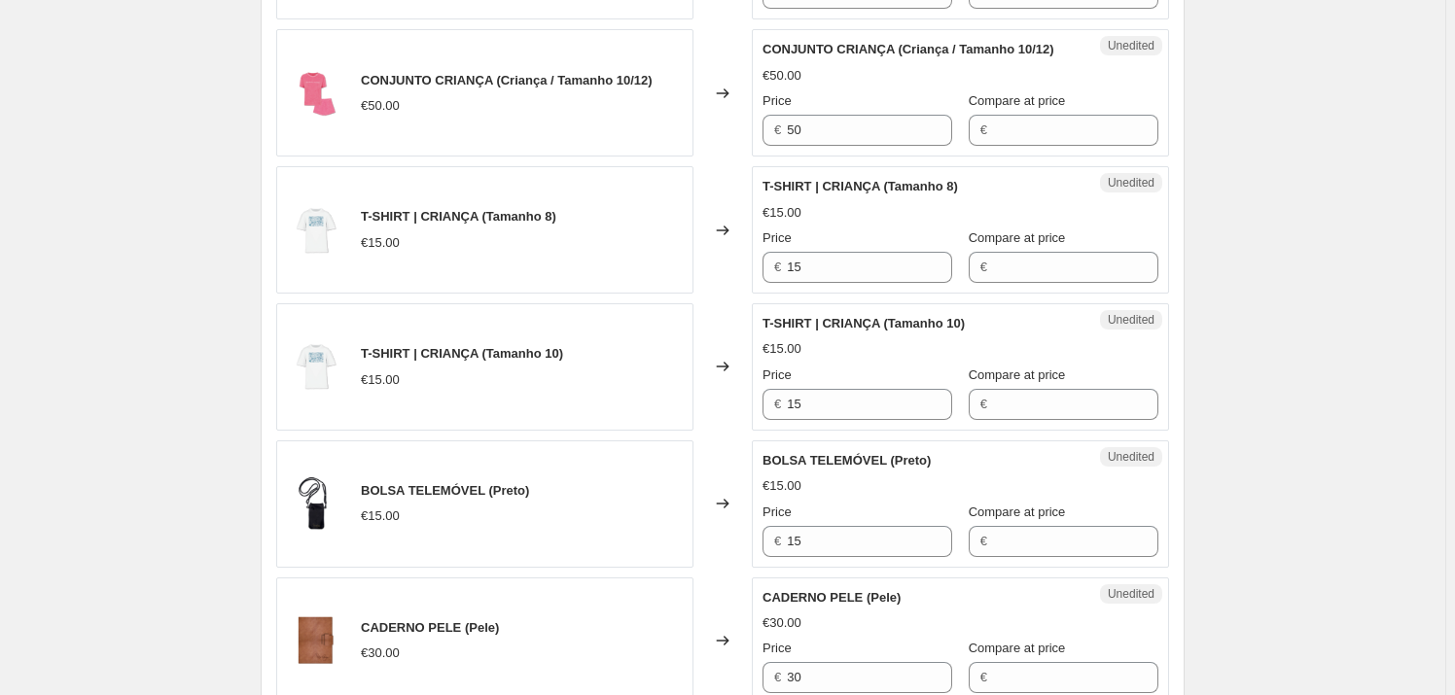
scroll to position [2121, 0]
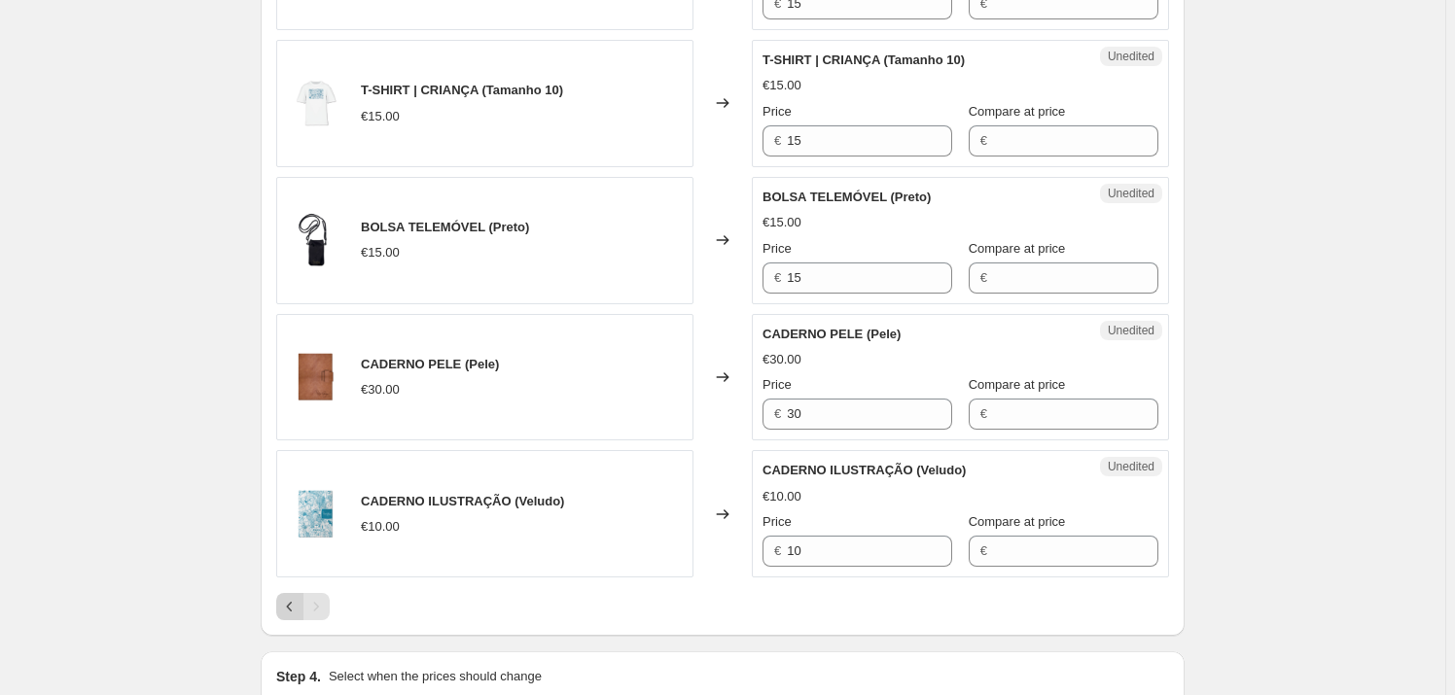
click at [293, 597] on icon "Previous" at bounding box center [289, 606] width 19 height 19
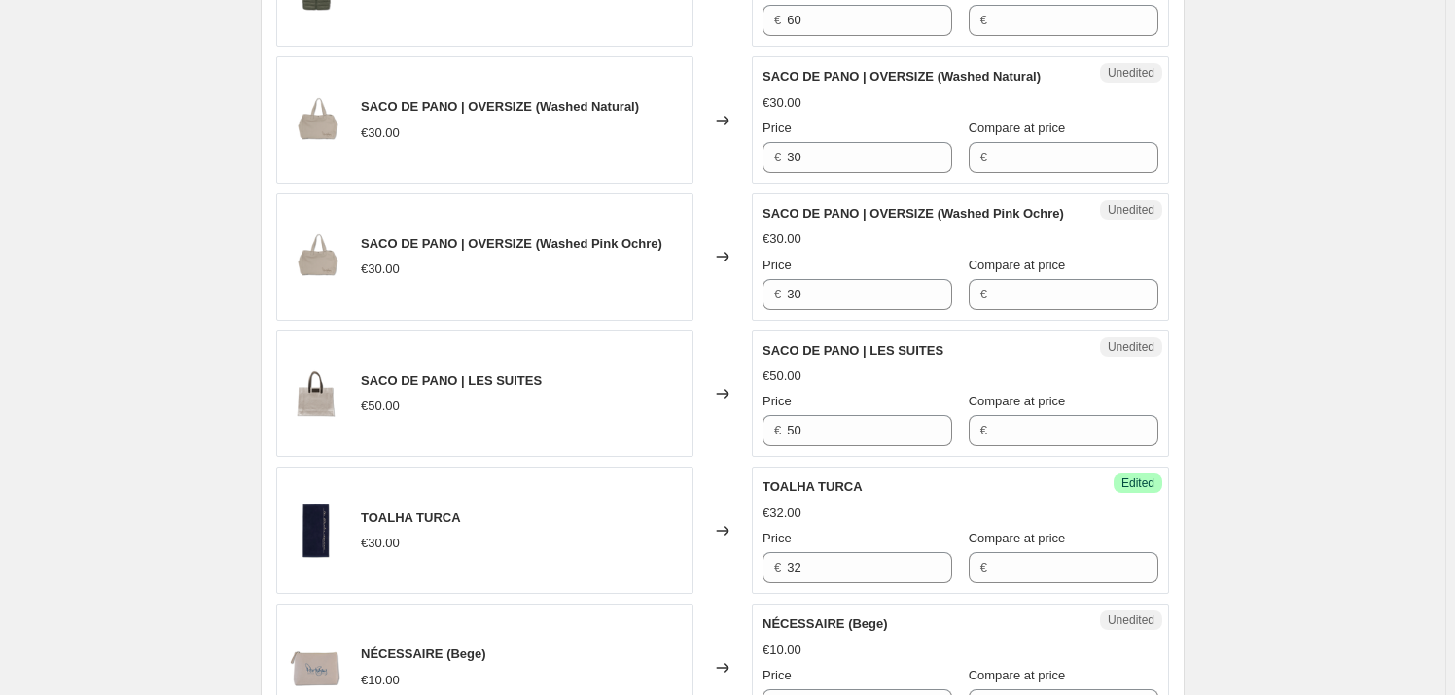
scroll to position [3043, 0]
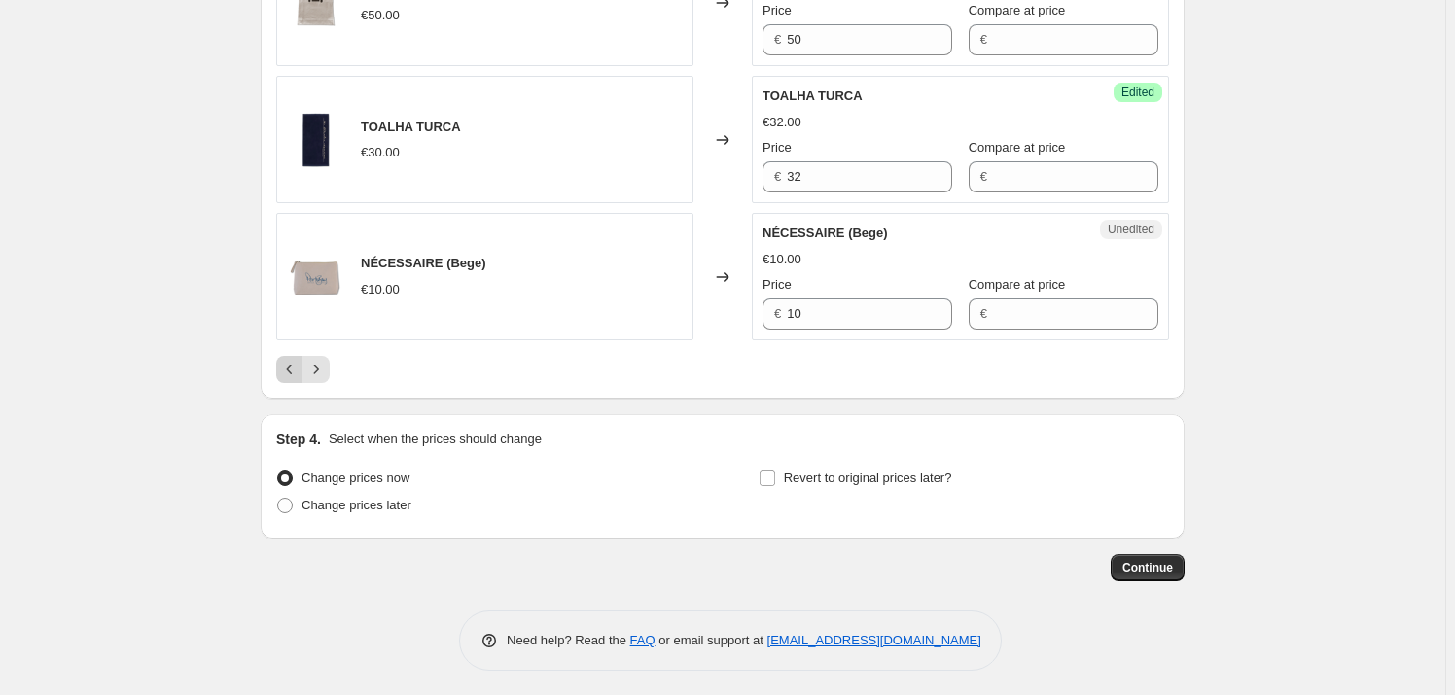
click at [296, 376] on button "Previous" at bounding box center [289, 369] width 27 height 27
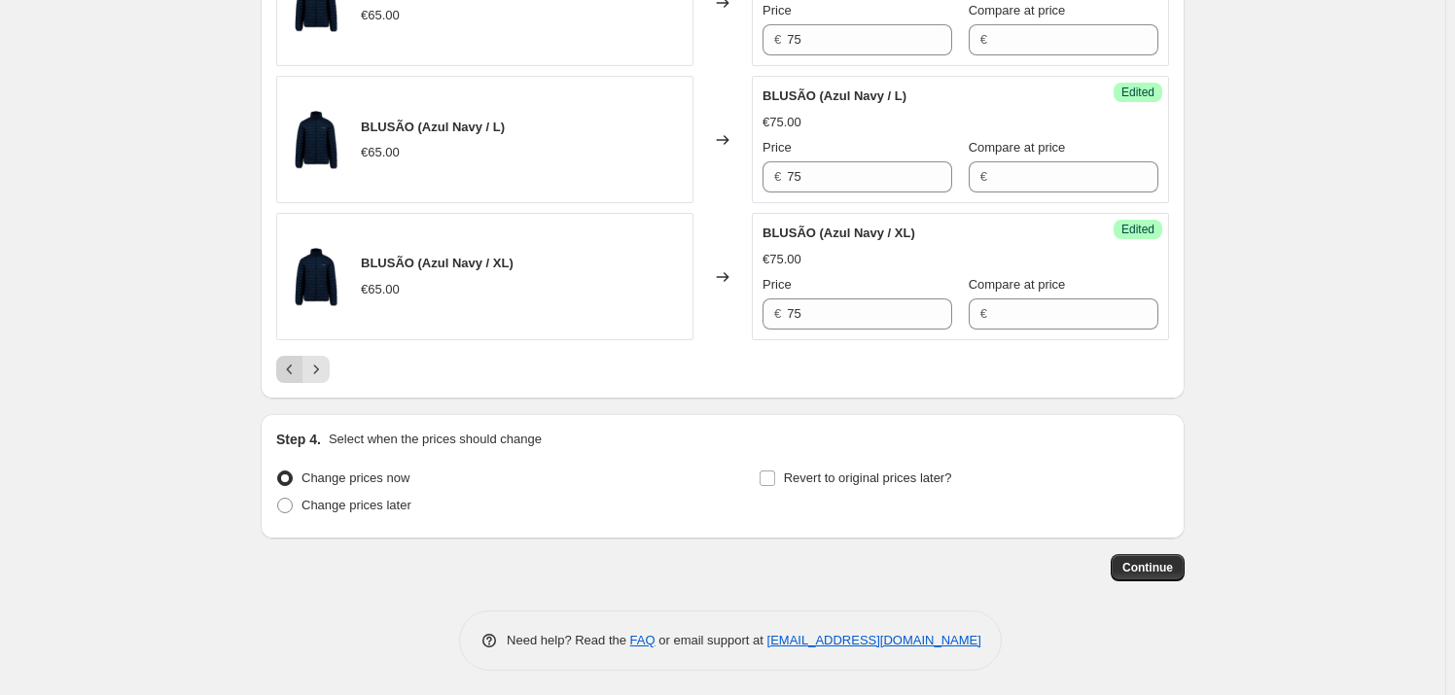
click at [293, 370] on icon "Previous" at bounding box center [289, 369] width 19 height 19
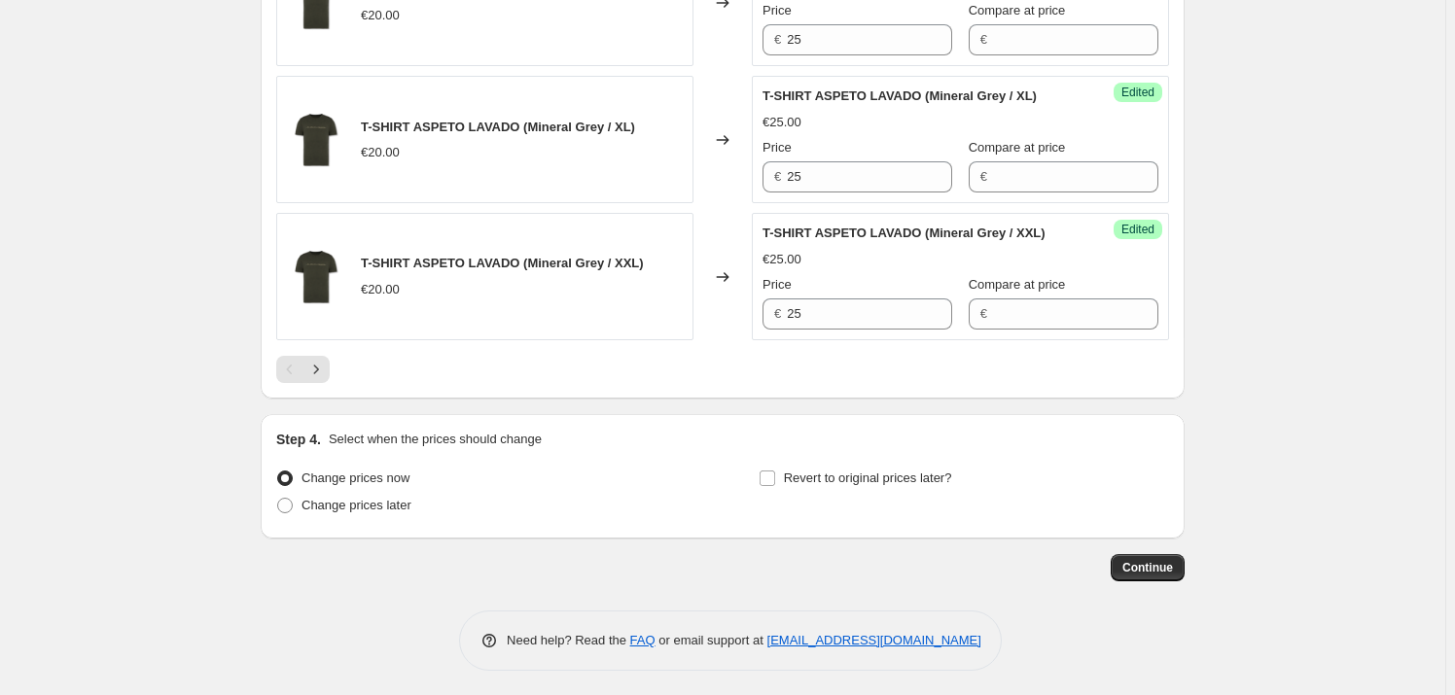
click at [292, 372] on div "Pagination" at bounding box center [289, 369] width 27 height 27
click at [384, 503] on span "Change prices later" at bounding box center [356, 505] width 110 height 15
click at [278, 499] on input "Change prices later" at bounding box center [277, 498] width 1 height 1
radio input "true"
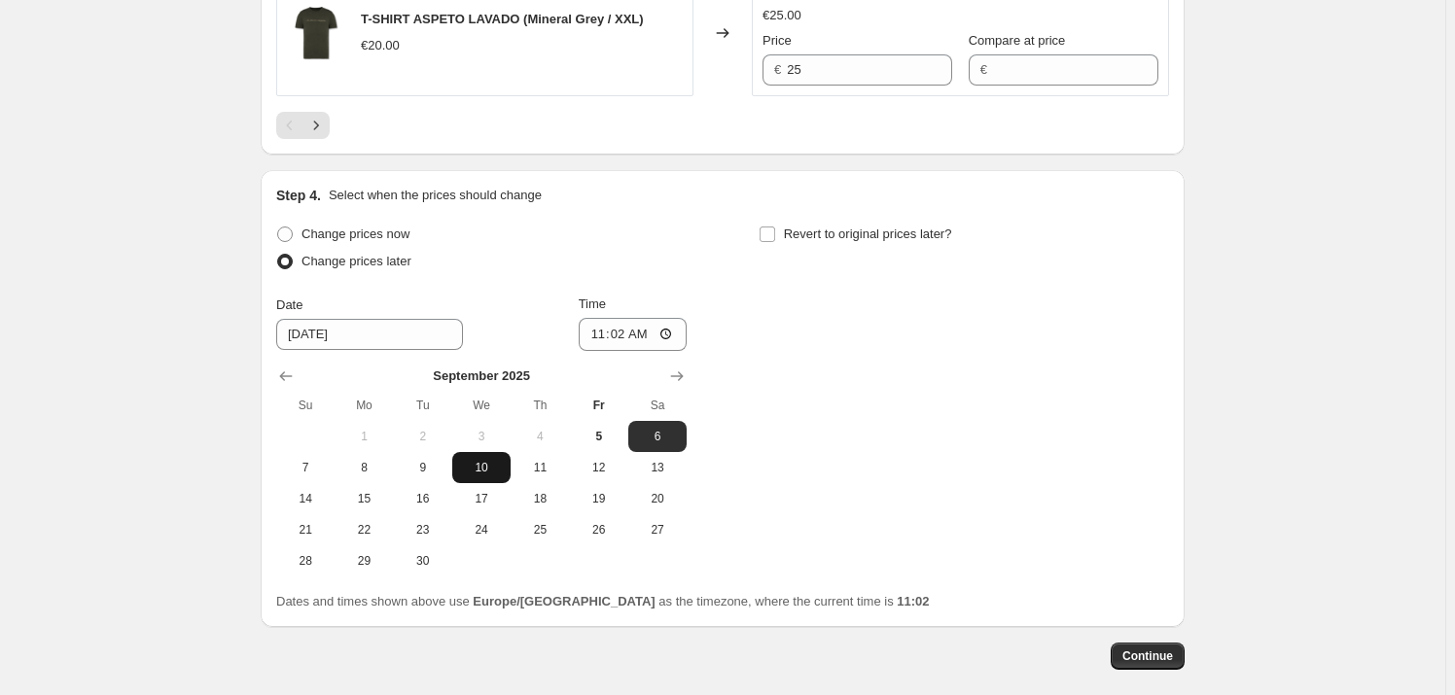
scroll to position [3307, 0]
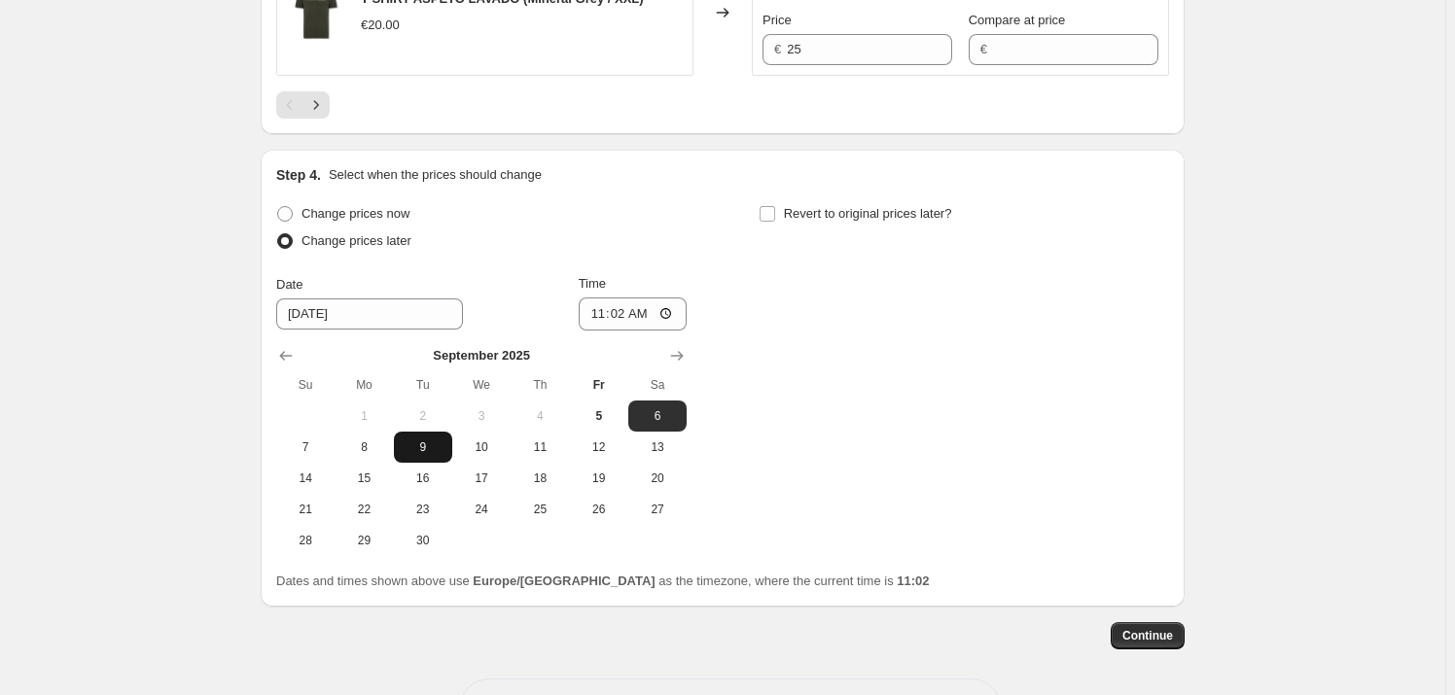
click at [431, 446] on span "9" at bounding box center [423, 448] width 43 height 16
type input "9/9/2025"
click at [667, 307] on input "11:02" at bounding box center [633, 314] width 109 height 33
type input "00:00"
click at [797, 463] on div "Change prices now Change prices later Date 9/9/2025 Time 00:00 September 2025 S…" at bounding box center [722, 378] width 893 height 356
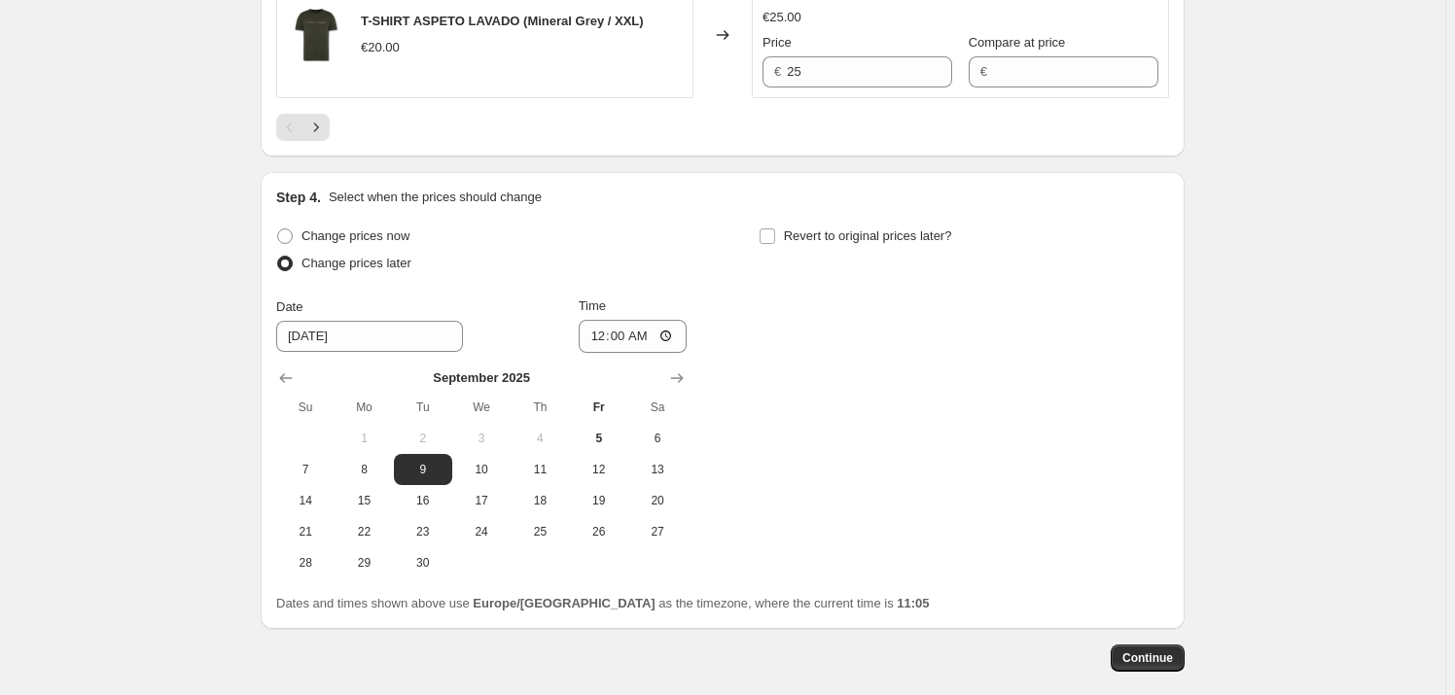
scroll to position [3374, 0]
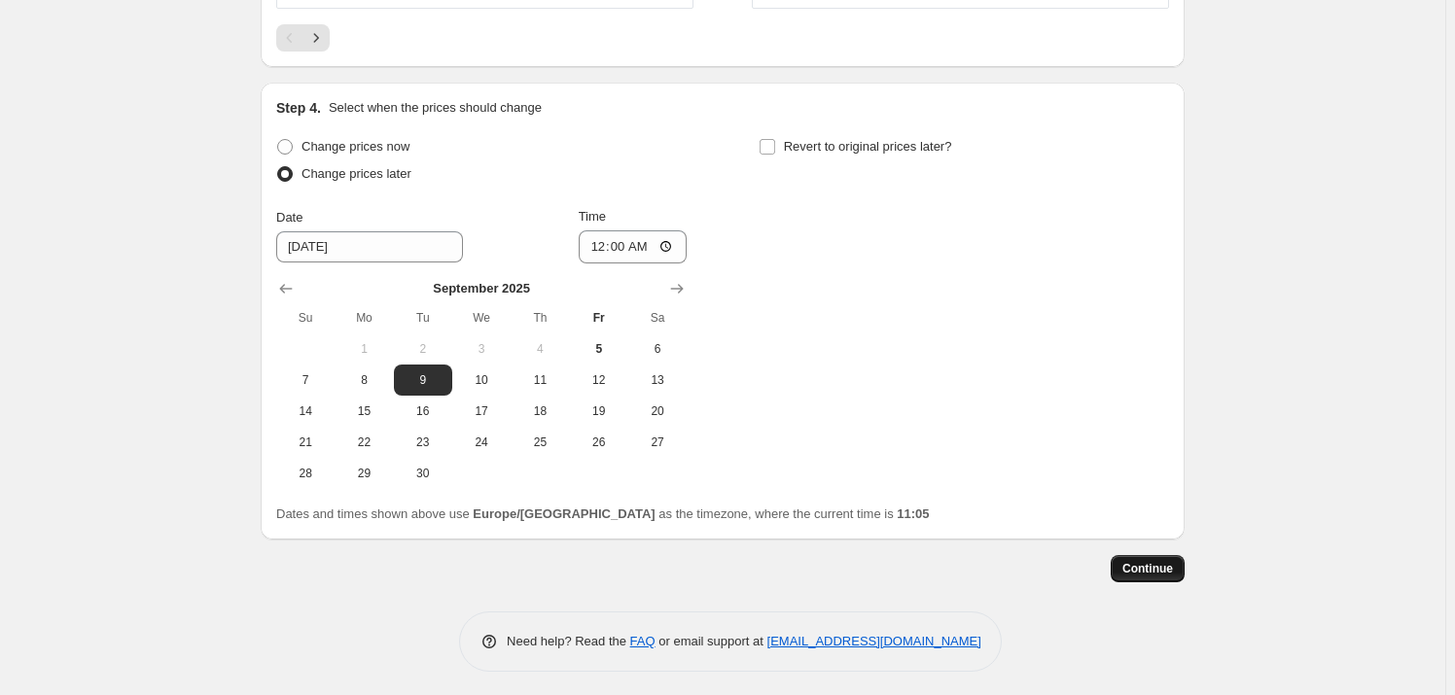
click at [1153, 567] on span "Continue" at bounding box center [1147, 569] width 51 height 16
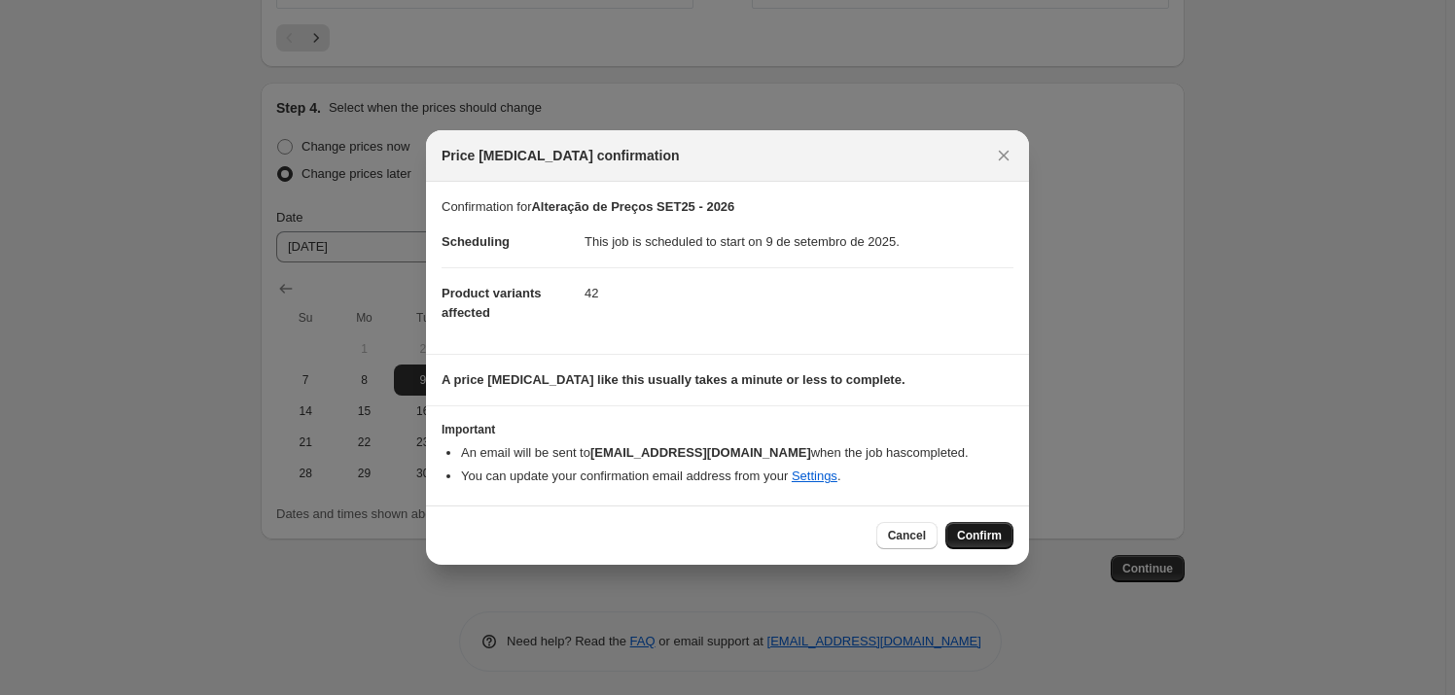
click at [985, 536] on span "Confirm" at bounding box center [979, 536] width 45 height 16
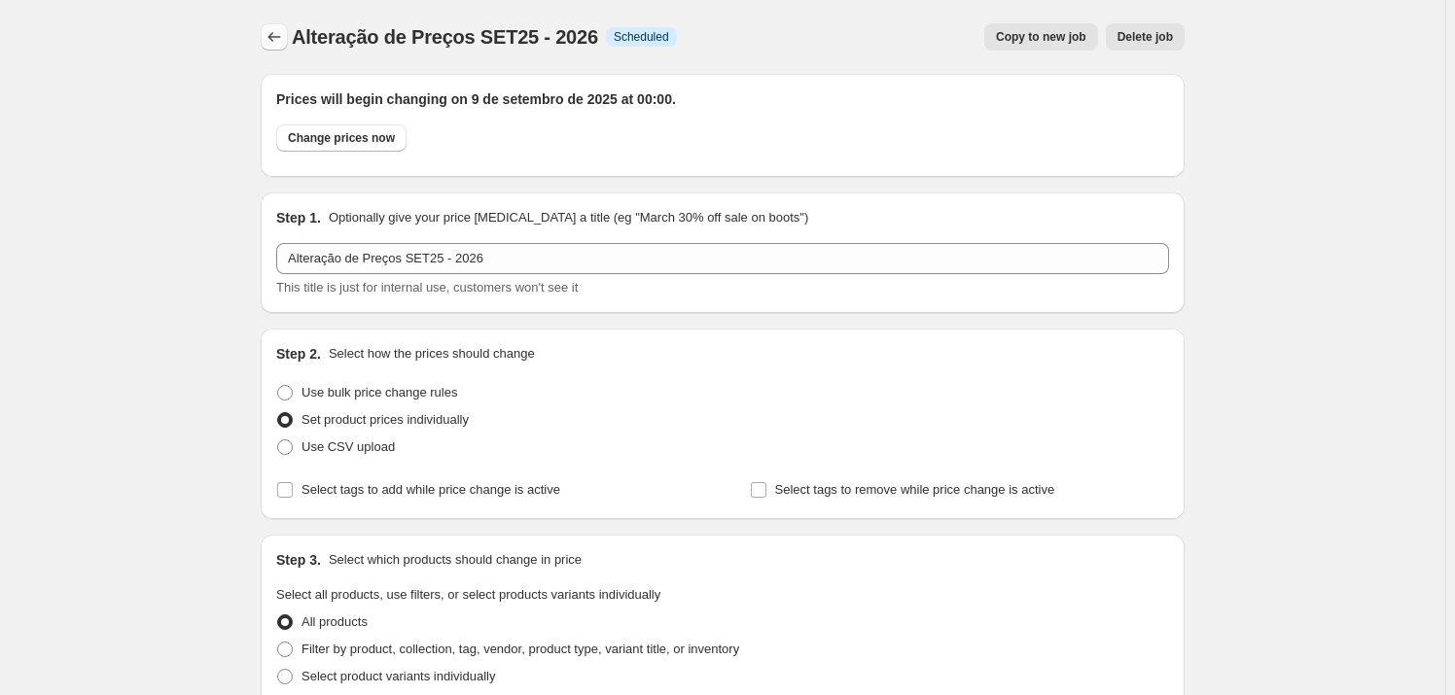
click at [266, 29] on button "Price change jobs" at bounding box center [274, 36] width 27 height 27
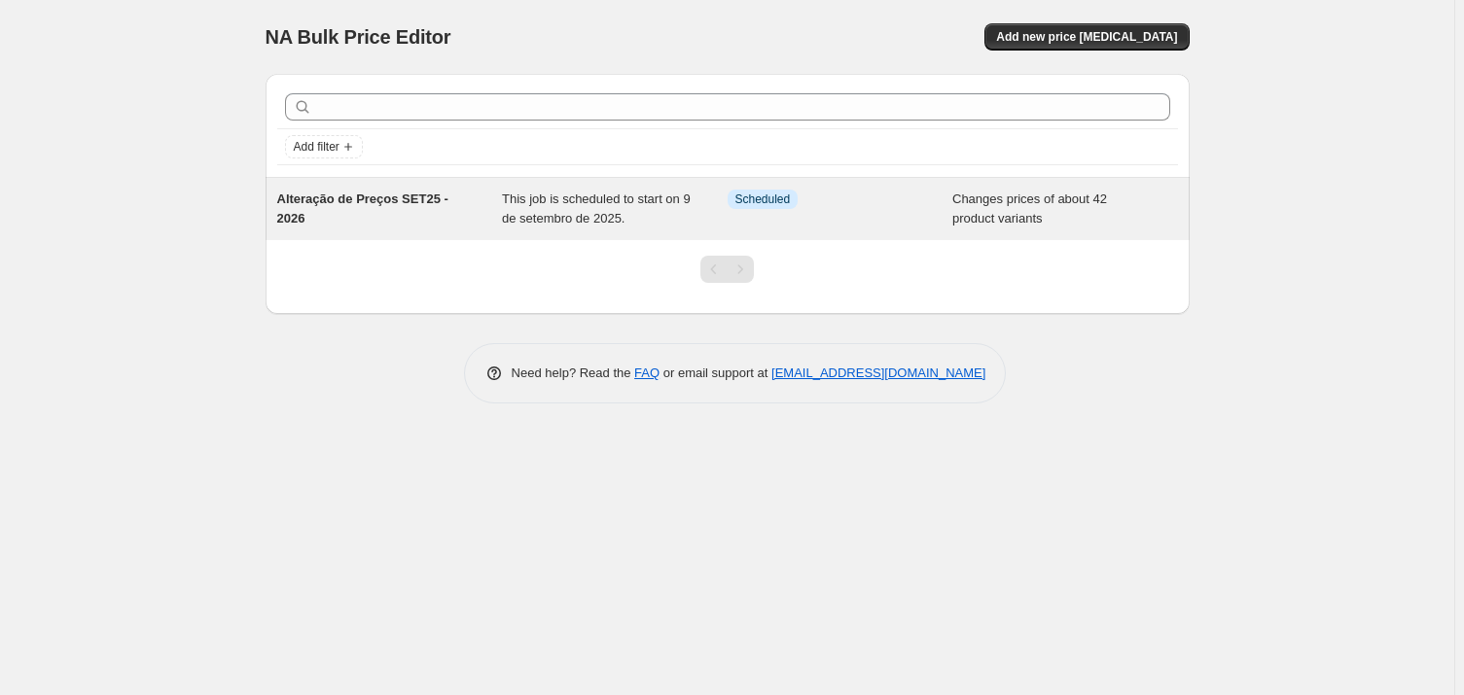
click at [476, 212] on div "Alteração de Preços SET25 - 2026" at bounding box center [390, 209] width 226 height 39
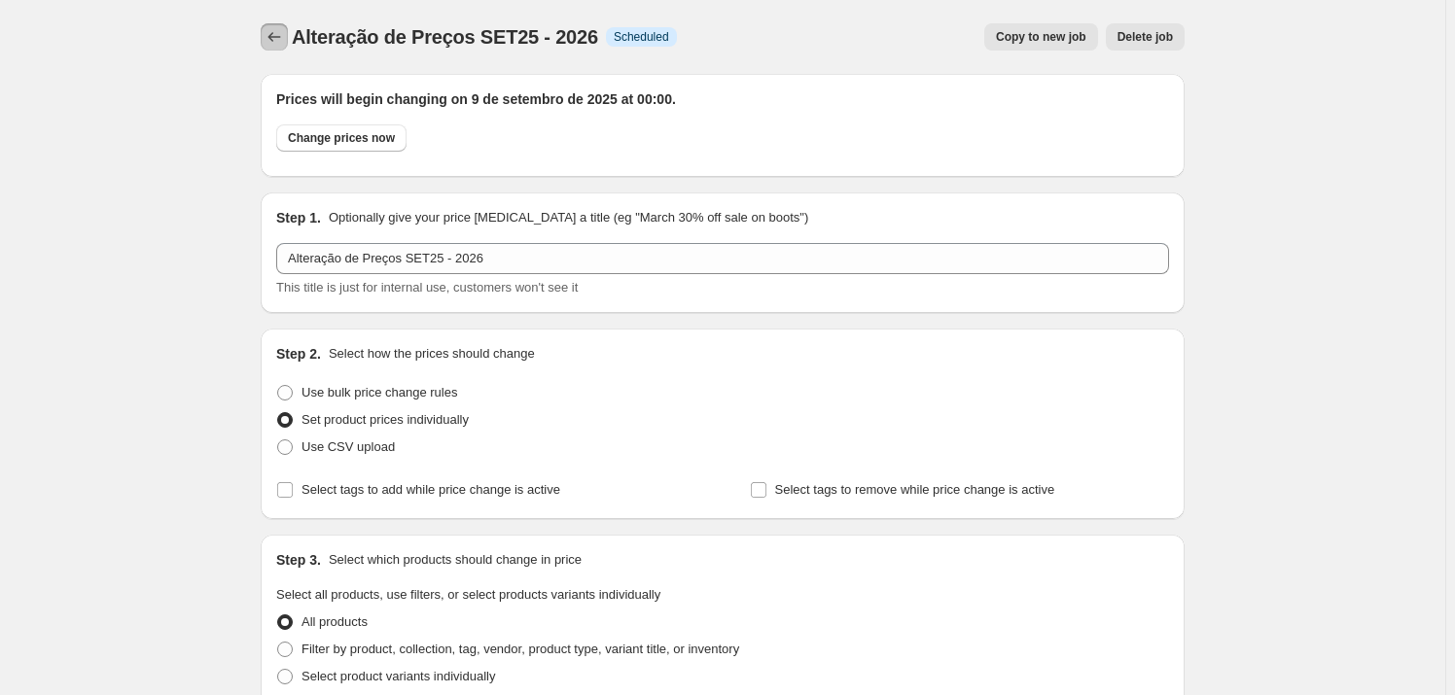
click at [279, 43] on icon "Price change jobs" at bounding box center [274, 36] width 19 height 19
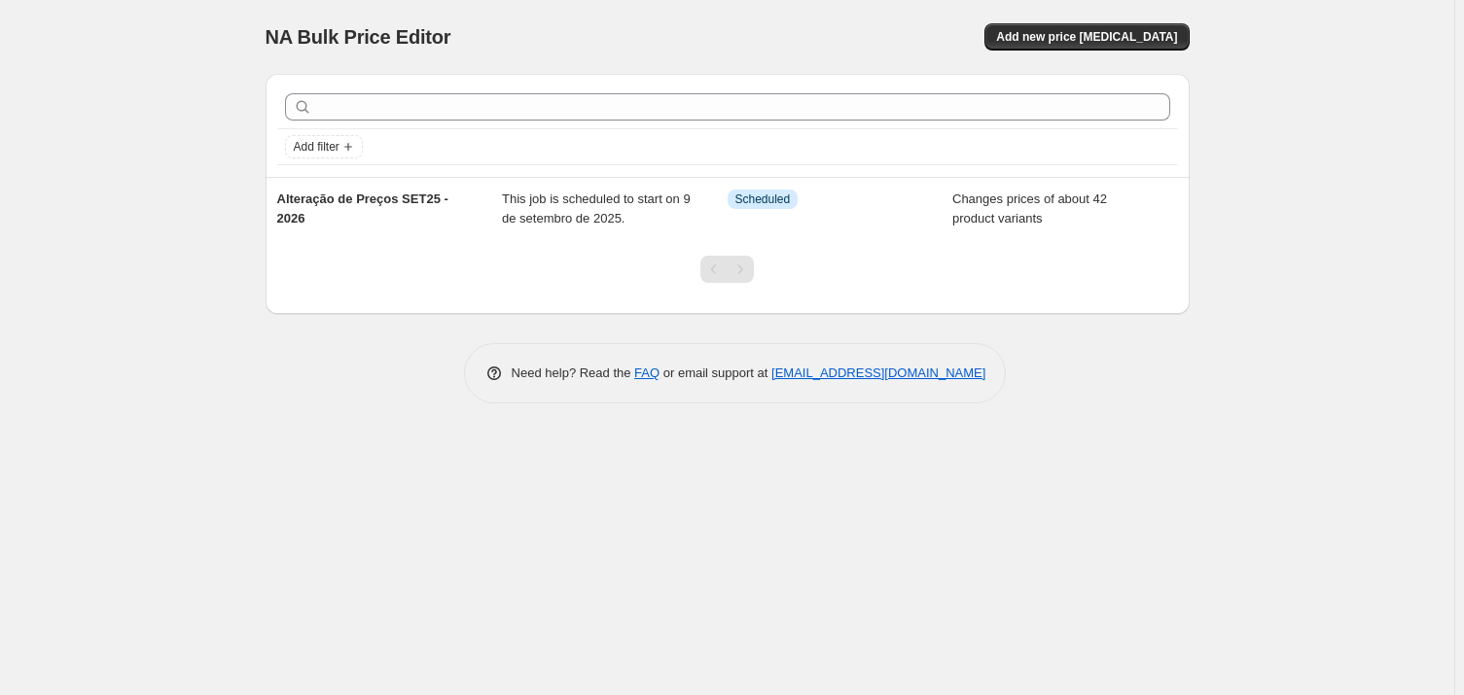
click at [396, 504] on div "NA Bulk Price Editor. This page is ready NA Bulk Price Editor Add new price cha…" at bounding box center [727, 347] width 1454 height 695
